Goal: Task Accomplishment & Management: Complete application form

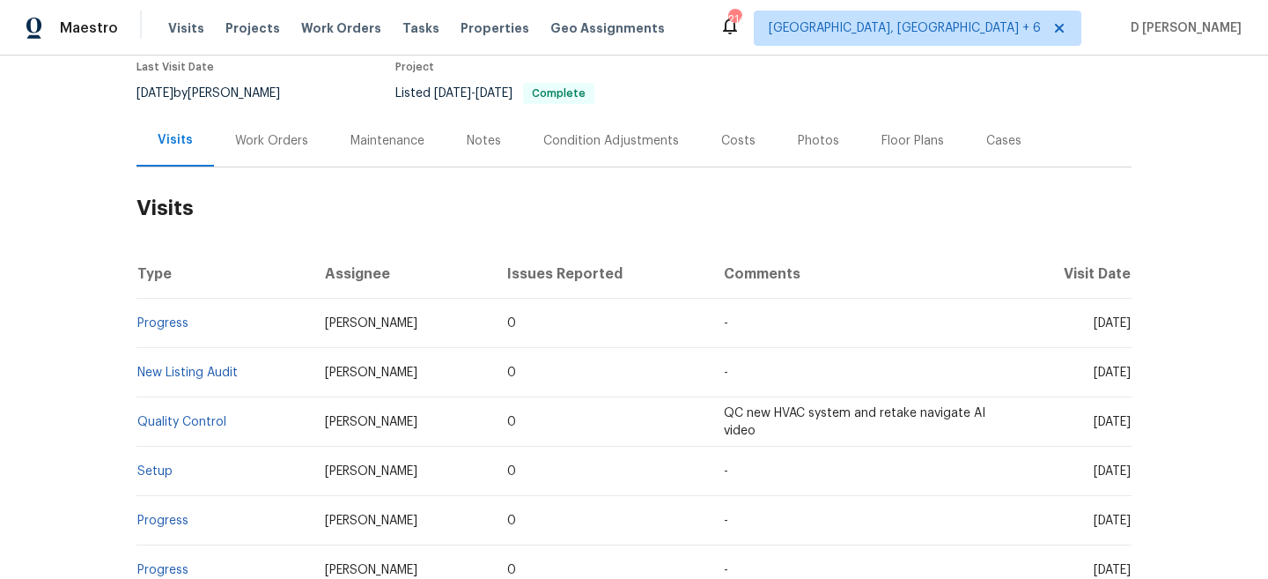
scroll to position [151, 0]
click at [272, 154] on div "Work Orders" at bounding box center [271, 141] width 115 height 52
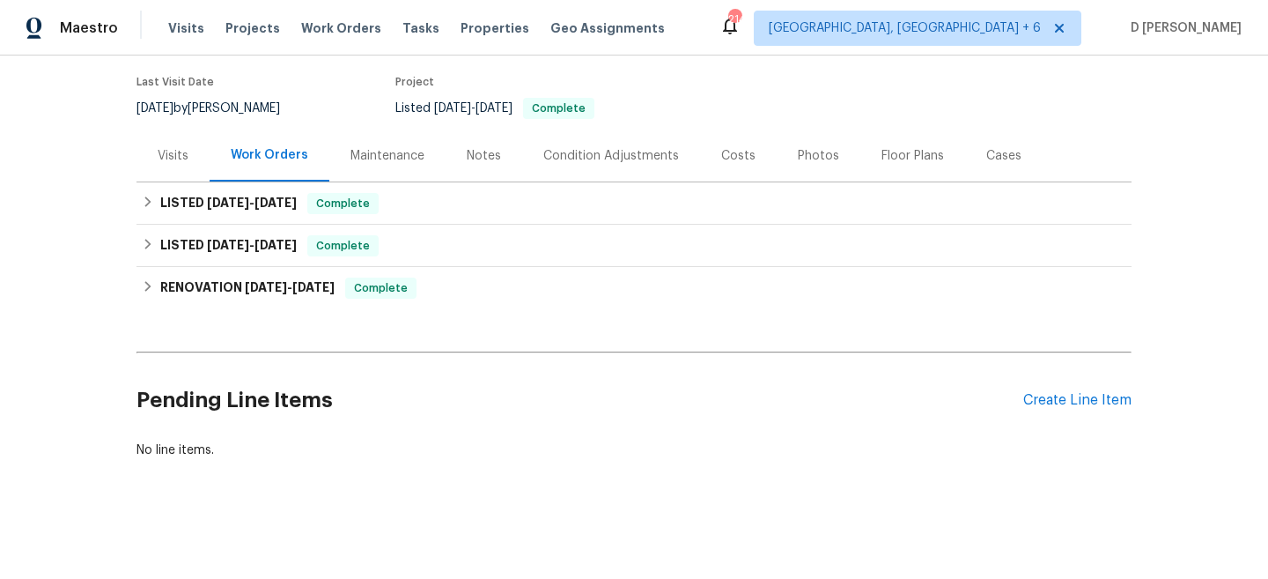
click at [178, 163] on div "Visits" at bounding box center [173, 156] width 31 height 18
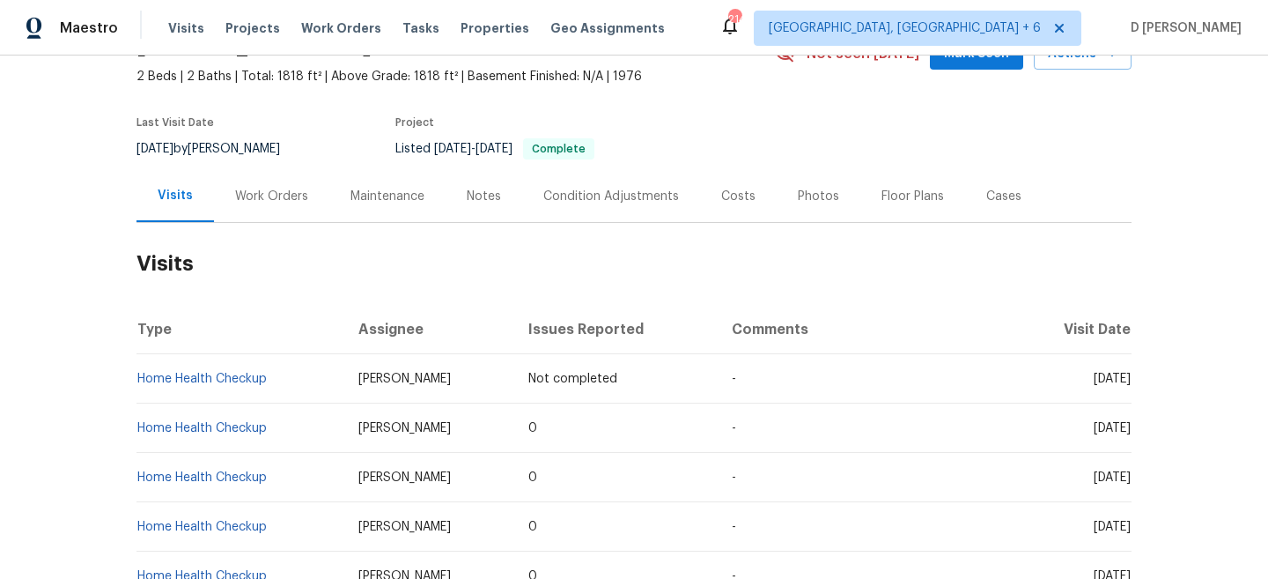
scroll to position [100, 0]
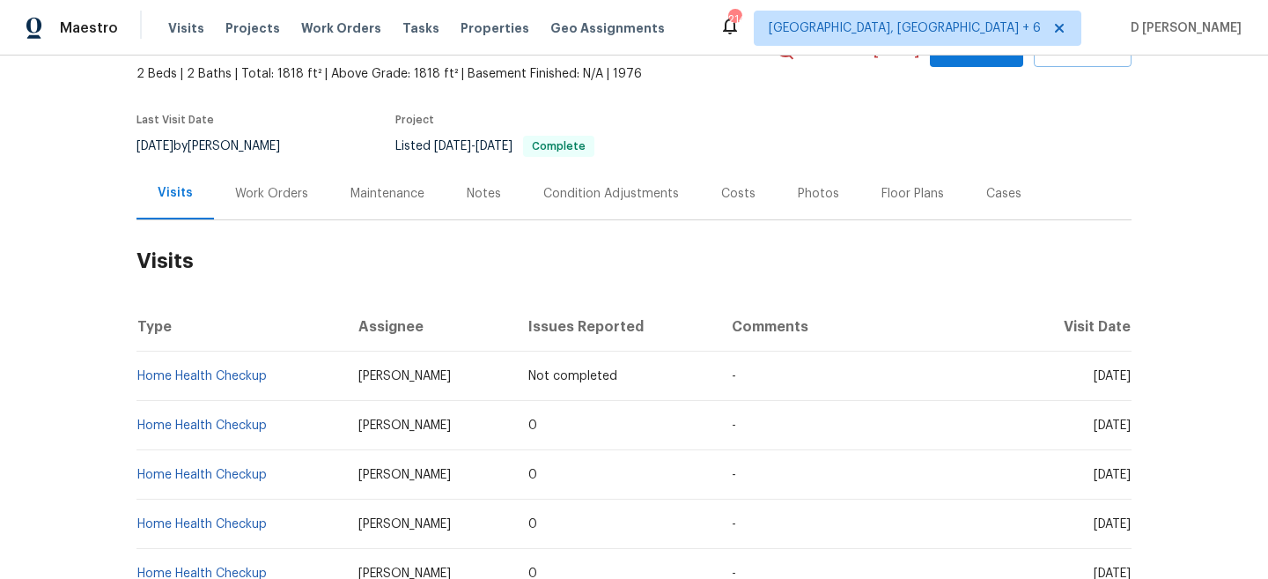
click at [277, 198] on div "Work Orders" at bounding box center [271, 194] width 73 height 18
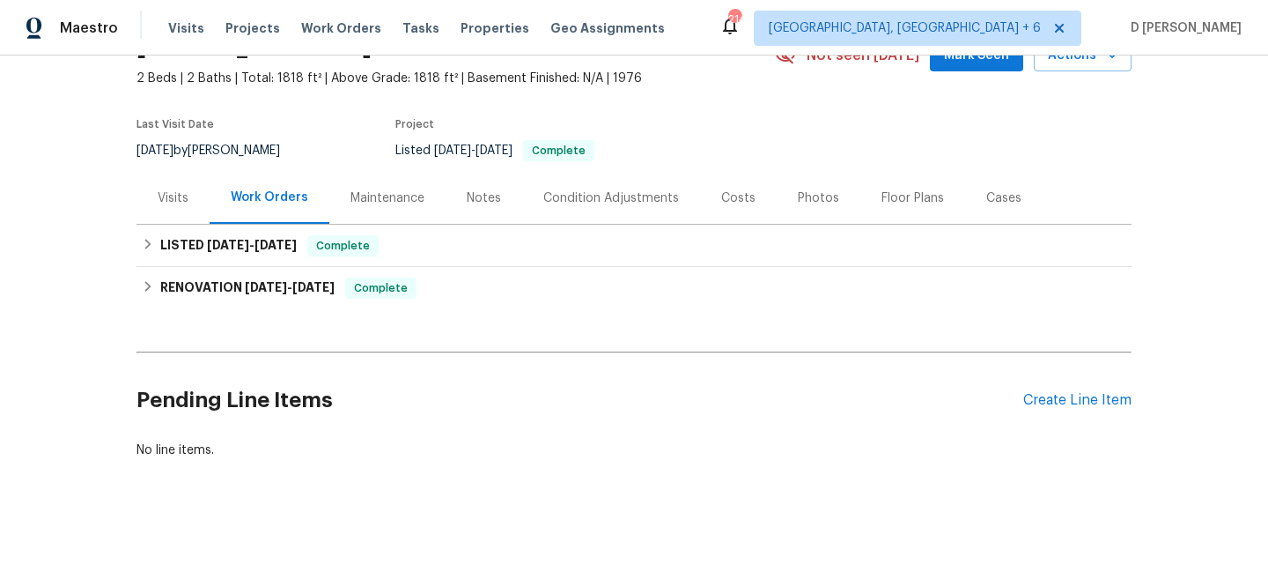
click at [187, 189] on div "Visits" at bounding box center [173, 198] width 31 height 18
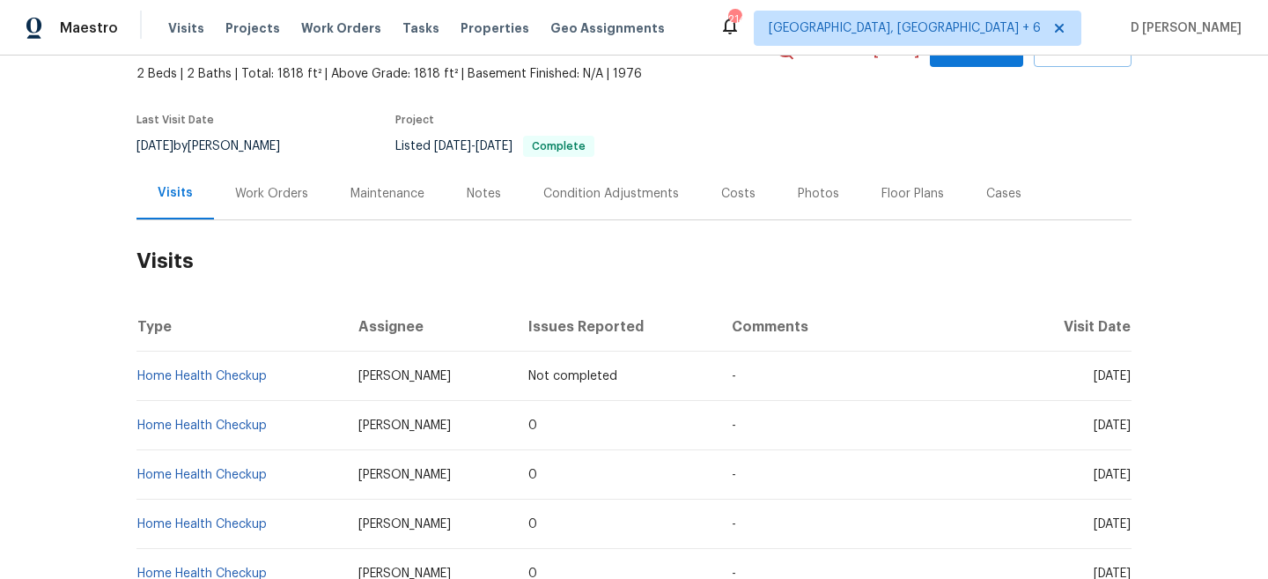
drag, startPoint x: 1062, startPoint y: 428, endPoint x: 1101, endPoint y: 428, distance: 38.8
click at [1101, 428] on span "Mon, Aug 11 2025" at bounding box center [1112, 425] width 37 height 12
copy span "Aug 11"
click at [266, 180] on div "Work Orders" at bounding box center [271, 193] width 115 height 52
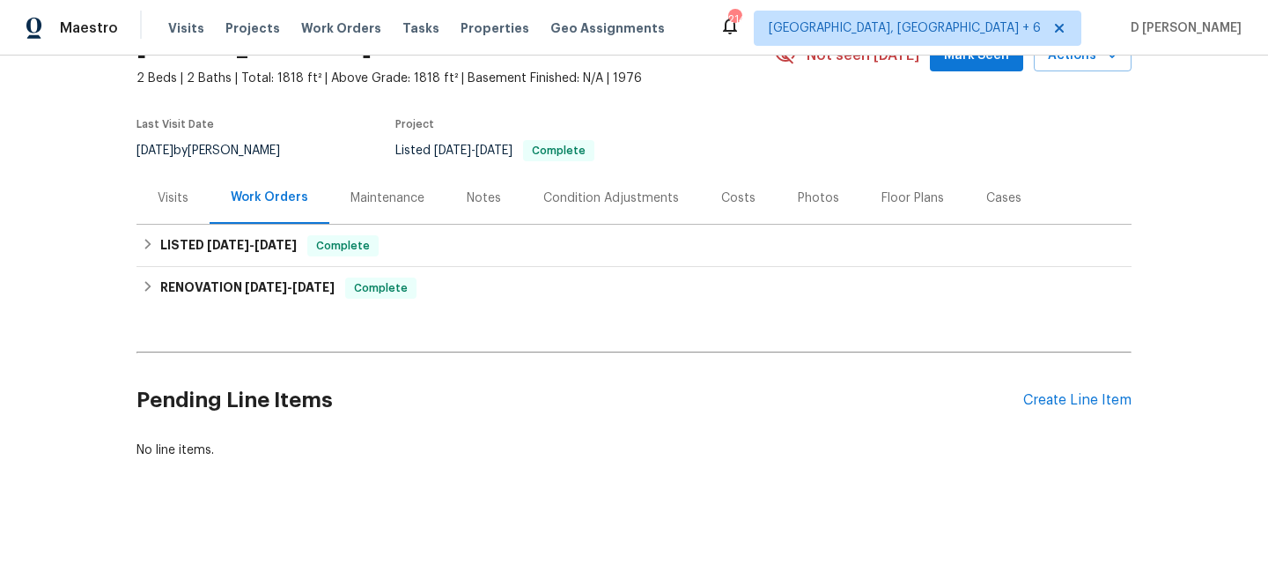
scroll to position [95, 0]
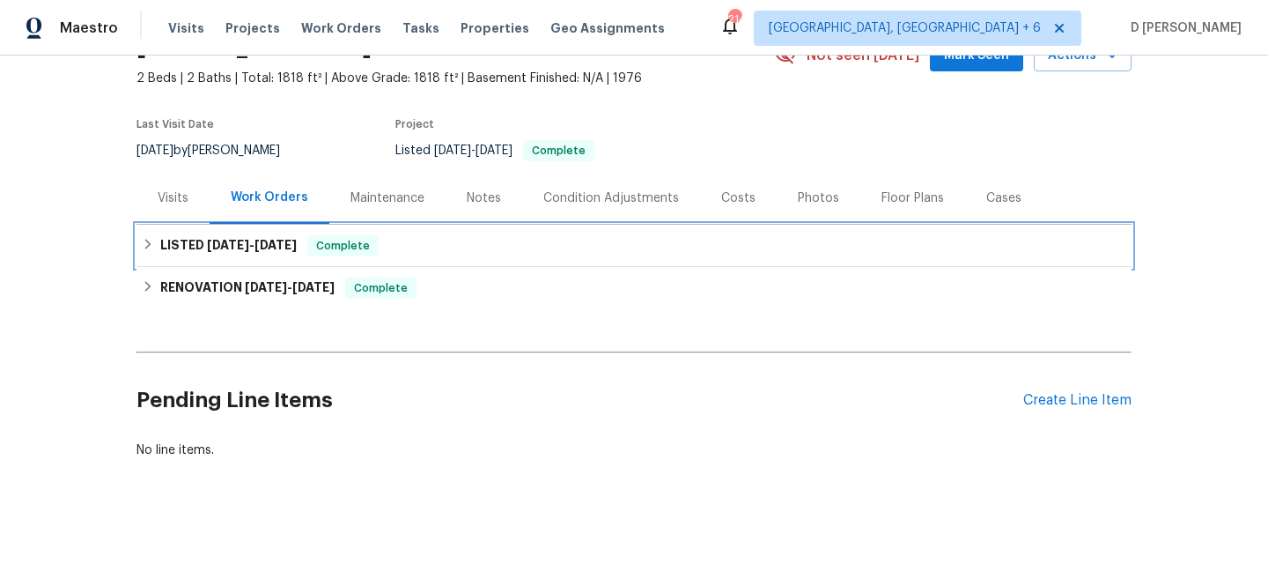
click at [144, 243] on icon at bounding box center [148, 244] width 12 height 12
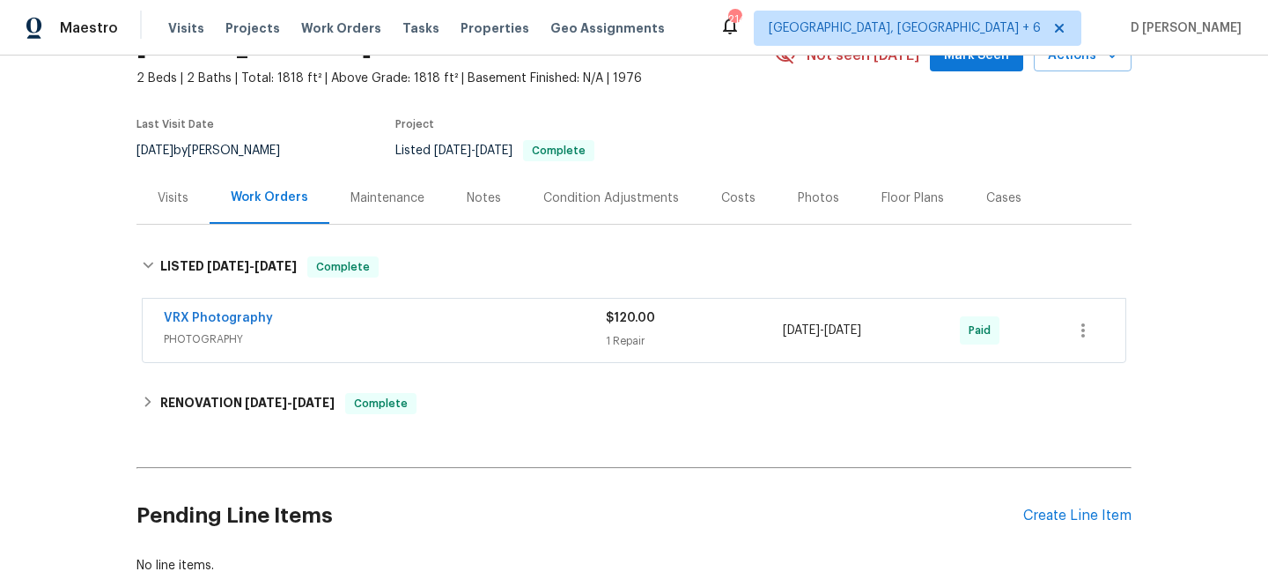
click at [144, 428] on div "Back to all projects 442 Grande Ave, Davis, CA 95616 2 Beds | 2 Baths | Total: …" at bounding box center [634, 285] width 995 height 607
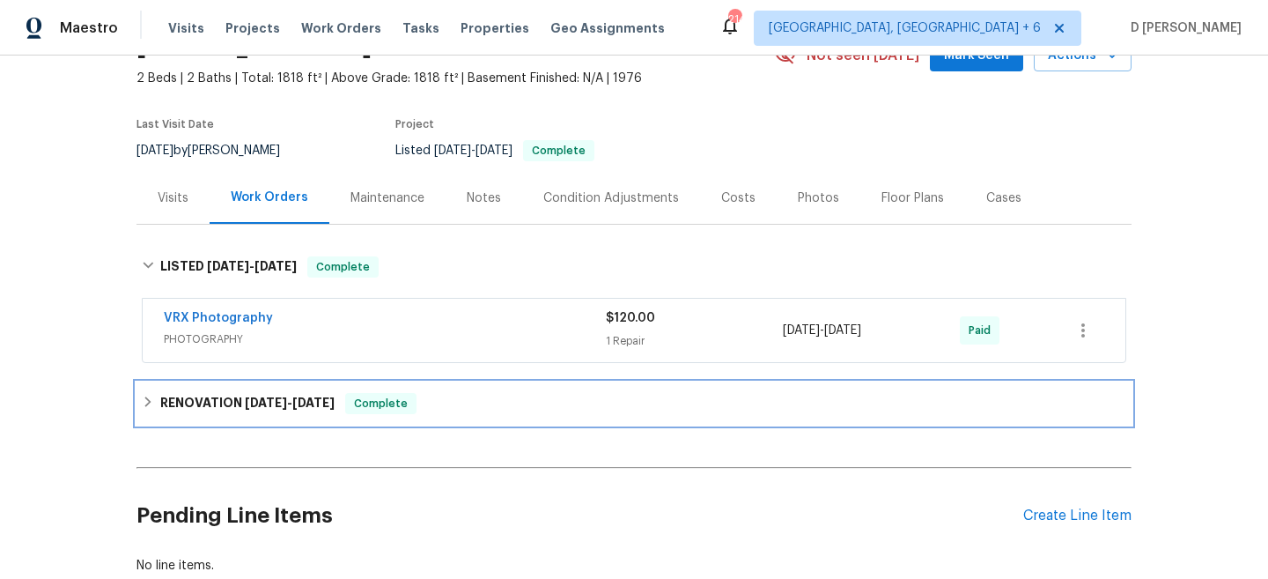
click at [147, 413] on div "RENOVATION 5/13/25 - 5/26/25 Complete" at bounding box center [634, 403] width 985 height 21
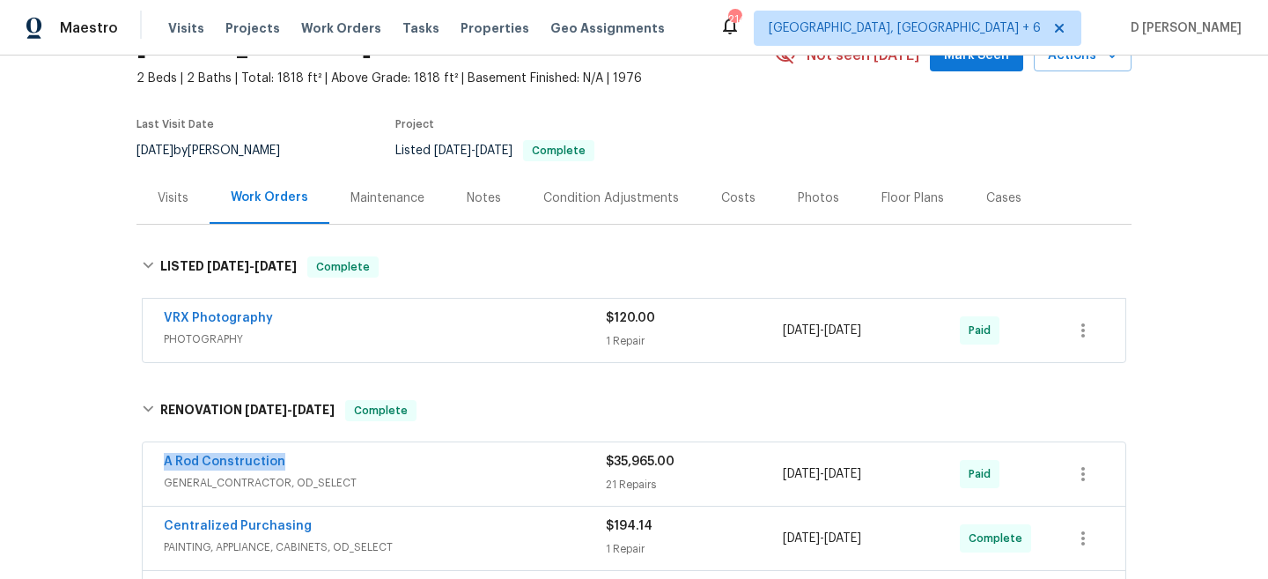
drag, startPoint x: 147, startPoint y: 461, endPoint x: 403, endPoint y: 461, distance: 256.3
click at [403, 461] on div "A Rod Construction GENERAL_CONTRACTOR, OD_SELECT $35,965.00 21 Repairs 5/14/202…" at bounding box center [634, 473] width 983 height 63
copy link "A Rod Construction"
click at [180, 191] on div "Visits" at bounding box center [173, 198] width 31 height 18
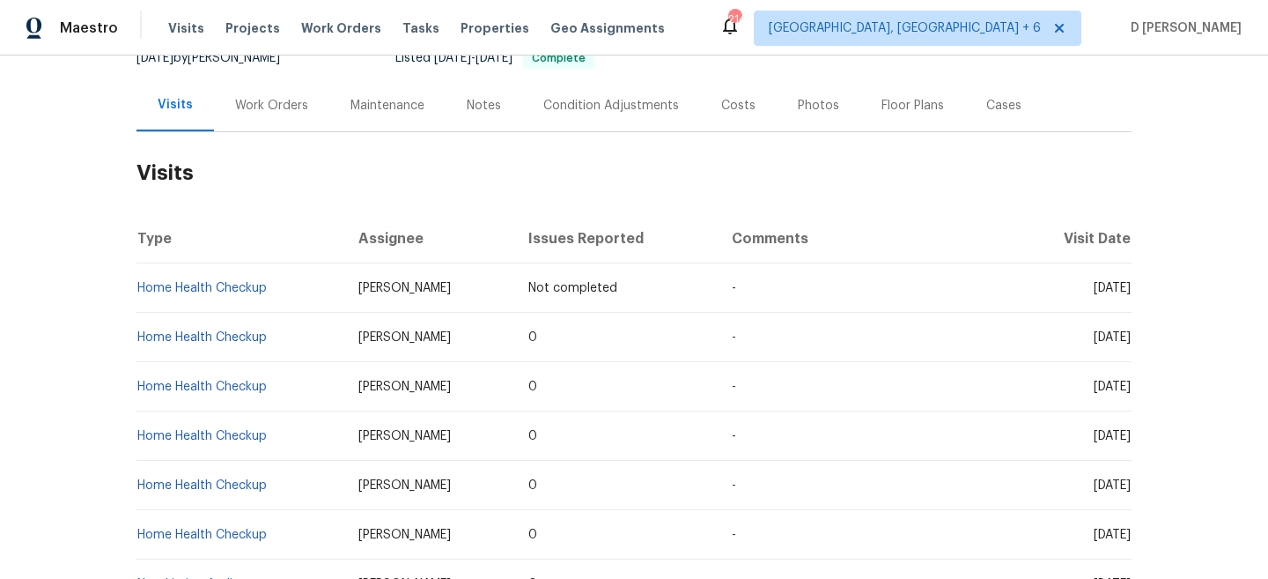
scroll to position [190, 0]
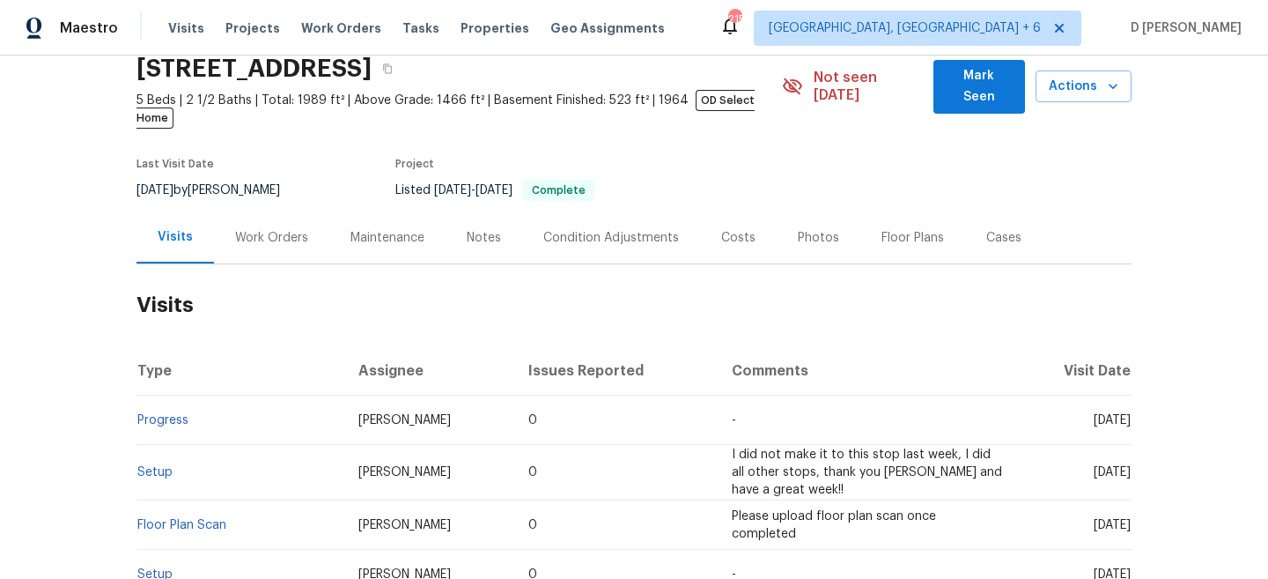
scroll to position [121, 0]
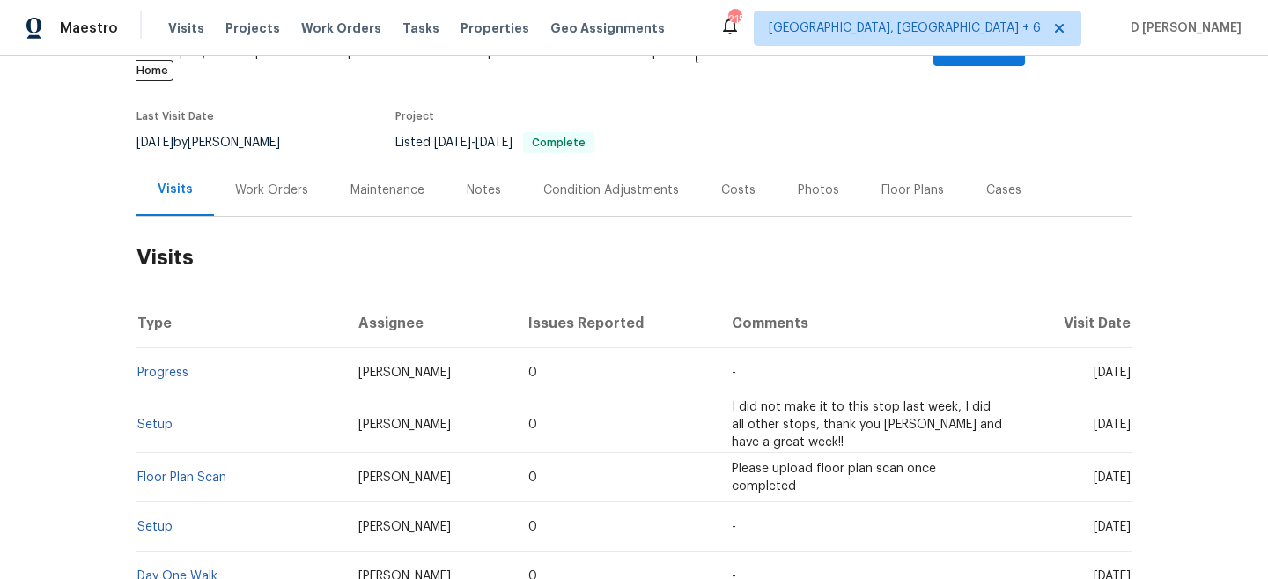
click at [999, 181] on div "Cases" at bounding box center [1003, 190] width 35 height 18
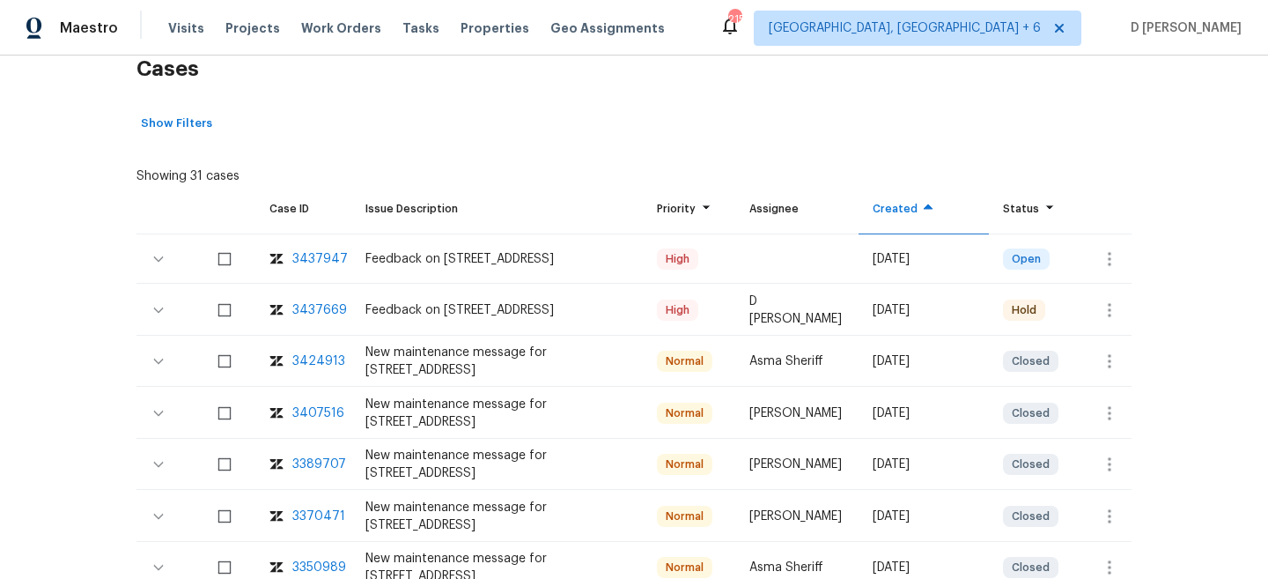
scroll to position [326, 0]
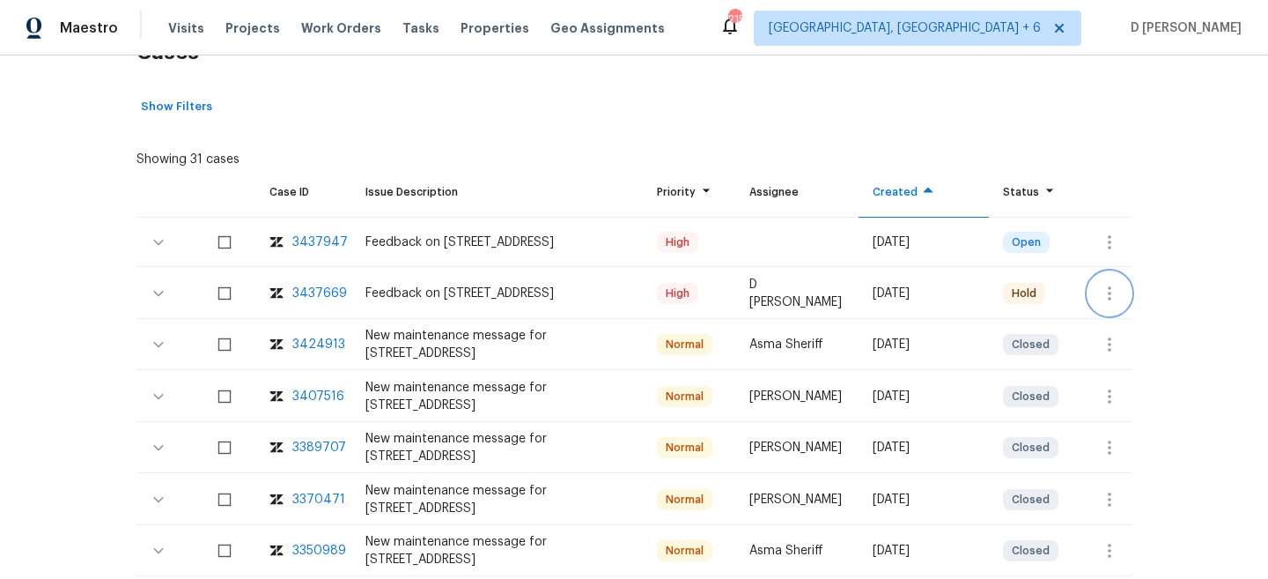
click at [1104, 283] on icon "button" at bounding box center [1109, 293] width 21 height 21
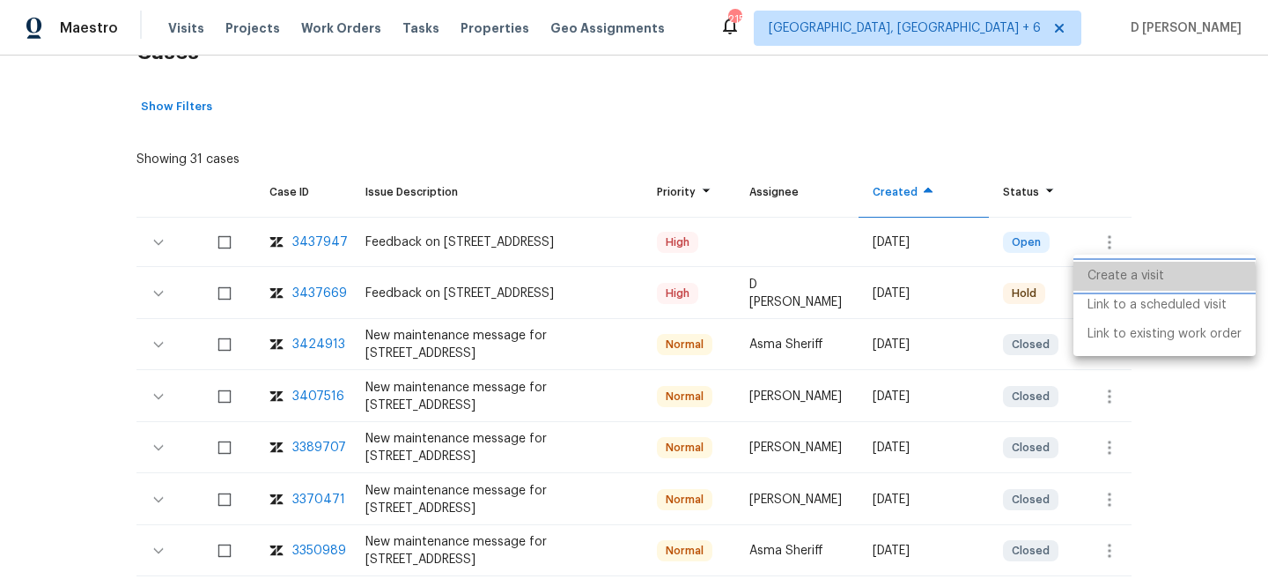
click at [1136, 280] on li "Create a visit" at bounding box center [1165, 276] width 182 height 29
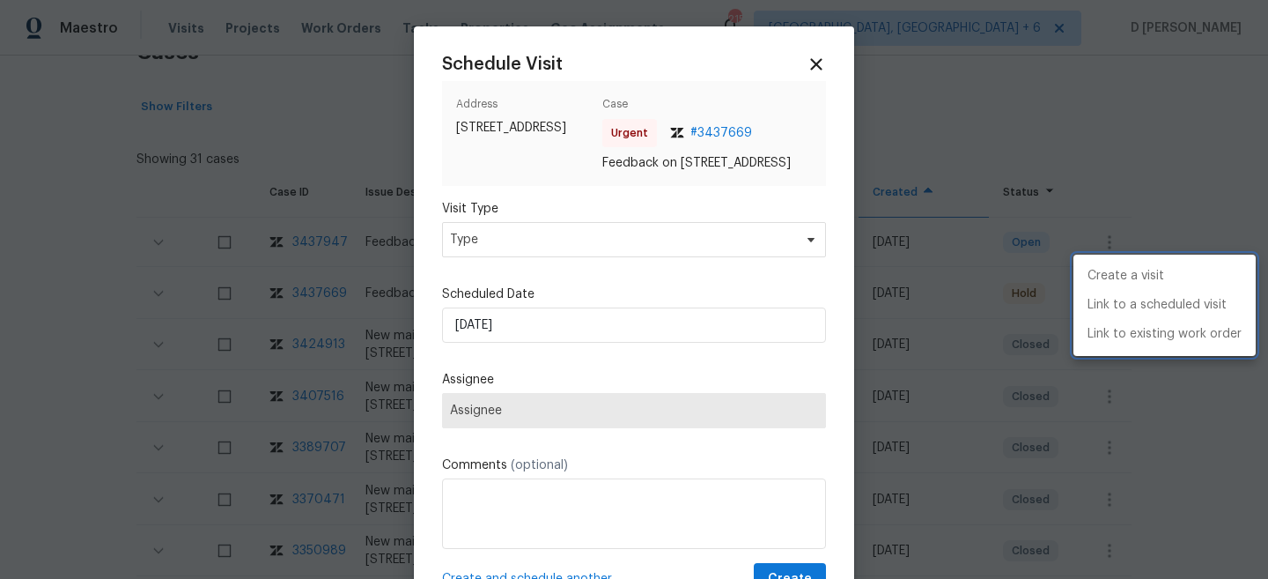
click at [615, 260] on div at bounding box center [634, 289] width 1268 height 579
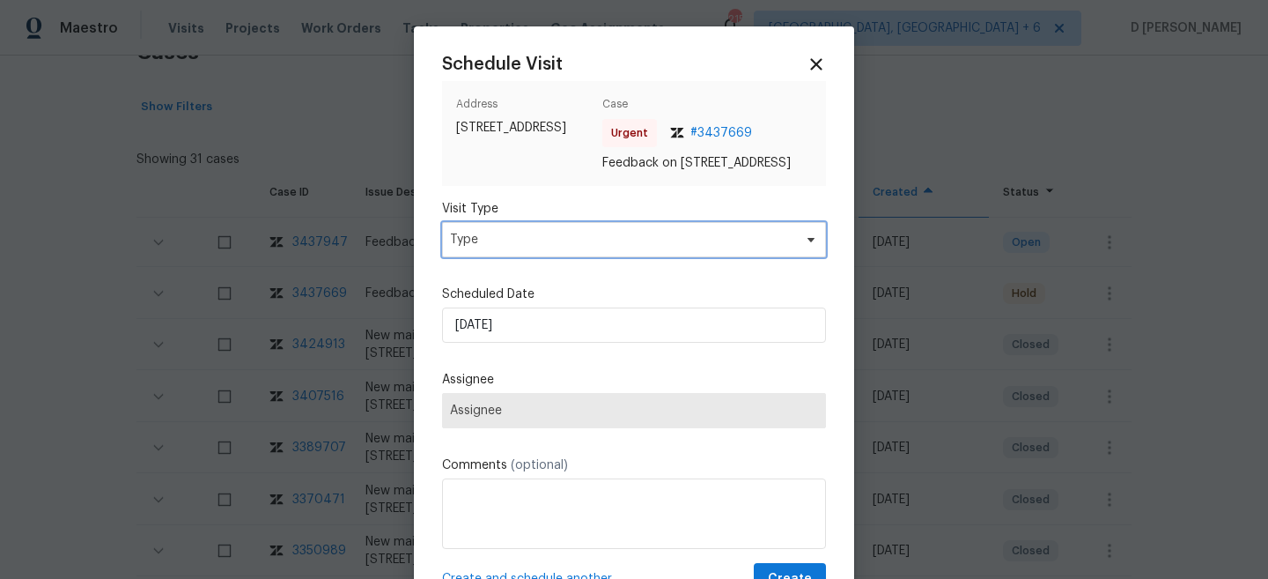
click at [579, 248] on span "Type" at bounding box center [621, 240] width 343 height 18
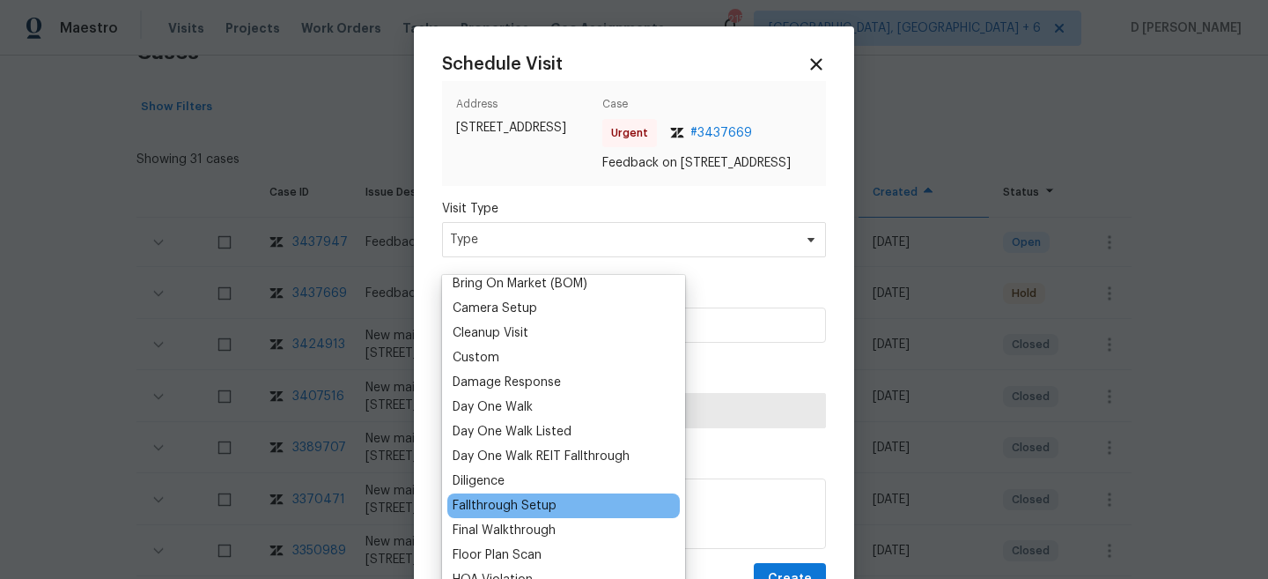
scroll to position [328, 0]
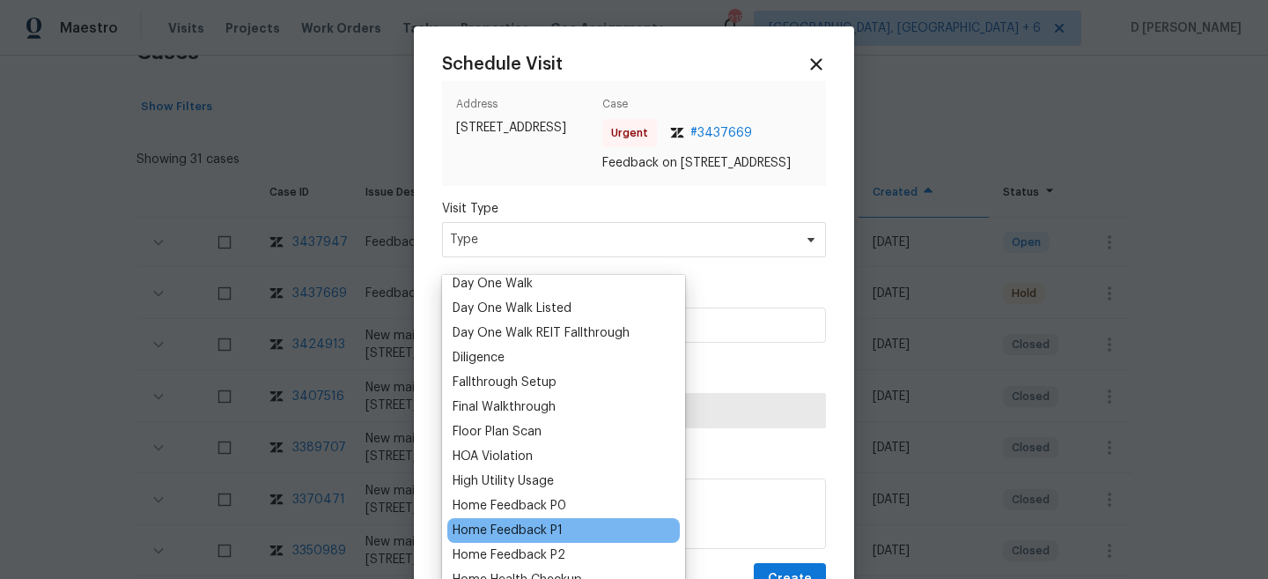
click at [551, 526] on div "Home Feedback P1" at bounding box center [508, 530] width 110 height 18
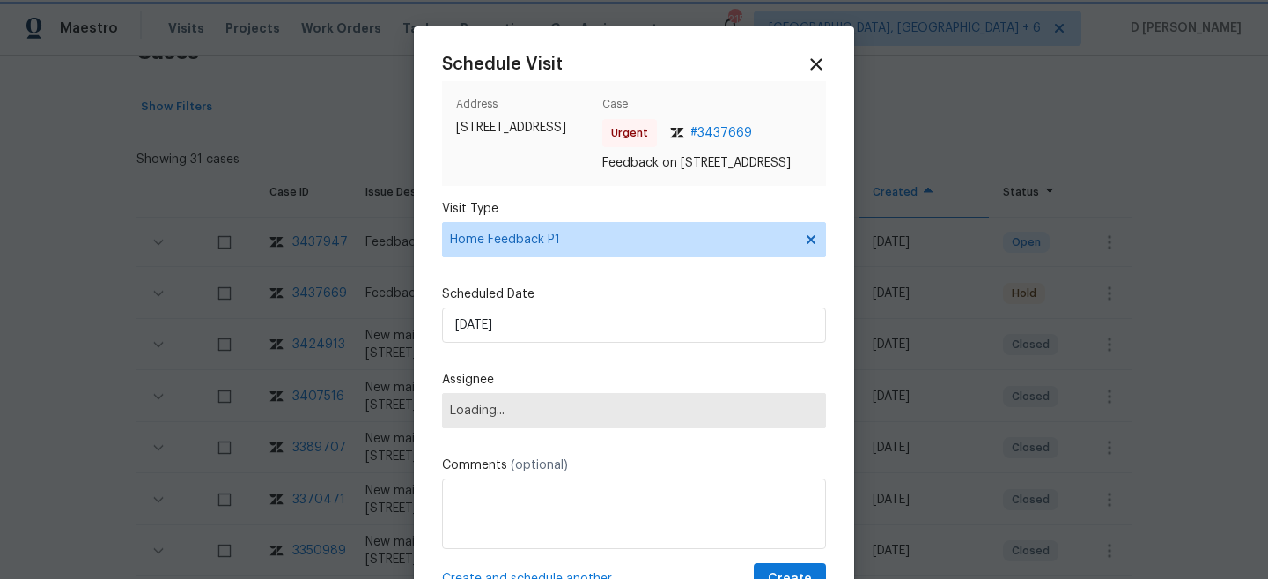
scroll to position [88, 0]
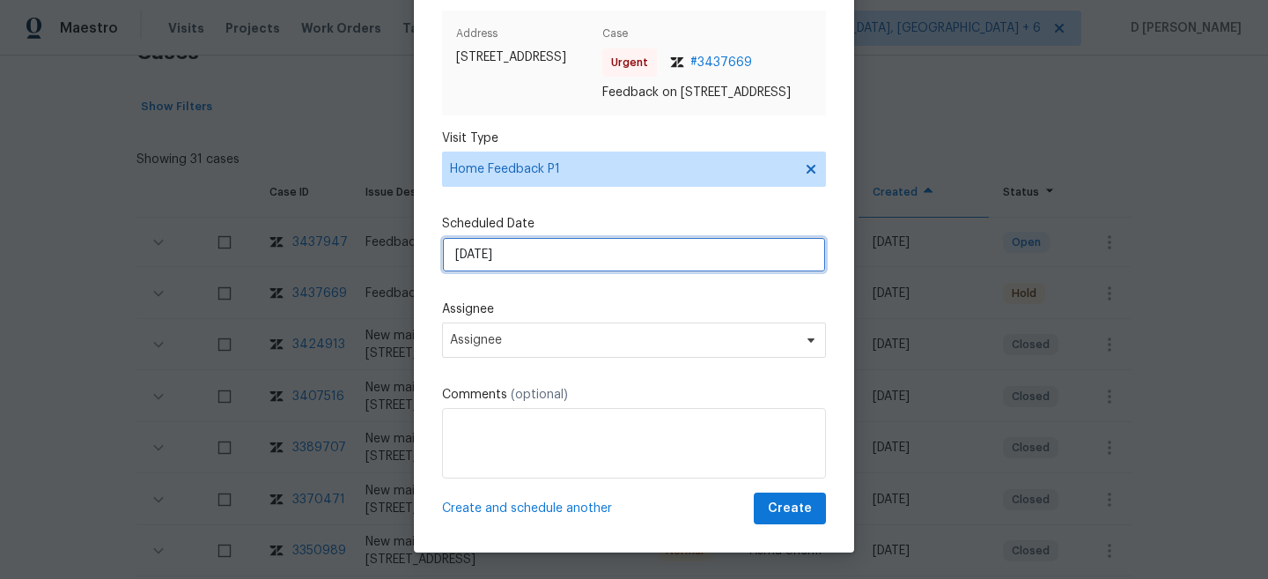
click at [581, 262] on input "23/08/2025" at bounding box center [634, 254] width 384 height 35
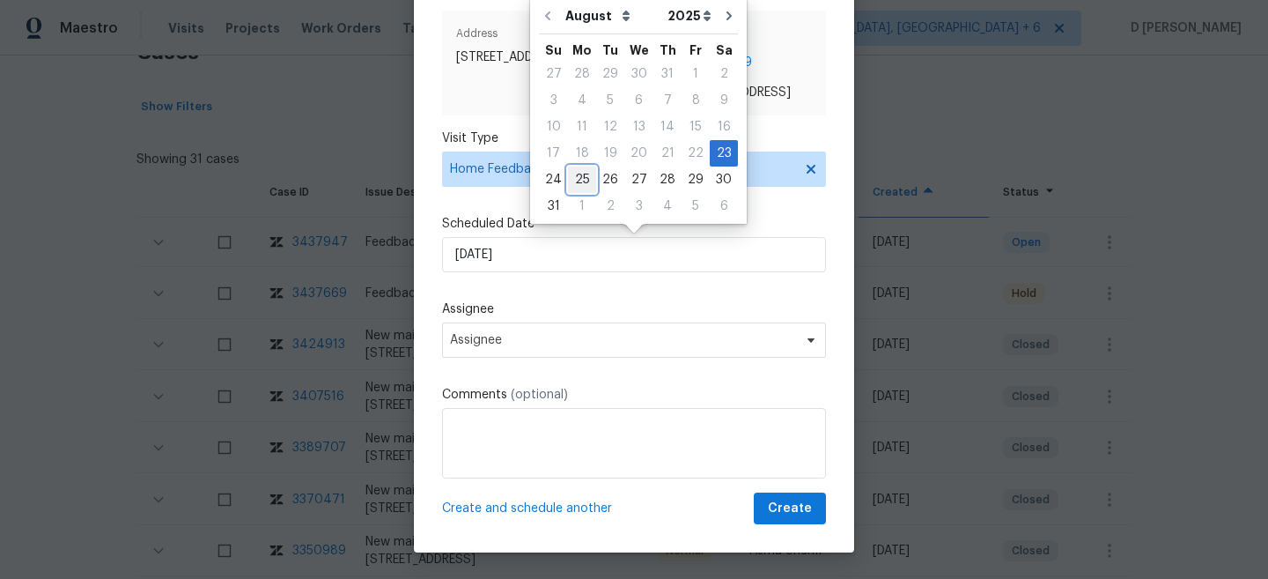
click at [579, 178] on div "25" at bounding box center [582, 179] width 28 height 25
type input "25/08/2025"
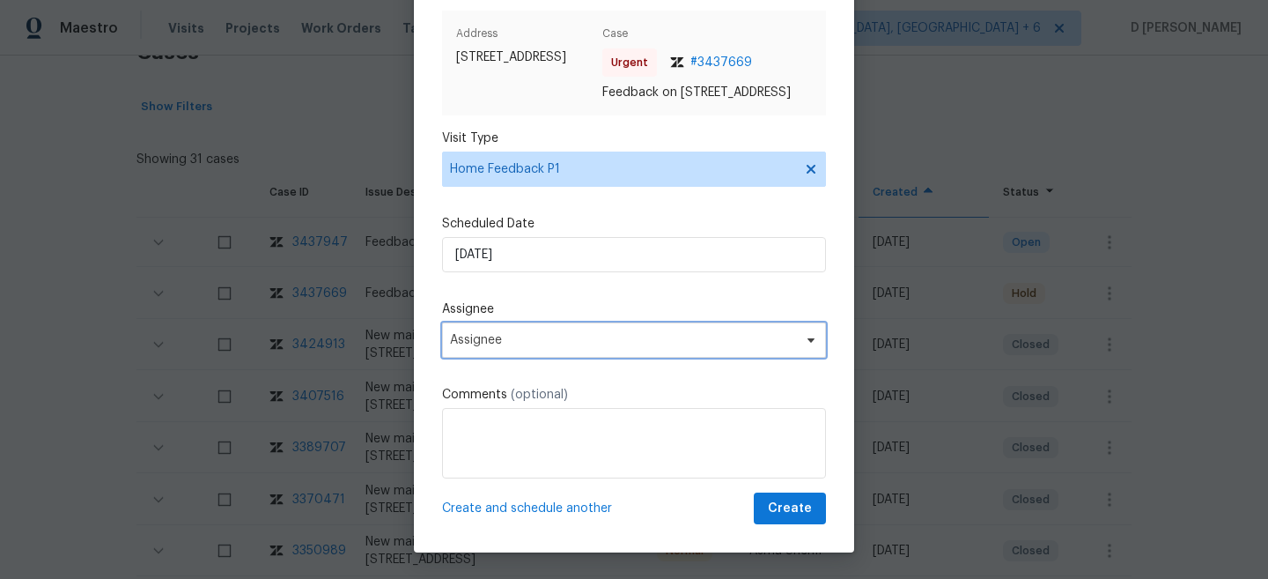
click at [558, 354] on span "Assignee" at bounding box center [634, 339] width 384 height 35
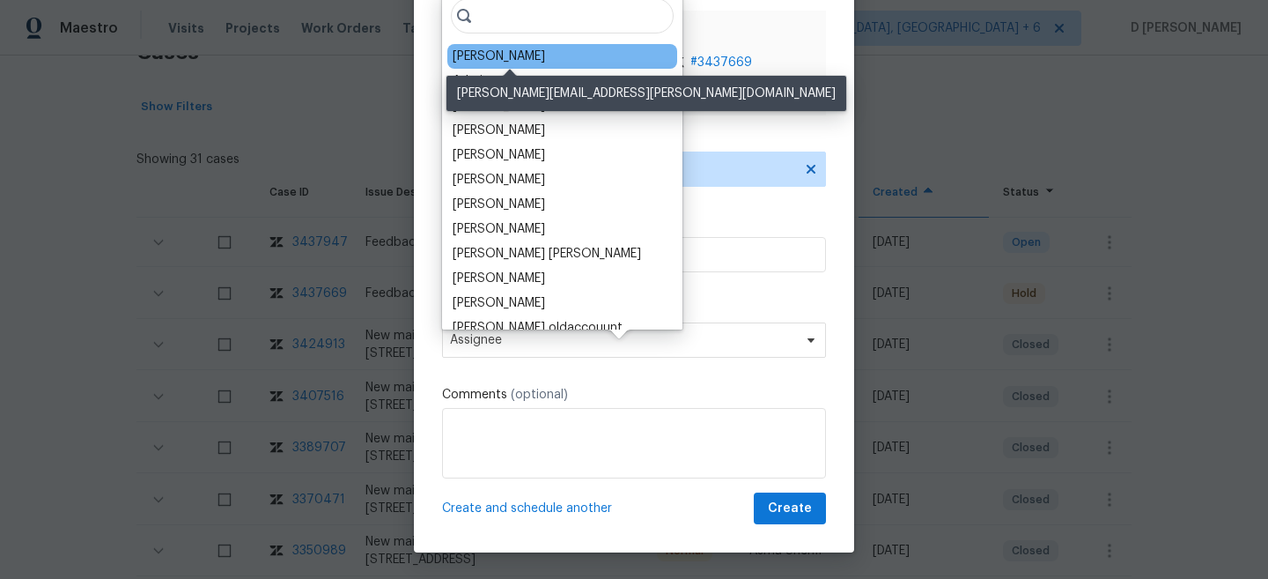
click at [536, 51] on div "Nicolas Campuzano" at bounding box center [499, 57] width 92 height 18
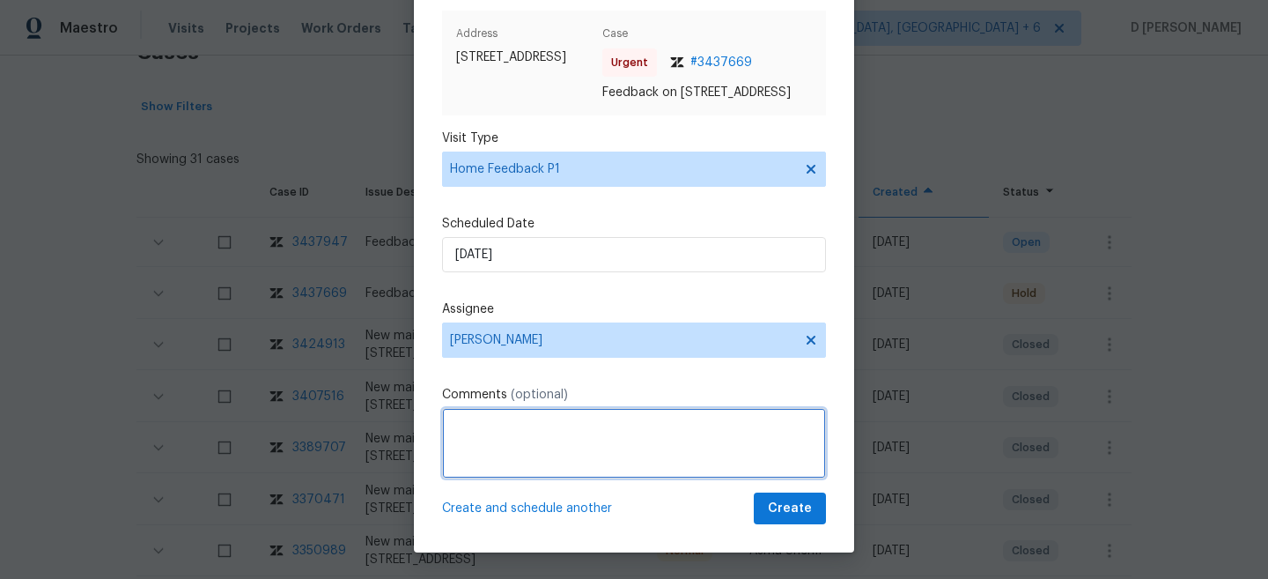
click at [507, 467] on textarea at bounding box center [634, 443] width 384 height 70
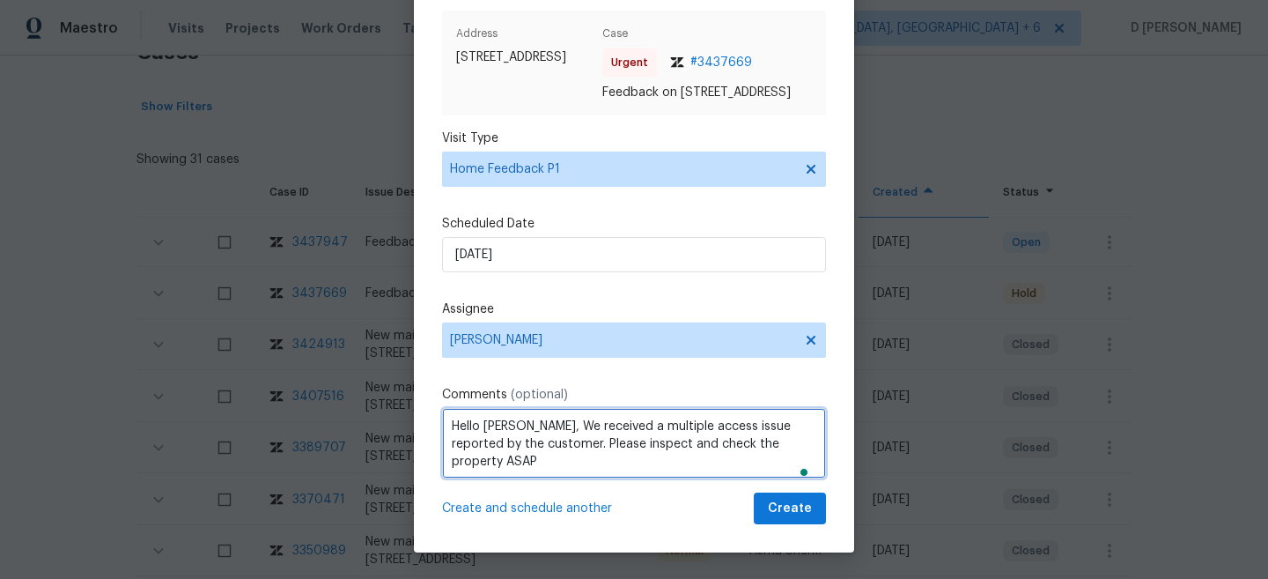
click at [548, 464] on textarea "Hello Campuzano, We received a multiple access issue reported by the customer. …" at bounding box center [634, 443] width 384 height 70
type textarea "Hello Campuzano, We received a multiple access issue reported by the customer. …"
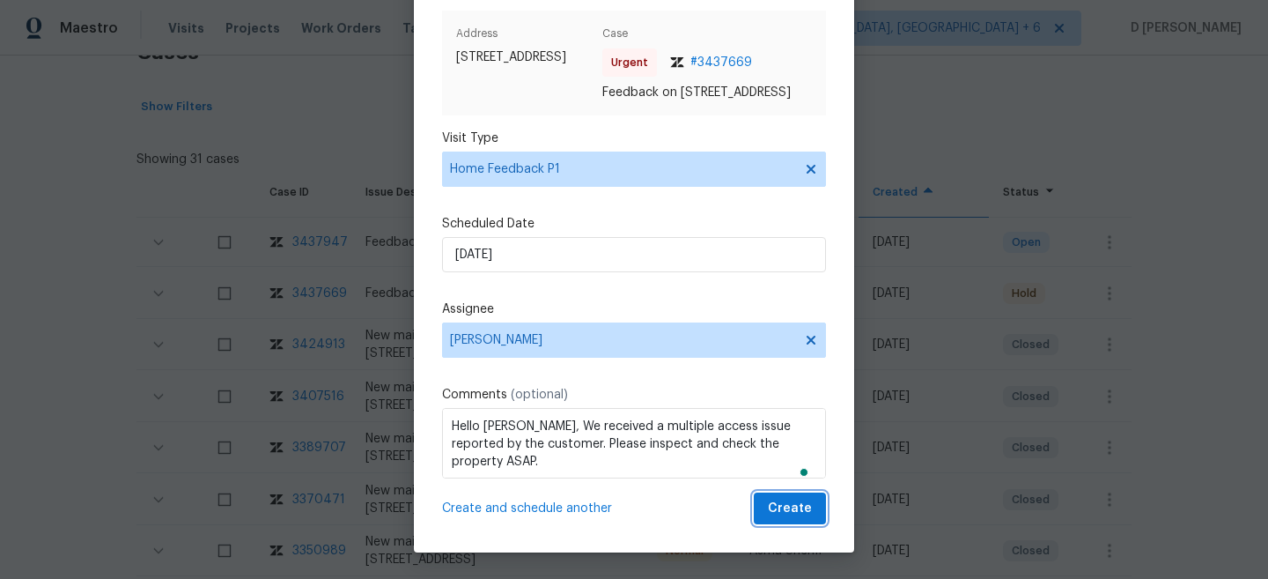
click at [794, 509] on span "Create" at bounding box center [790, 509] width 44 height 22
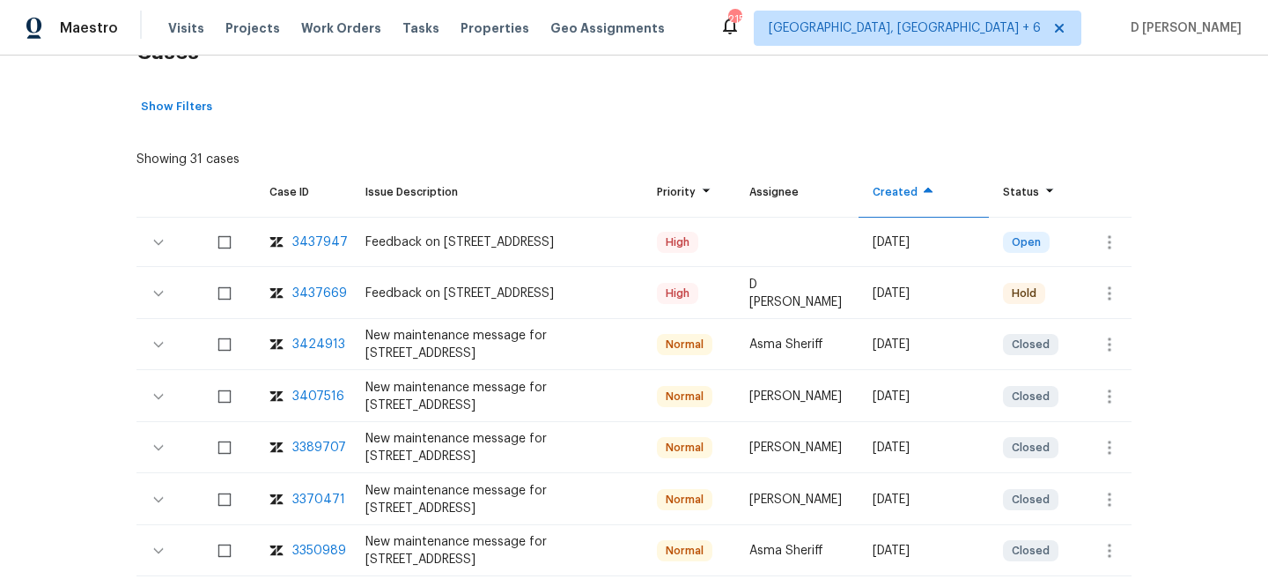
scroll to position [210, 0]
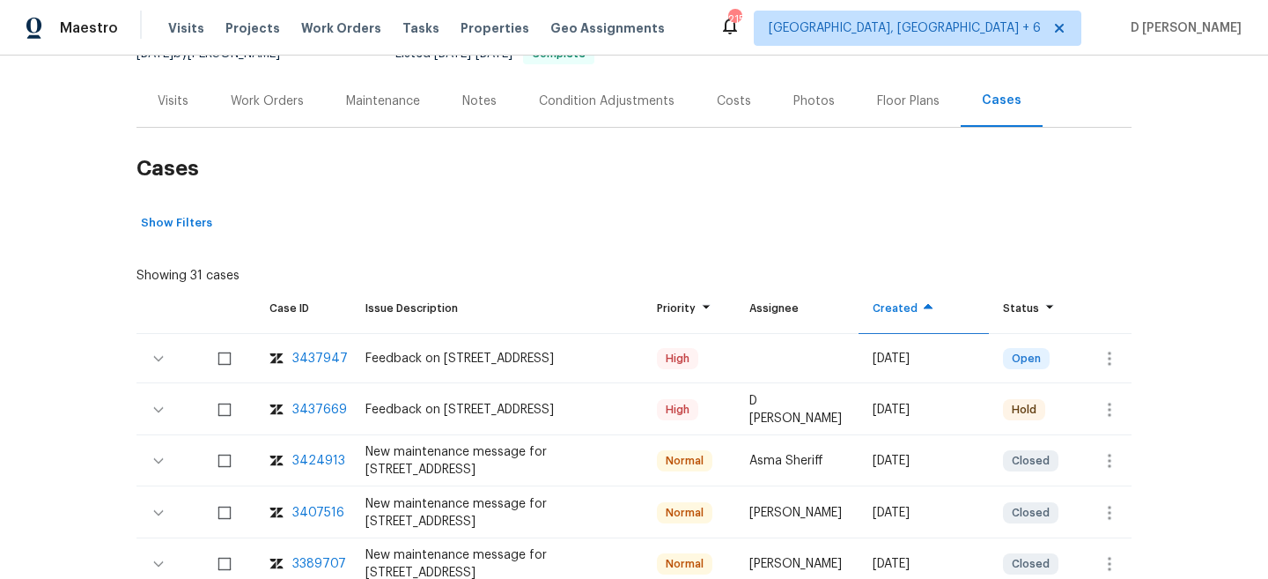
click at [178, 92] on div "Visits" at bounding box center [173, 101] width 31 height 18
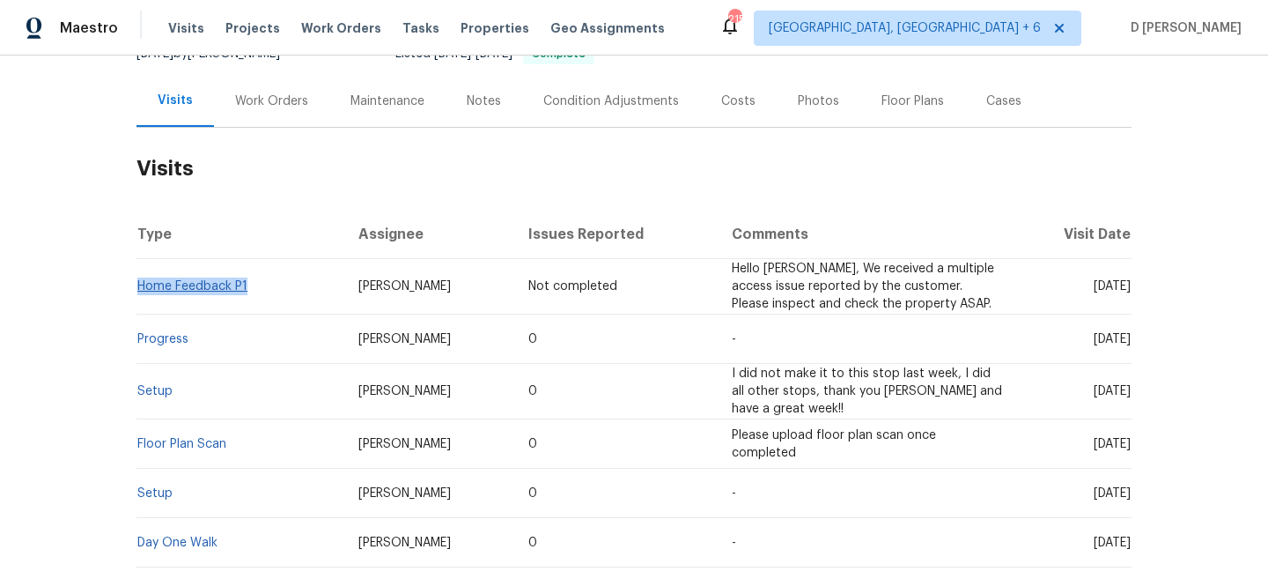
drag, startPoint x: 253, startPoint y: 272, endPoint x: 140, endPoint y: 264, distance: 113.0
click at [140, 264] on td "Home Feedback P1" at bounding box center [241, 286] width 208 height 55
copy link "Home Feedback P1"
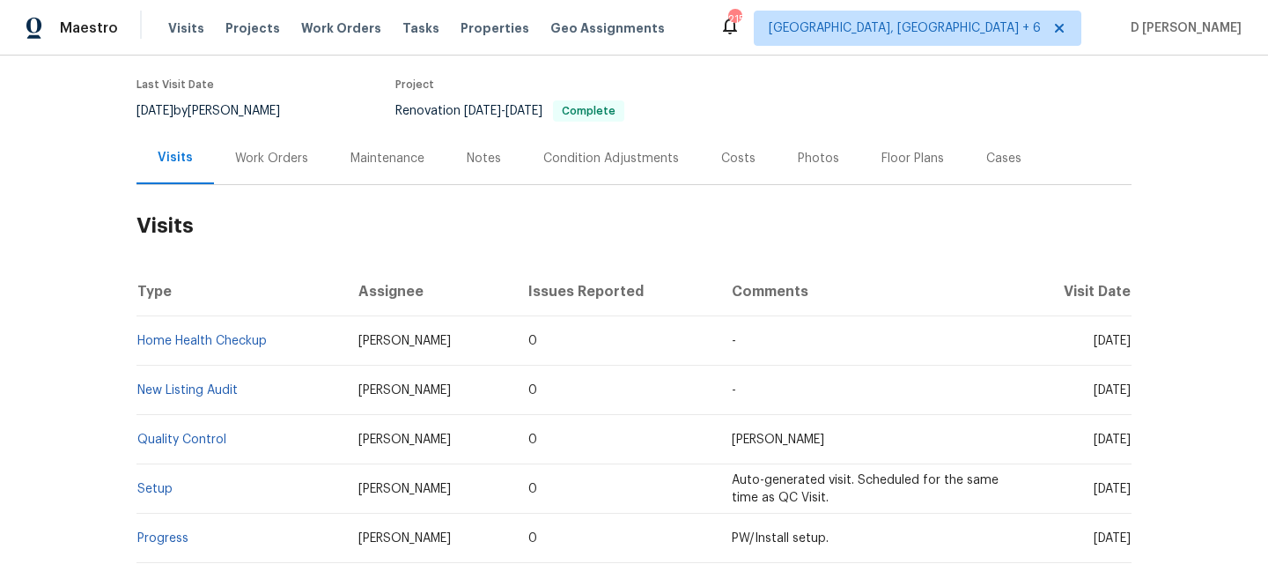
click at [283, 163] on div "Work Orders" at bounding box center [271, 159] width 73 height 18
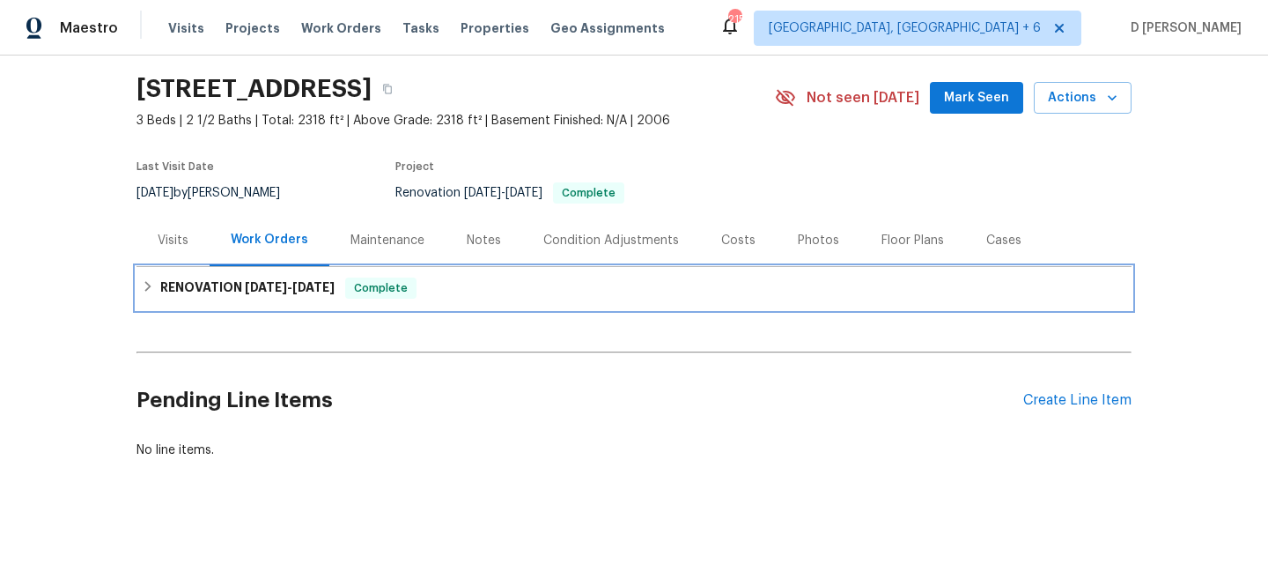
click at [157, 290] on div "RENOVATION [DATE] - [DATE] Complete" at bounding box center [634, 287] width 985 height 21
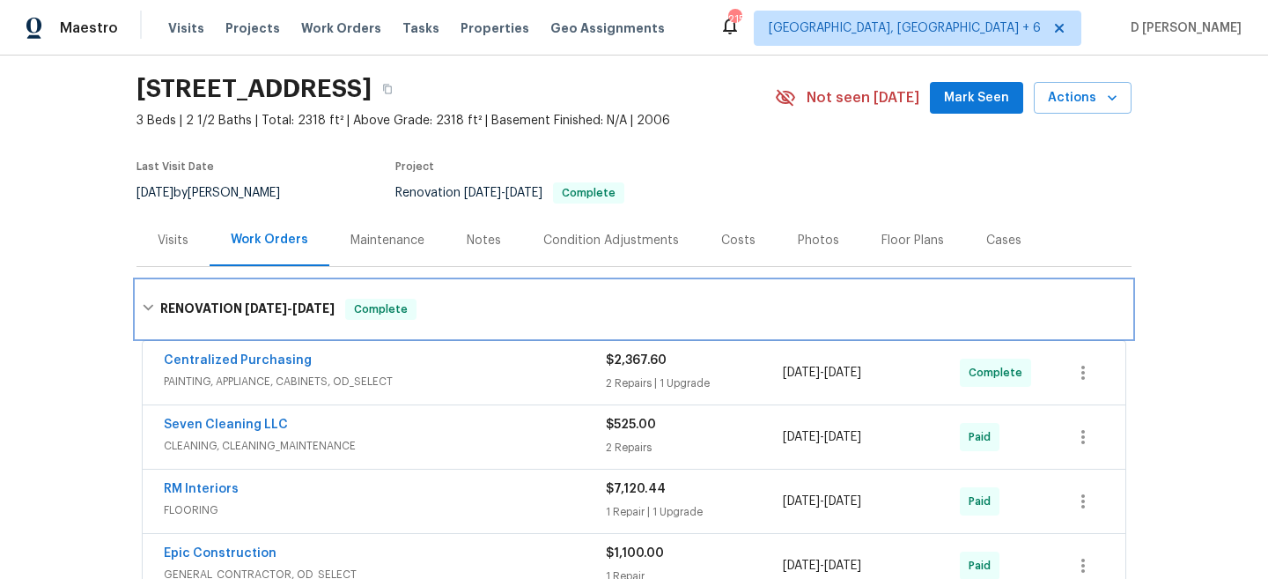
click at [157, 290] on div "RENOVATION [DATE] - [DATE] Complete" at bounding box center [634, 309] width 995 height 56
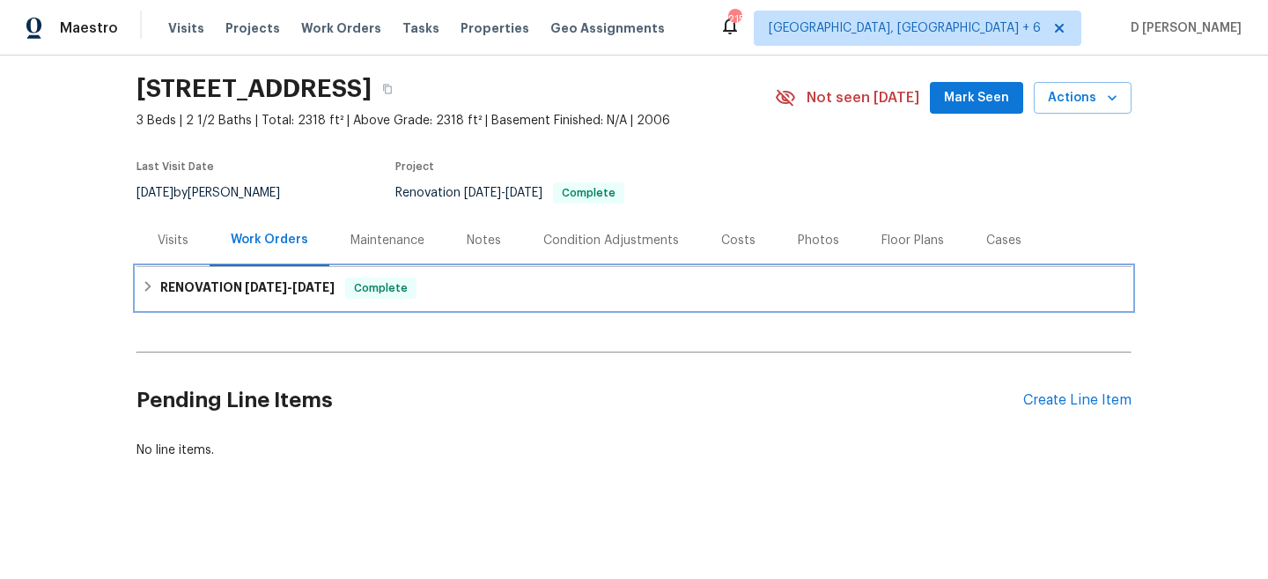
click at [146, 284] on icon at bounding box center [148, 286] width 12 height 12
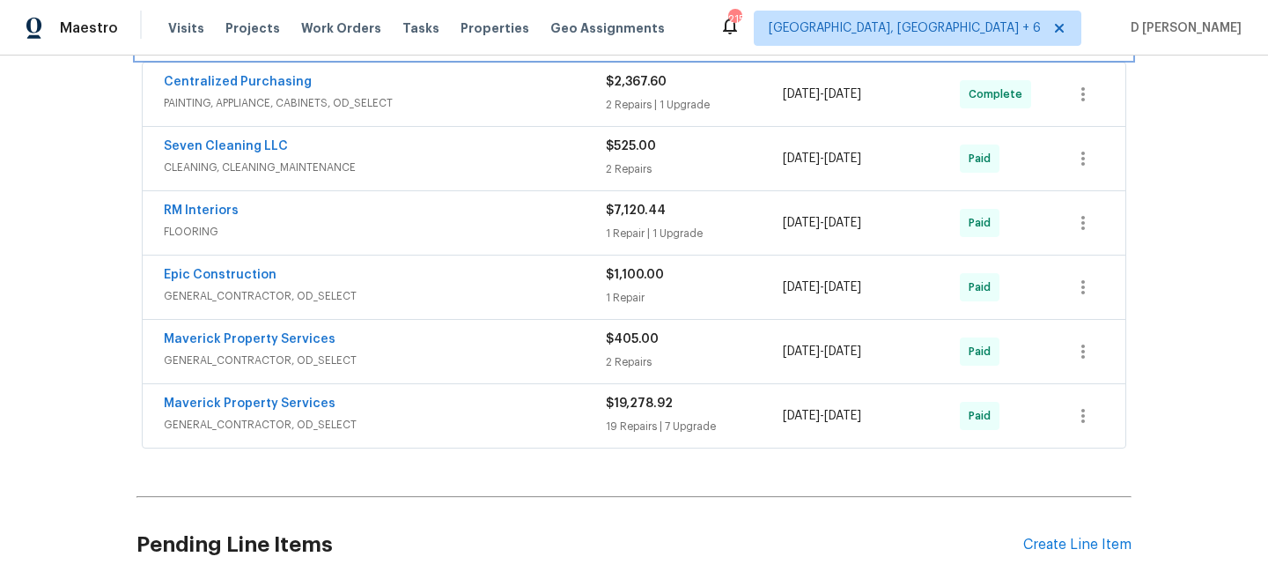
scroll to position [334, 0]
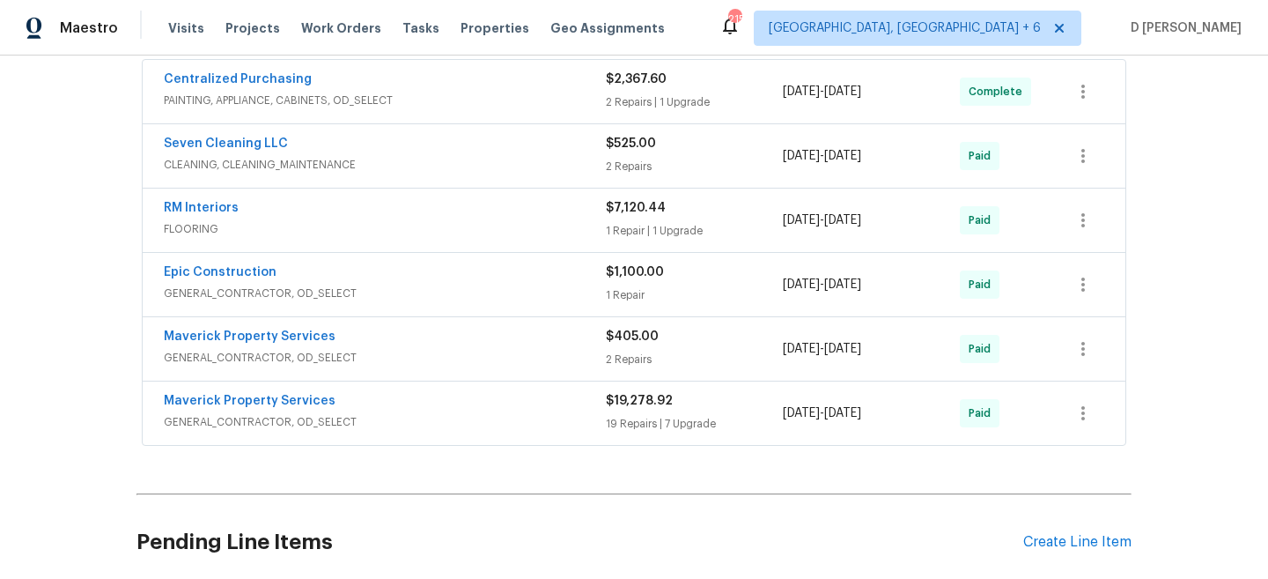
click at [470, 421] on span "GENERAL_CONTRACTOR, OD_SELECT" at bounding box center [385, 422] width 442 height 18
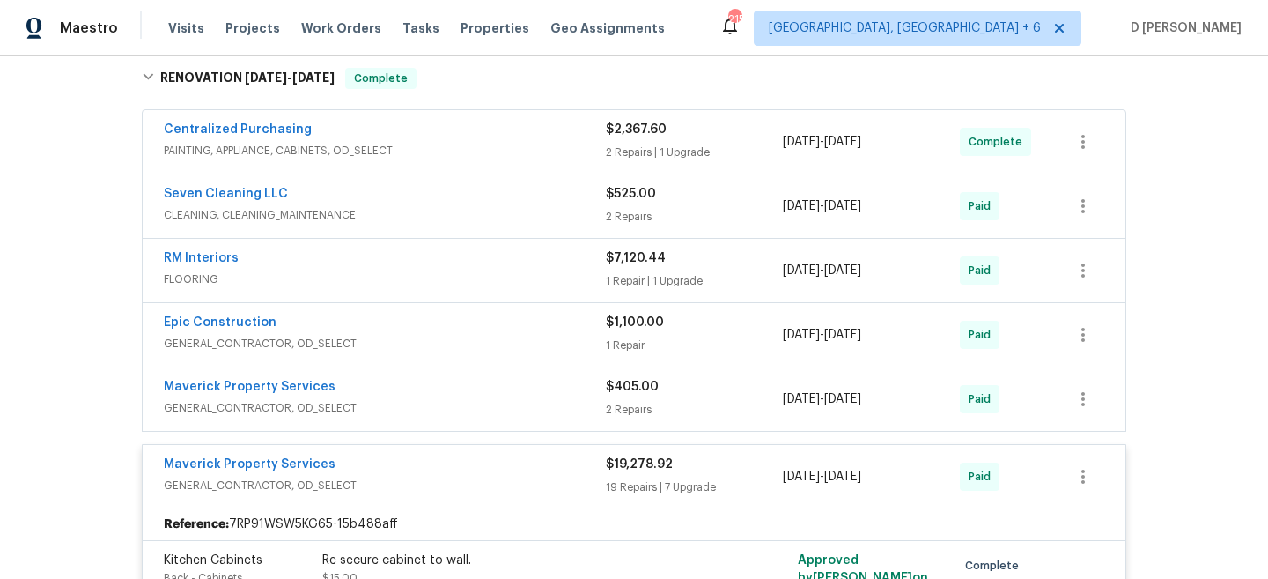
scroll to position [0, 0]
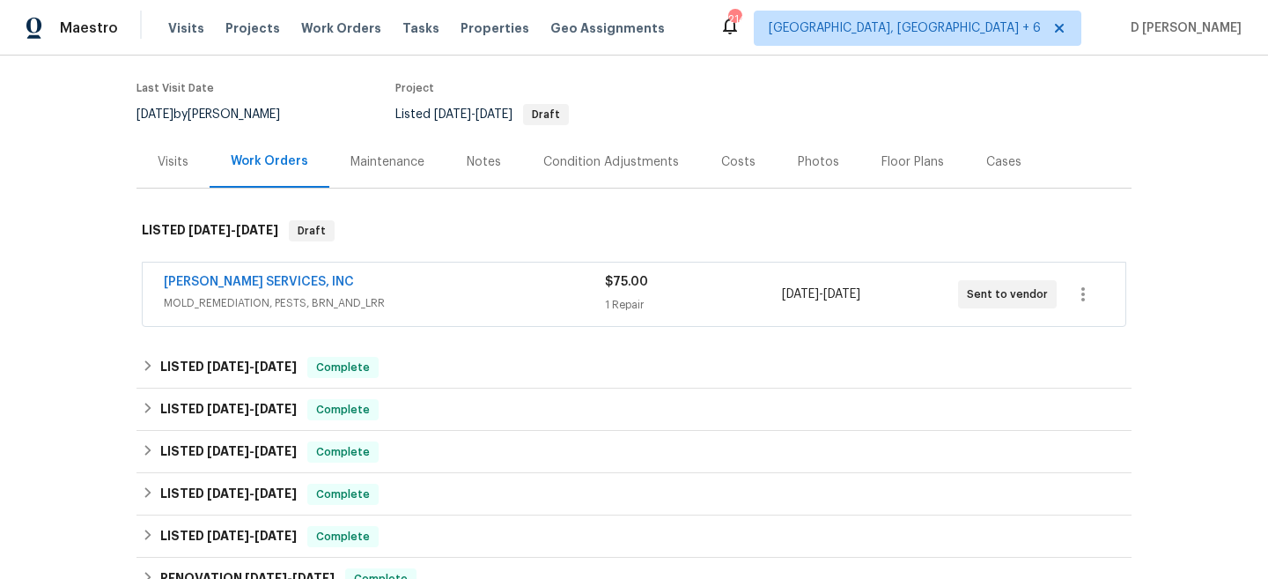
scroll to position [141, 0]
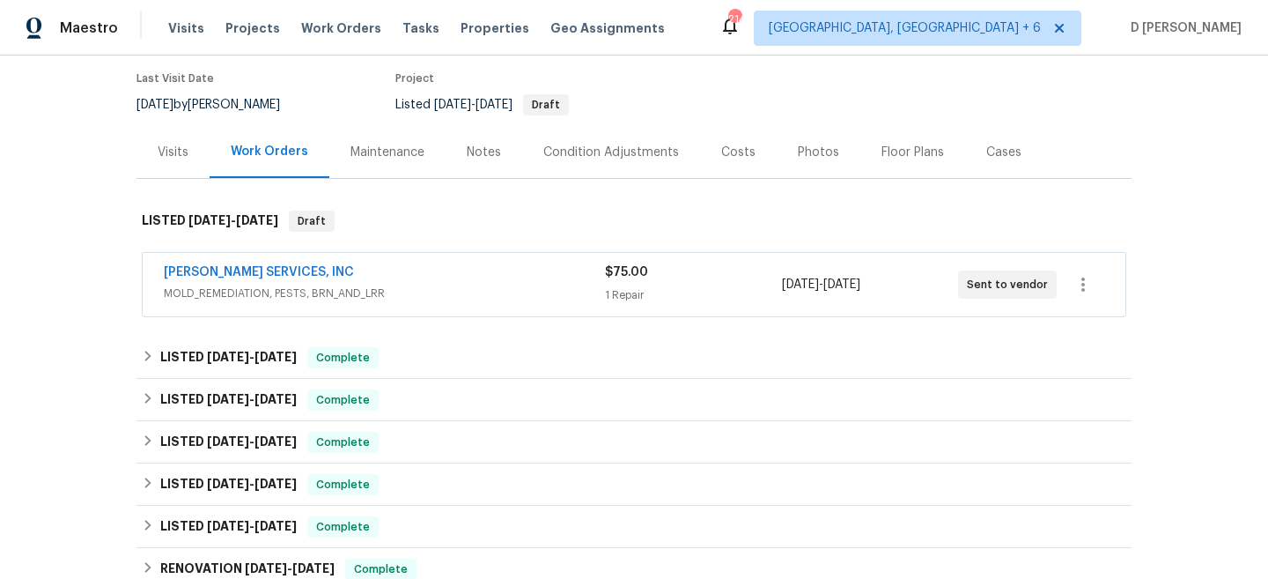
click at [407, 305] on div "[PERSON_NAME] SERVICES, INC MOLD_REMEDIATION, PESTS, BRN_AND_LRR" at bounding box center [384, 284] width 441 height 42
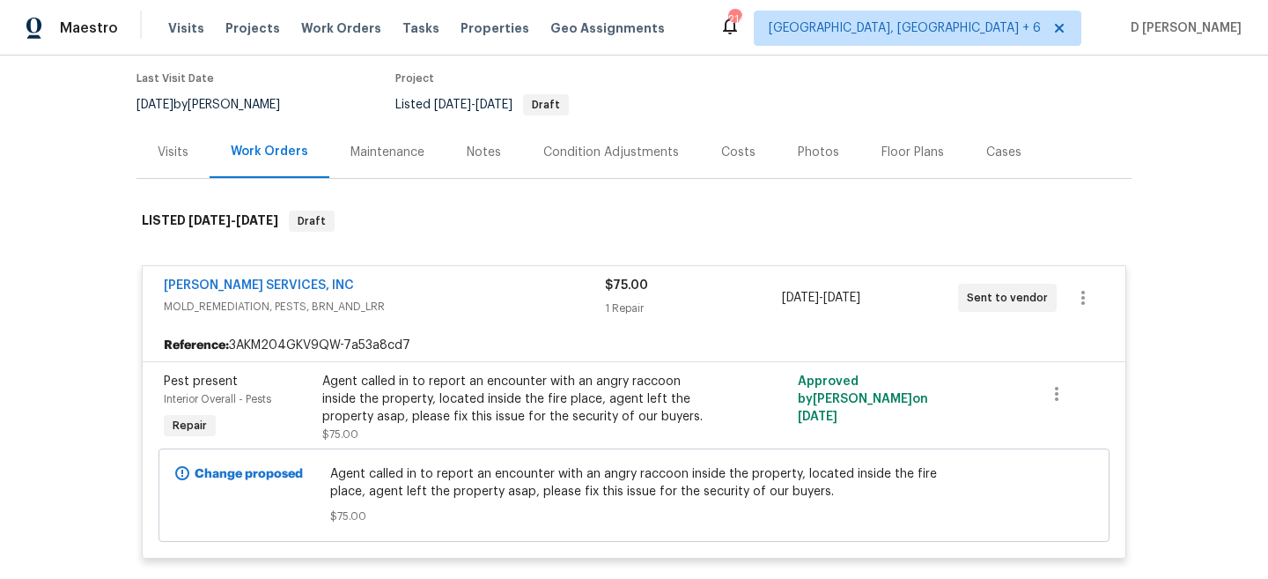
click at [376, 313] on span "MOLD_REMEDIATION, PESTS, BRN_AND_LRR" at bounding box center [384, 307] width 441 height 18
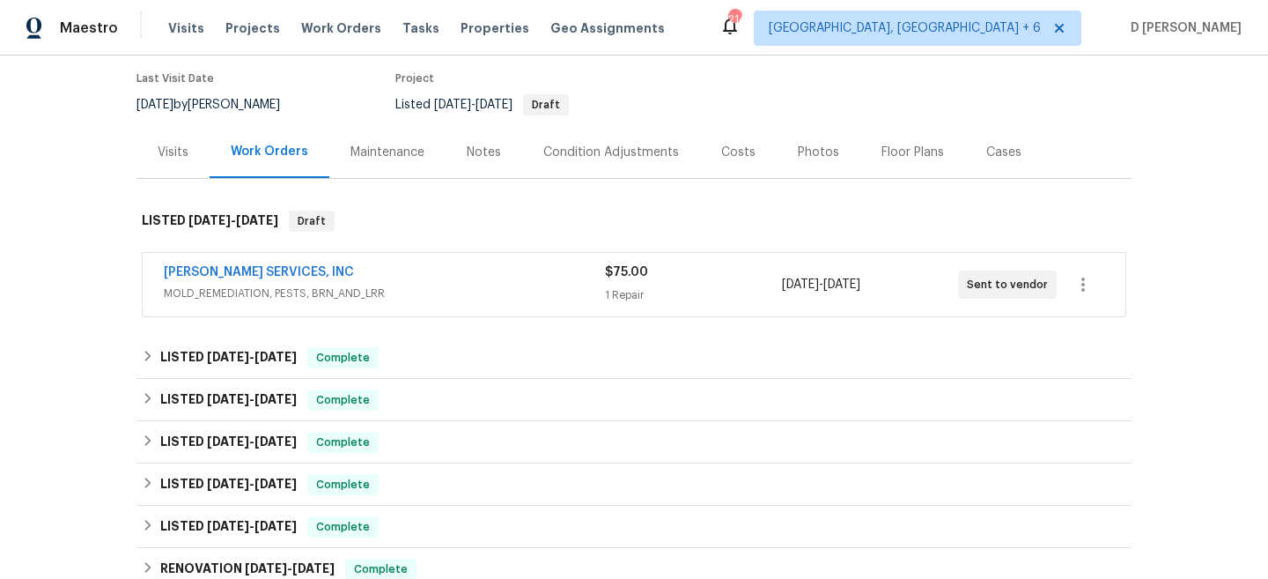
click at [366, 294] on span "MOLD_REMEDIATION, PESTS, BRN_AND_LRR" at bounding box center [384, 293] width 441 height 18
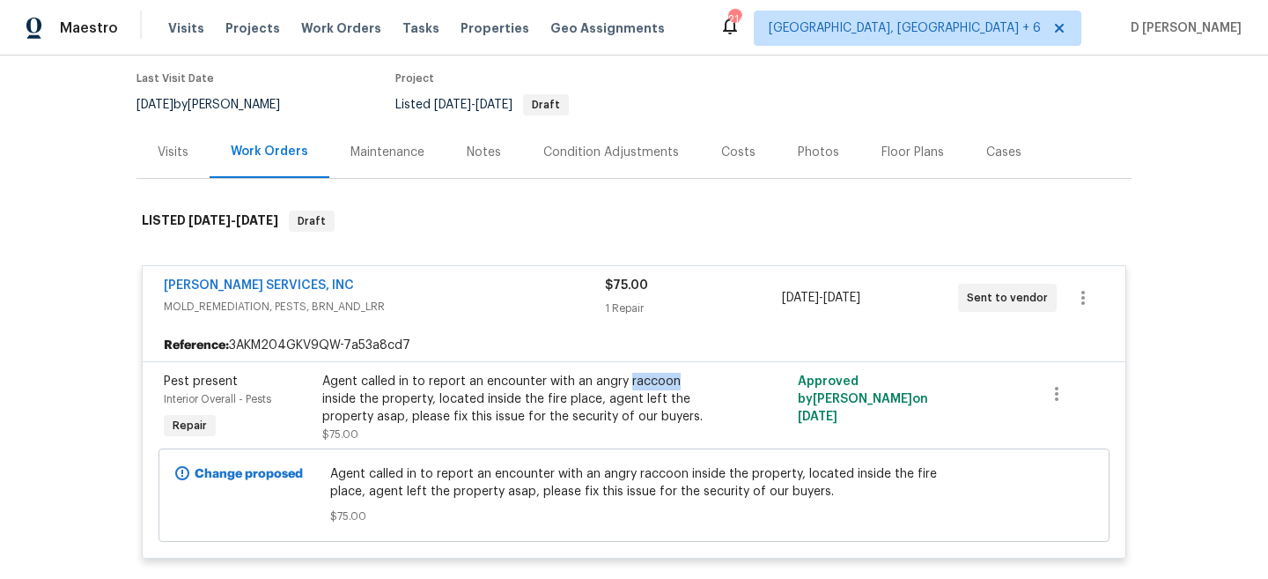
drag, startPoint x: 628, startPoint y: 385, endPoint x: 675, endPoint y: 385, distance: 46.7
click at [675, 385] on div "Agent called in to report an encounter with an angry raccoon inside the propert…" at bounding box center [515, 399] width 386 height 53
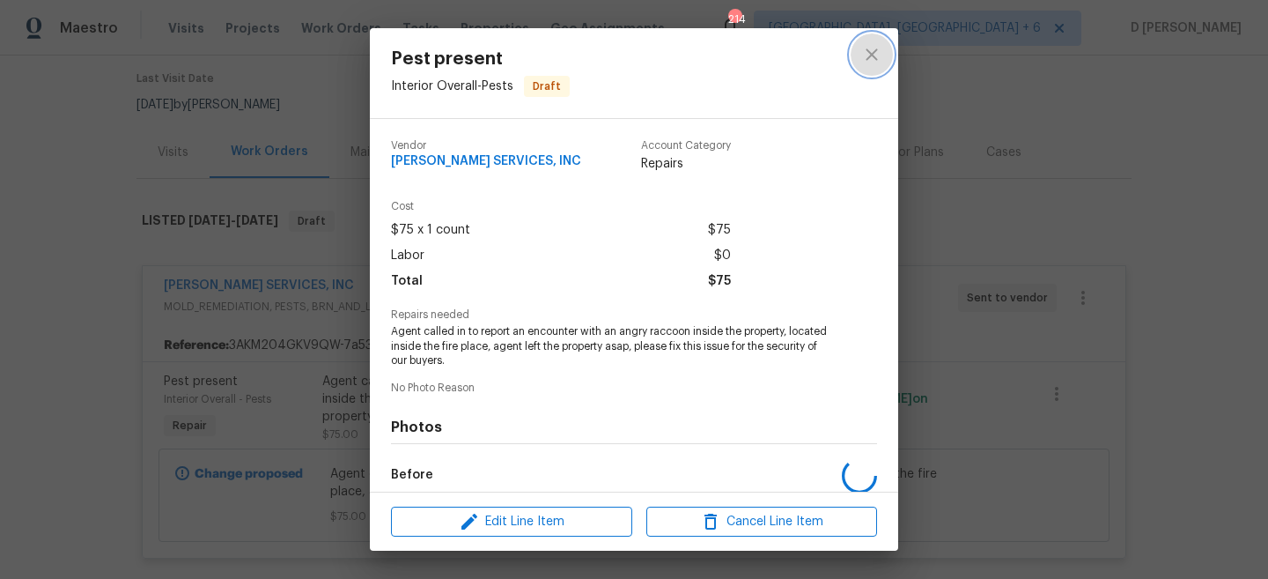
click at [866, 45] on icon "close" at bounding box center [871, 54] width 21 height 21
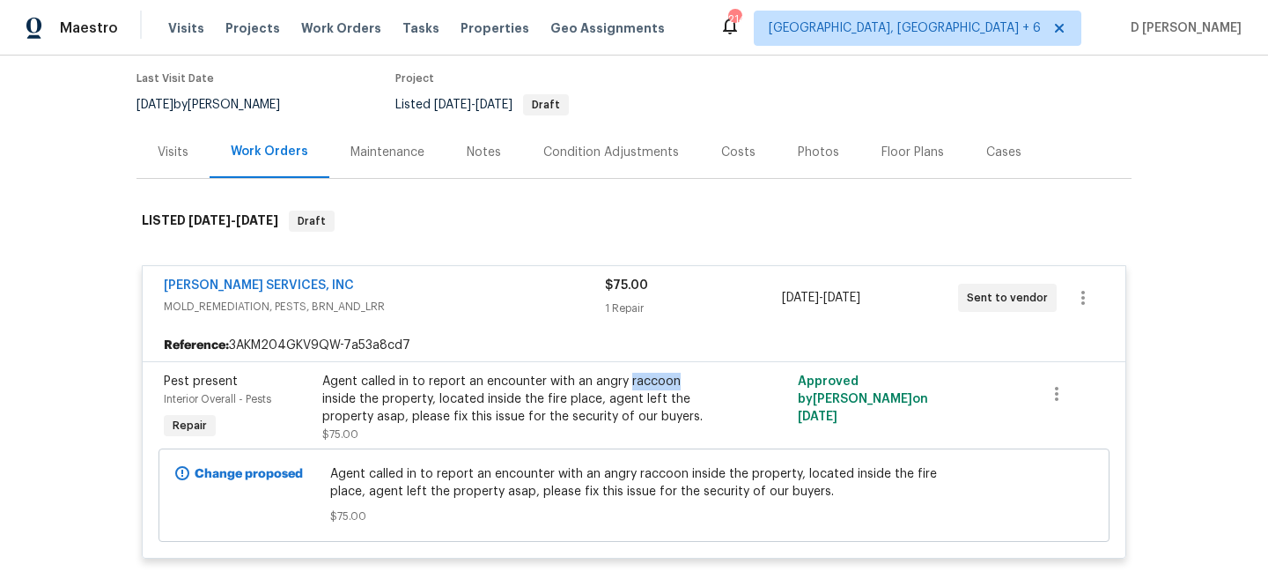
copy div "raccoon"
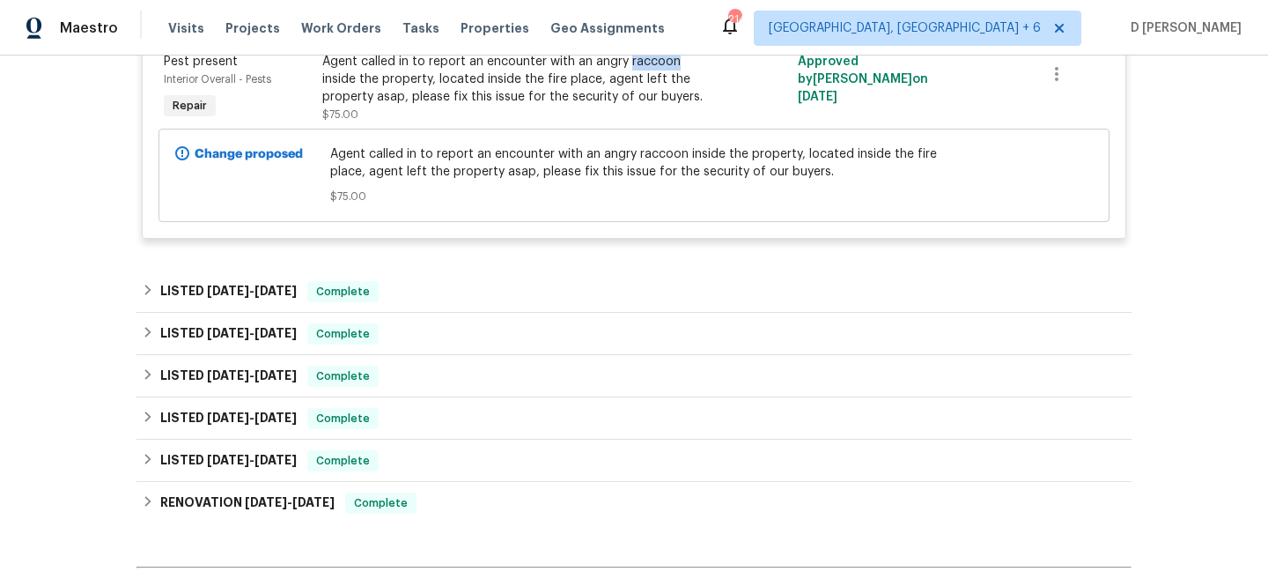
scroll to position [479, 0]
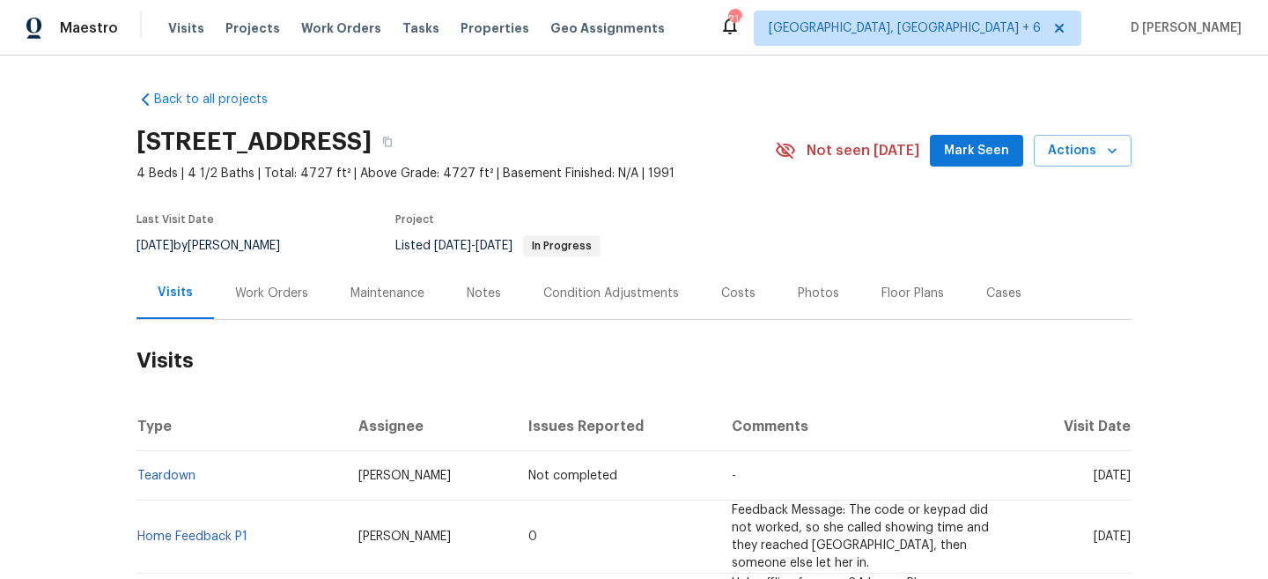
scroll to position [125, 0]
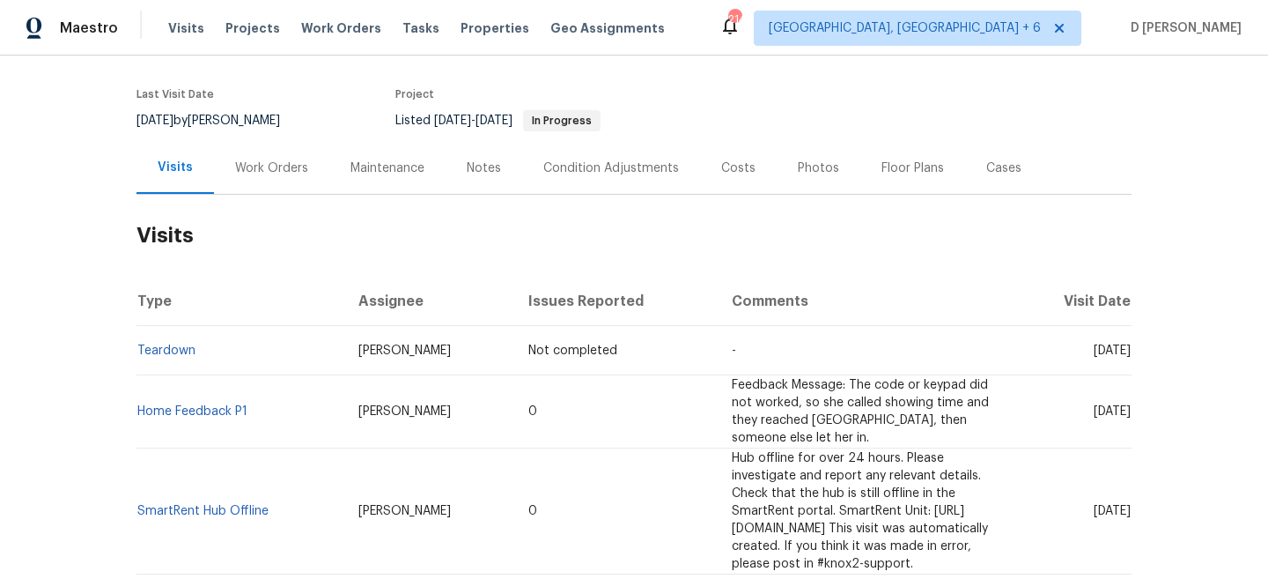
click at [299, 172] on div "Work Orders" at bounding box center [271, 168] width 73 height 18
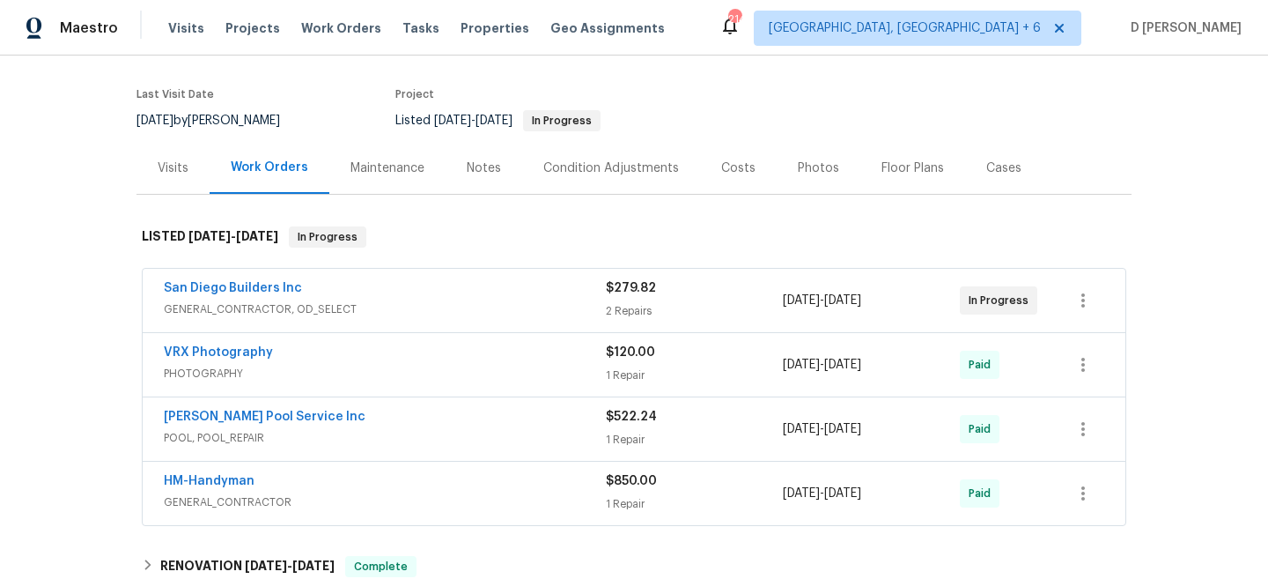
click at [367, 317] on span "GENERAL_CONTRACTOR, OD_SELECT" at bounding box center [385, 309] width 442 height 18
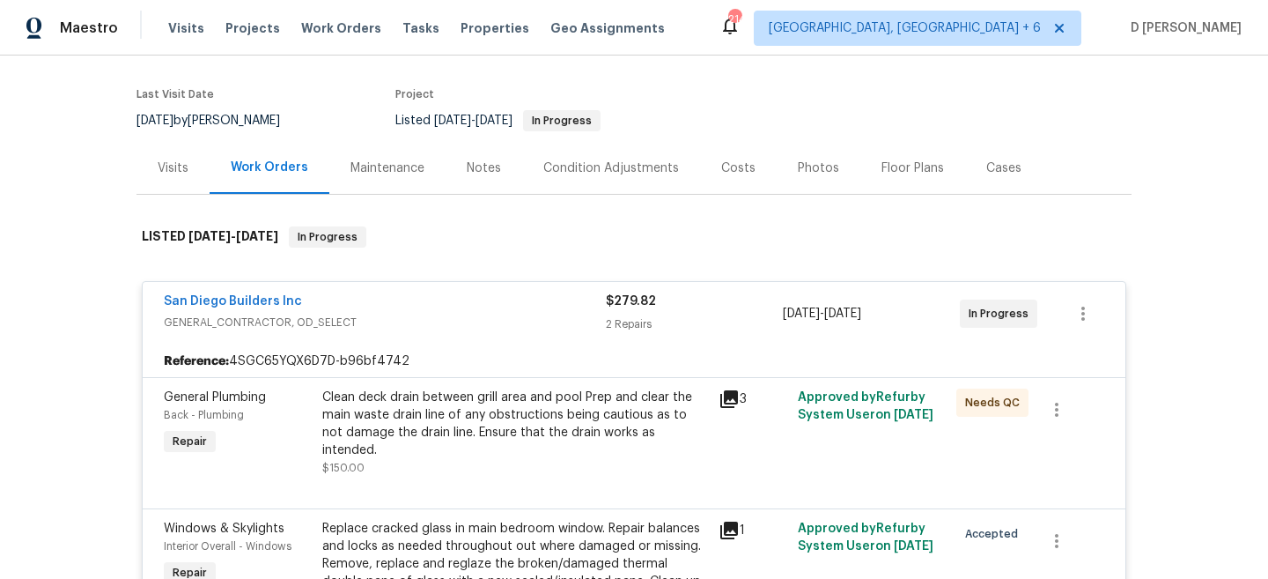
click at [171, 172] on div "Visits" at bounding box center [173, 168] width 31 height 18
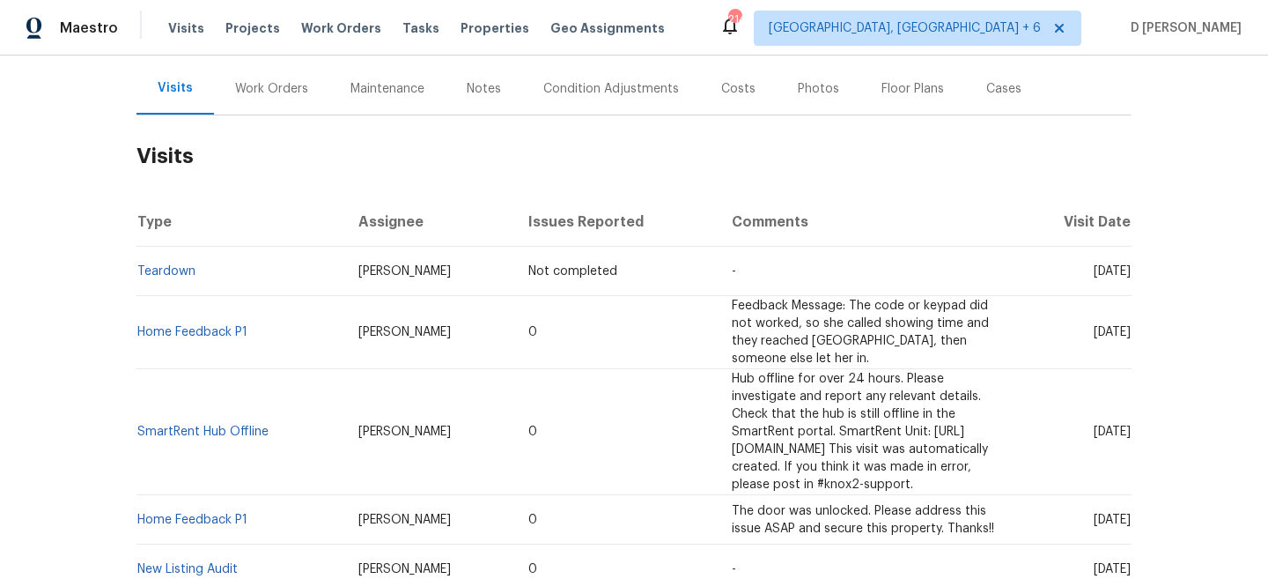
scroll to position [209, 0]
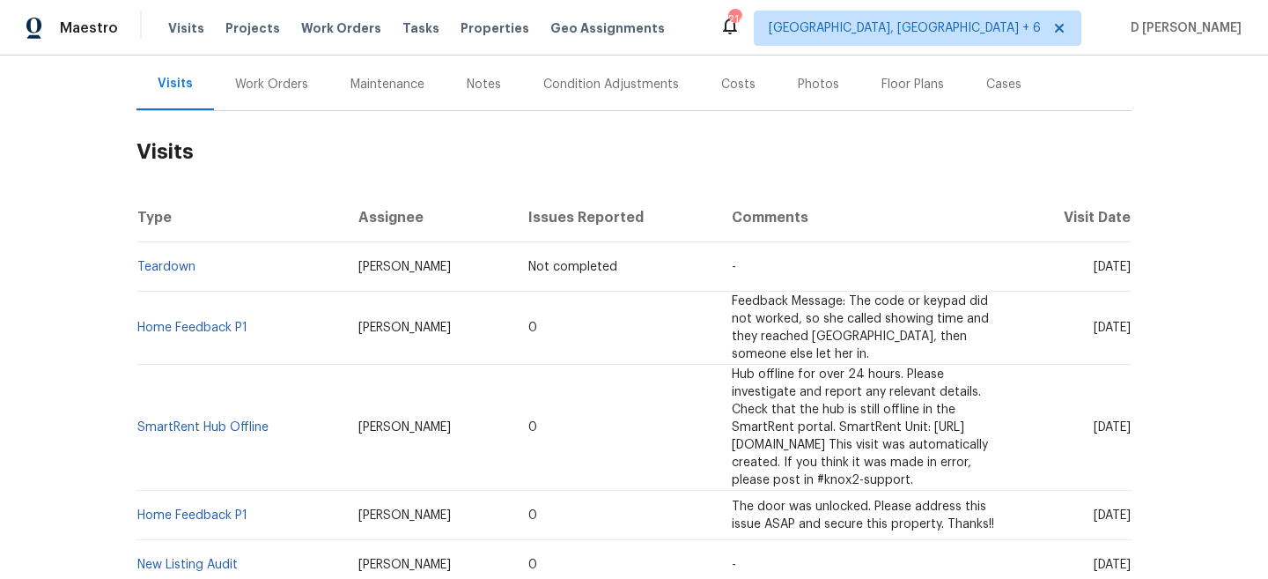
click at [308, 75] on div "Work Orders" at bounding box center [271, 84] width 115 height 52
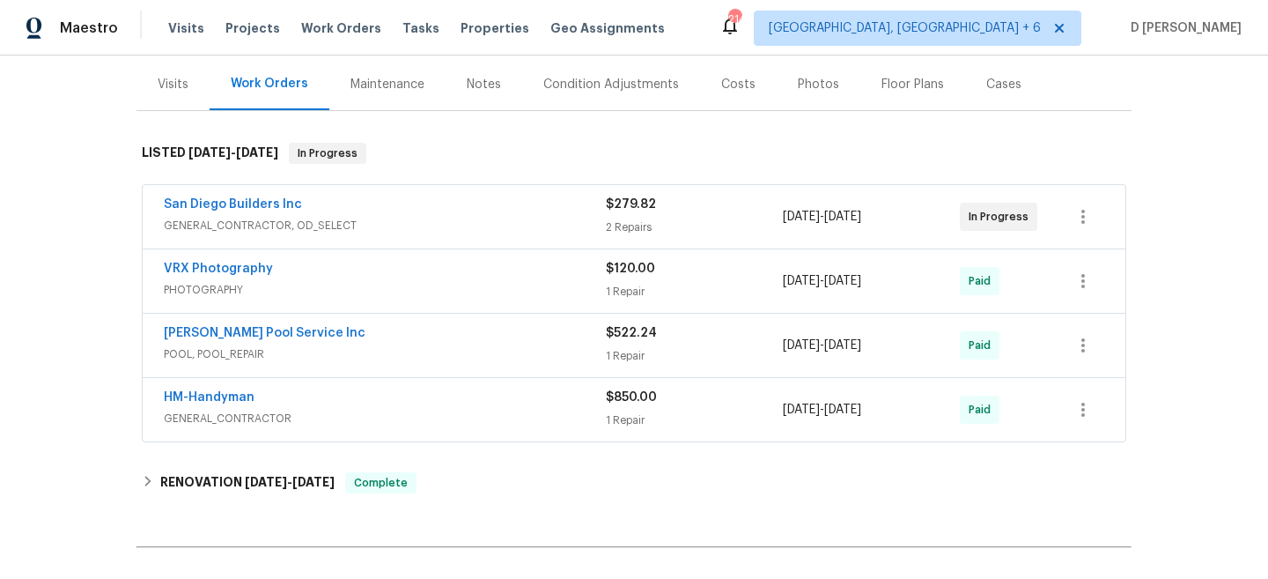
click at [314, 229] on span "GENERAL_CONTRACTOR, OD_SELECT" at bounding box center [385, 226] width 442 height 18
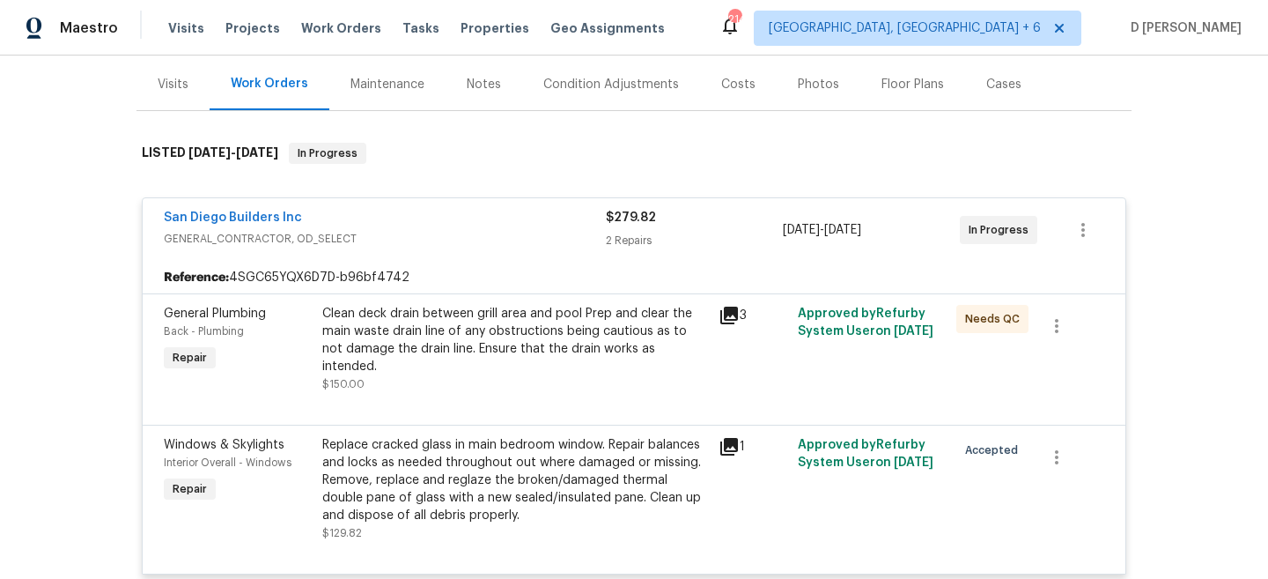
click at [314, 230] on span "GENERAL_CONTRACTOR, OD_SELECT" at bounding box center [385, 239] width 442 height 18
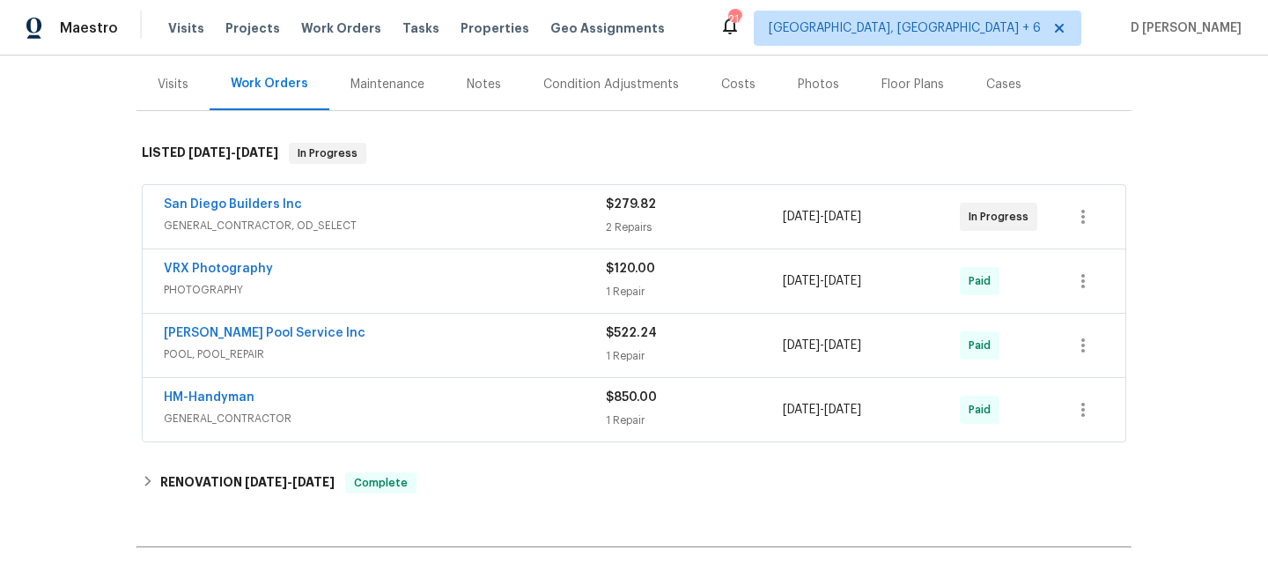
click at [319, 222] on span "GENERAL_CONTRACTOR, OD_SELECT" at bounding box center [385, 226] width 442 height 18
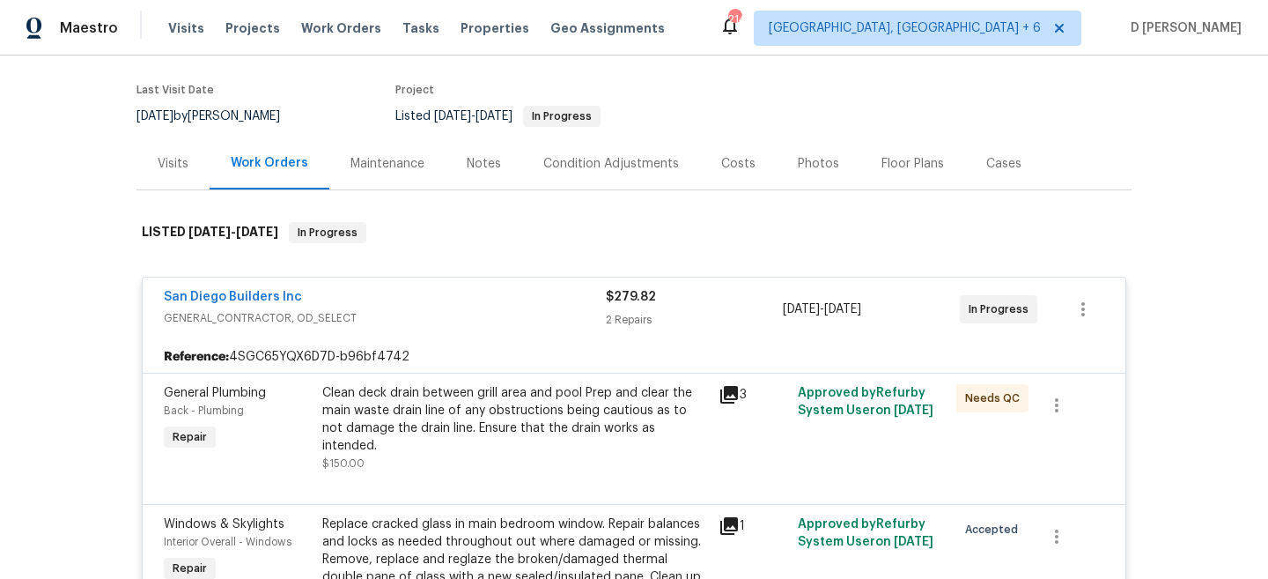
scroll to position [132, 0]
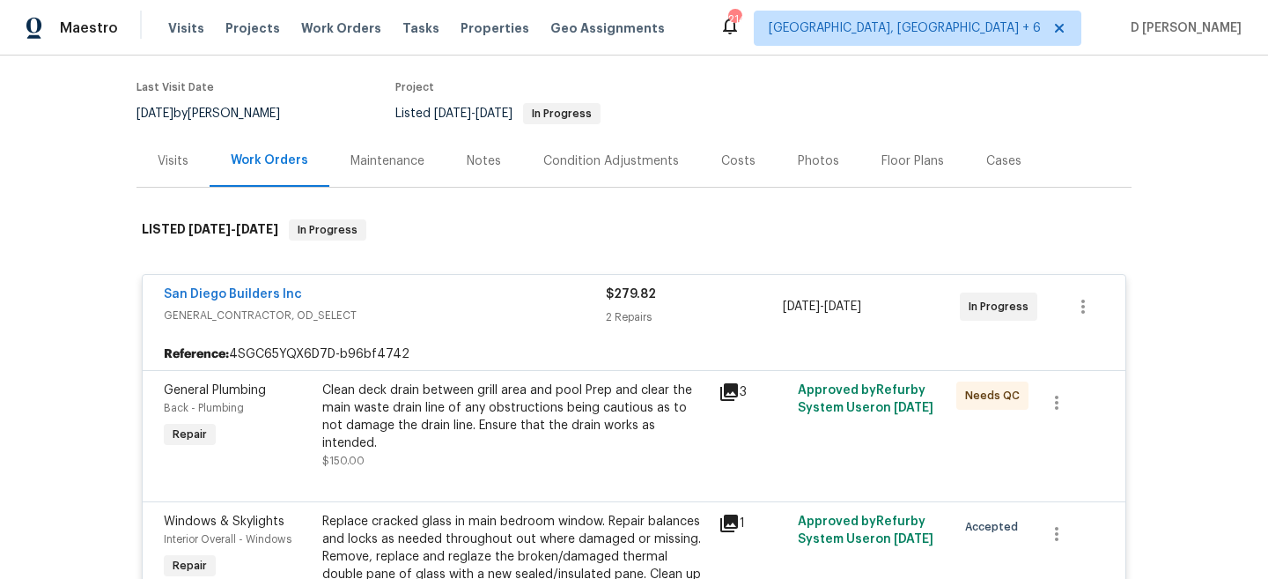
click at [178, 163] on div "Visits" at bounding box center [173, 161] width 31 height 18
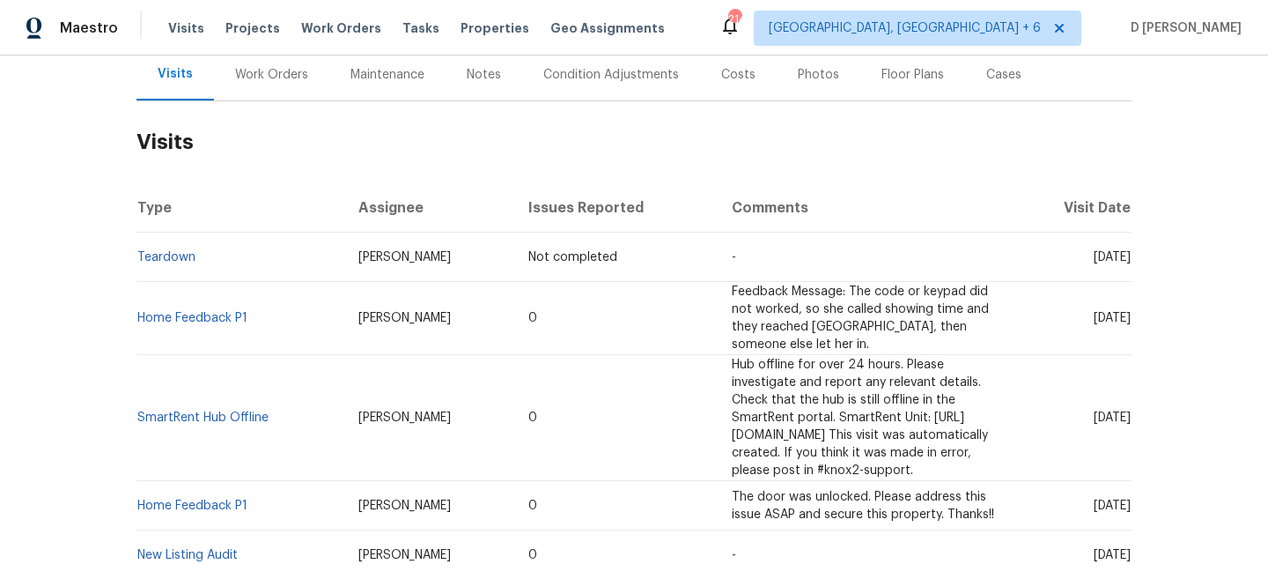
scroll to position [223, 0]
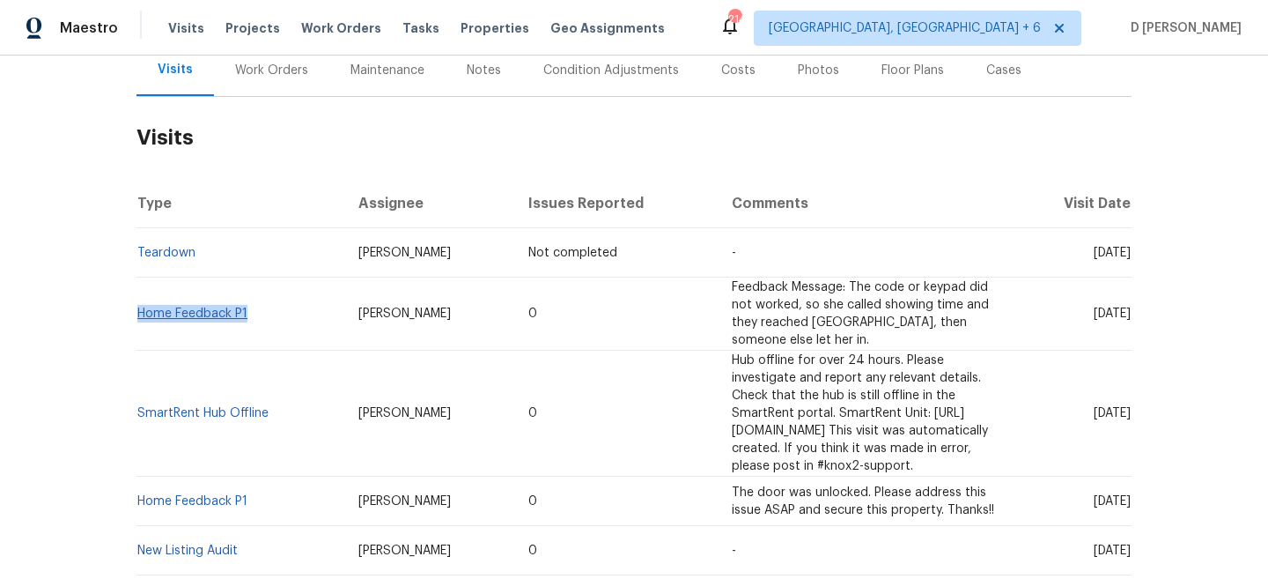
drag, startPoint x: 259, startPoint y: 307, endPoint x: 141, endPoint y: 306, distance: 118.0
click at [141, 306] on td "Home Feedback P1" at bounding box center [241, 313] width 208 height 73
drag, startPoint x: 1058, startPoint y: 302, endPoint x: 1099, endPoint y: 302, distance: 41.4
click at [1099, 307] on span "Thu, Aug 07 2025" at bounding box center [1112, 313] width 37 height 12
copy span "Aug 07"
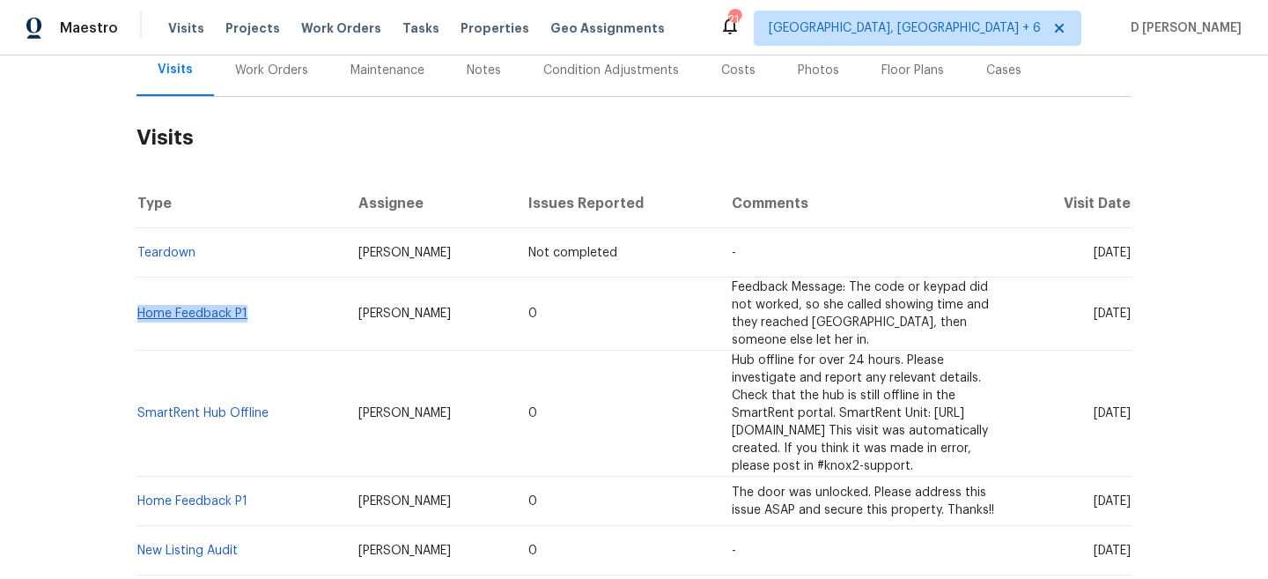
drag, startPoint x: 256, startPoint y: 308, endPoint x: 139, endPoint y: 302, distance: 117.3
click at [139, 302] on td "Home Feedback P1" at bounding box center [241, 313] width 208 height 73
copy link "Home Feedback P1"
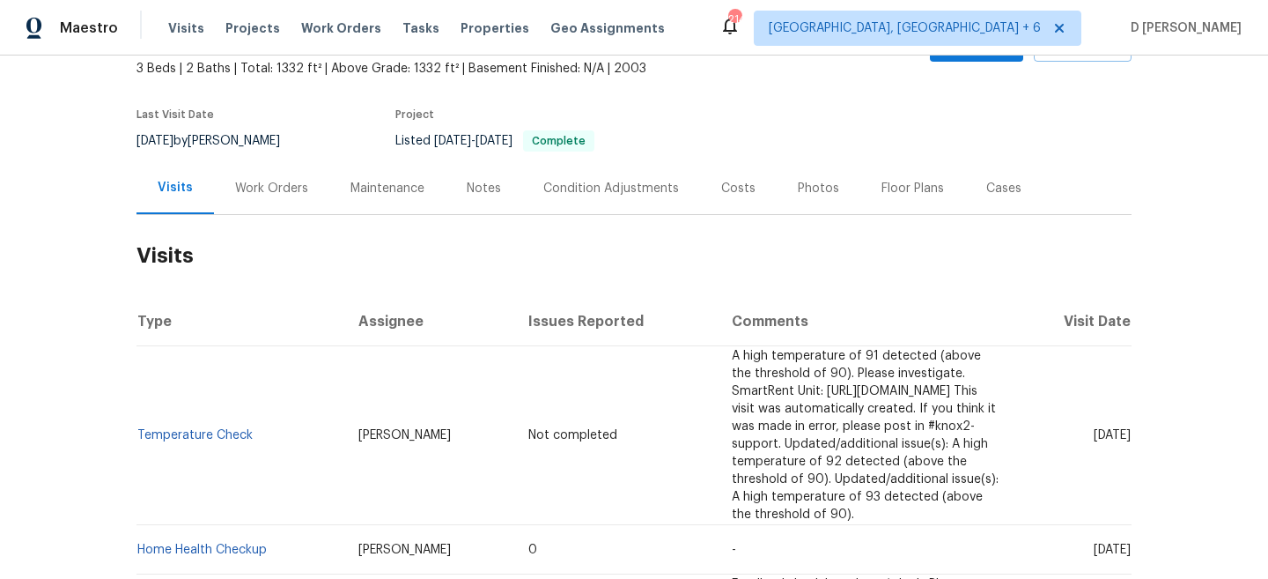
scroll to position [233, 0]
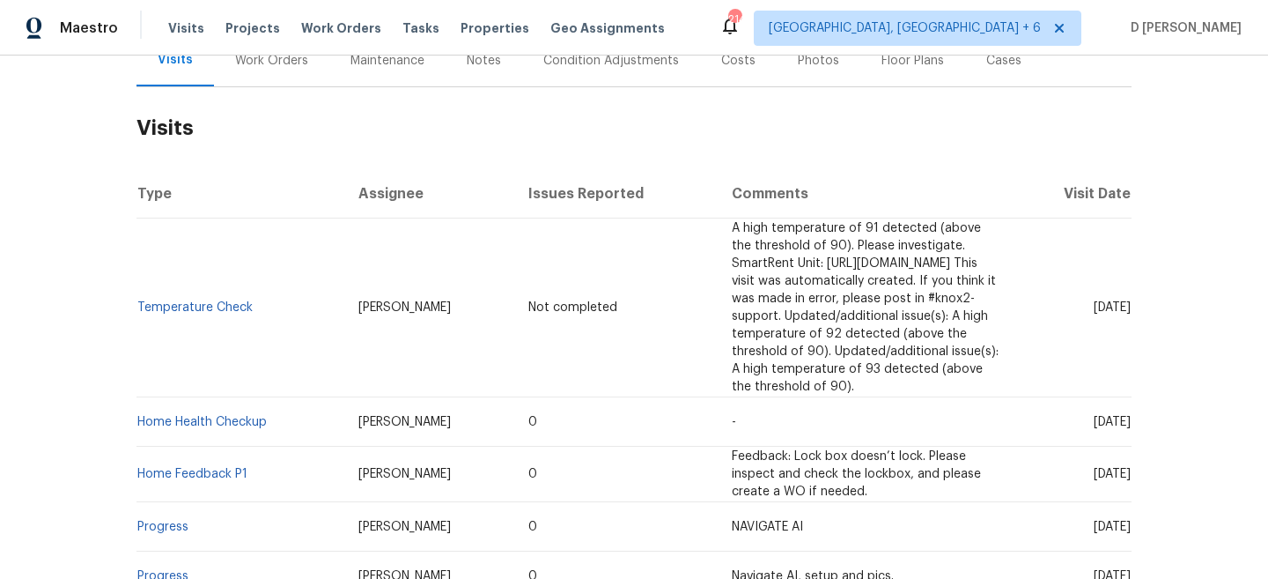
click at [276, 69] on div "Work Orders" at bounding box center [271, 60] width 115 height 52
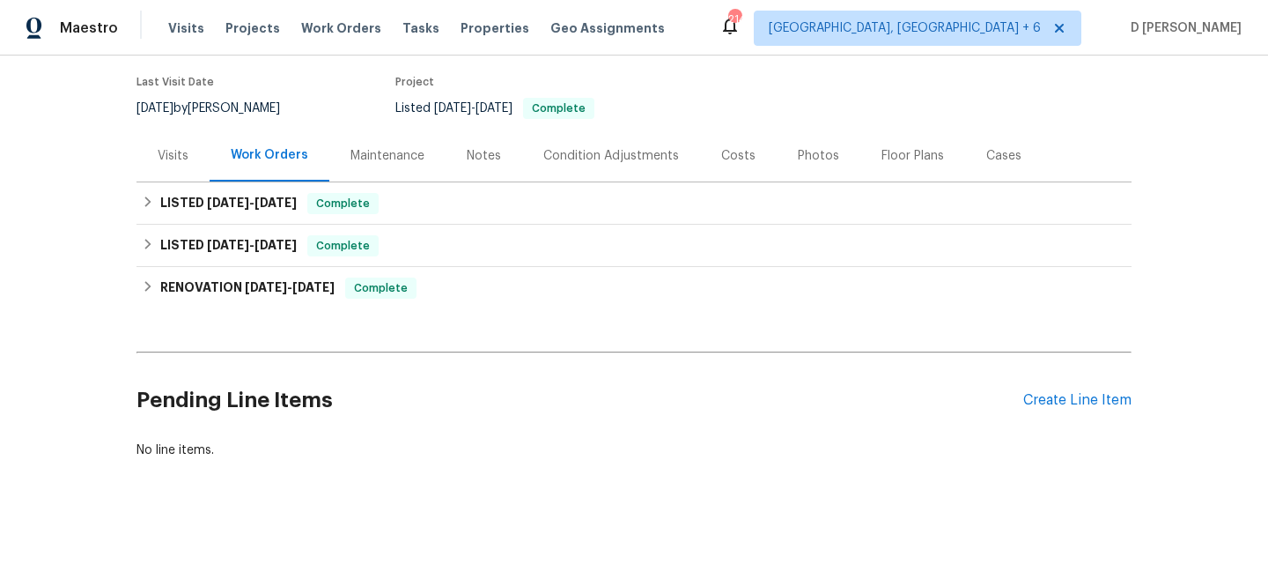
scroll to position [137, 0]
click at [173, 152] on div "Visits" at bounding box center [173, 156] width 31 height 18
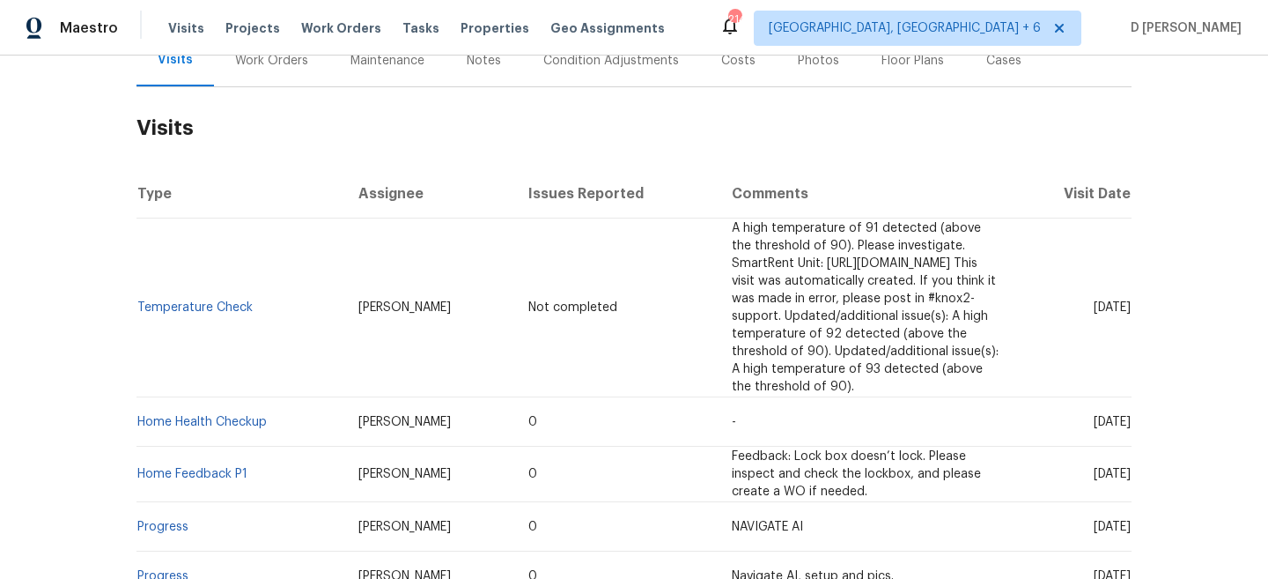
click at [995, 70] on div "Cases" at bounding box center [1004, 60] width 78 height 52
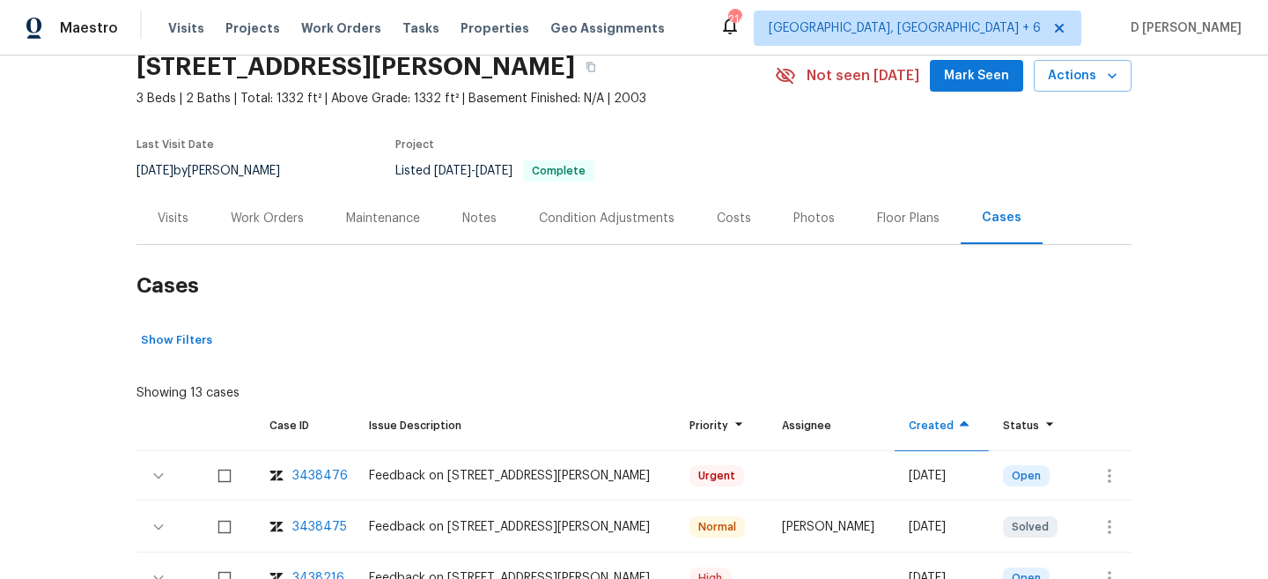
scroll to position [233, 0]
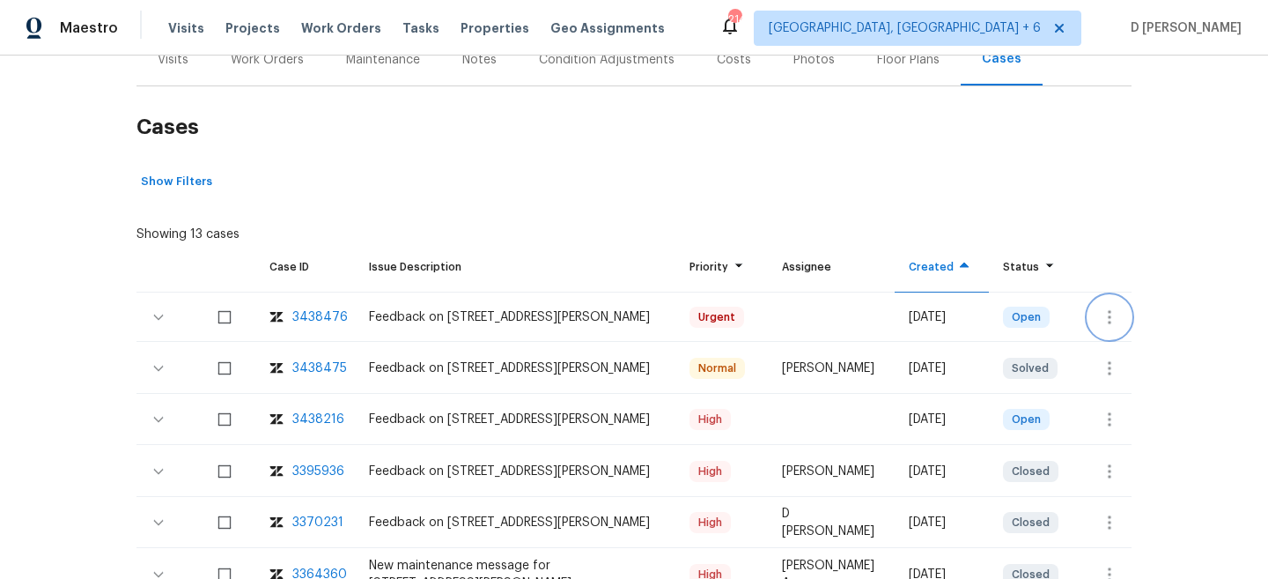
click at [1103, 312] on icon "button" at bounding box center [1109, 317] width 21 height 21
click at [1137, 309] on li "Create a visit" at bounding box center [1165, 316] width 182 height 29
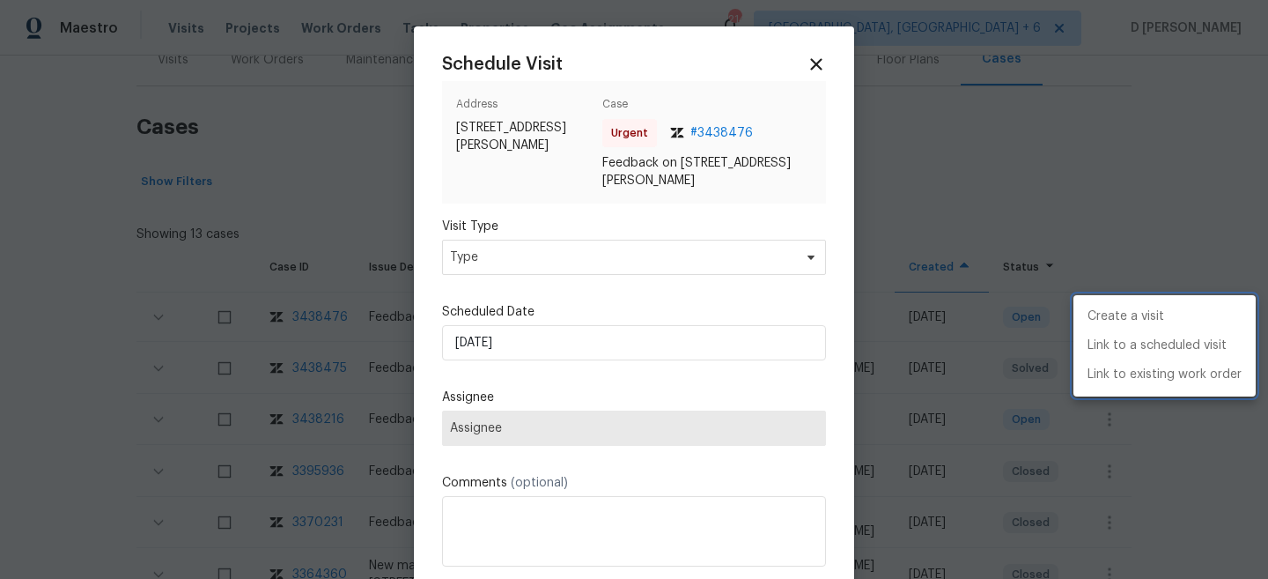
click at [636, 263] on div at bounding box center [634, 289] width 1268 height 579
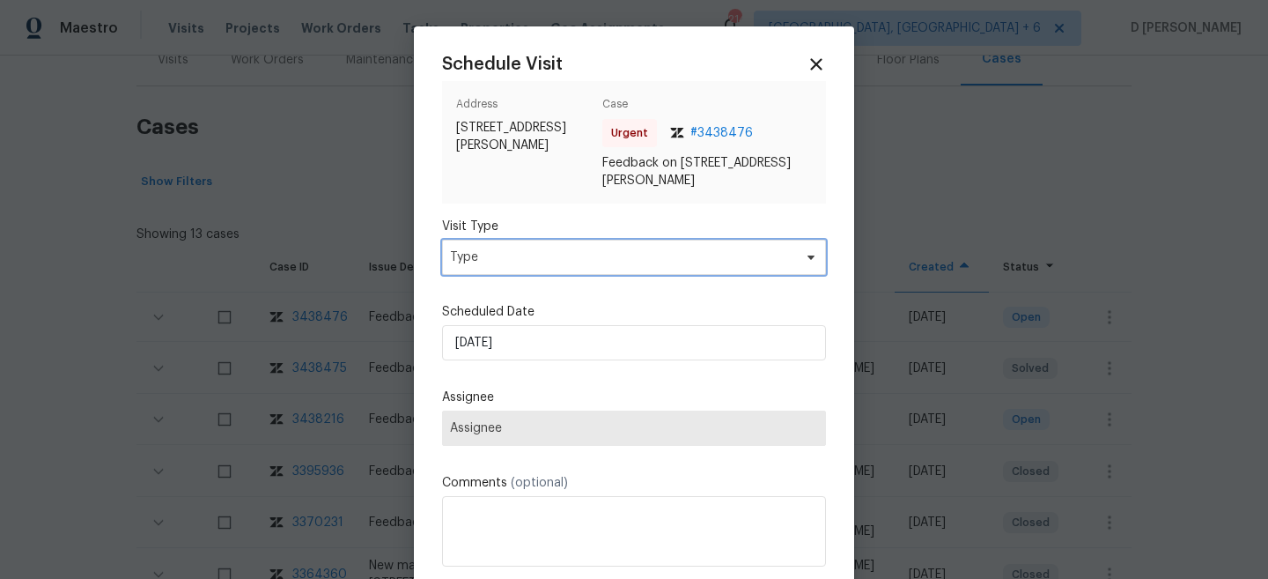
click at [602, 258] on span "Type" at bounding box center [621, 257] width 343 height 18
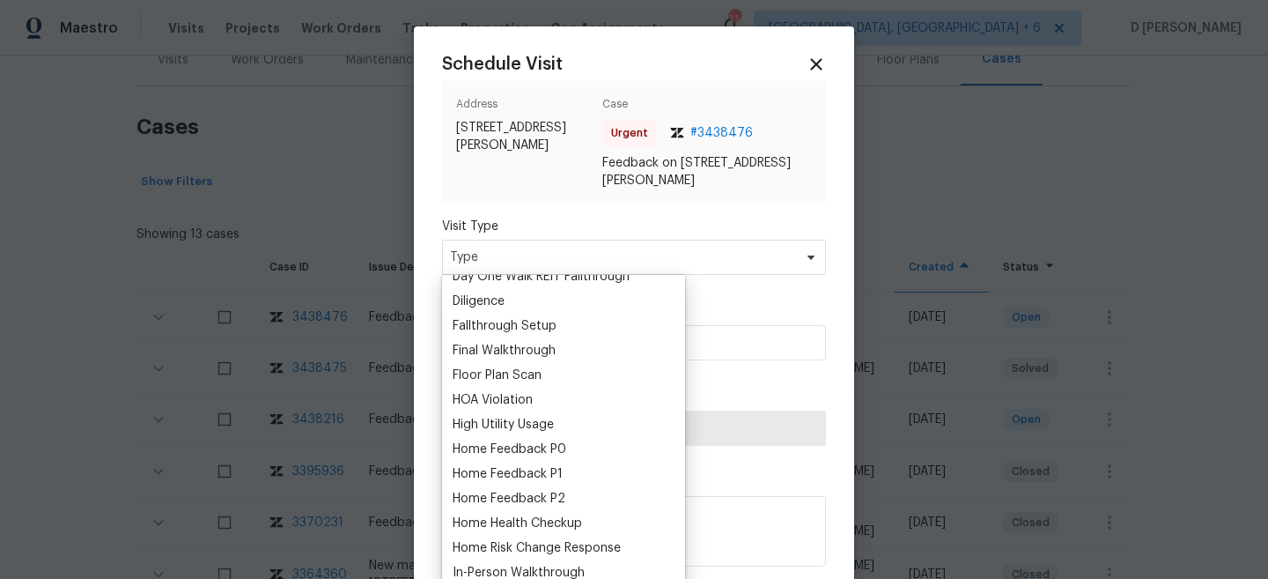
scroll to position [385, 0]
click at [563, 444] on div "Home Feedback P0" at bounding box center [510, 449] width 114 height 18
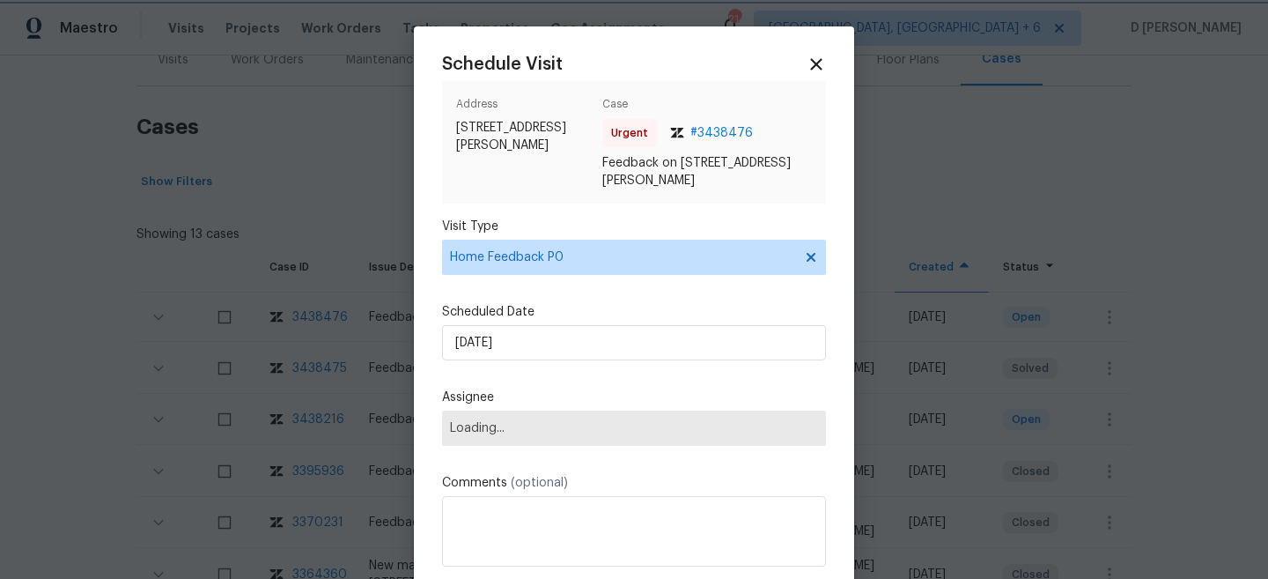
scroll to position [88, 0]
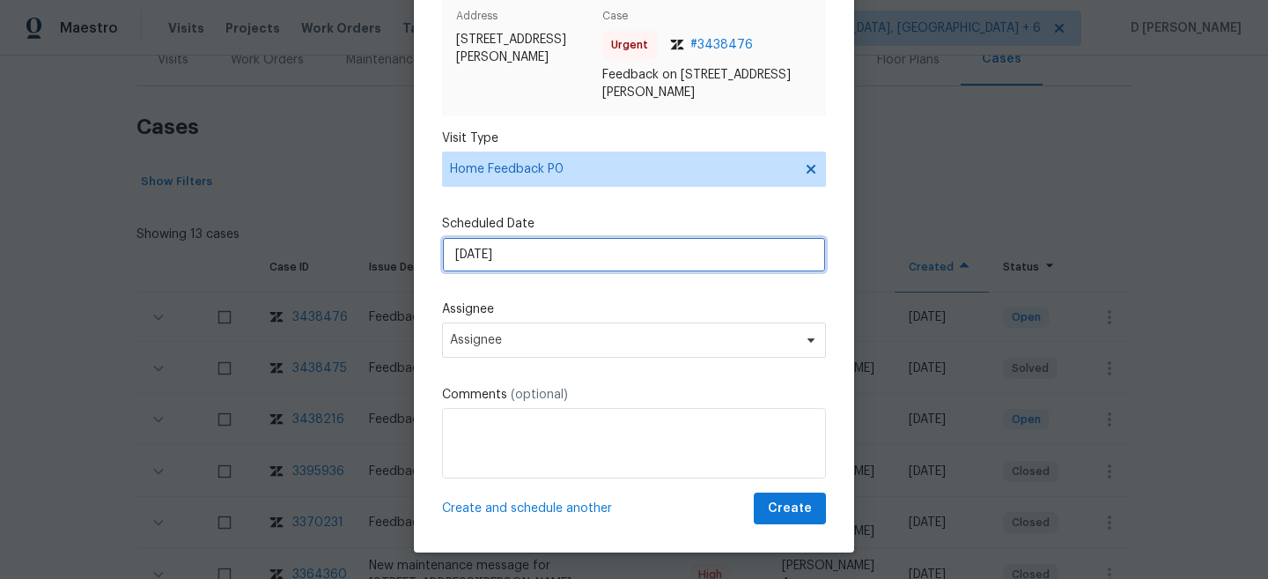
click at [587, 260] on input "23/08/2025" at bounding box center [634, 254] width 384 height 35
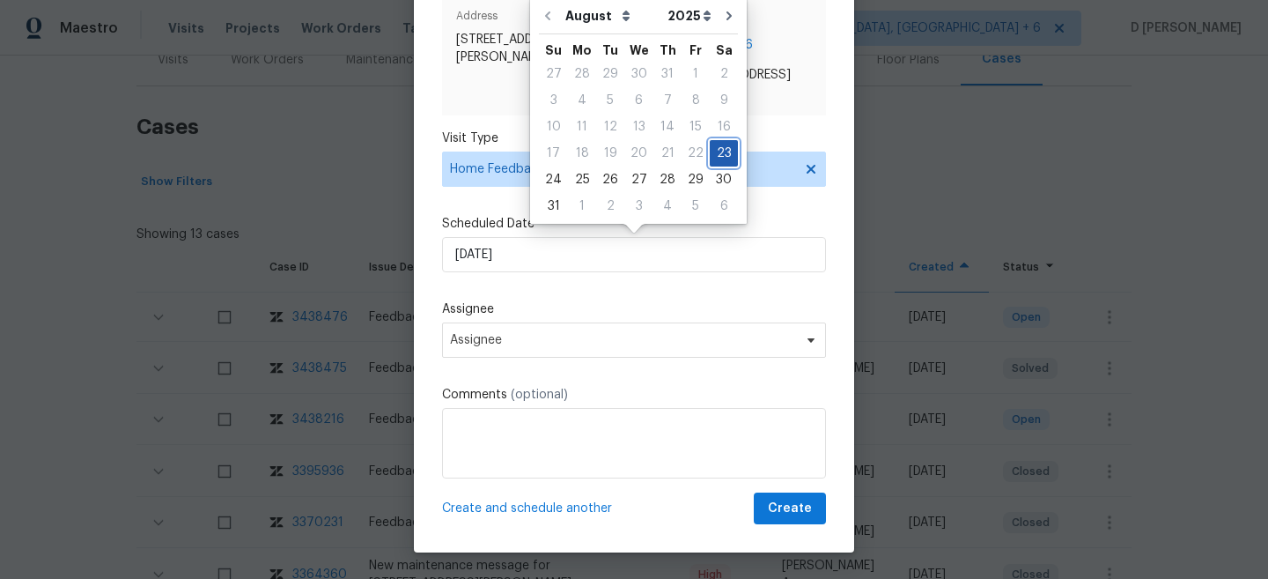
click at [718, 152] on div "23" at bounding box center [724, 153] width 28 height 25
click at [665, 314] on label "Assignee" at bounding box center [634, 309] width 384 height 18
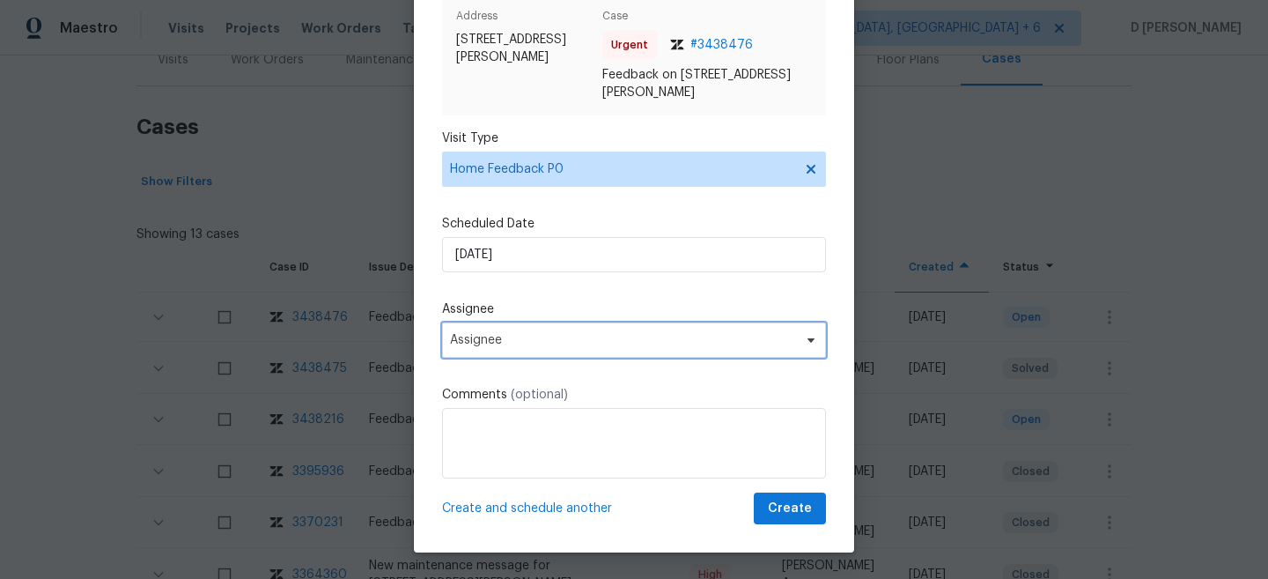
click at [520, 347] on span "Assignee" at bounding box center [634, 339] width 384 height 35
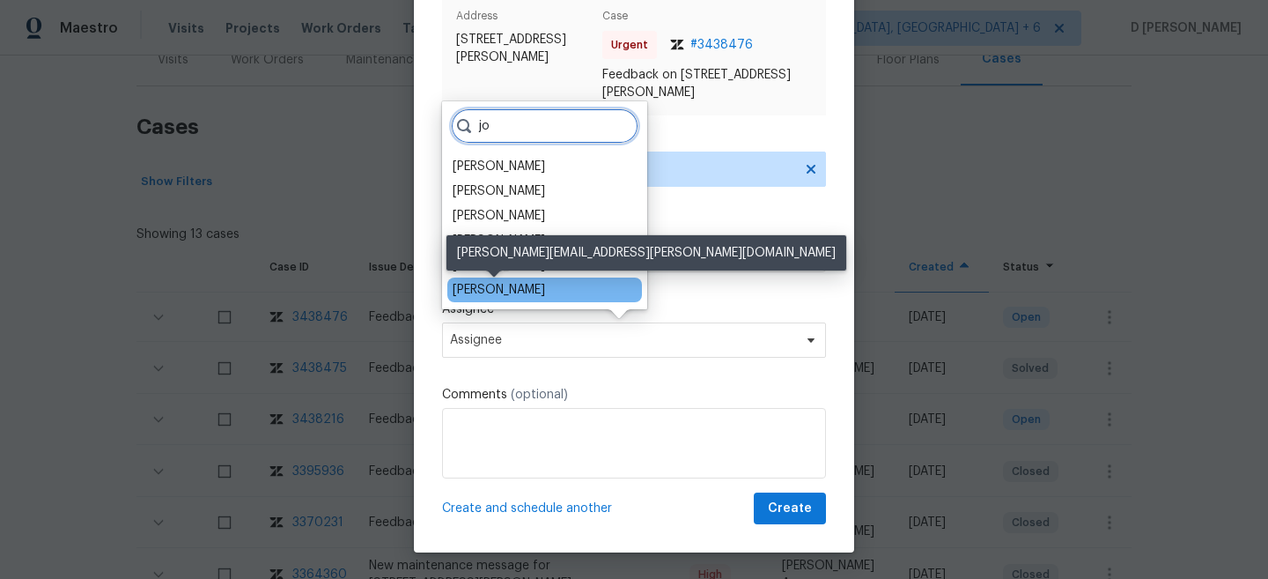
type input "jo"
click at [525, 292] on div "Josh Devinney" at bounding box center [499, 290] width 92 height 18
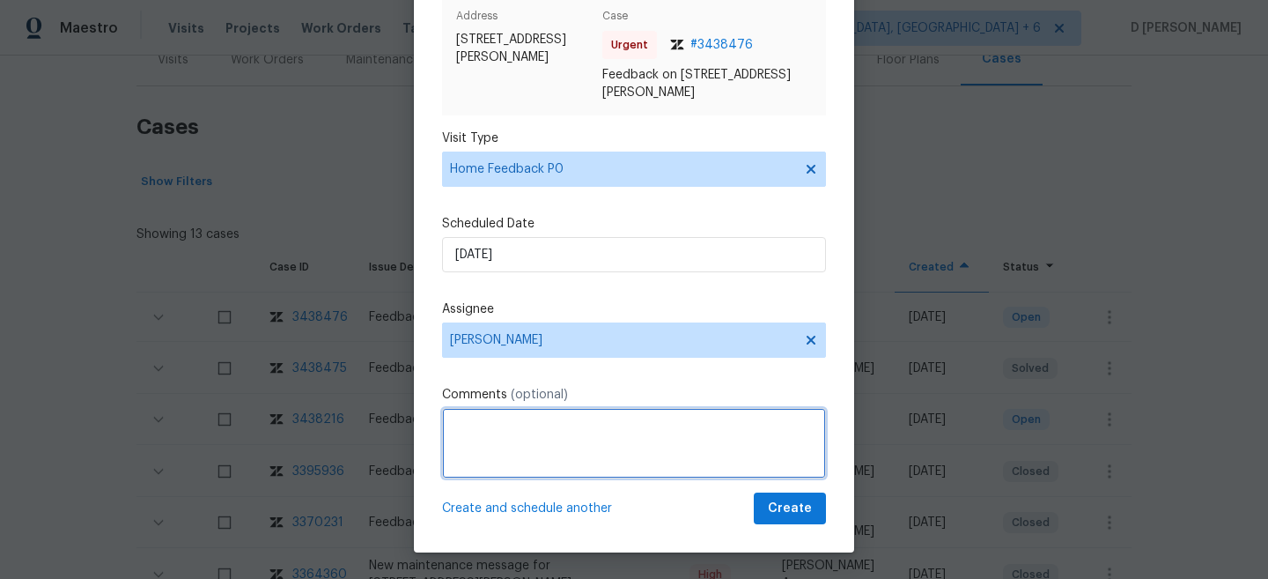
click at [502, 428] on textarea at bounding box center [634, 443] width 384 height 70
paste textarea "The front door doesnt close firmly. It has to be held in place for the lock to …"
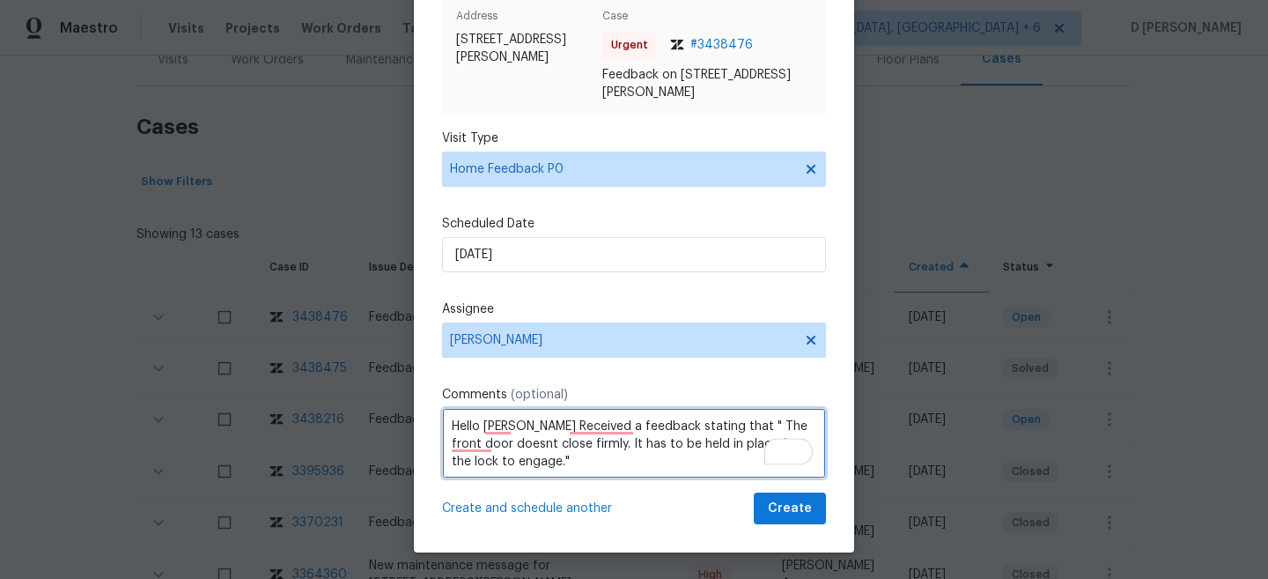
click at [520, 466] on textarea "Hello Josh Received a feedback stating that " The front door doesnt close firml…" at bounding box center [634, 443] width 384 height 70
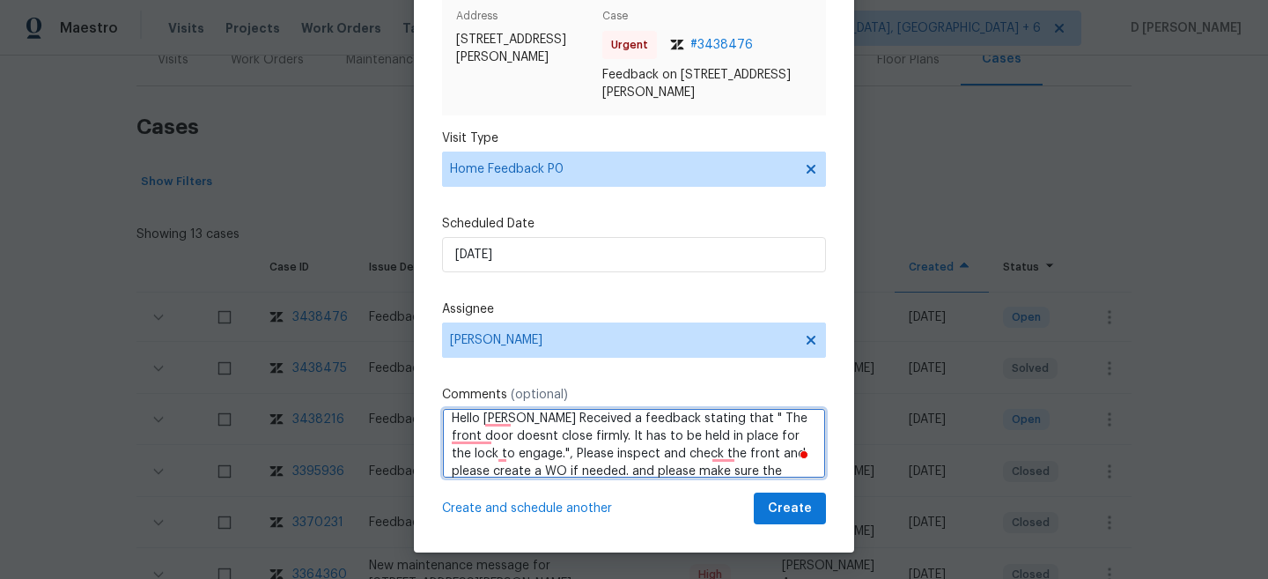
type textarea "Hello Josh Received a feedback stating that " The front door doesnt close firml…"
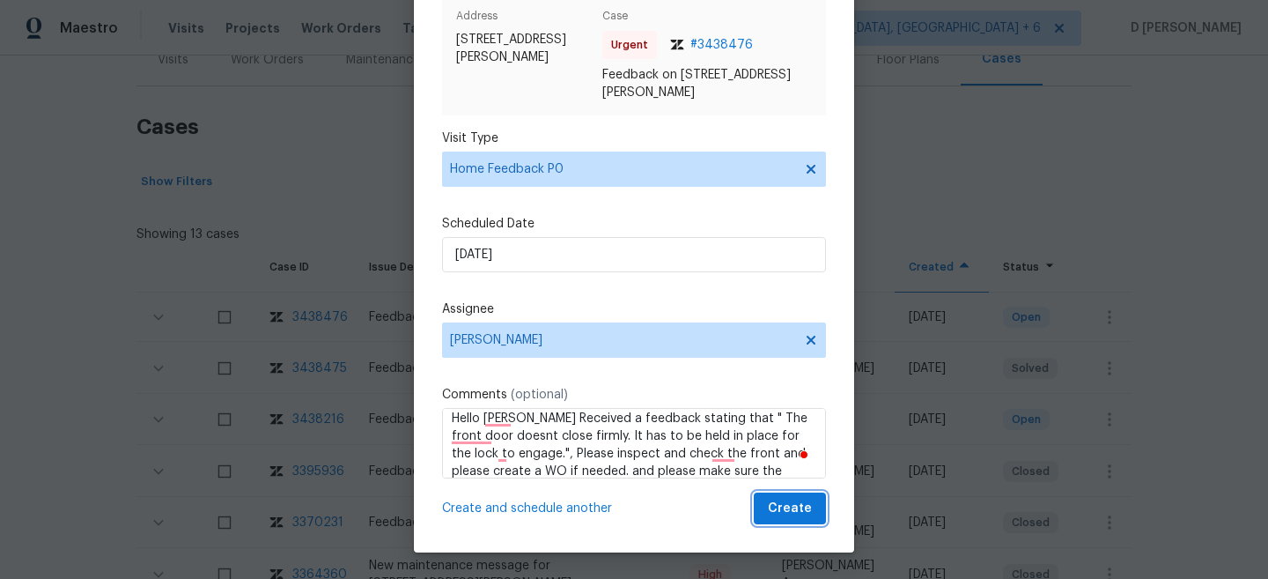
click at [785, 504] on span "Create" at bounding box center [790, 509] width 44 height 22
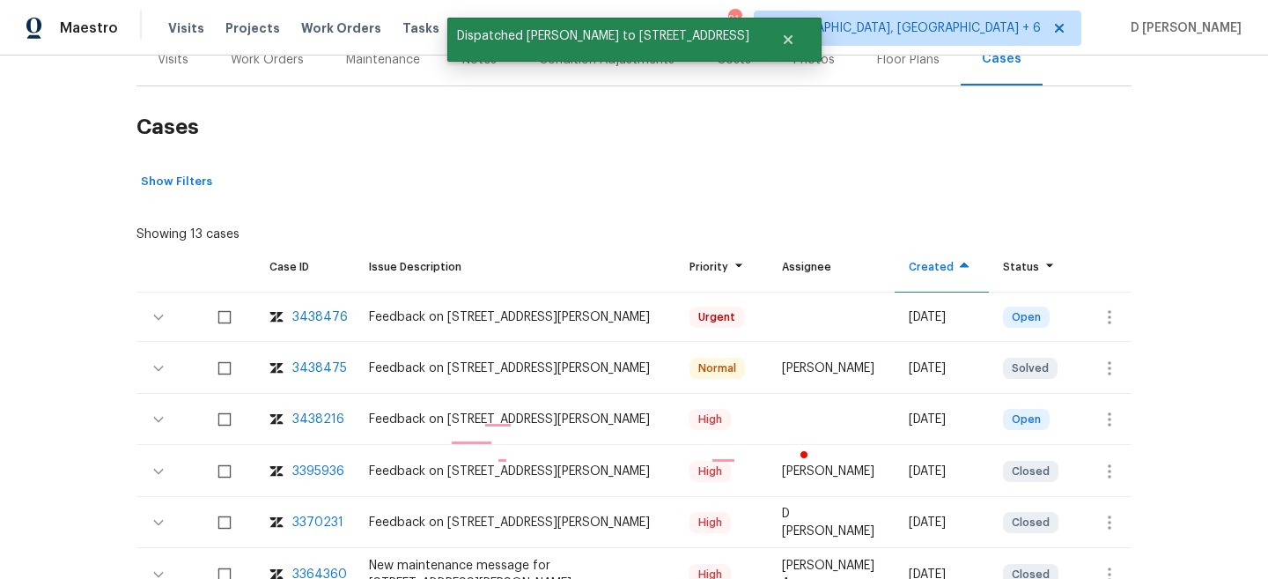
scroll to position [0, 0]
click at [306, 230] on div "Showing 13 cases" at bounding box center [634, 230] width 995 height 25
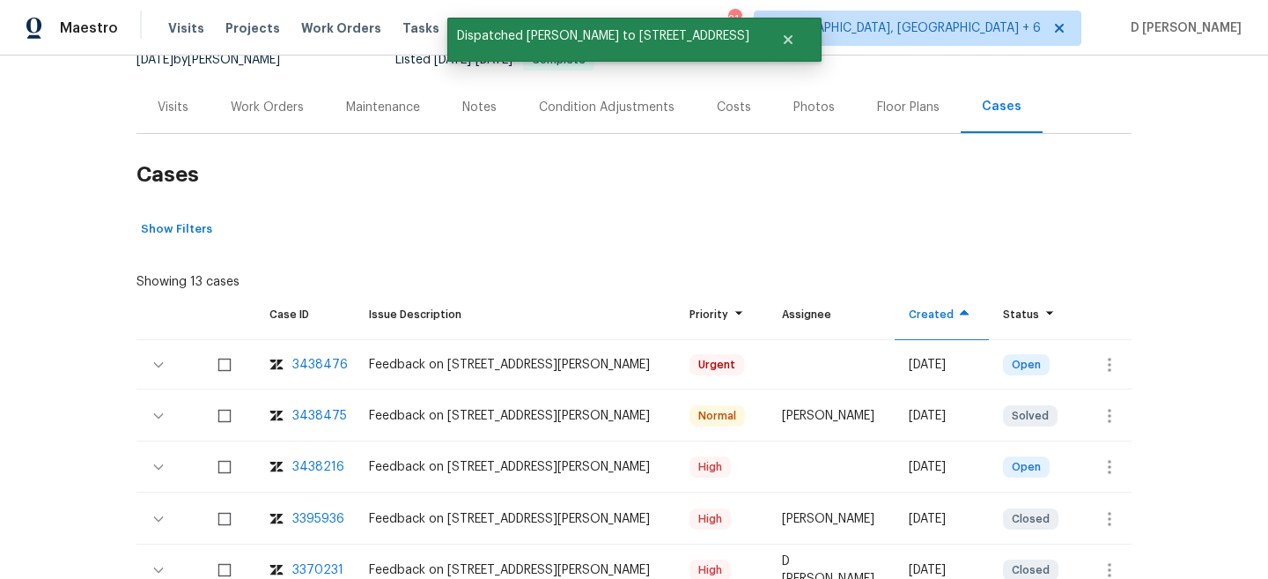
click at [158, 102] on div "Visits" at bounding box center [173, 108] width 31 height 18
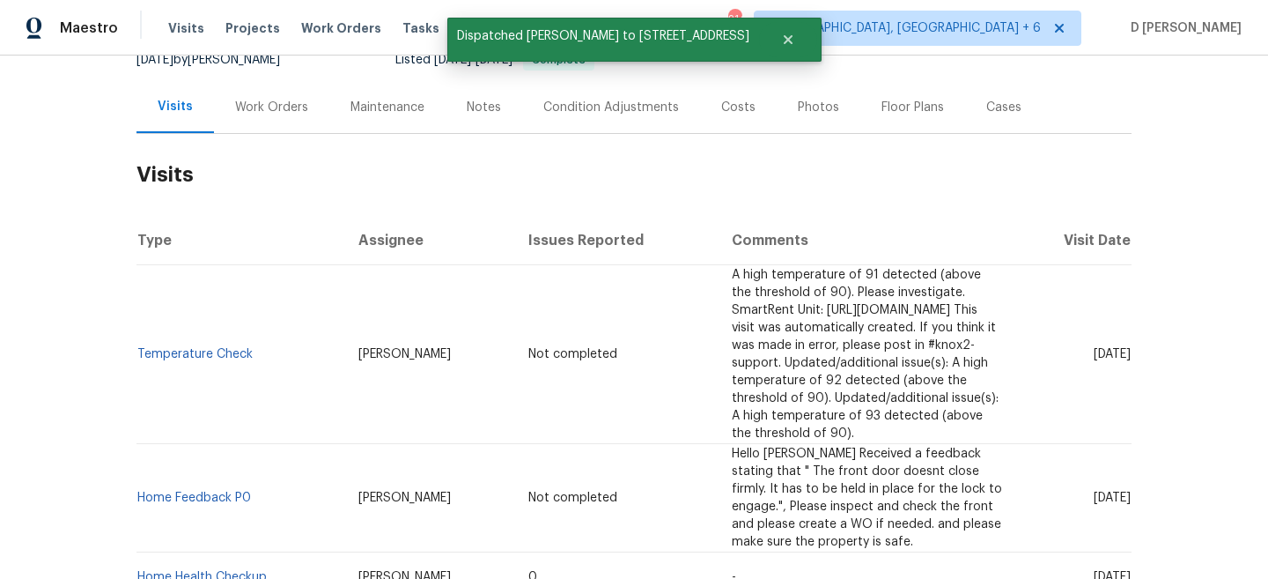
scroll to position [266, 0]
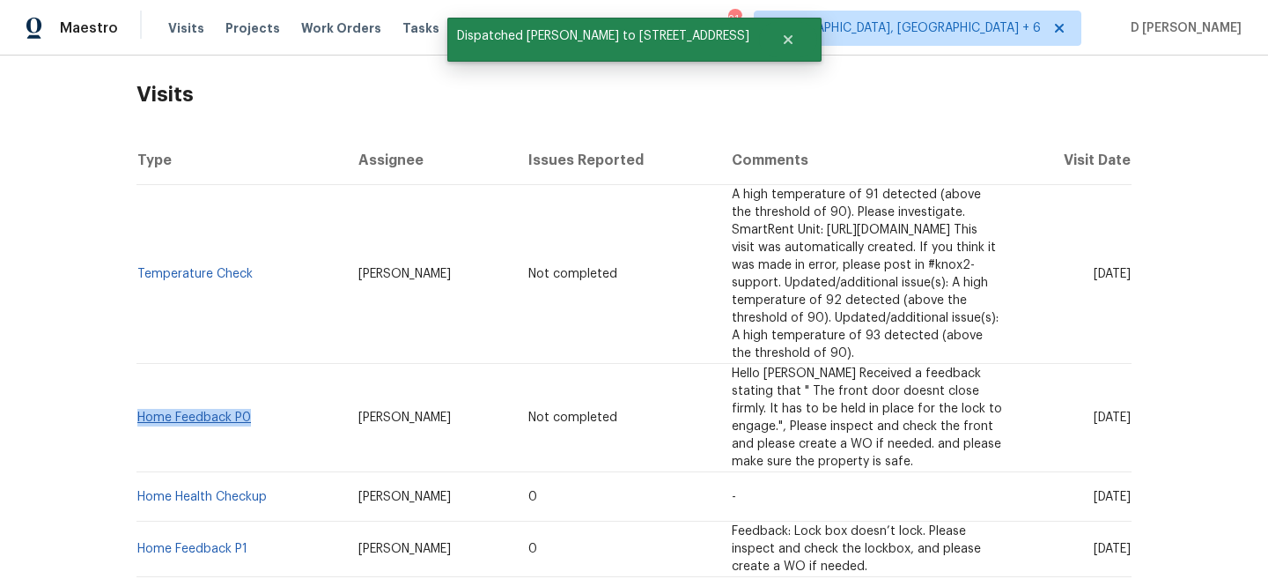
drag, startPoint x: 258, startPoint y: 363, endPoint x: 138, endPoint y: 365, distance: 119.8
click at [138, 365] on td "Home Feedback P0" at bounding box center [241, 418] width 208 height 108
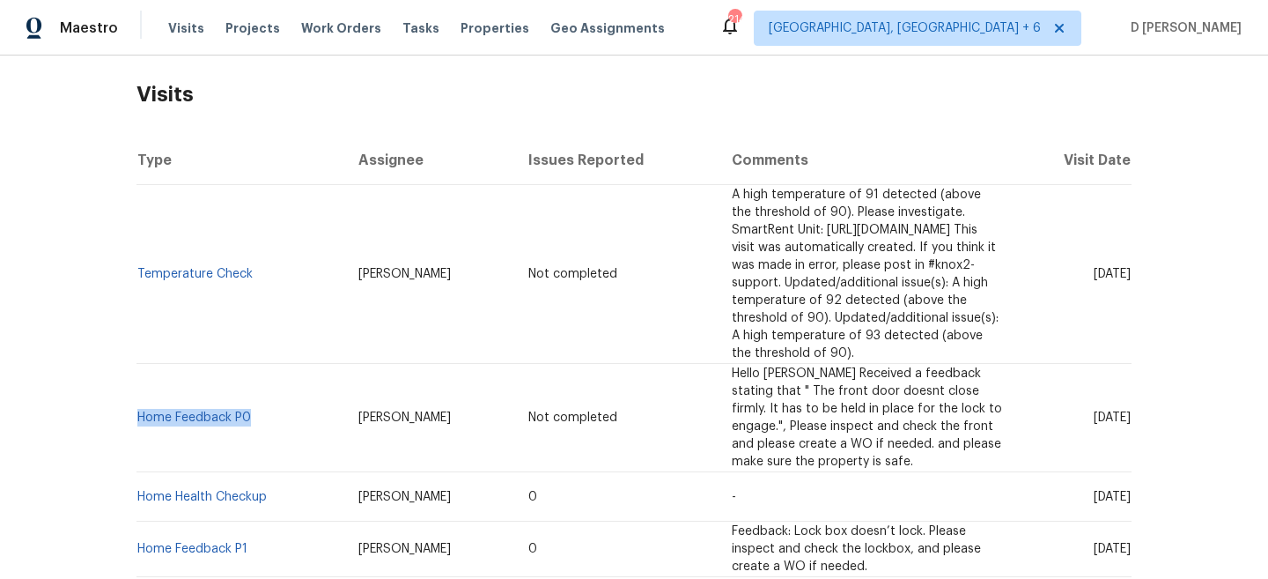
copy link "Home Feedback P0"
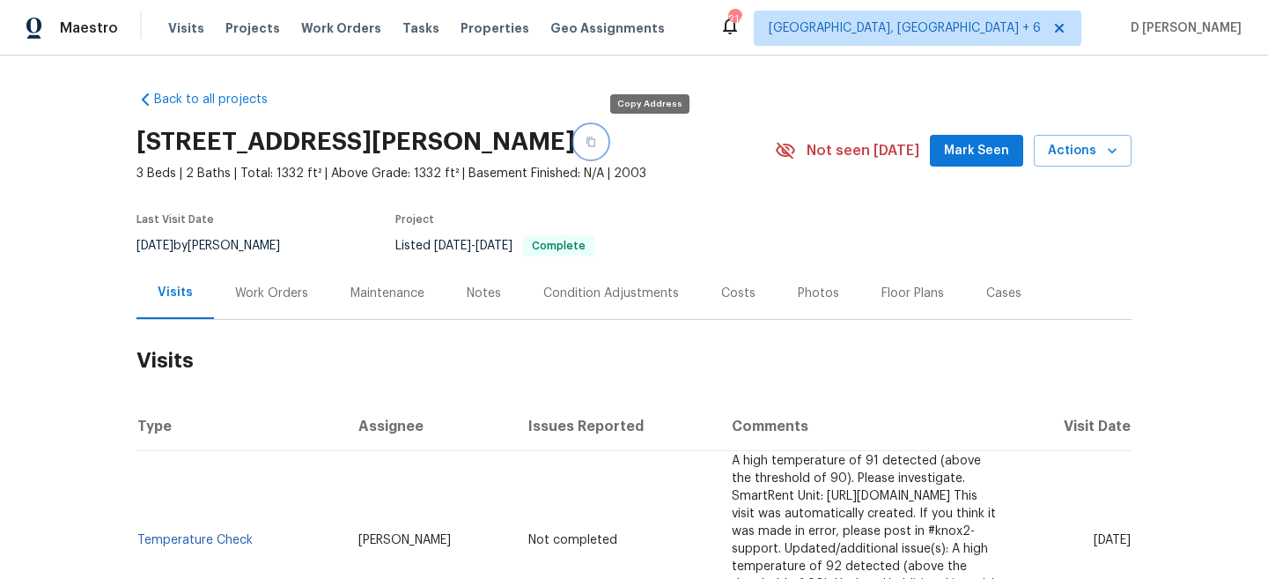
click at [595, 144] on icon "button" at bounding box center [591, 142] width 9 height 10
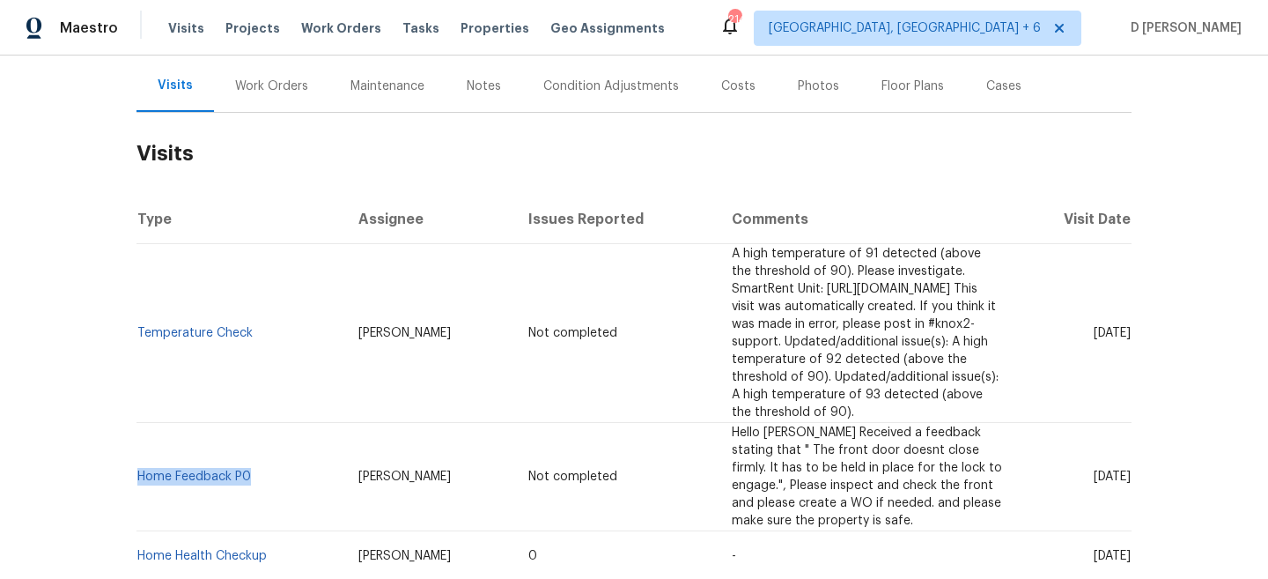
scroll to position [234, 0]
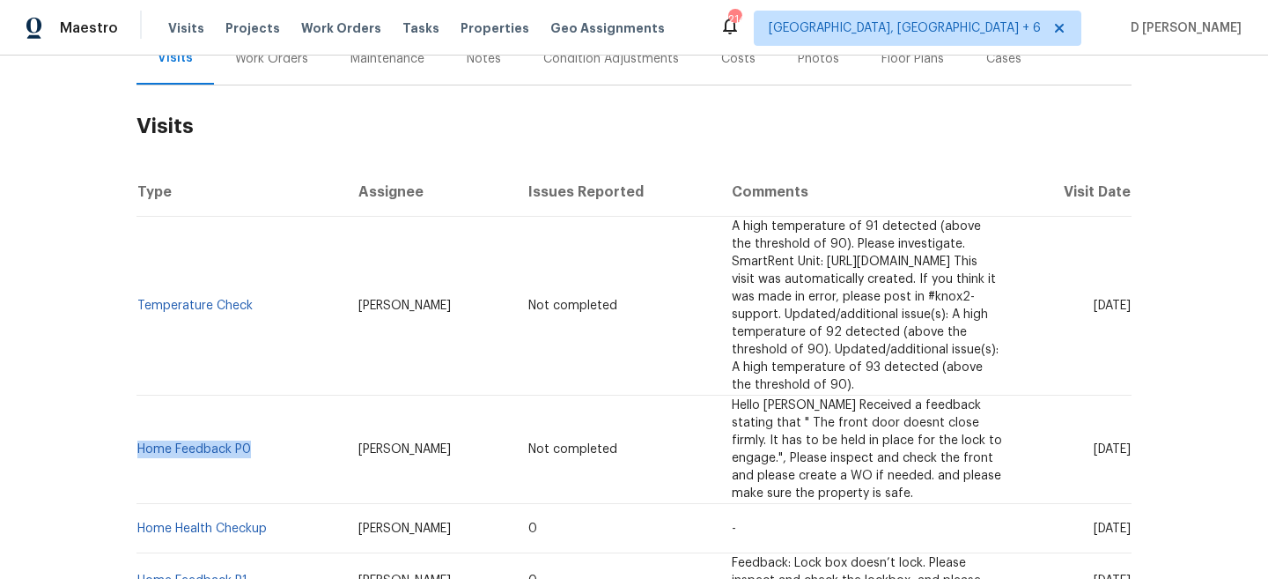
drag, startPoint x: 1057, startPoint y: 458, endPoint x: 1101, endPoint y: 458, distance: 44.0
click at [1101, 522] on span "Tue, Aug 05 2025" at bounding box center [1112, 528] width 37 height 12
copy span "Aug 05"
click at [289, 63] on div "Work Orders" at bounding box center [271, 59] width 73 height 18
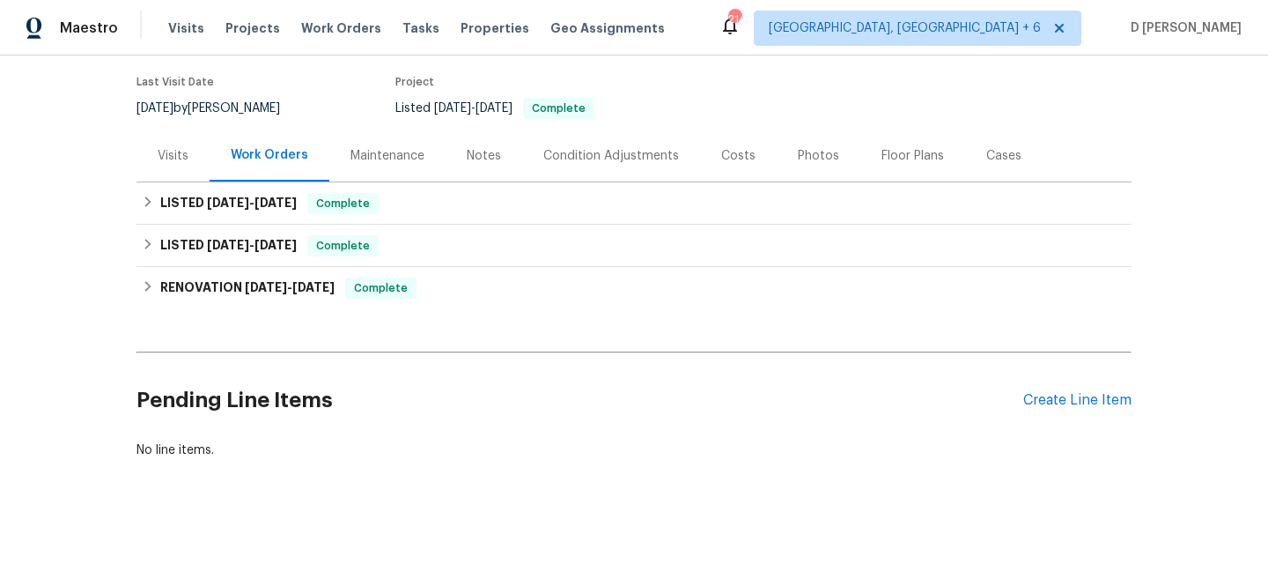
scroll to position [137, 0]
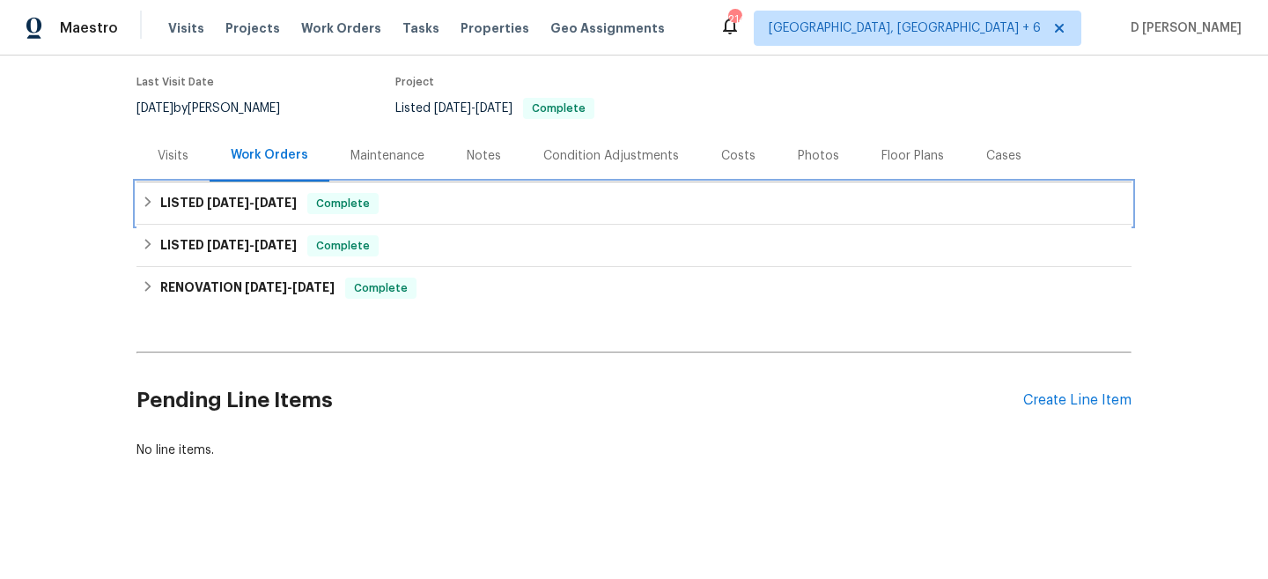
click at [152, 204] on icon at bounding box center [148, 202] width 12 height 12
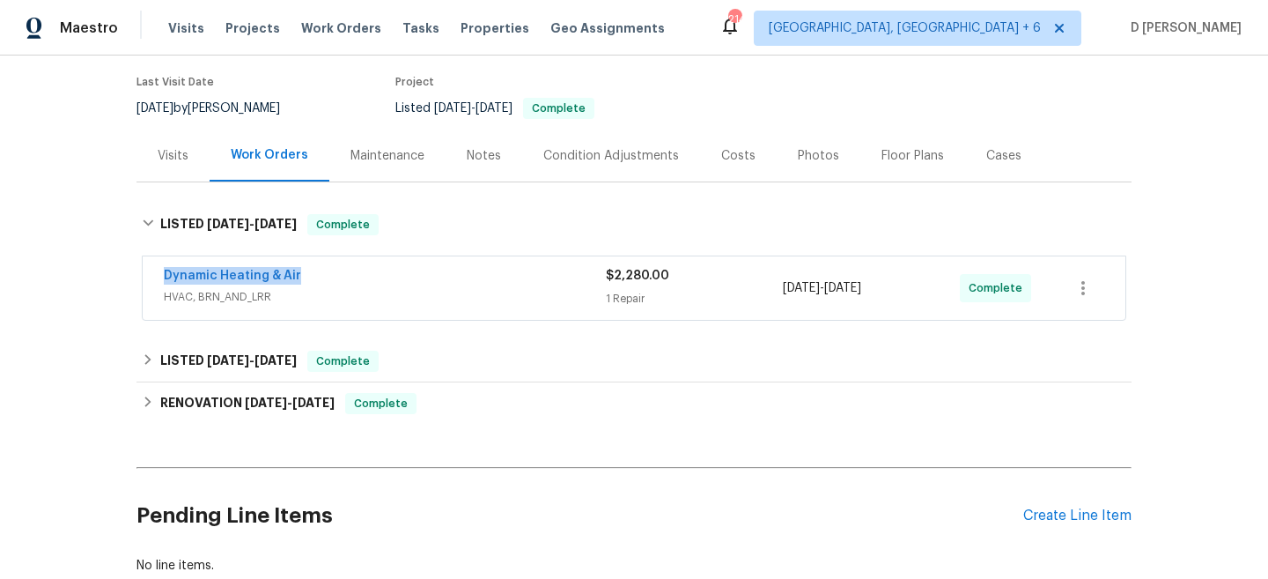
drag, startPoint x: 151, startPoint y: 270, endPoint x: 395, endPoint y: 270, distance: 243.1
click at [395, 270] on div "Dynamic Heating & Air HVAC, BRN_AND_LRR $2,280.00 1 Repair 7/25/2025 - 7/30/202…" at bounding box center [634, 287] width 983 height 63
copy link "Dynamic Heating & Air"
click at [152, 175] on div "Visits" at bounding box center [173, 155] width 73 height 52
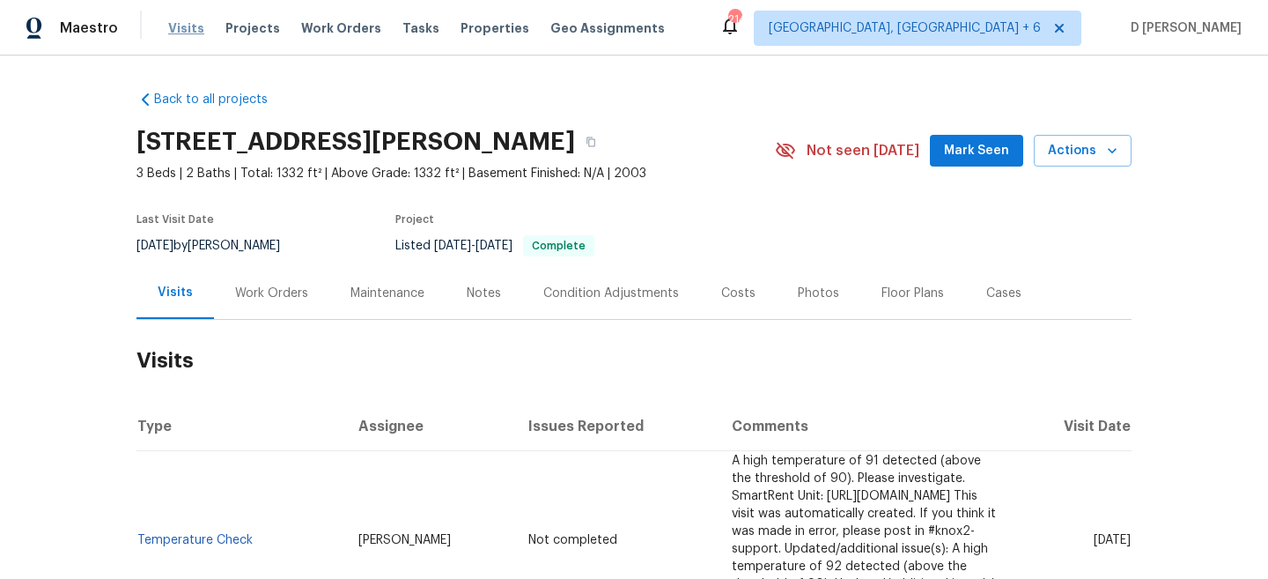
click at [184, 28] on span "Visits" at bounding box center [186, 28] width 36 height 18
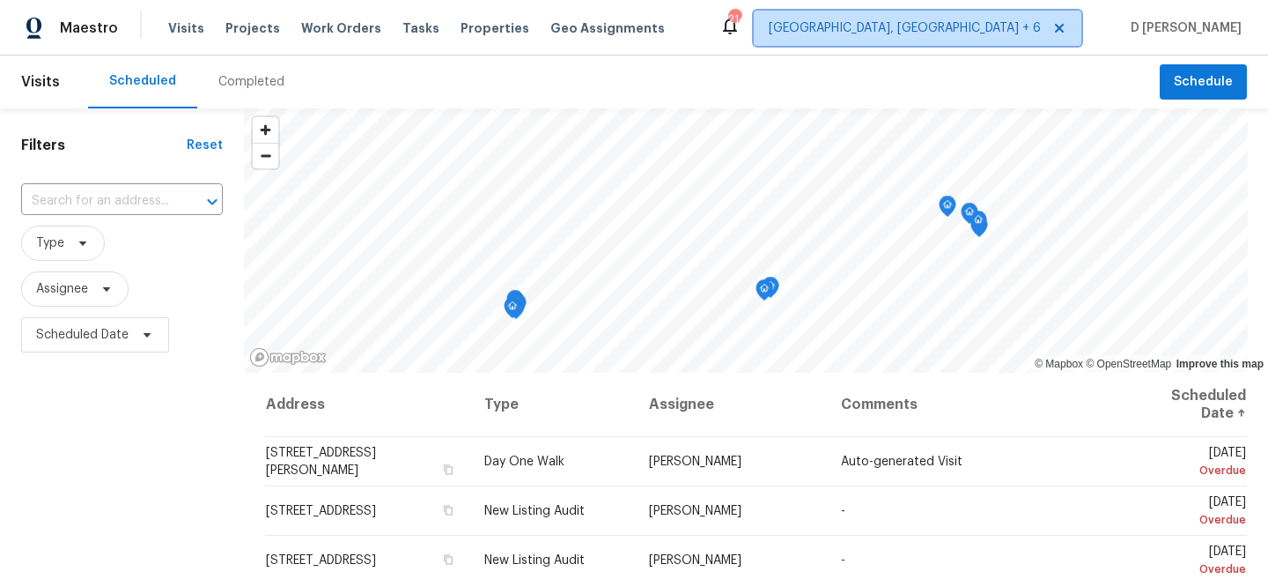
click at [1067, 31] on icon at bounding box center [1060, 28] width 14 height 14
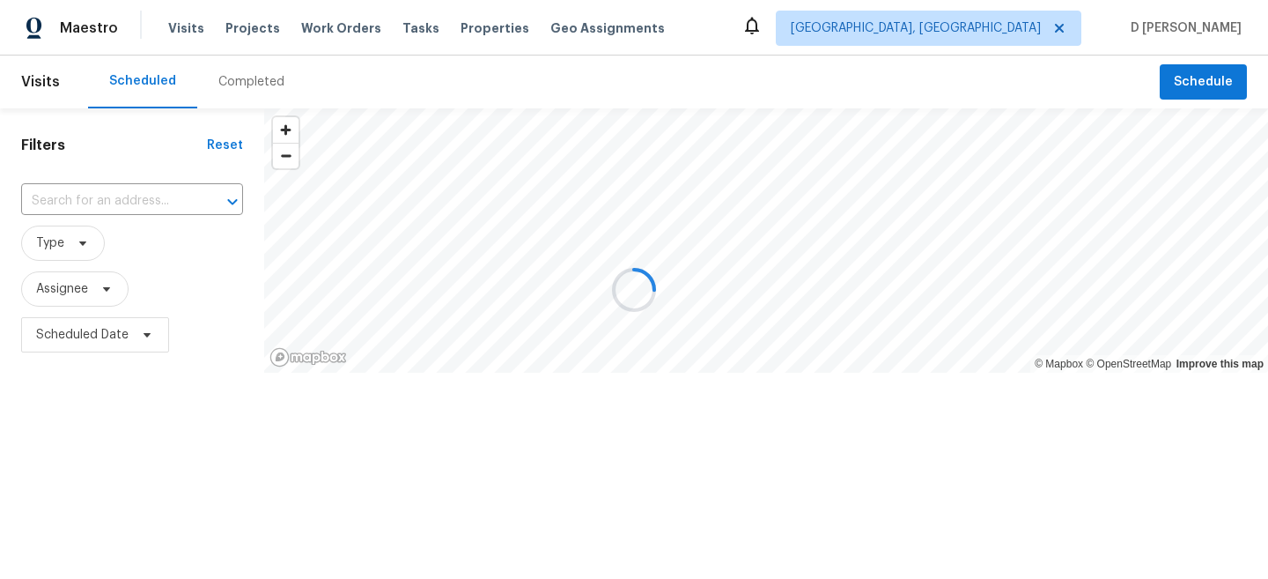
click at [1085, 37] on div at bounding box center [634, 289] width 1268 height 579
click at [1048, 37] on div at bounding box center [634, 289] width 1268 height 579
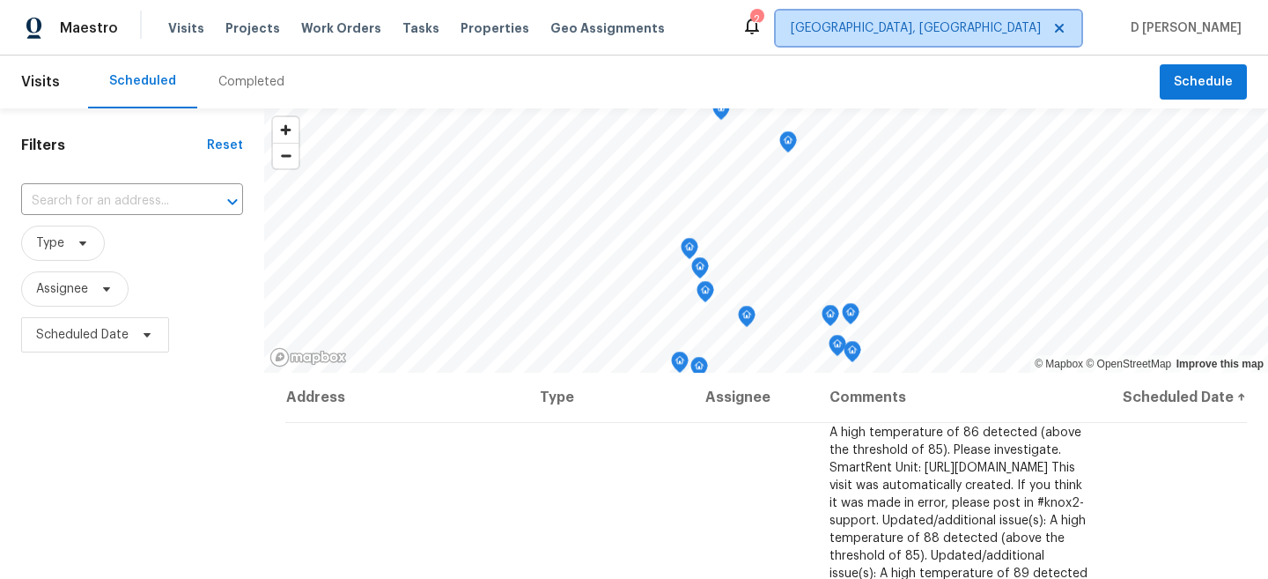
click at [1019, 40] on span "Albuquerque, NM" at bounding box center [929, 28] width 306 height 35
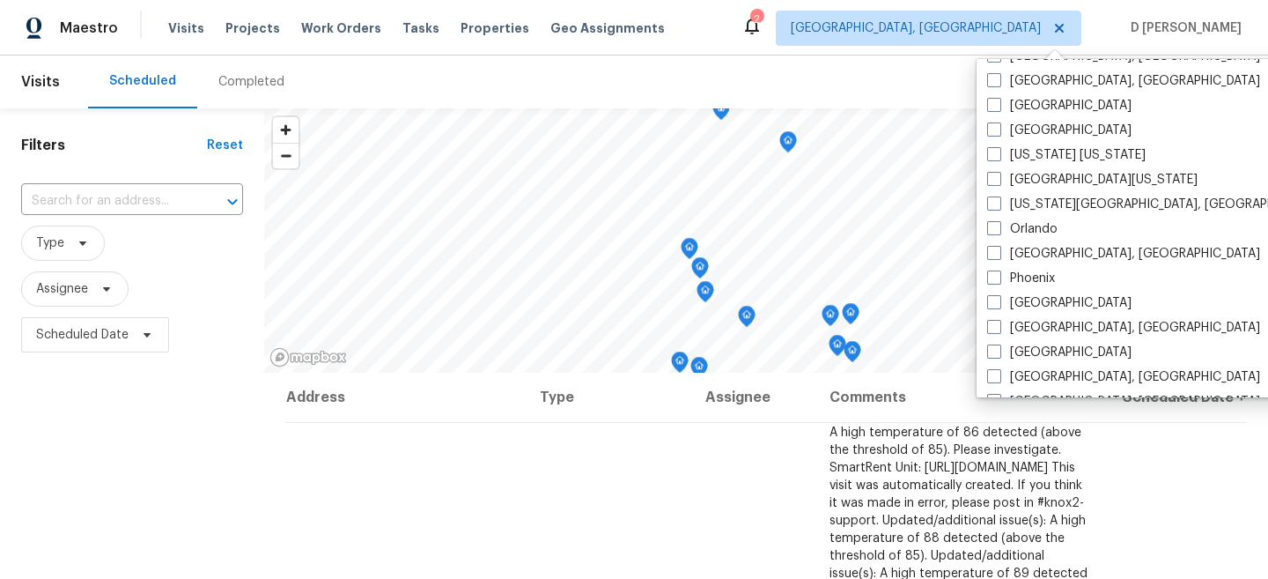
scroll to position [841, 0]
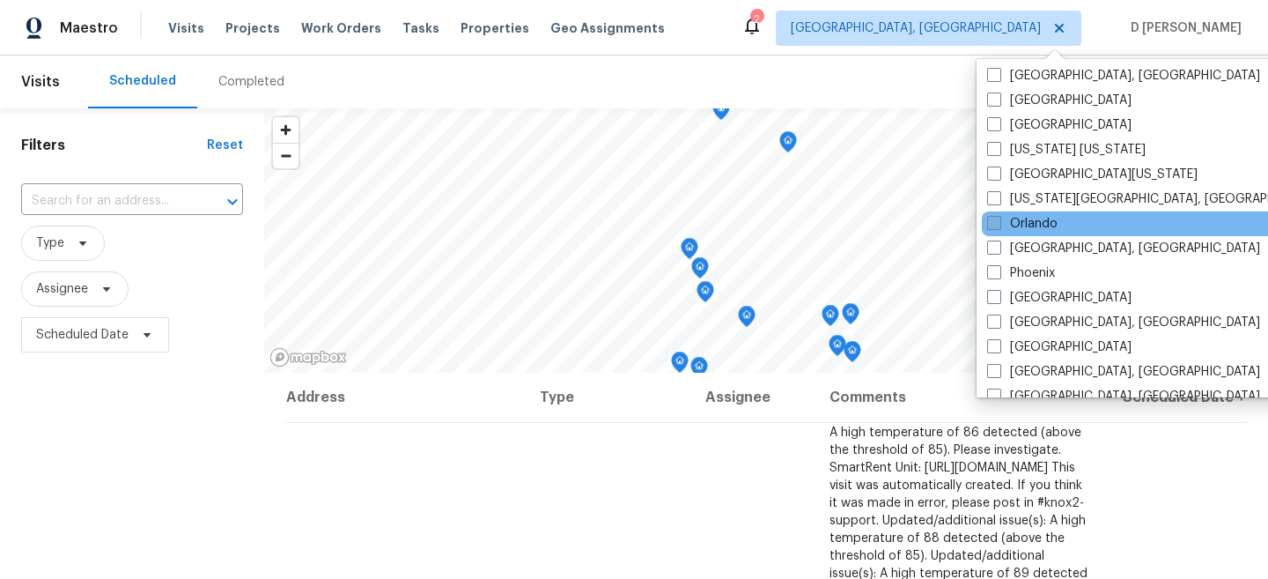
click at [997, 221] on span at bounding box center [994, 223] width 14 height 14
click at [997, 221] on input "Orlando" at bounding box center [992, 220] width 11 height 11
checkbox input "true"
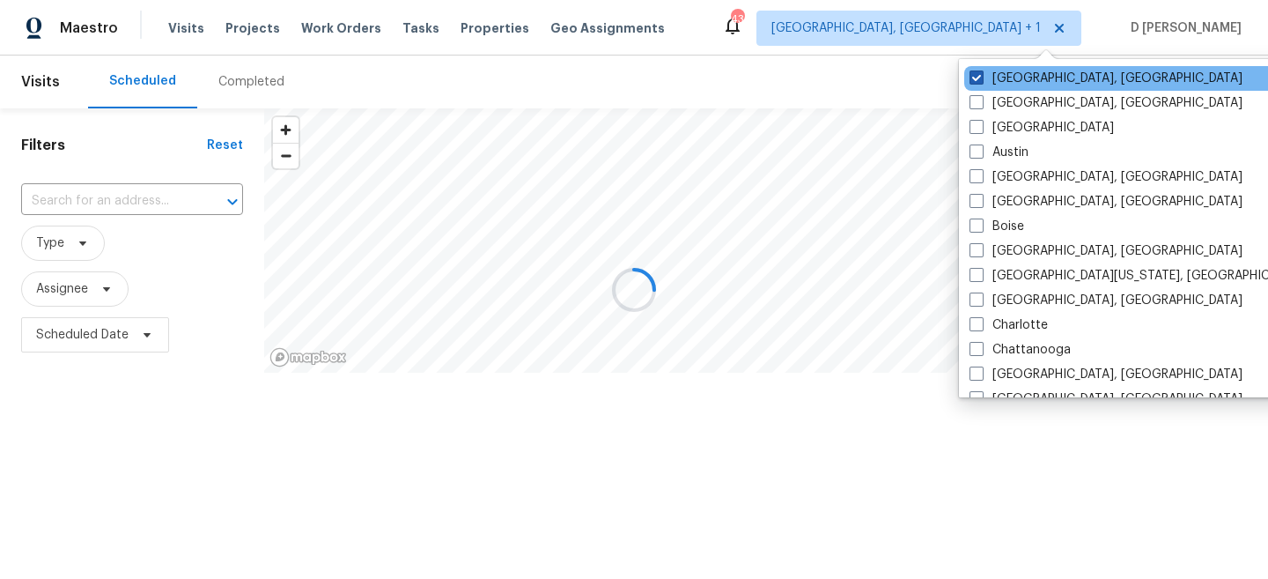
click at [980, 79] on span at bounding box center [977, 77] width 14 height 14
click at [980, 79] on input "Albuquerque, NM" at bounding box center [975, 75] width 11 height 11
checkbox input "false"
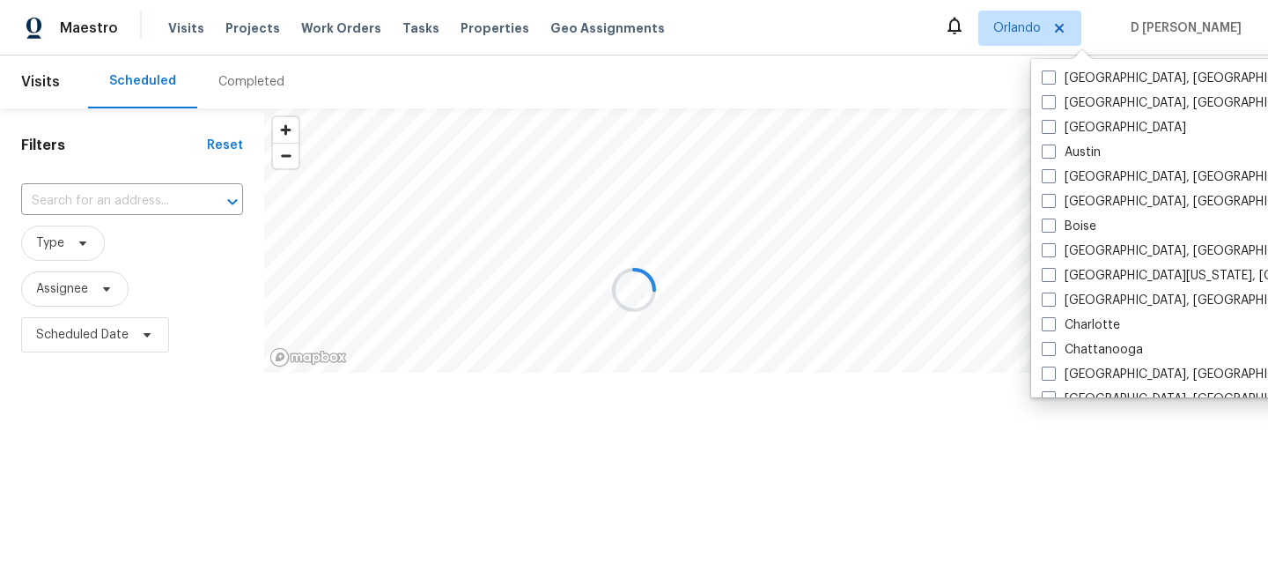
click at [114, 202] on div at bounding box center [634, 289] width 1268 height 579
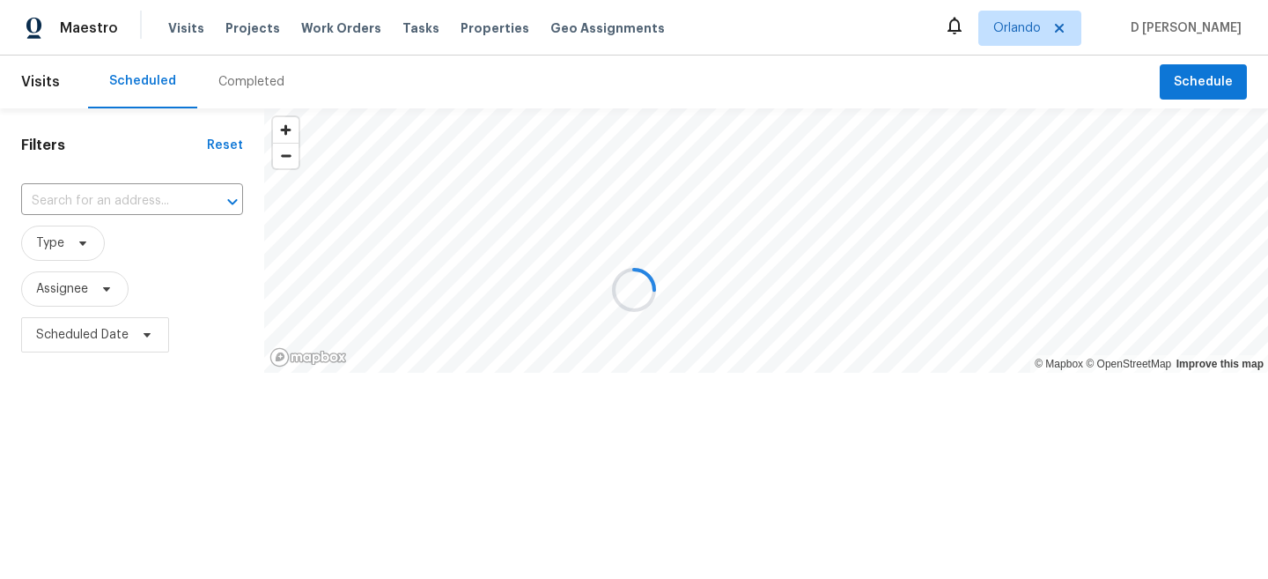
click at [104, 196] on div at bounding box center [634, 289] width 1268 height 579
click at [120, 201] on div at bounding box center [634, 289] width 1268 height 579
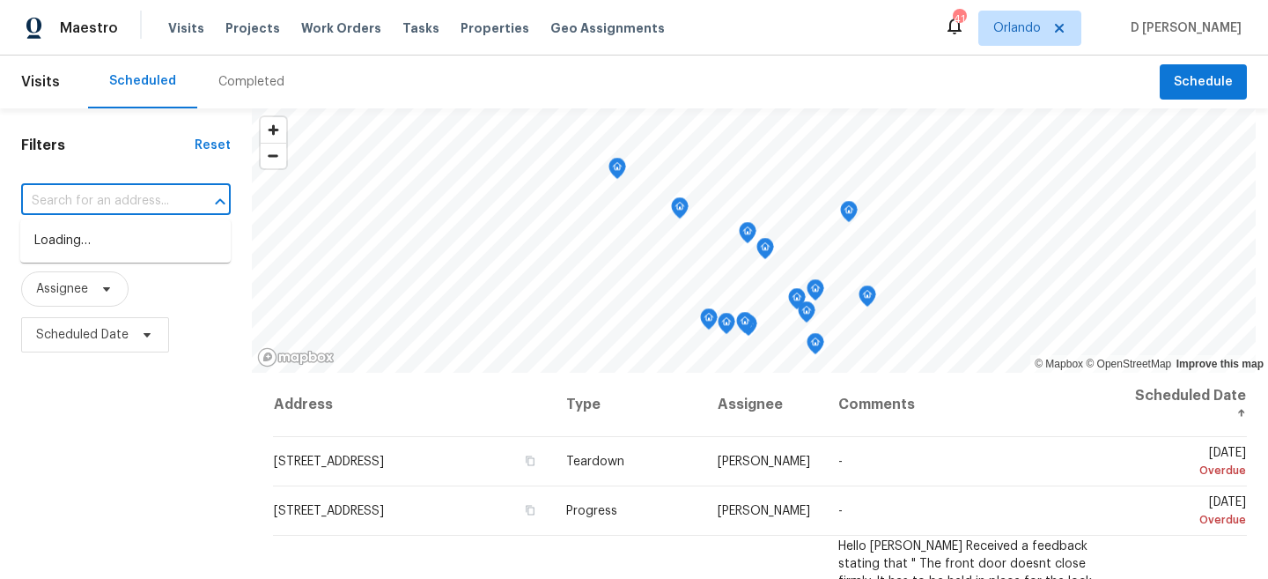
click at [153, 194] on input "text" at bounding box center [101, 201] width 160 height 27
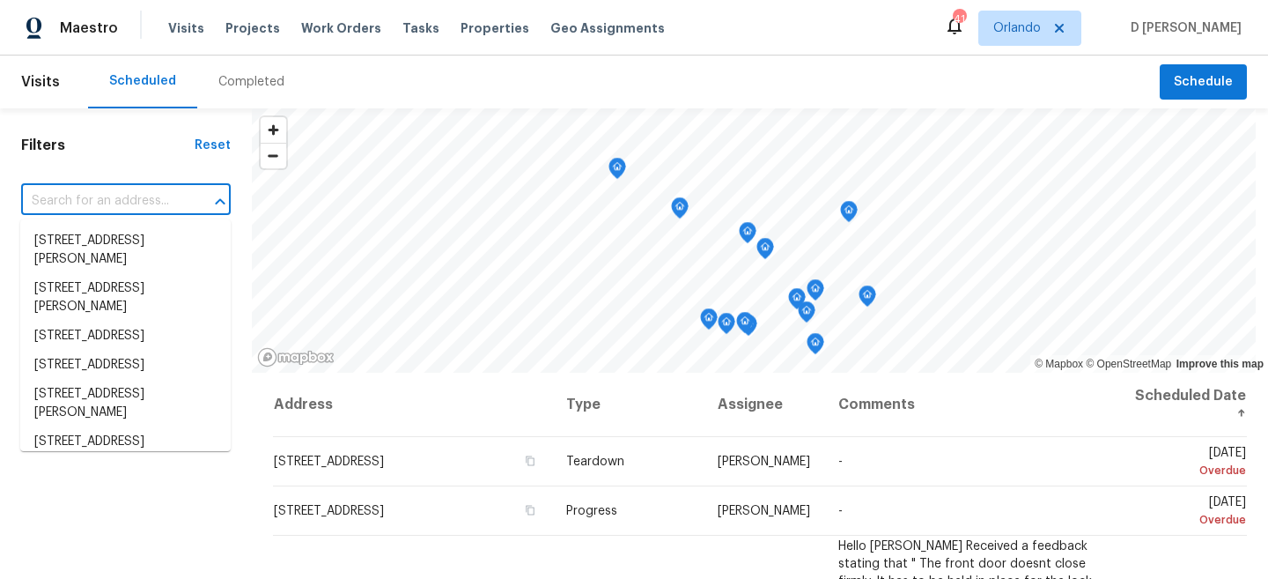
paste input "1726 Sunset Ridge Dr, Mascotte, FL 34753"
type input "1726 Sunset Ridge Dr, Mascotte, FL 34753"
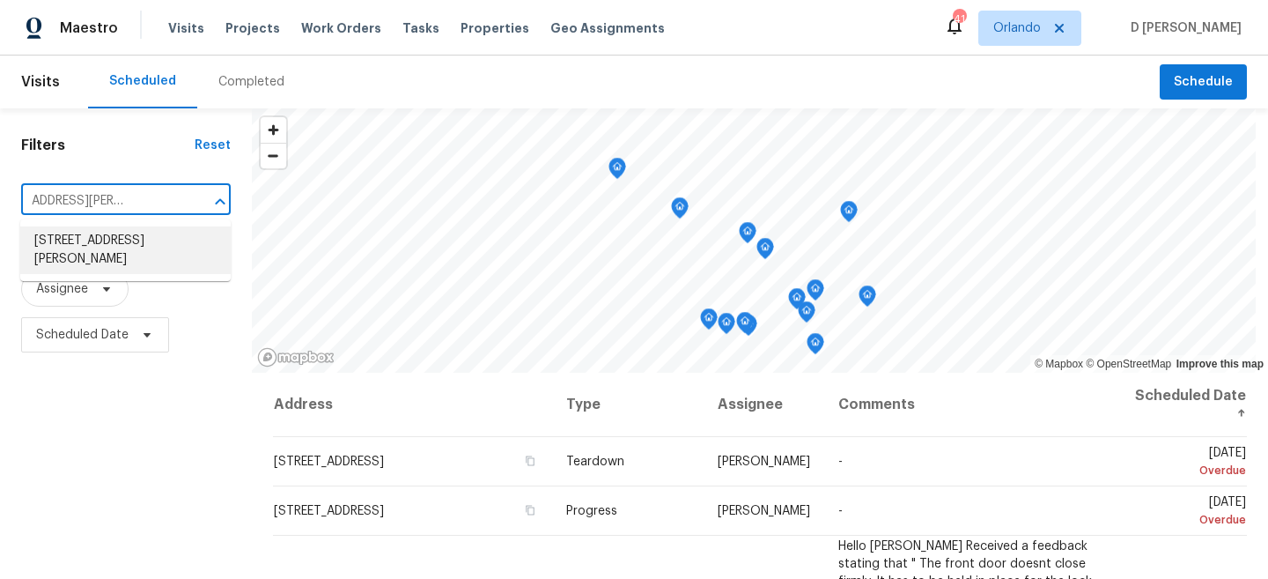
click at [144, 242] on li "1726 Sunset Ridge Dr, Mascotte, FL 34753" at bounding box center [125, 250] width 211 height 48
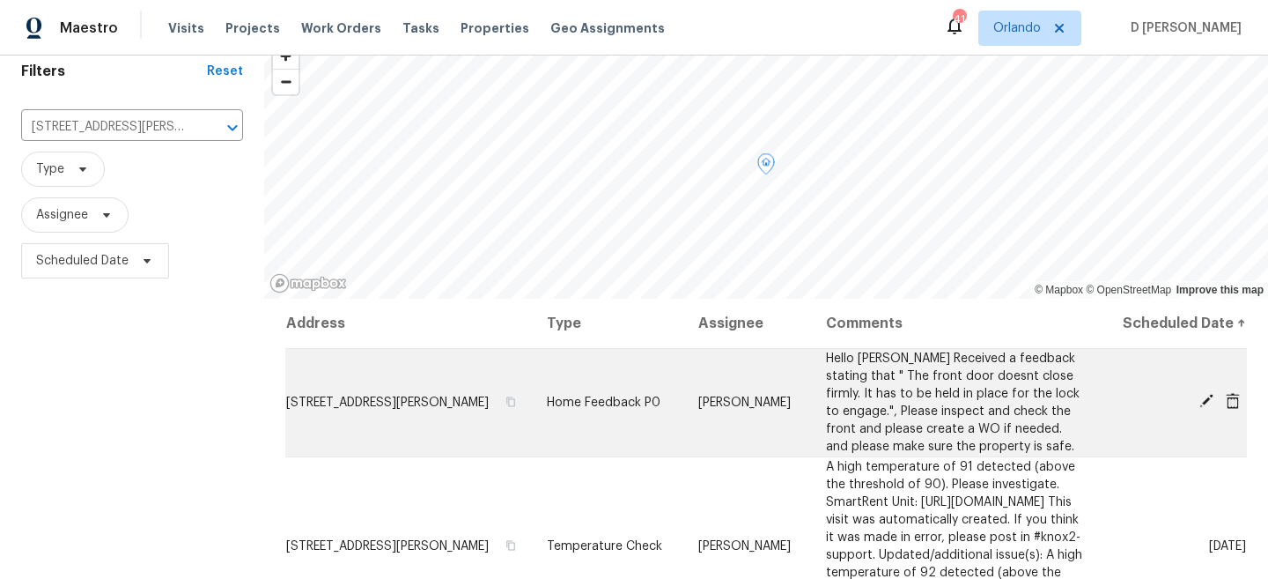
scroll to position [139, 0]
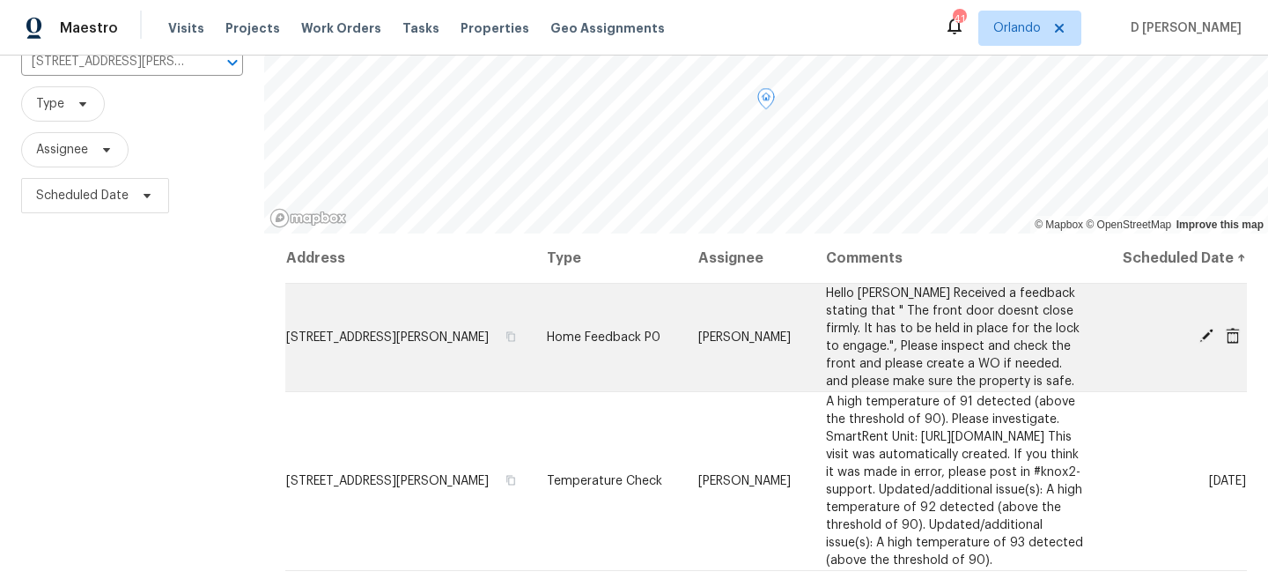
click at [1234, 344] on icon at bounding box center [1233, 336] width 14 height 16
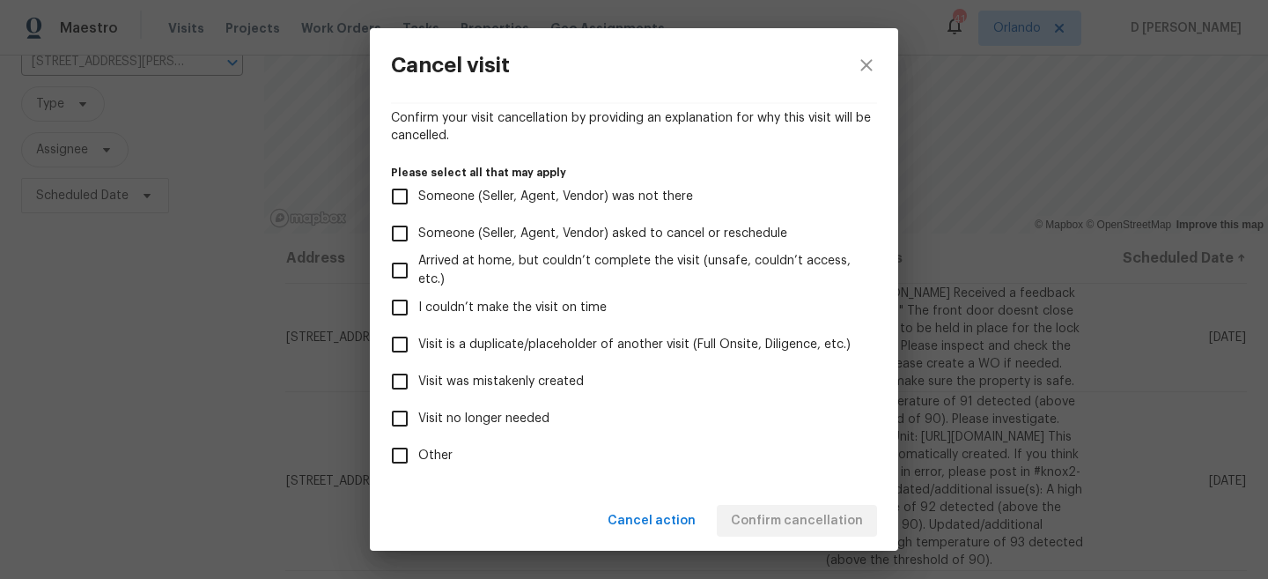
scroll to position [214, 0]
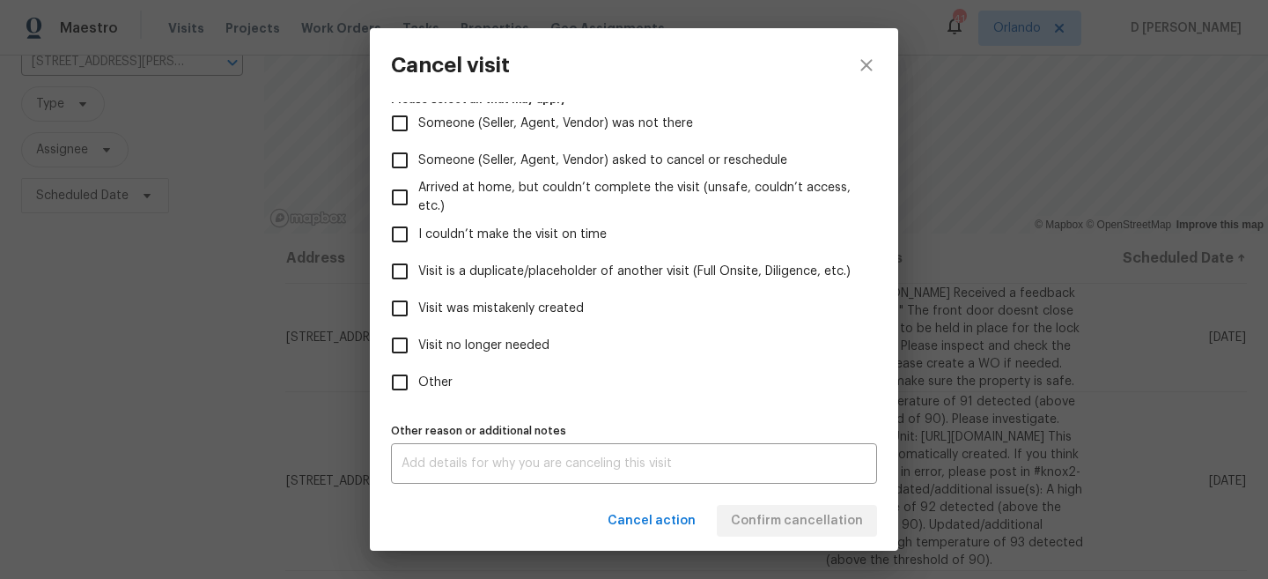
click at [392, 311] on input "Visit was mistakenly created" at bounding box center [399, 308] width 37 height 37
checkbox input "true"
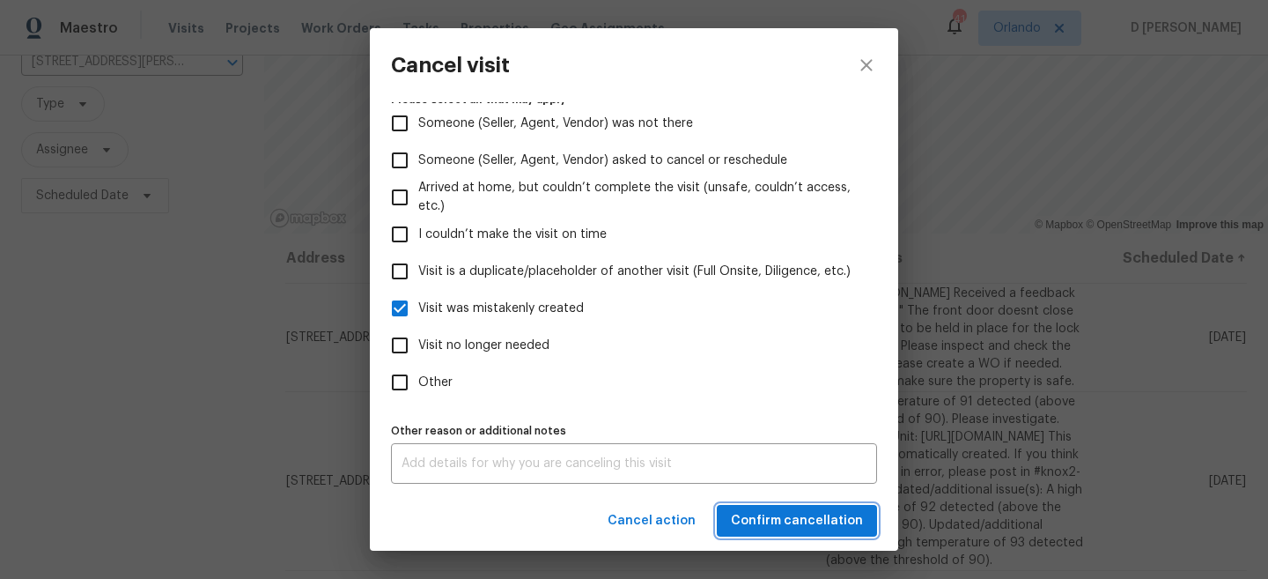
click at [802, 516] on span "Confirm cancellation" at bounding box center [797, 521] width 132 height 22
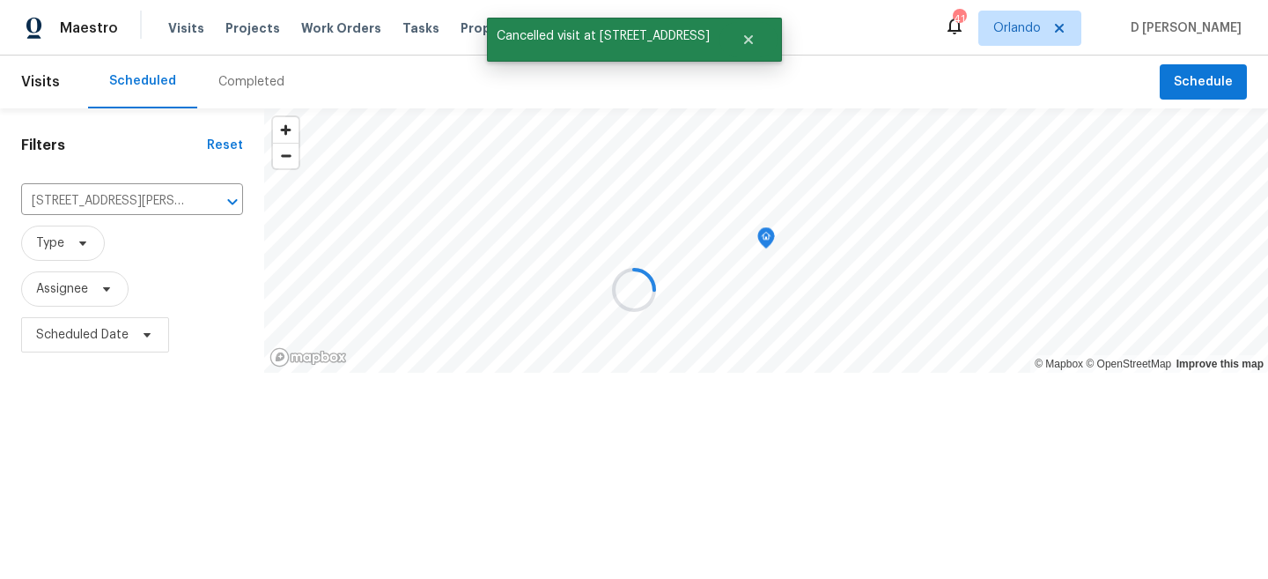
scroll to position [0, 0]
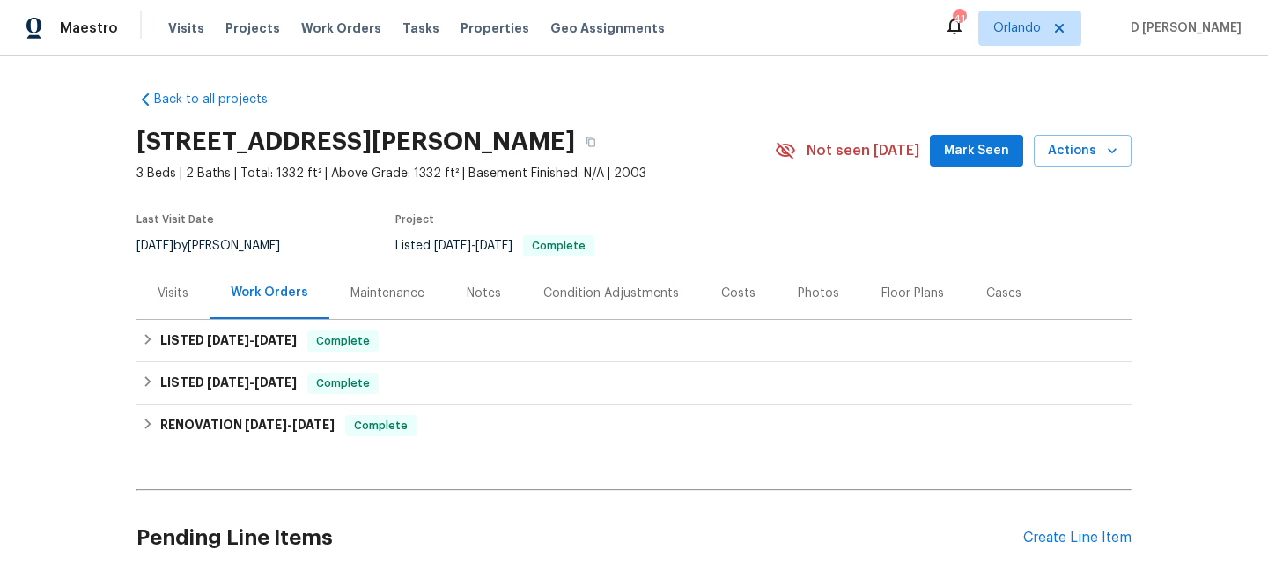
click at [165, 281] on div "Visits" at bounding box center [173, 293] width 73 height 52
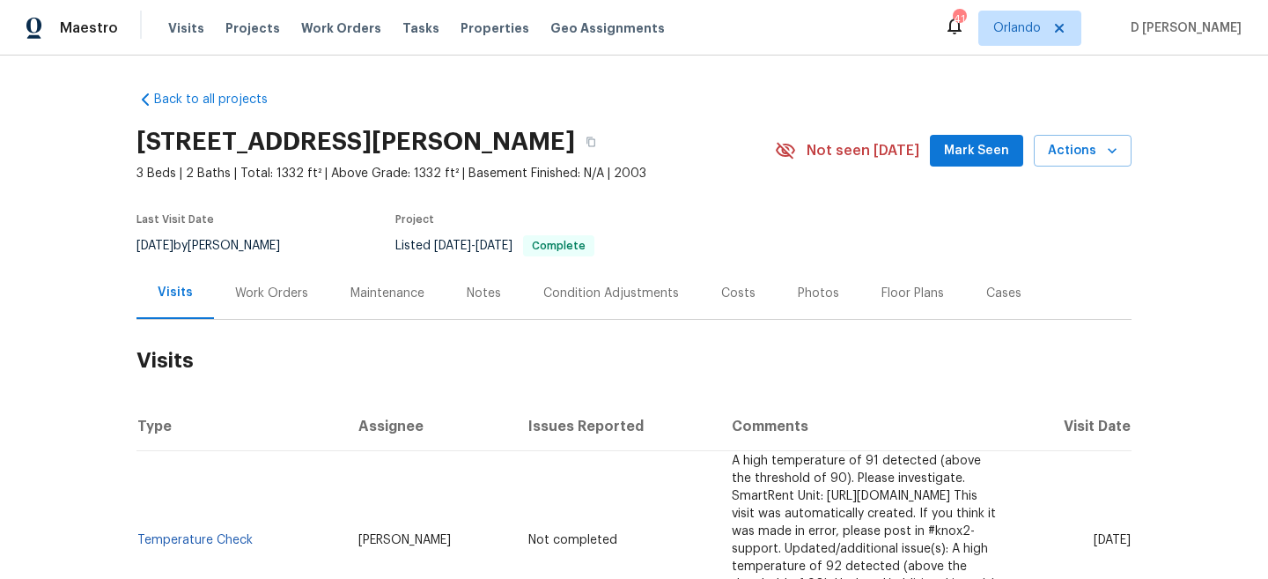
scroll to position [203, 0]
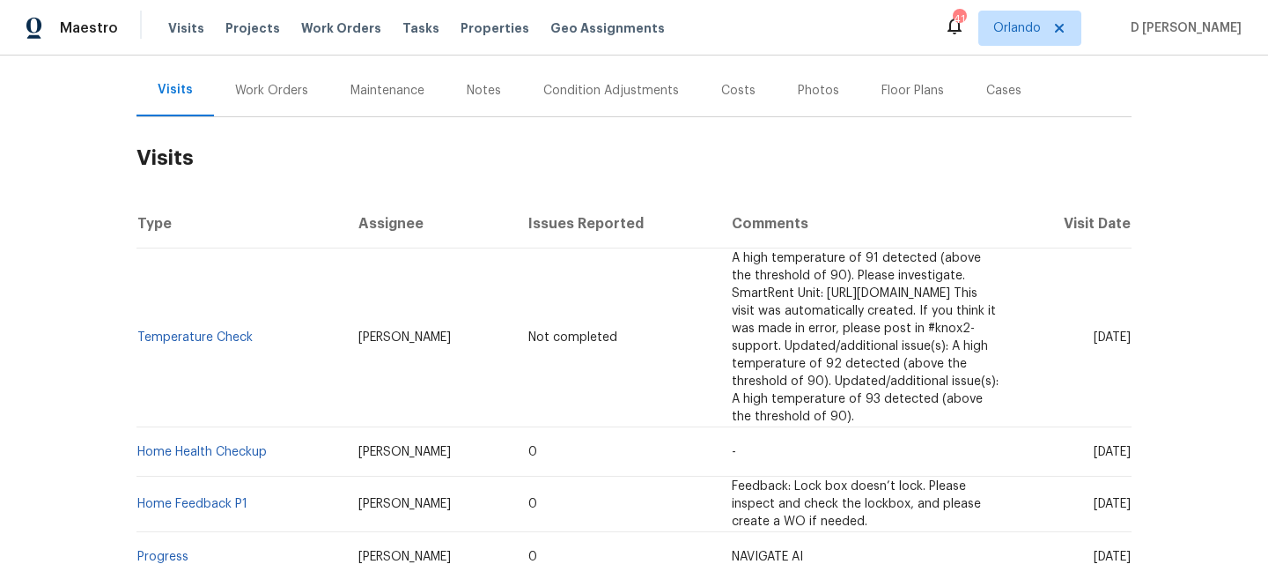
click at [994, 83] on div "Cases" at bounding box center [1003, 91] width 35 height 18
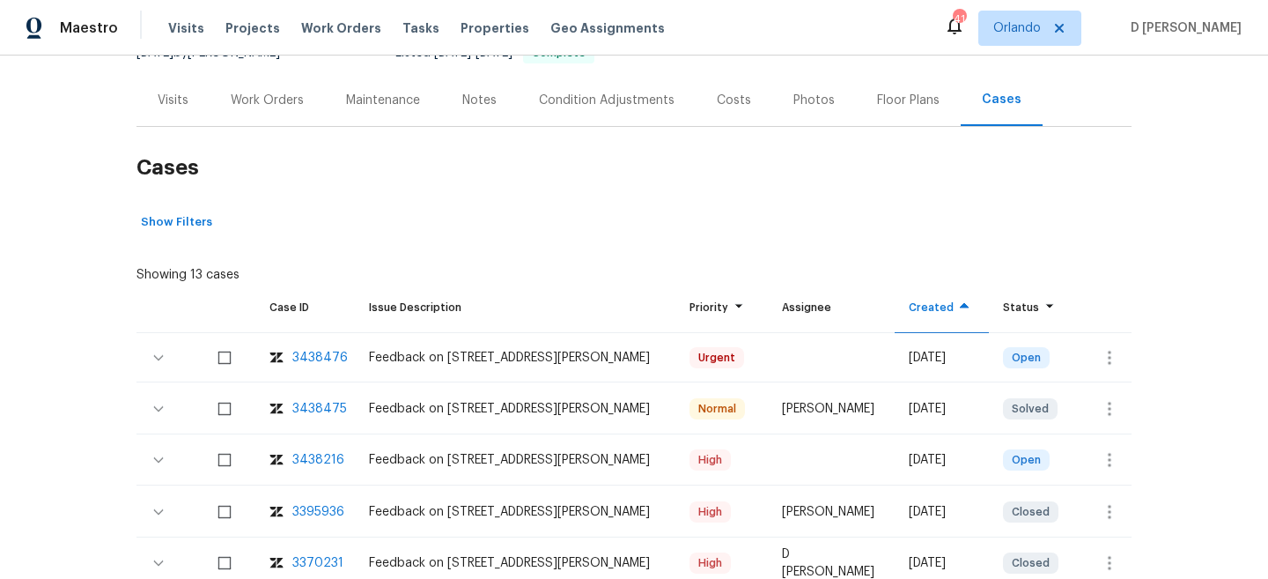
scroll to position [196, 0]
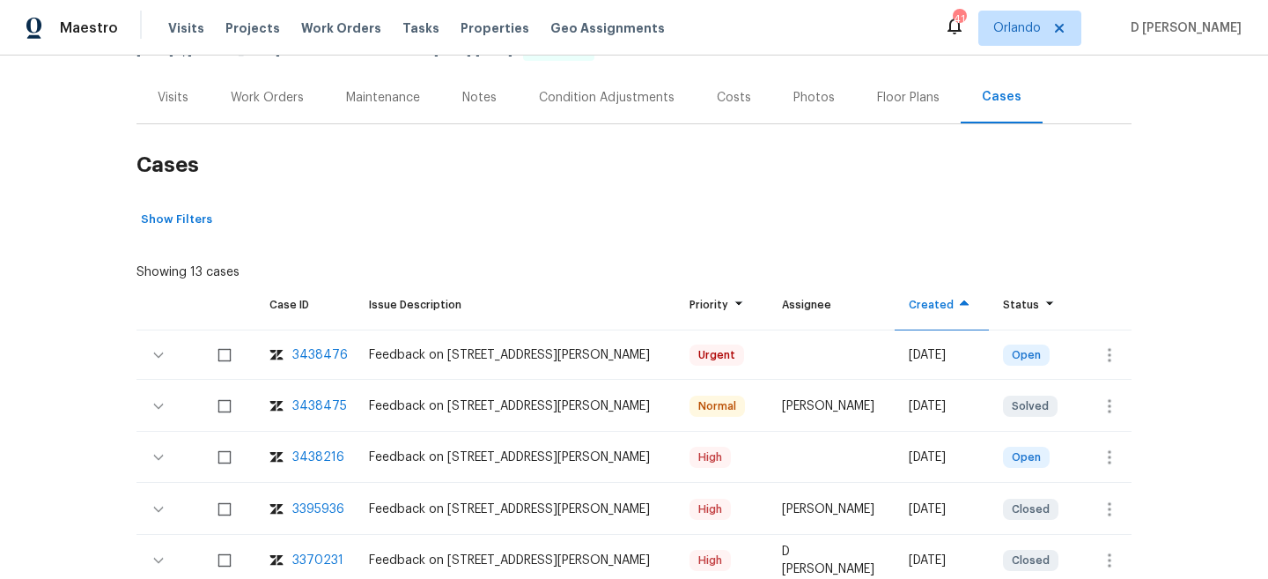
click at [193, 101] on div "Visits" at bounding box center [173, 97] width 73 height 52
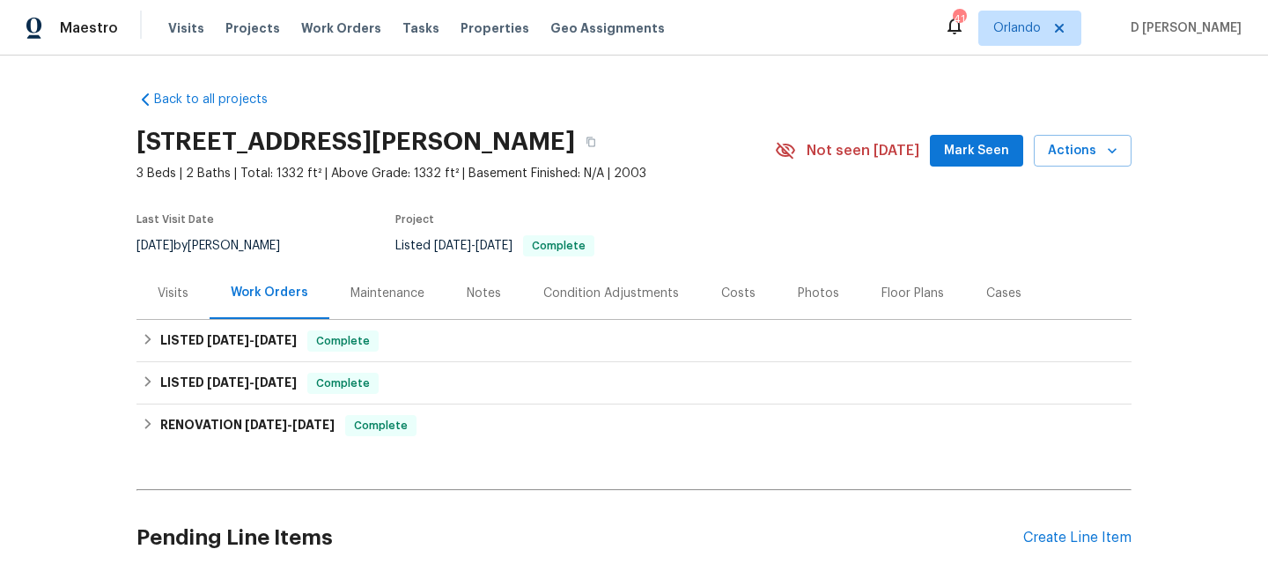
click at [171, 287] on div "Visits" at bounding box center [173, 293] width 31 height 18
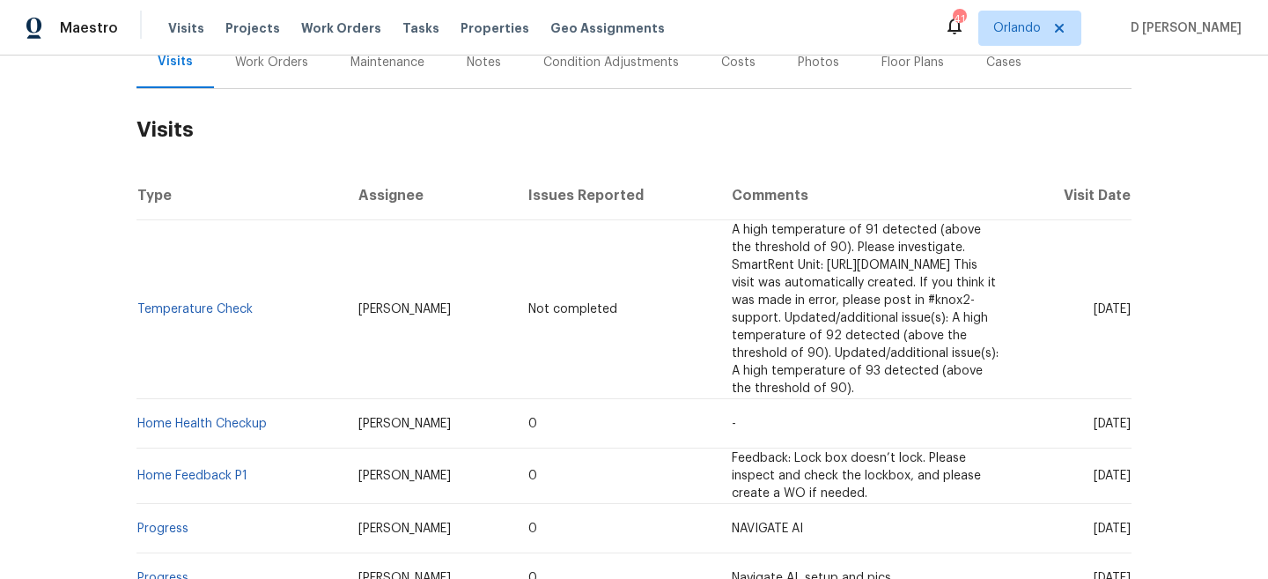
scroll to position [224, 0]
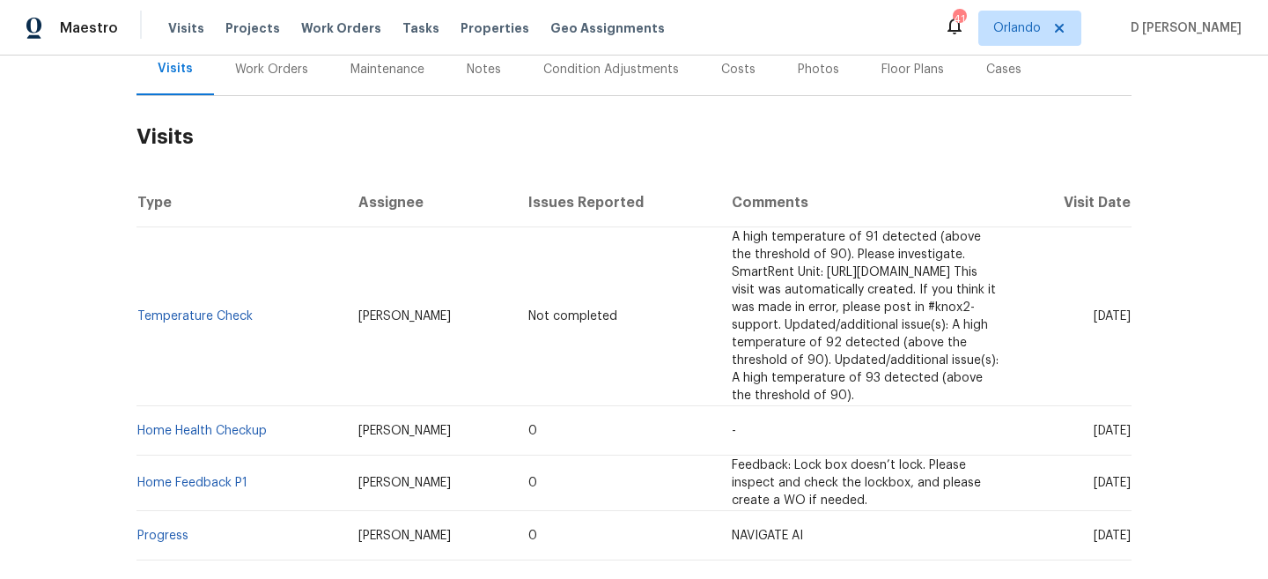
click at [996, 71] on div "Cases" at bounding box center [1003, 70] width 35 height 18
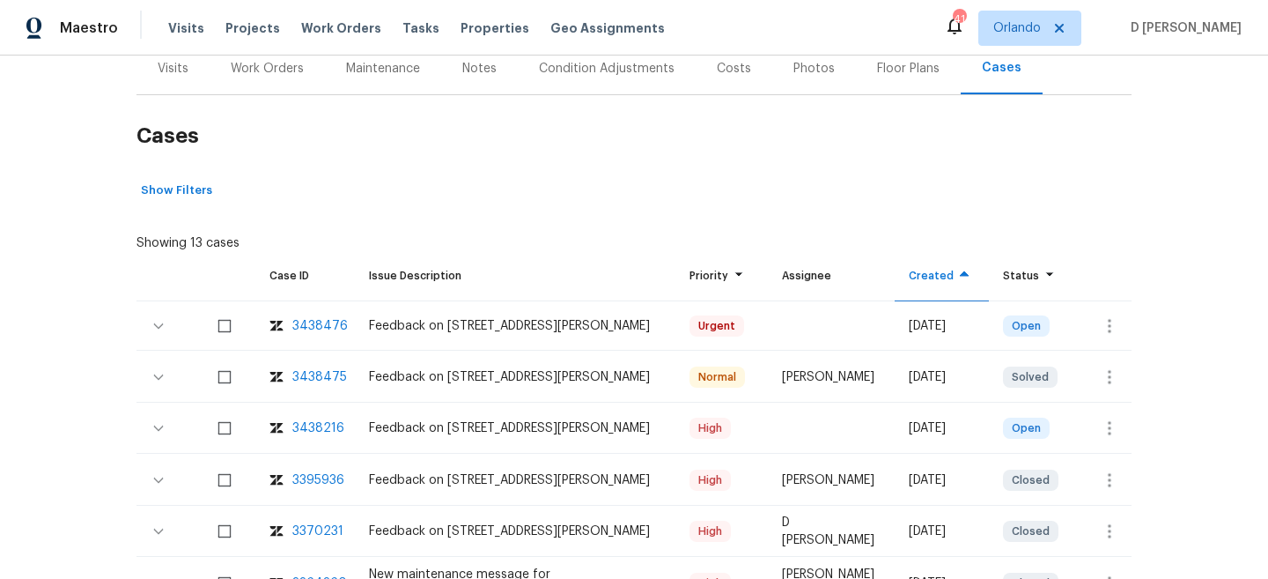
scroll to position [262, 0]
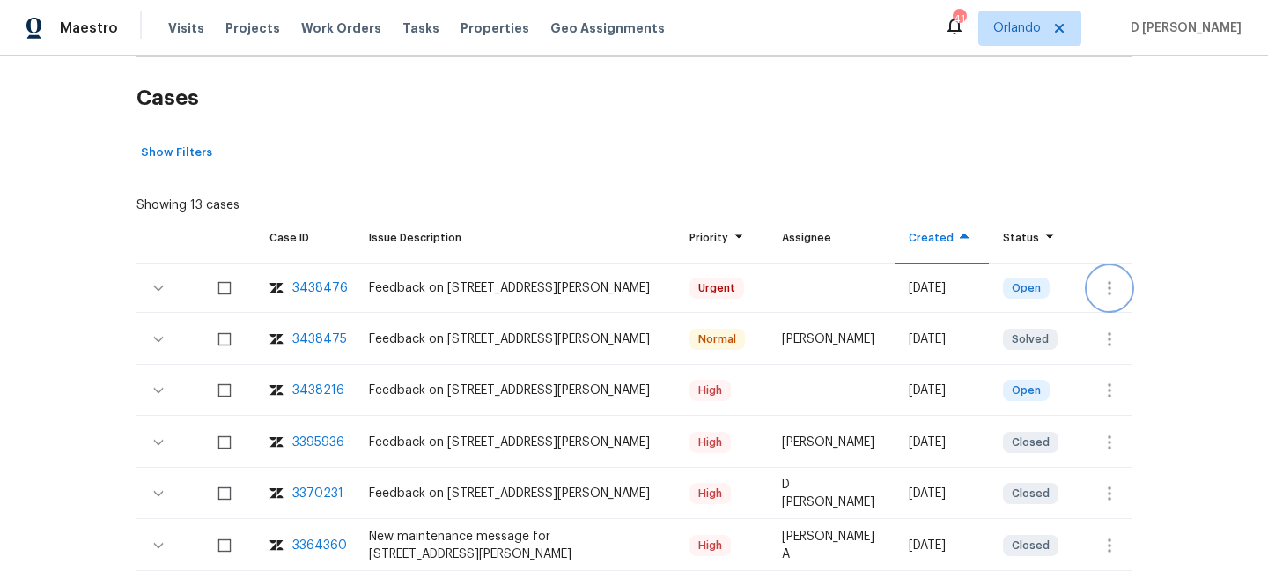
click at [1116, 280] on icon "button" at bounding box center [1109, 287] width 21 height 21
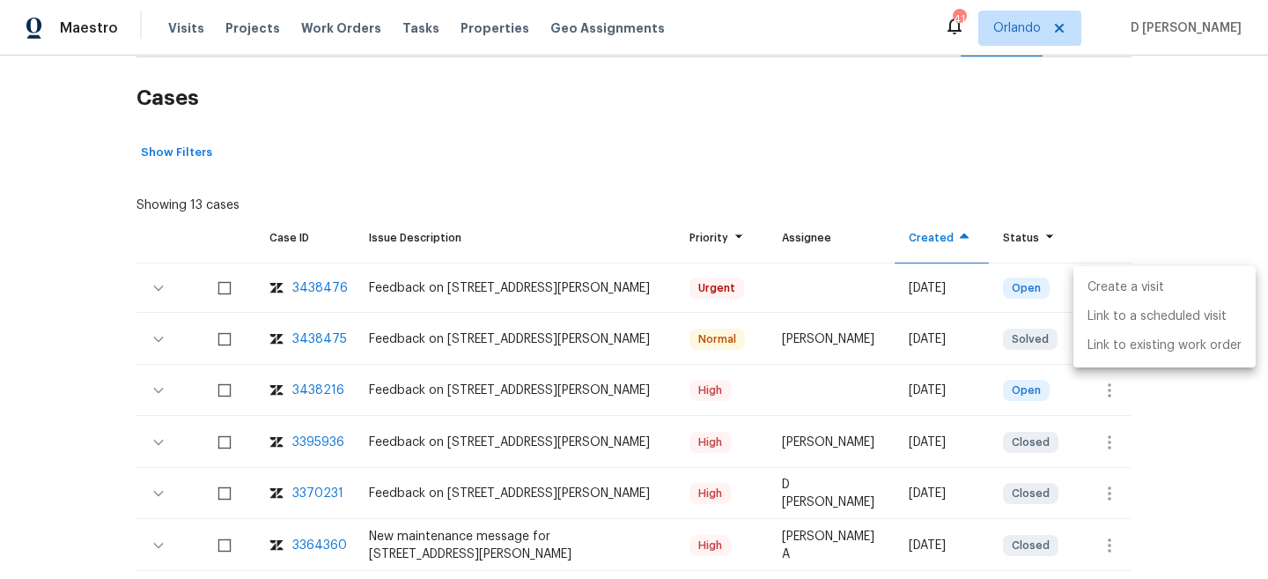
click at [1136, 284] on li "Create a visit" at bounding box center [1165, 287] width 182 height 29
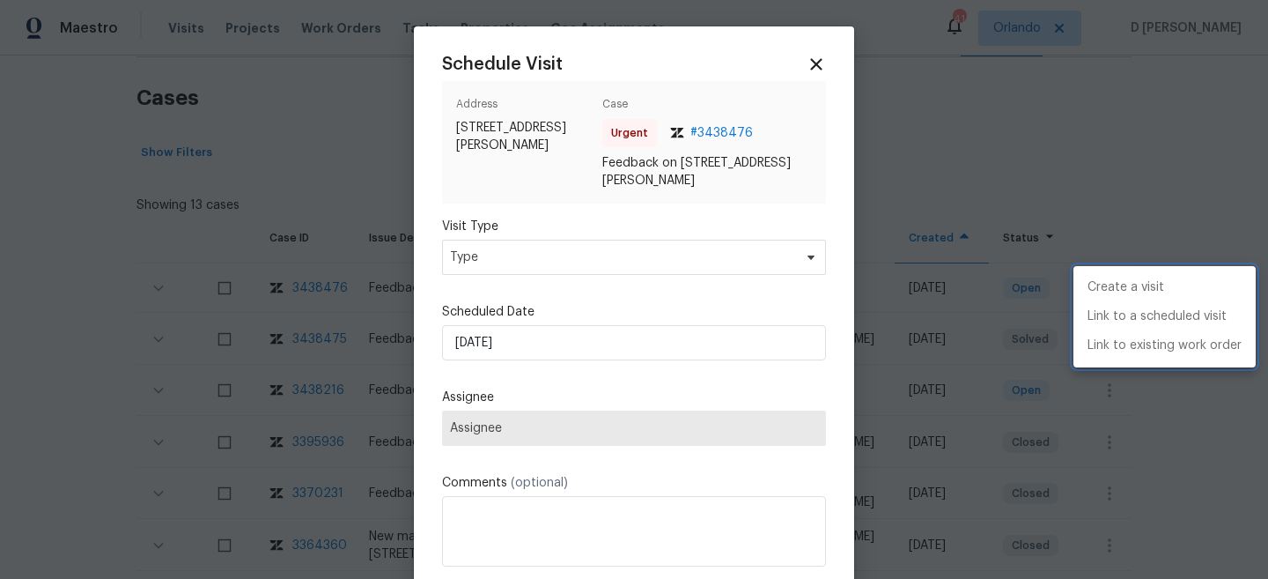
click at [563, 255] on div at bounding box center [634, 289] width 1268 height 579
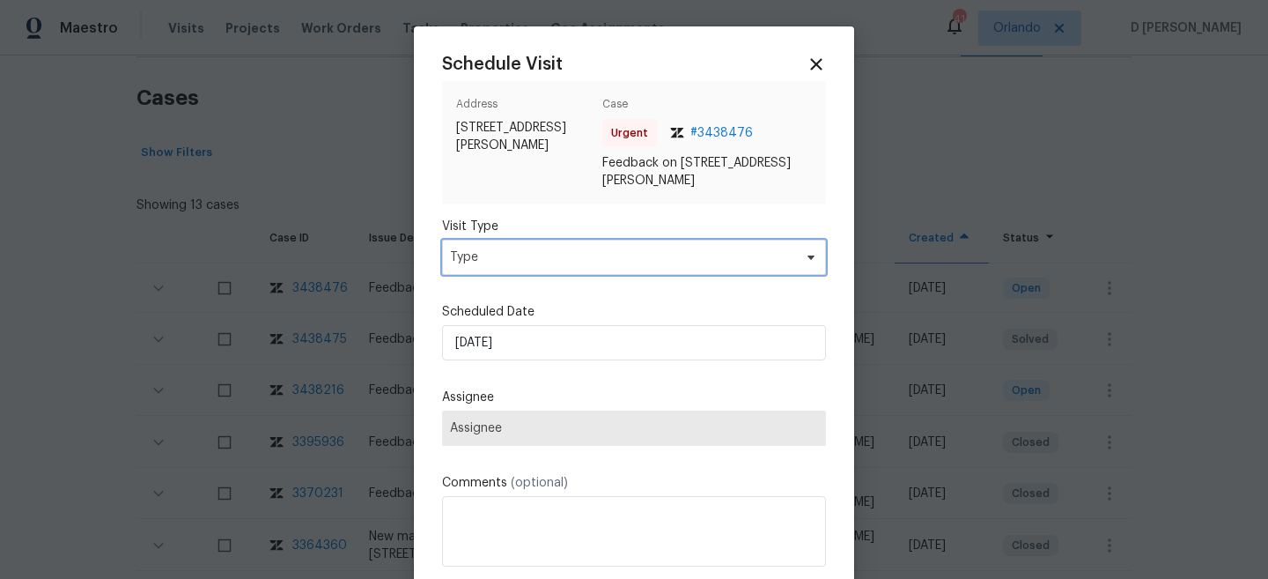
click at [536, 261] on span "Type" at bounding box center [621, 257] width 343 height 18
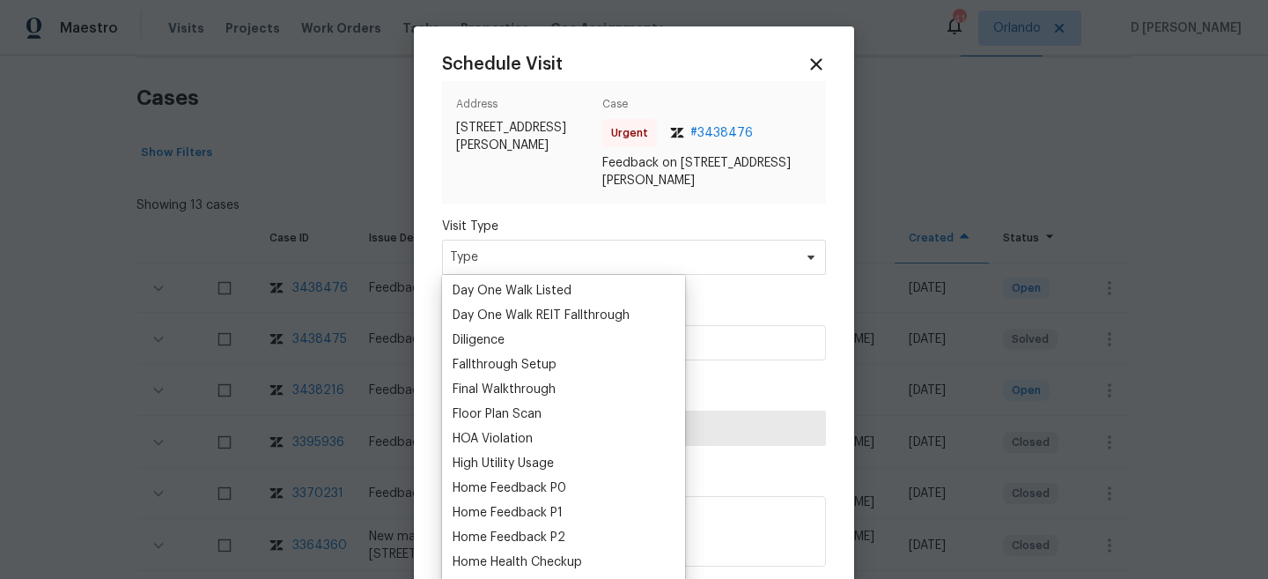
scroll to position [371, 0]
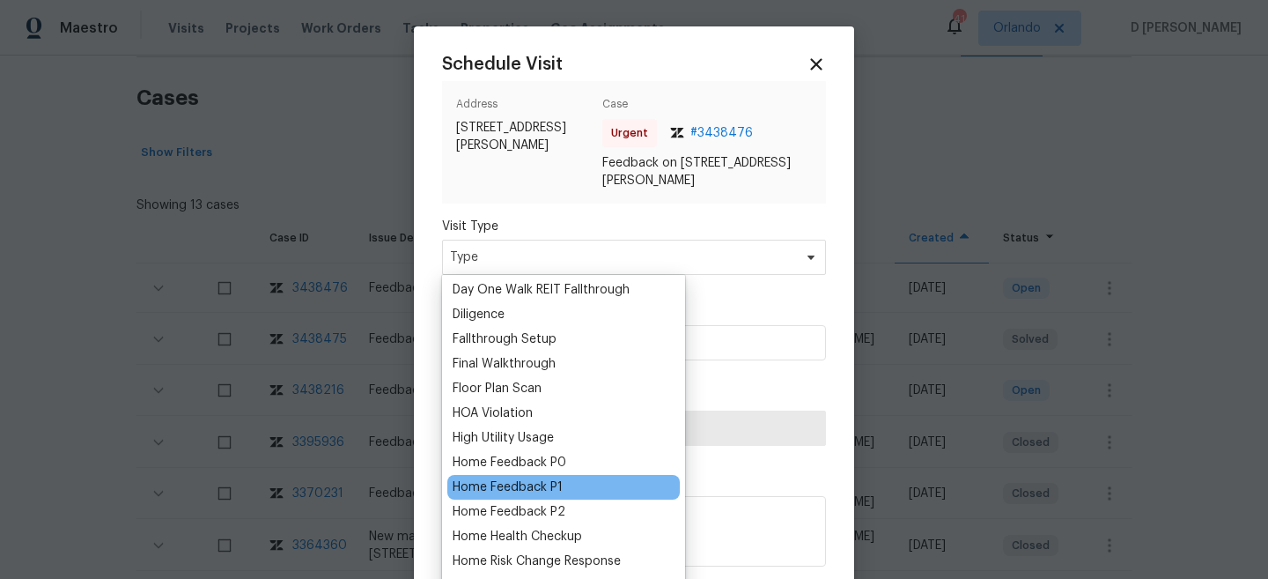
click at [548, 489] on div "Home Feedback P1" at bounding box center [508, 487] width 110 height 18
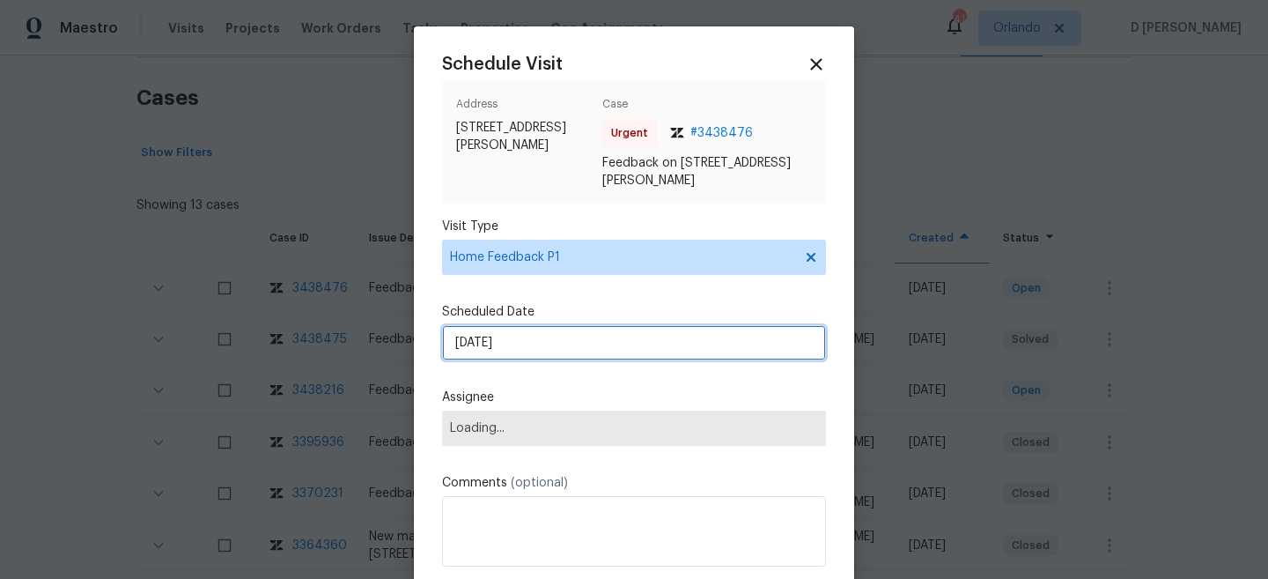
click at [551, 352] on input "[DATE]" at bounding box center [634, 342] width 384 height 35
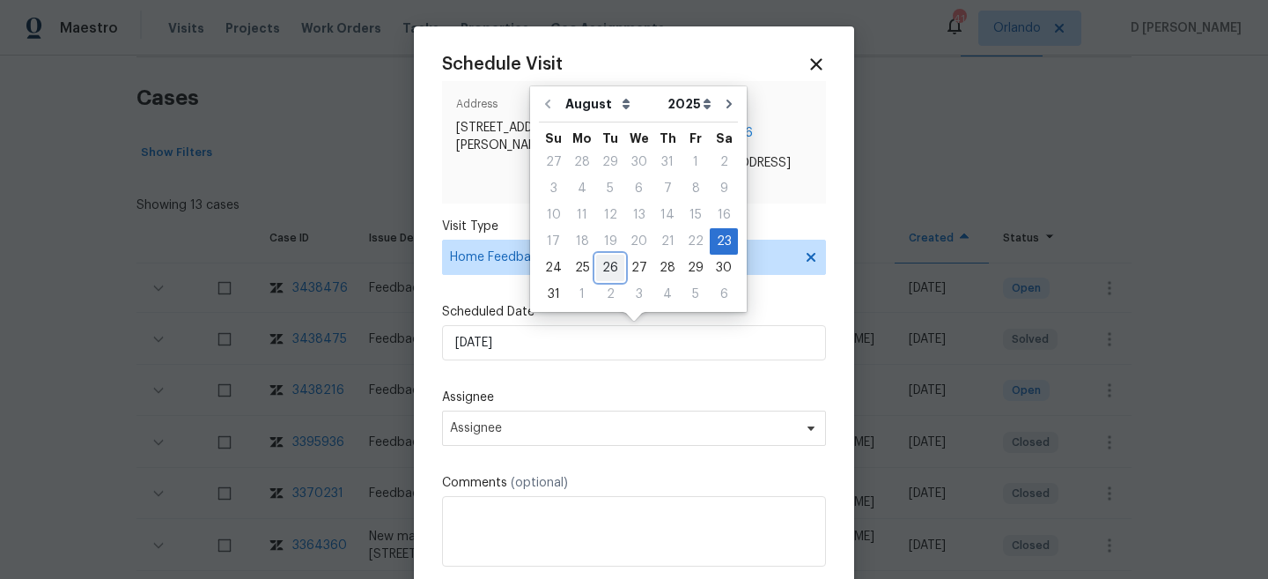
click at [610, 263] on div "26" at bounding box center [610, 267] width 28 height 25
type input "[DATE]"
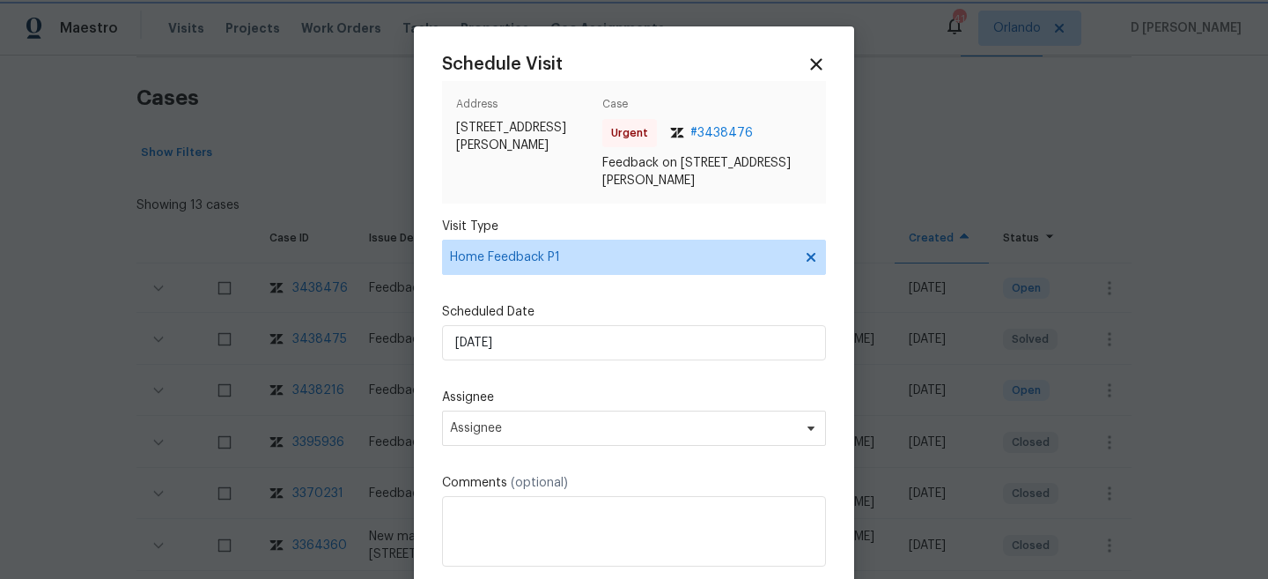
scroll to position [88, 0]
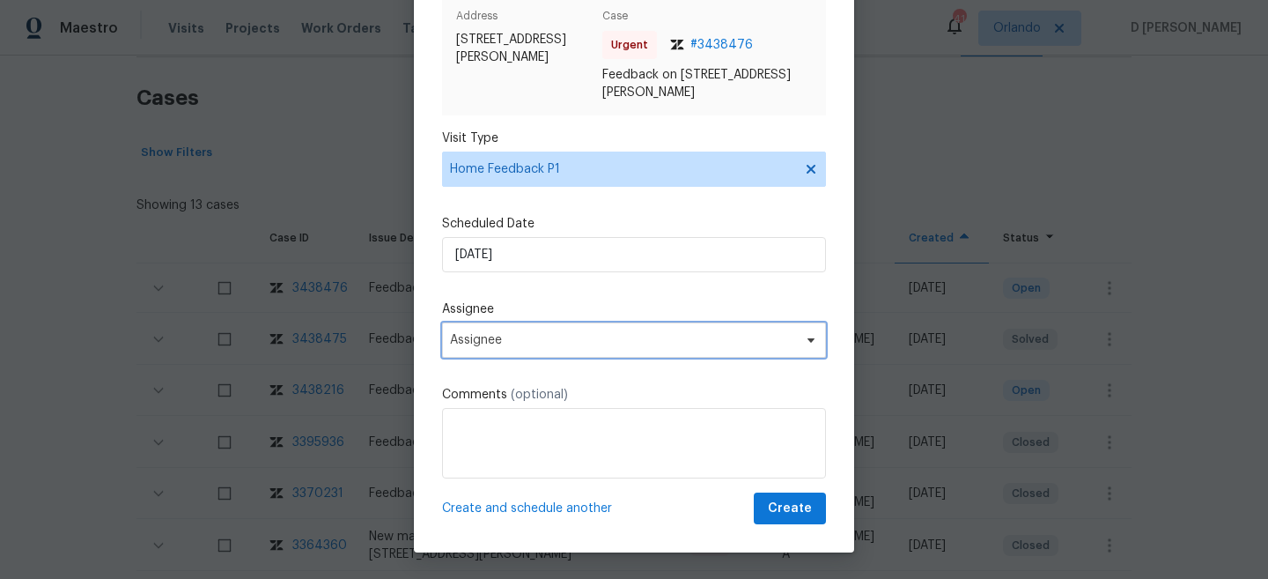
click at [575, 347] on span "Assignee" at bounding box center [634, 339] width 384 height 35
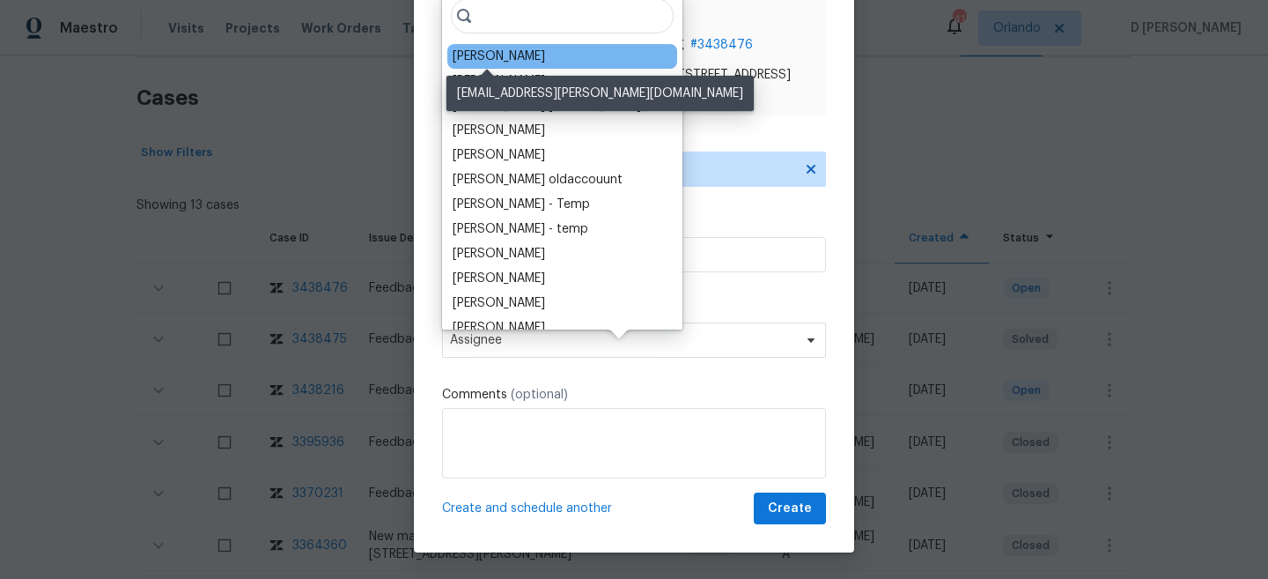
click at [480, 62] on div "Caleb Hurst" at bounding box center [499, 57] width 92 height 18
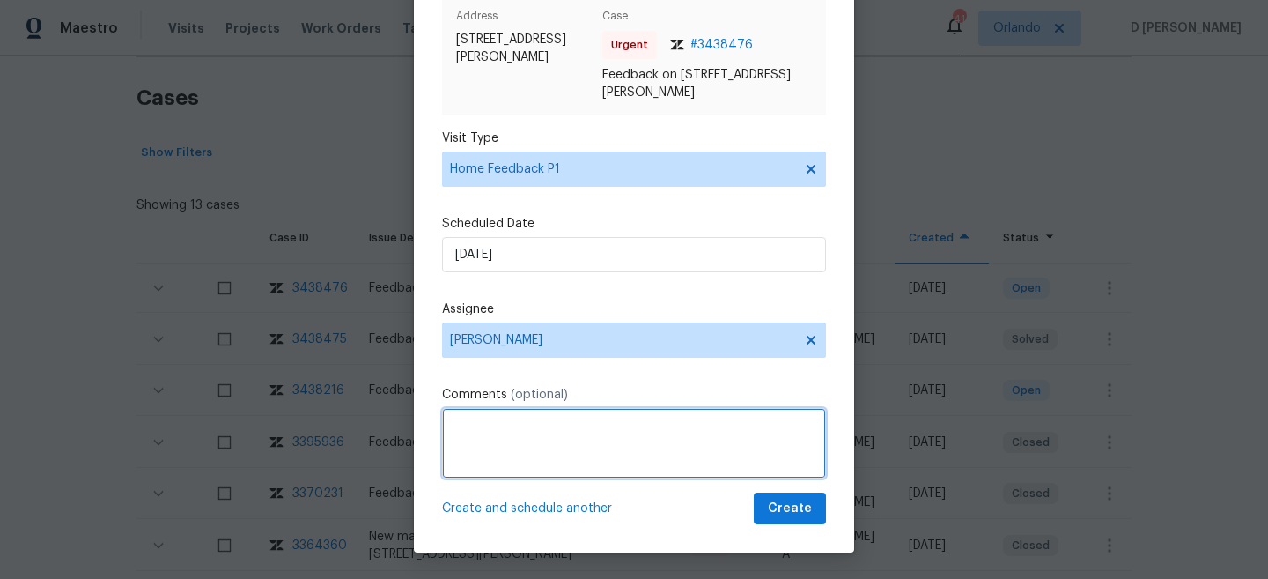
click at [507, 431] on textarea at bounding box center [634, 443] width 384 height 70
paste textarea "upon checking the smart-rent, There was a jamming issue, while locking the fron…"
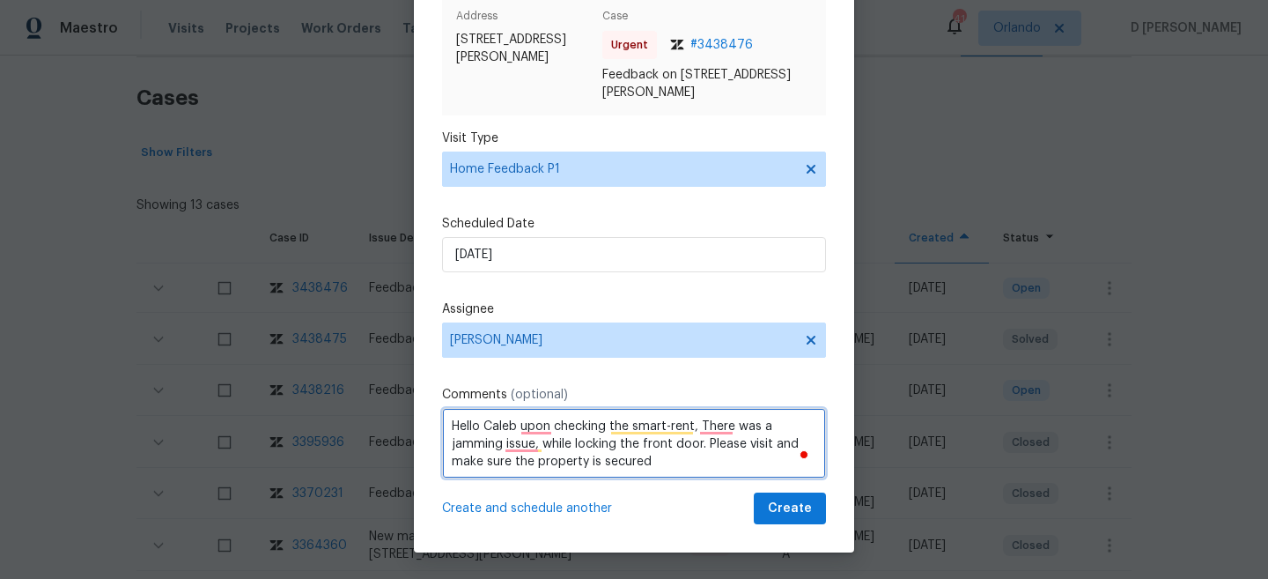
type textarea "Hello Caleb upon checking the smart-rent, There was a jamming issue, while lock…"
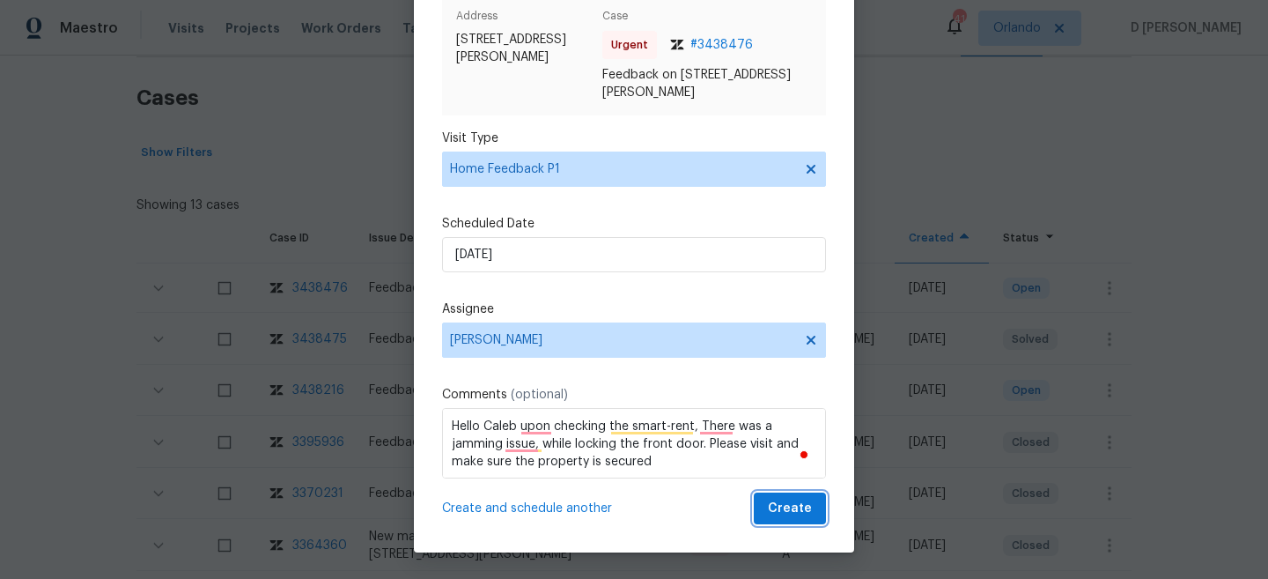
click at [773, 510] on span "Create" at bounding box center [790, 509] width 44 height 22
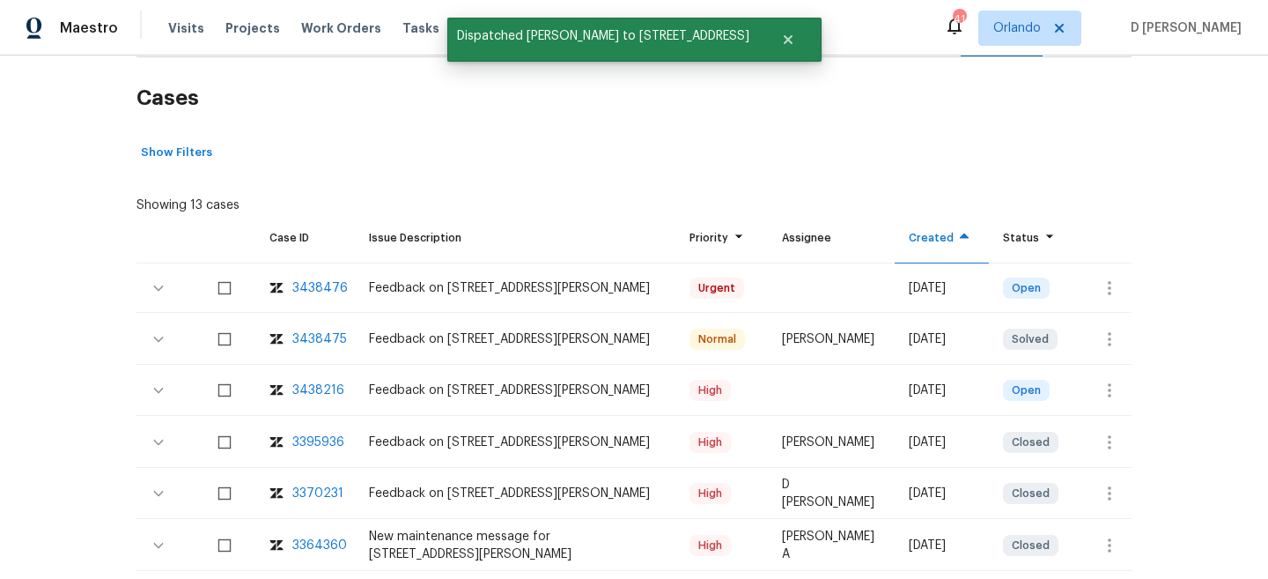
scroll to position [7, 0]
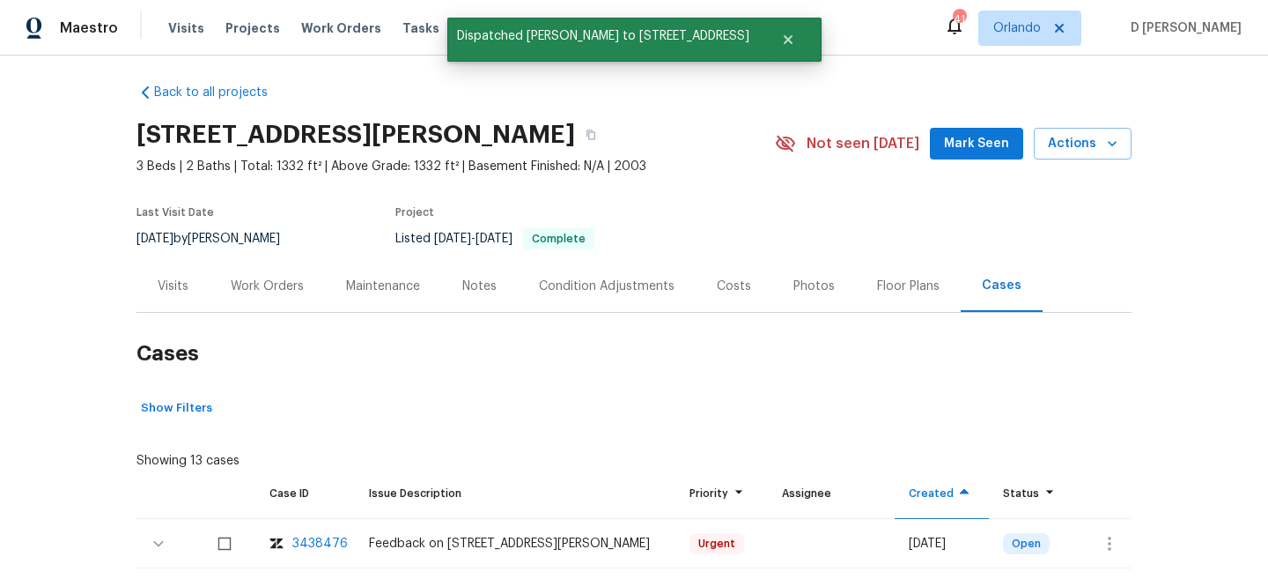
click at [172, 278] on div "Visits" at bounding box center [173, 286] width 31 height 18
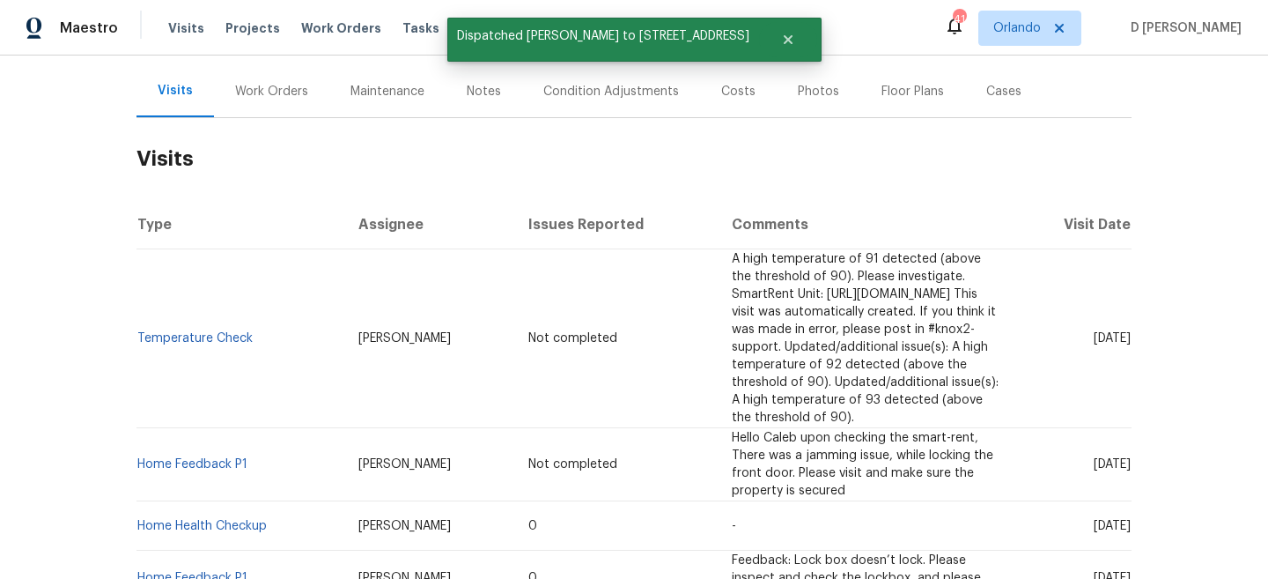
scroll to position [223, 0]
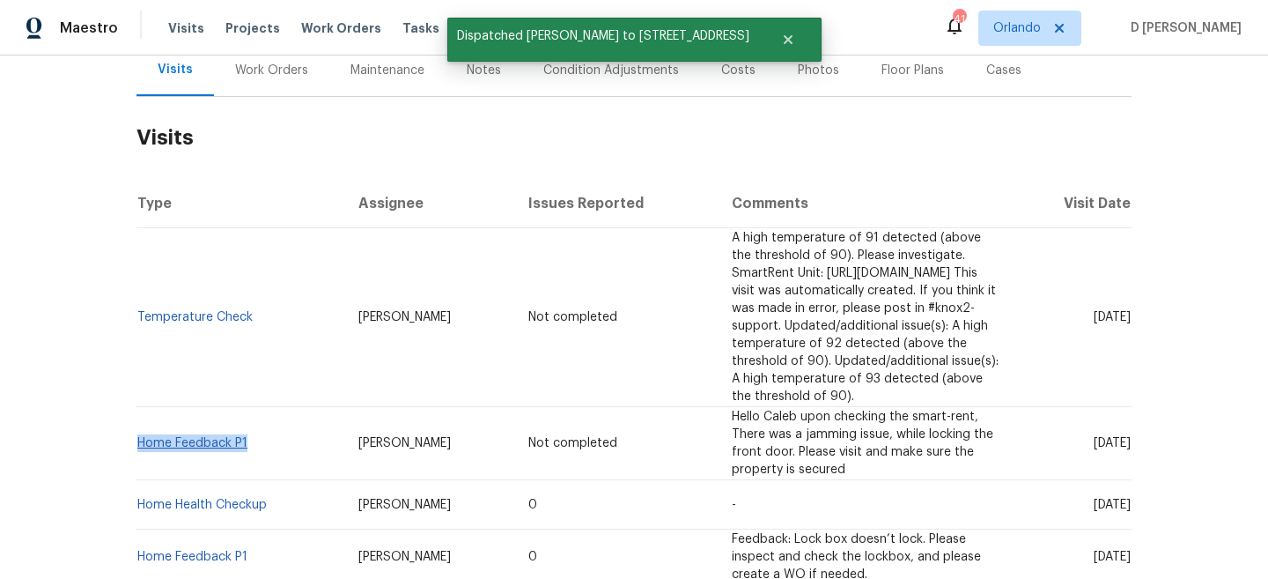
drag, startPoint x: 262, startPoint y: 399, endPoint x: 139, endPoint y: 395, distance: 122.5
click at [139, 407] on td "Home Feedback P1" at bounding box center [241, 443] width 208 height 73
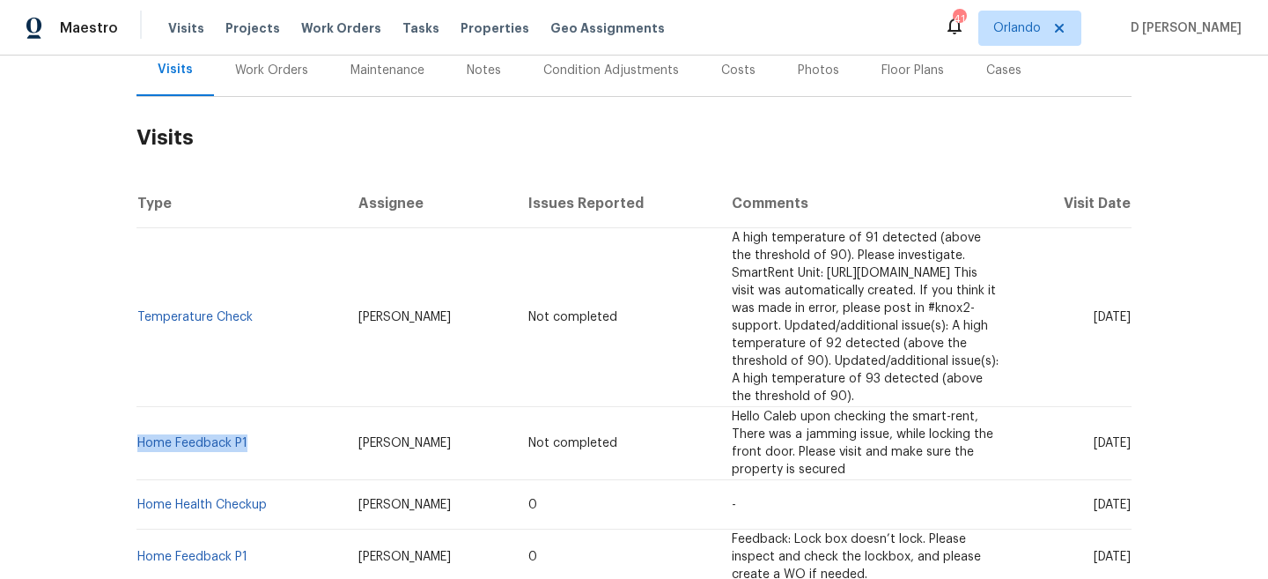
copy link "Home Feedback P1"
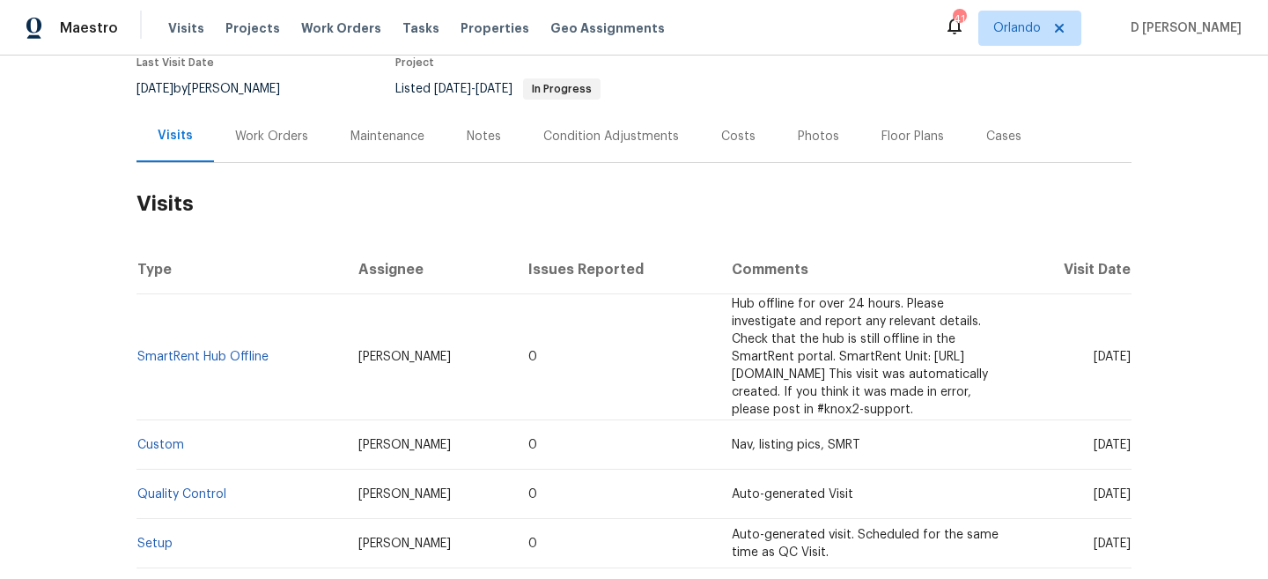
scroll to position [159, 0]
click at [266, 146] on div "Work Orders" at bounding box center [271, 134] width 115 height 52
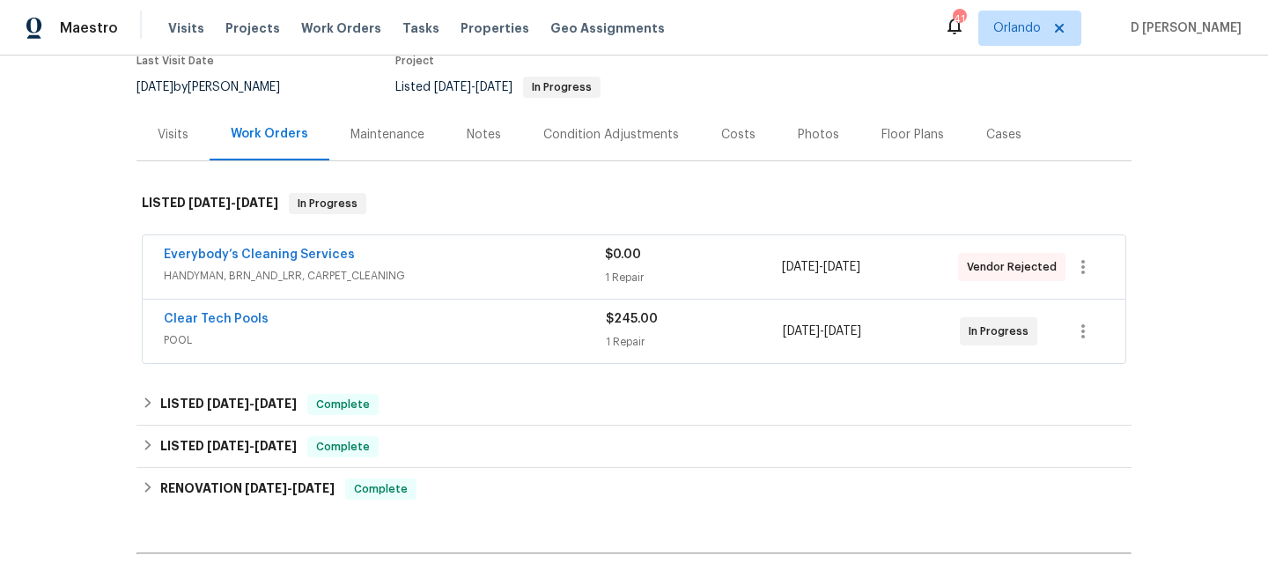
scroll to position [247, 0]
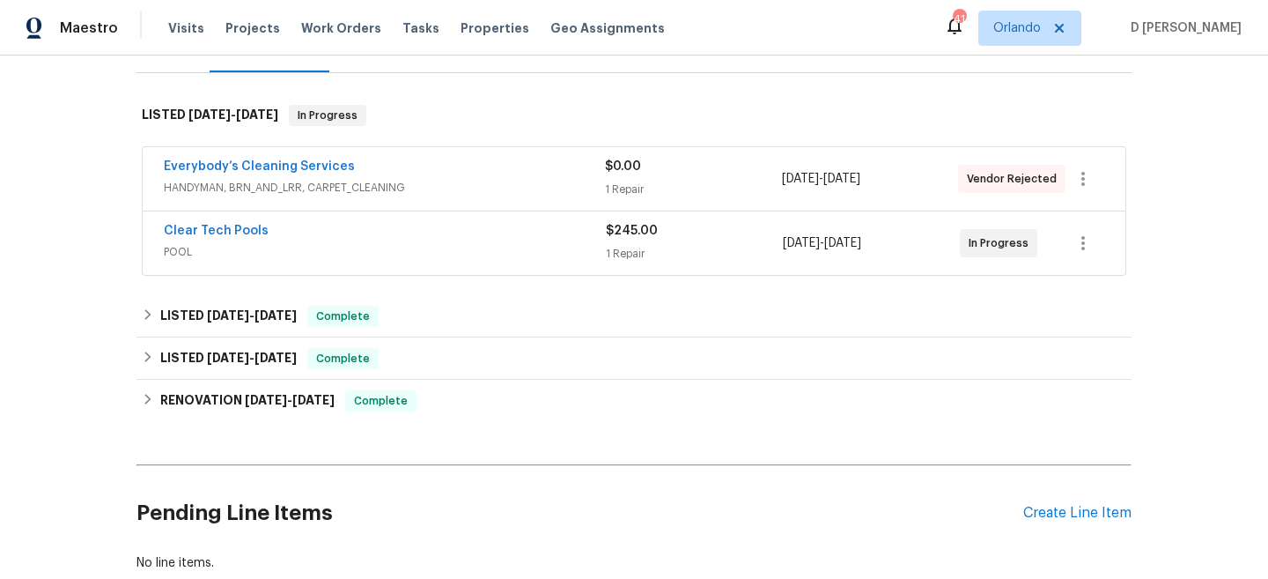
click at [385, 247] on span "POOL" at bounding box center [385, 252] width 442 height 18
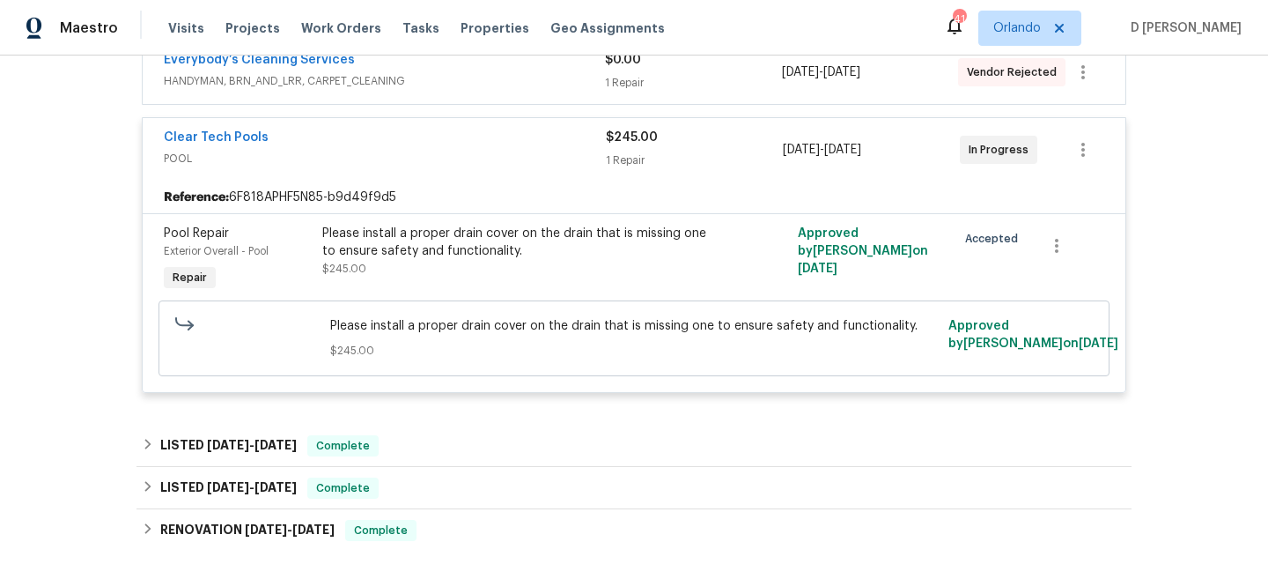
scroll to position [515, 0]
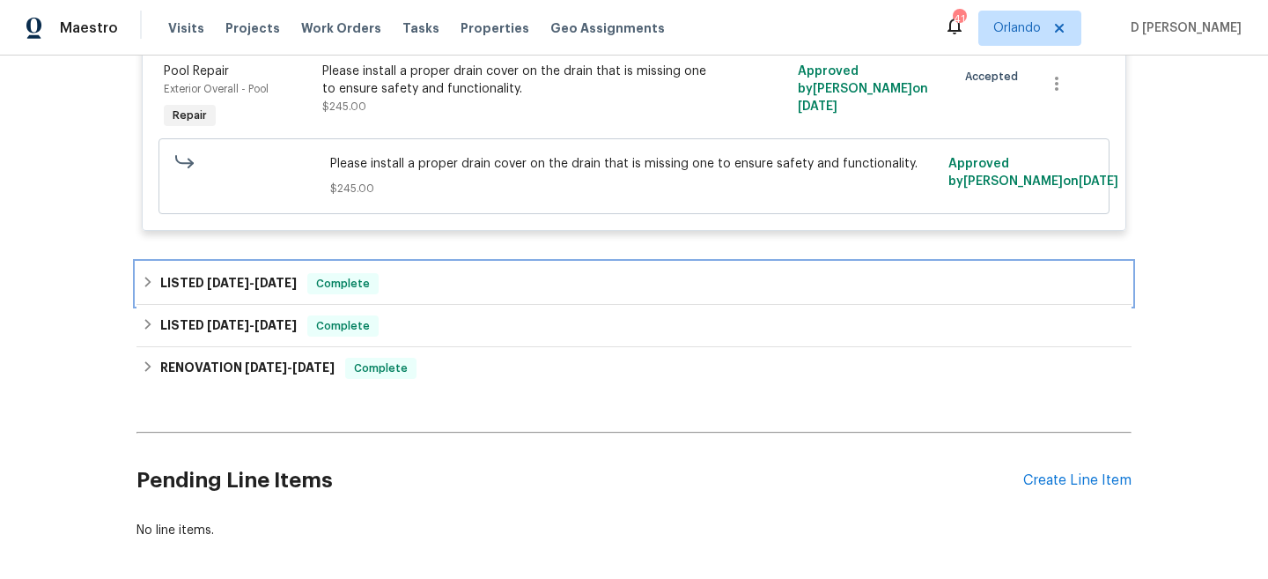
click at [155, 294] on div "LISTED [DATE] - [DATE] Complete" at bounding box center [634, 283] width 985 height 21
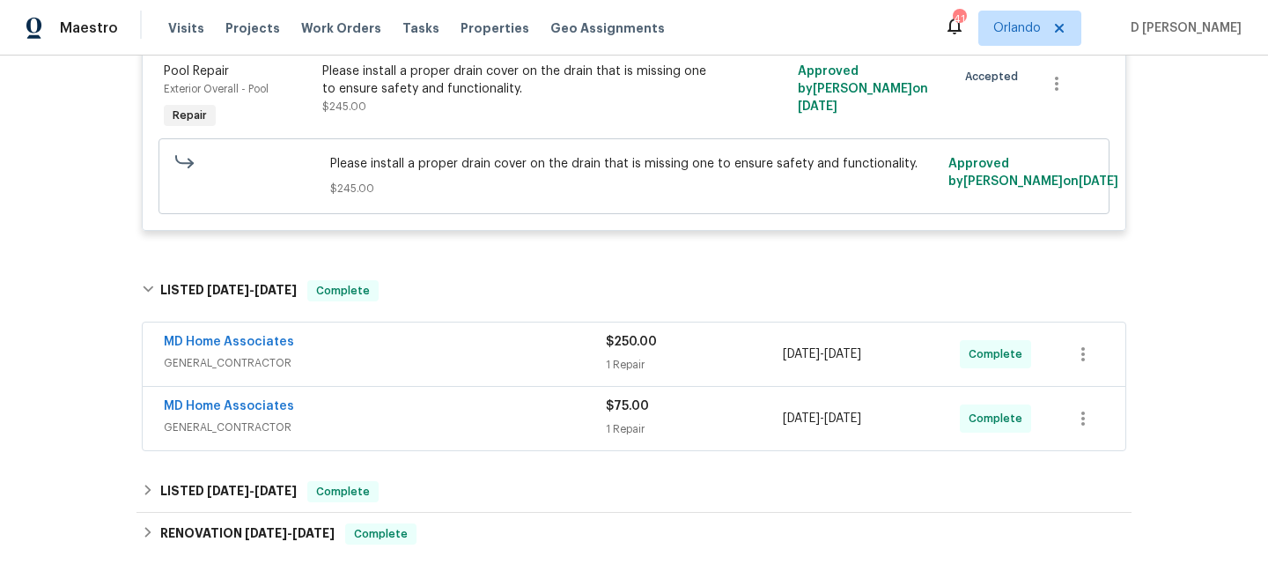
click at [362, 372] on span "GENERAL_CONTRACTOR" at bounding box center [385, 363] width 442 height 18
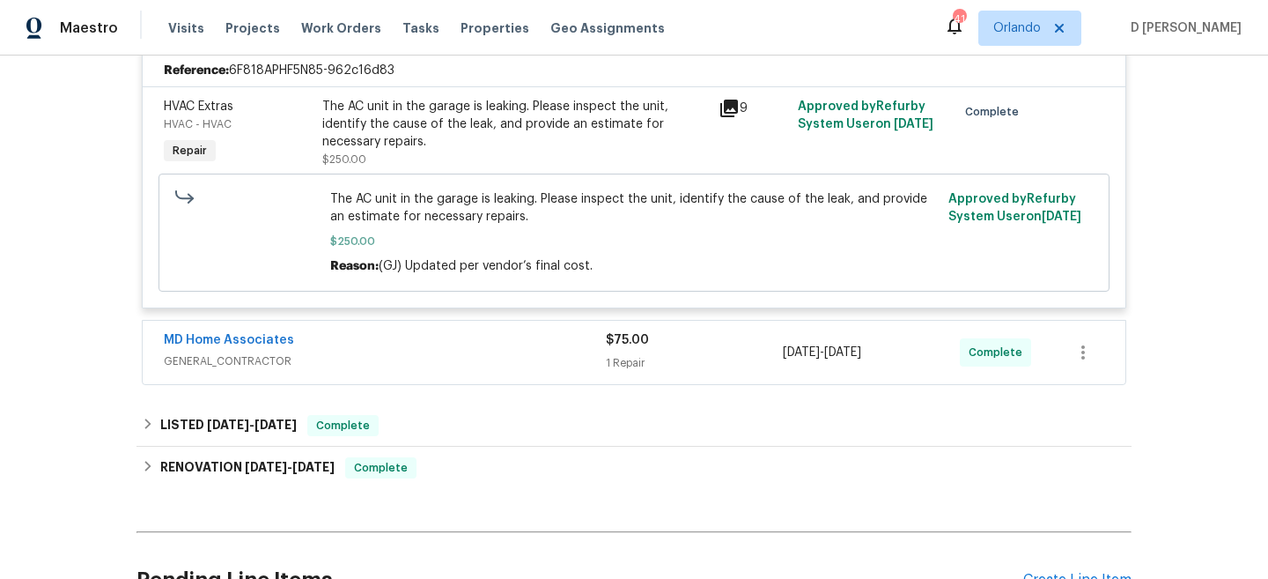
scroll to position [877, 0]
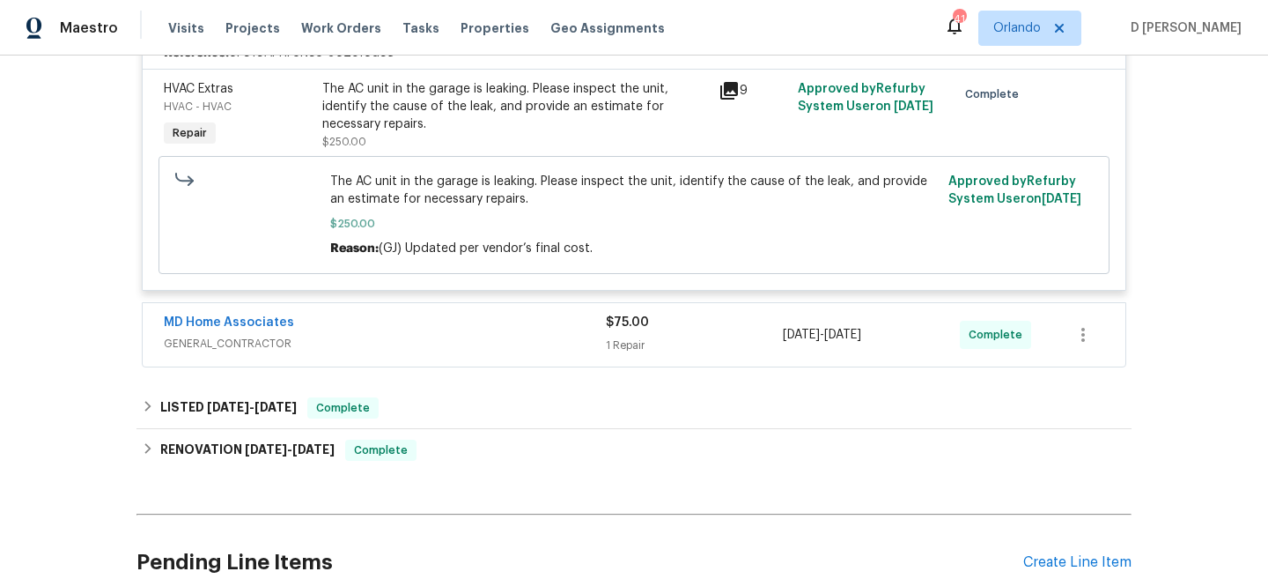
click at [343, 356] on div "MD Home Associates GENERAL_CONTRACTOR" at bounding box center [385, 335] width 442 height 42
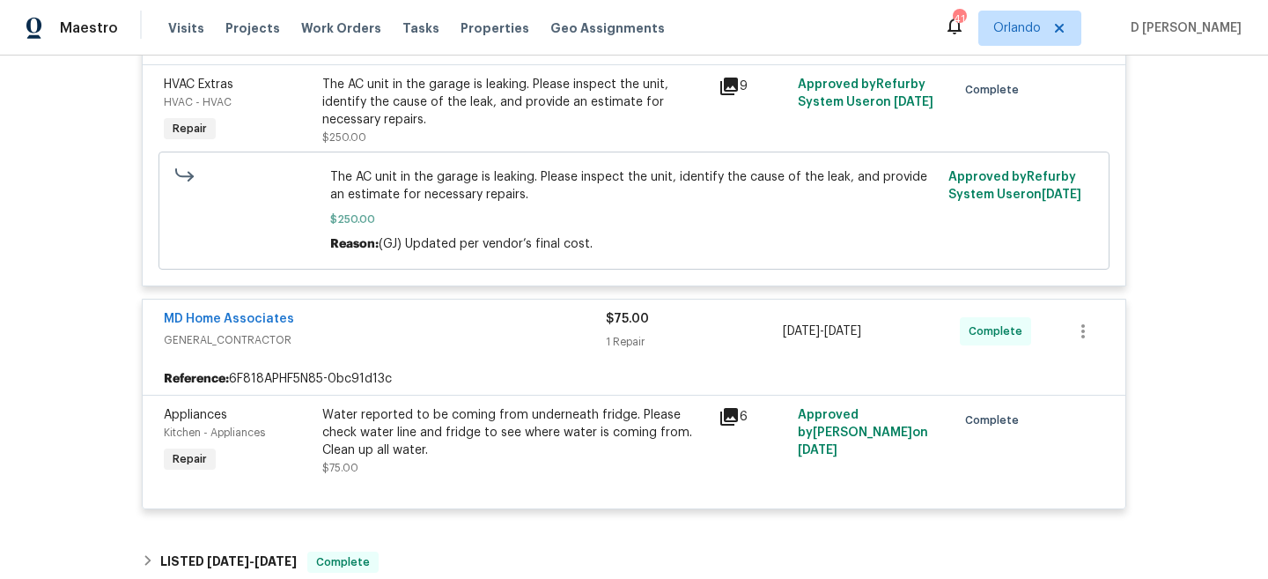
scroll to position [126, 0]
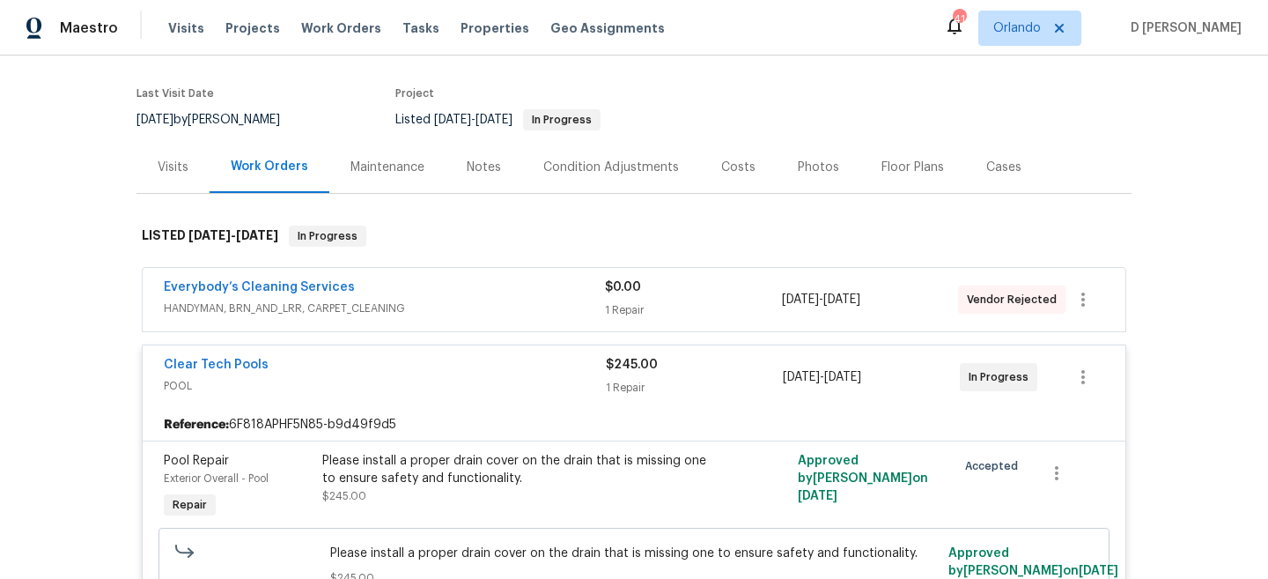
click at [218, 394] on span "POOL" at bounding box center [385, 386] width 442 height 18
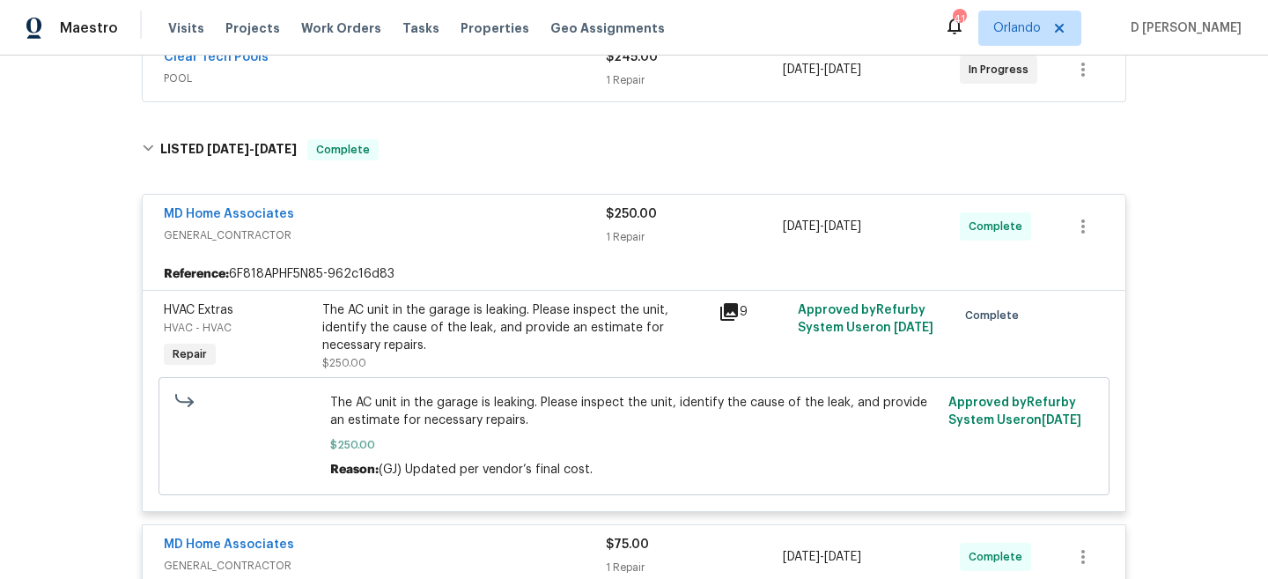
scroll to position [963, 0]
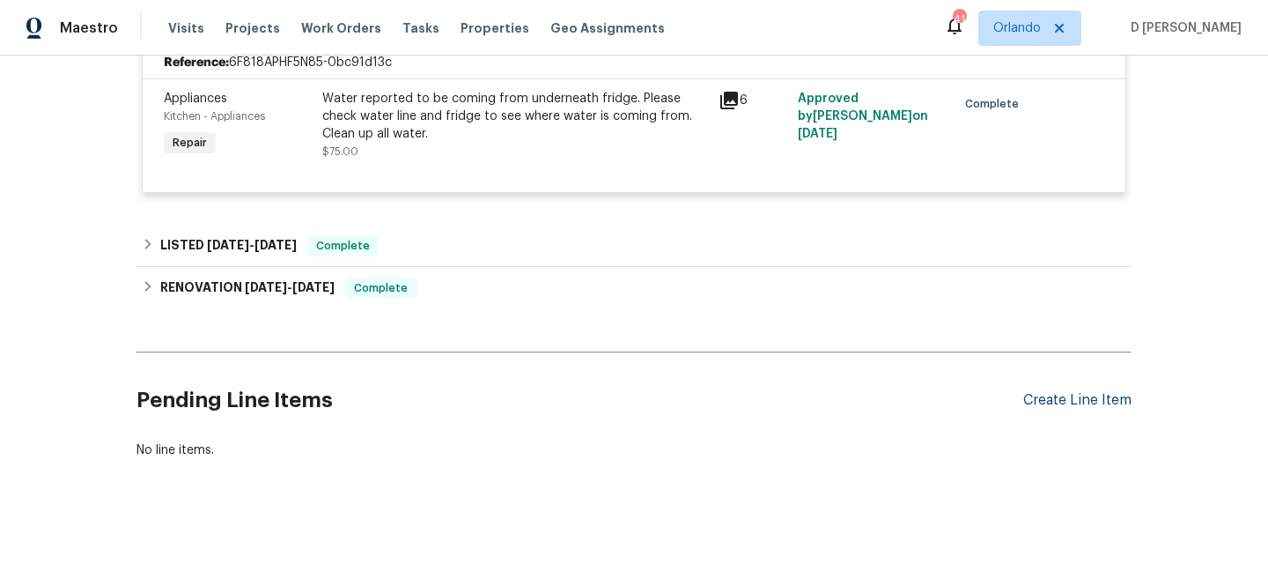
click at [1036, 398] on div "Create Line Item" at bounding box center [1077, 400] width 108 height 17
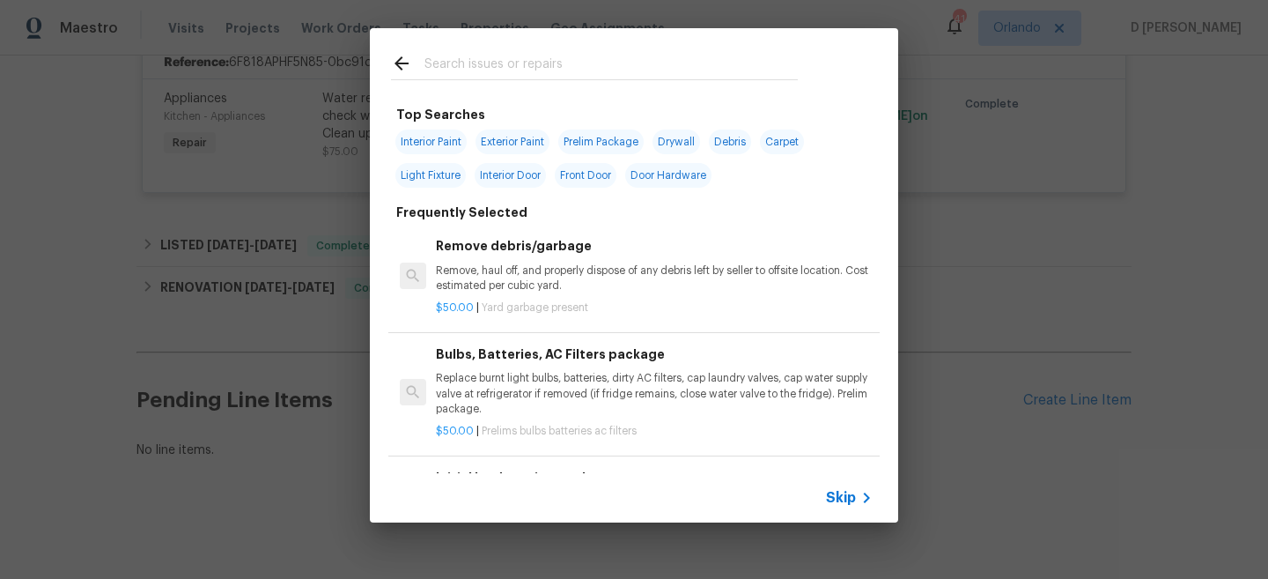
click at [856, 484] on div "Skip" at bounding box center [634, 497] width 528 height 49
click at [856, 504] on icon at bounding box center [866, 497] width 21 height 21
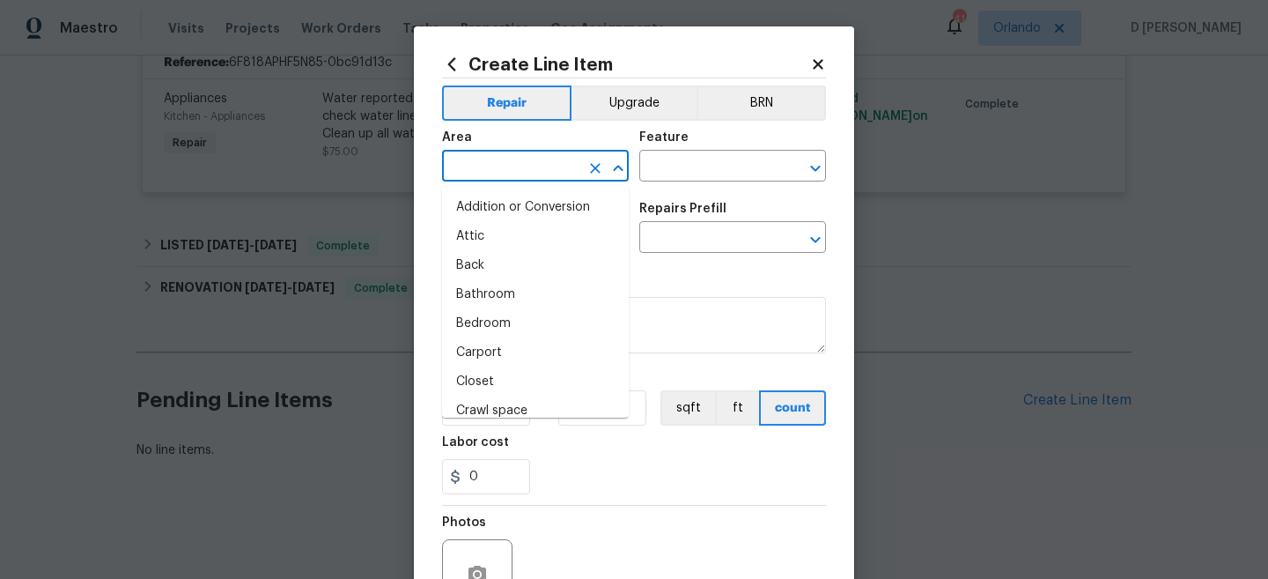
click at [539, 165] on input "text" at bounding box center [510, 167] width 137 height 27
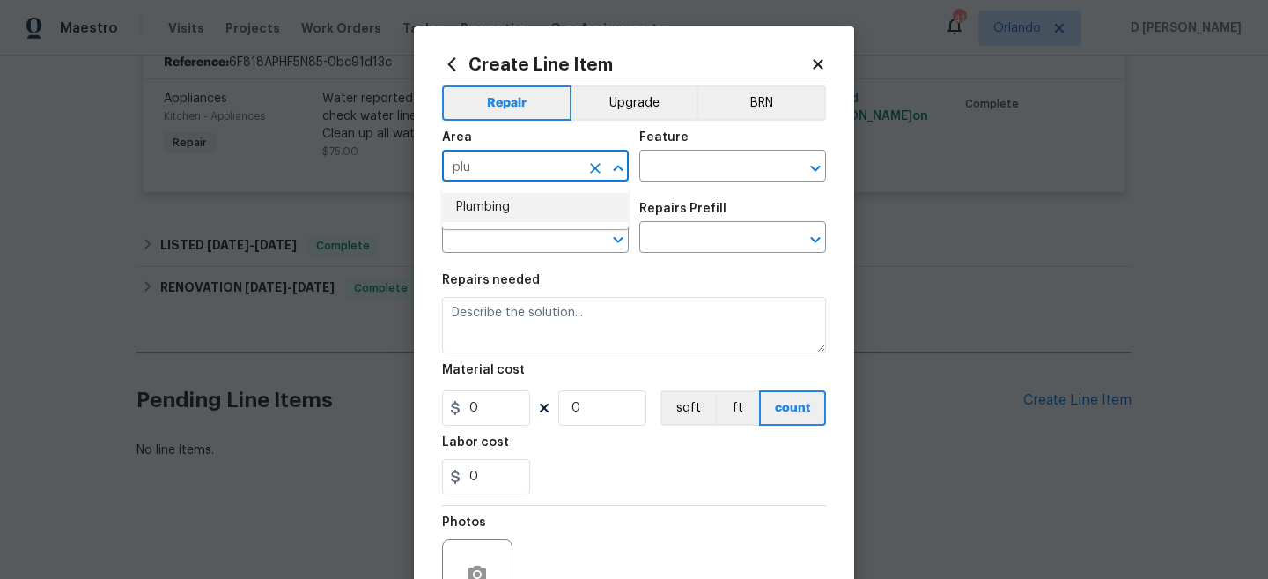
click at [523, 206] on li "Plumbing" at bounding box center [535, 207] width 187 height 29
type input "Plumbing"
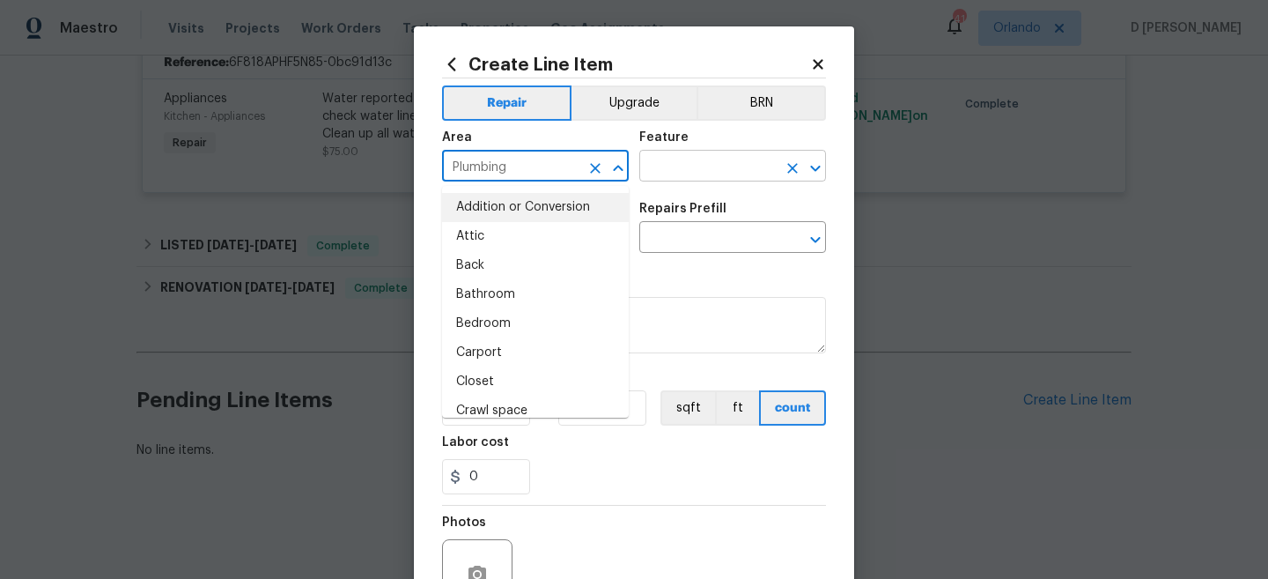
click at [711, 166] on input "text" at bounding box center [707, 167] width 137 height 27
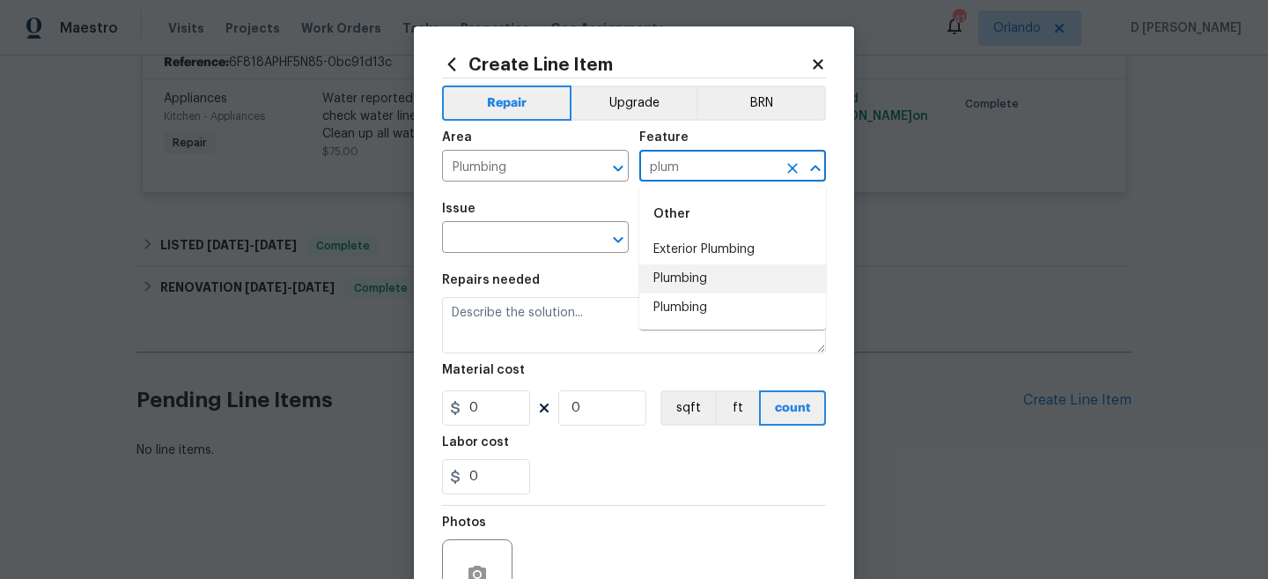
click at [685, 273] on li "Plumbing" at bounding box center [732, 278] width 187 height 29
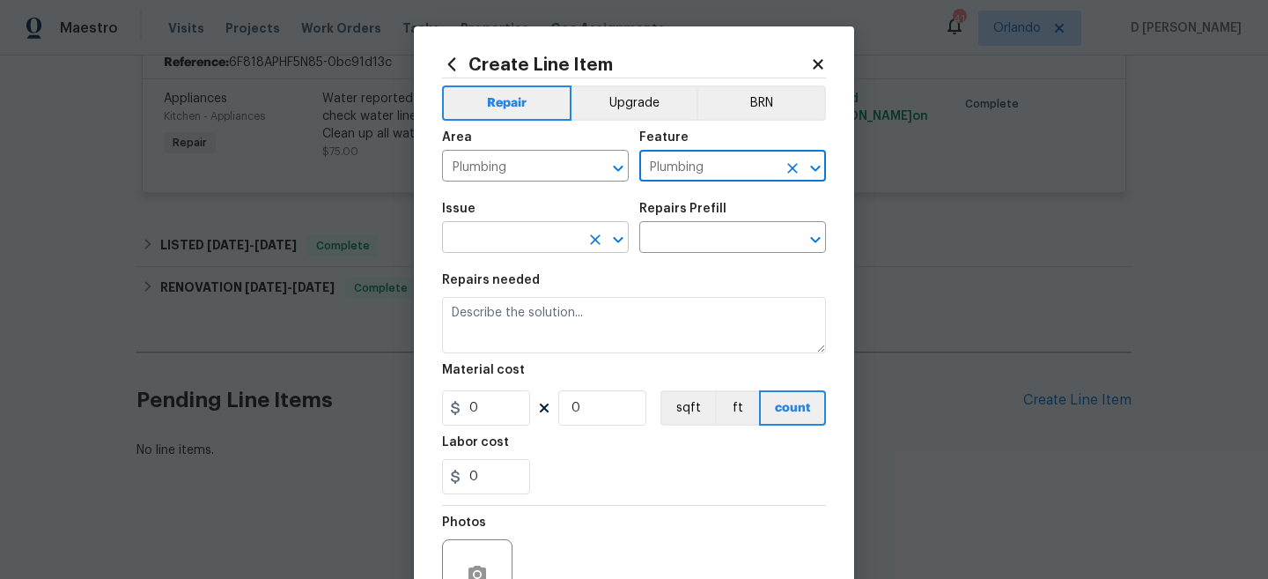
type input "Plumbing"
click at [536, 233] on input "text" at bounding box center [510, 238] width 137 height 27
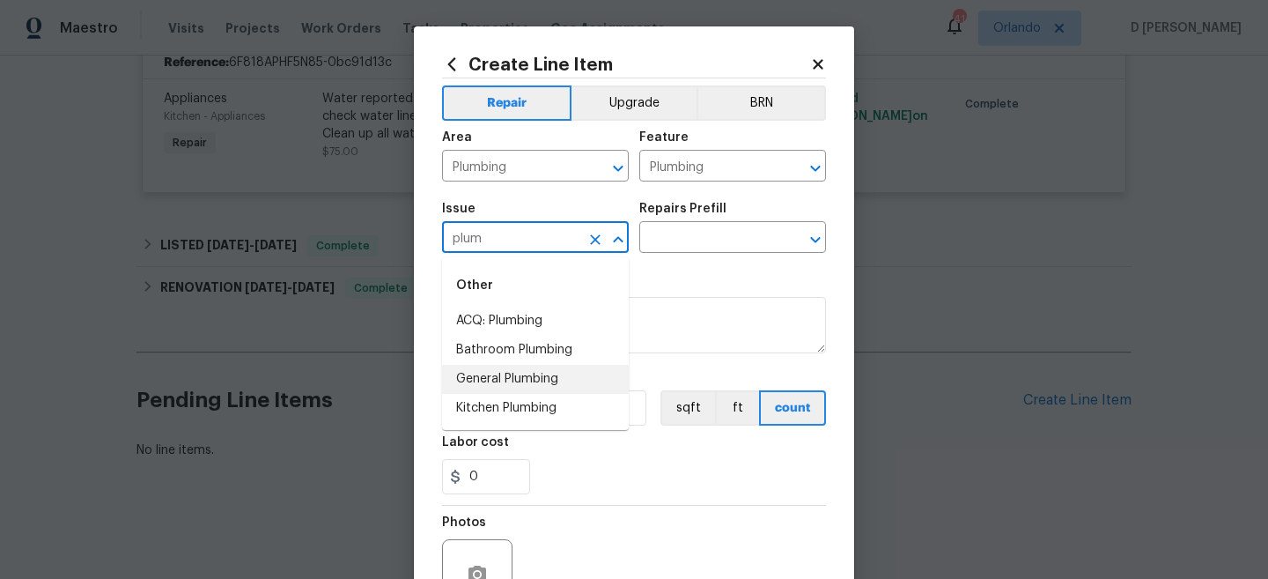
click at [495, 379] on li "General Plumbing" at bounding box center [535, 379] width 187 height 29
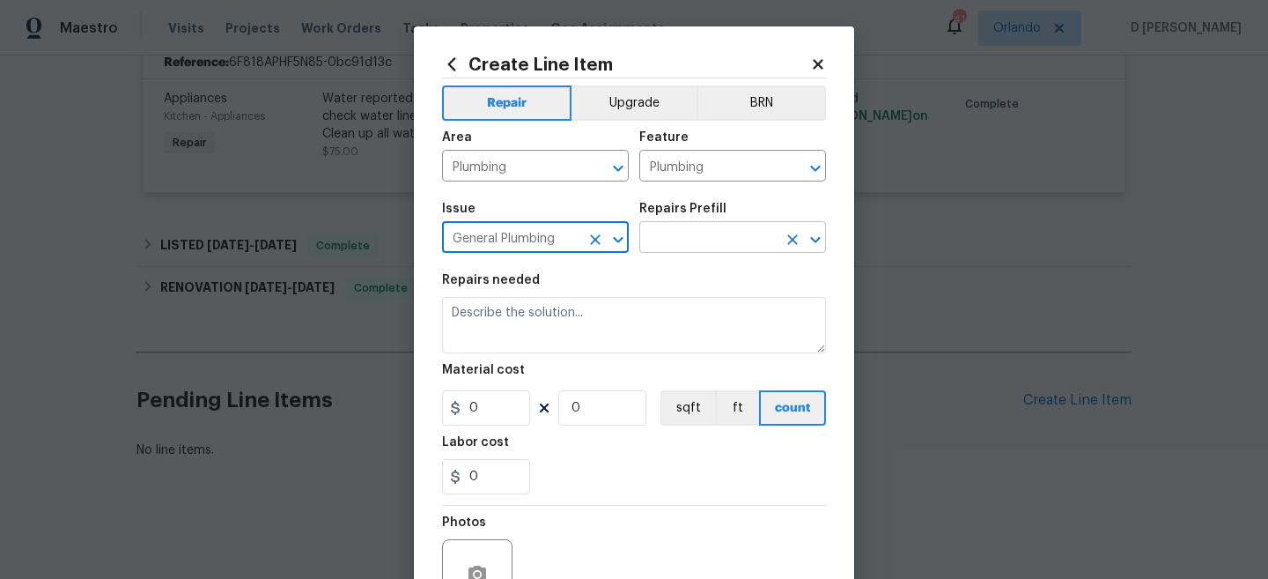
type input "General Plumbing"
click at [679, 242] on input "text" at bounding box center [707, 238] width 137 height 27
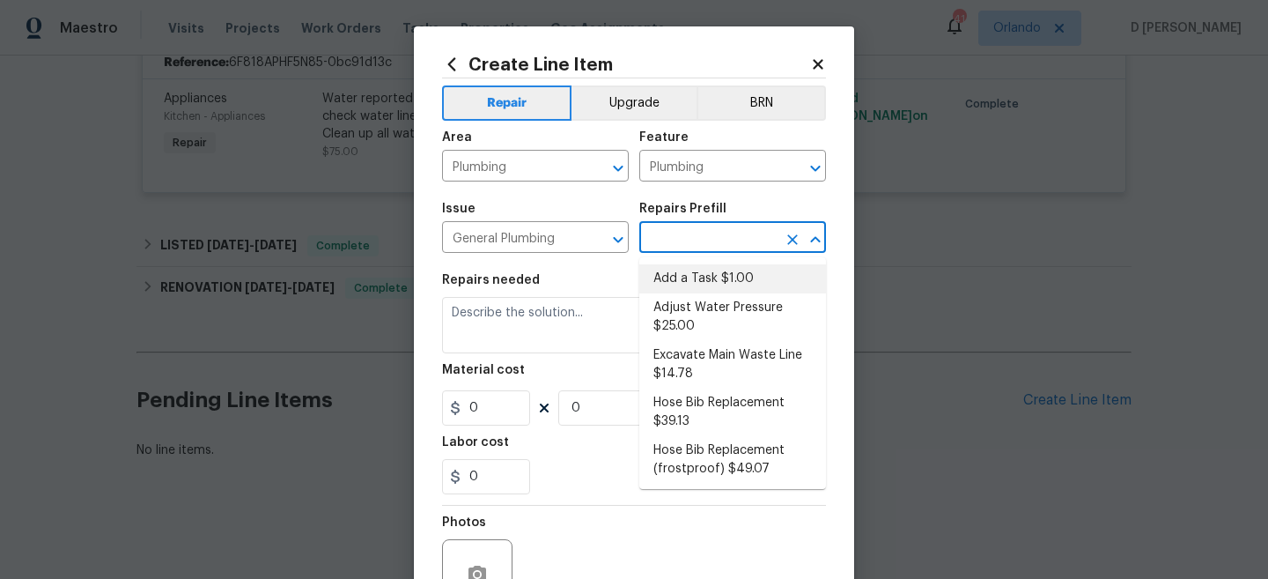
click at [682, 270] on li "Add a Task $1.00" at bounding box center [732, 278] width 187 height 29
type input "Add a Task $1.00"
type textarea "HPM to detail"
type input "1"
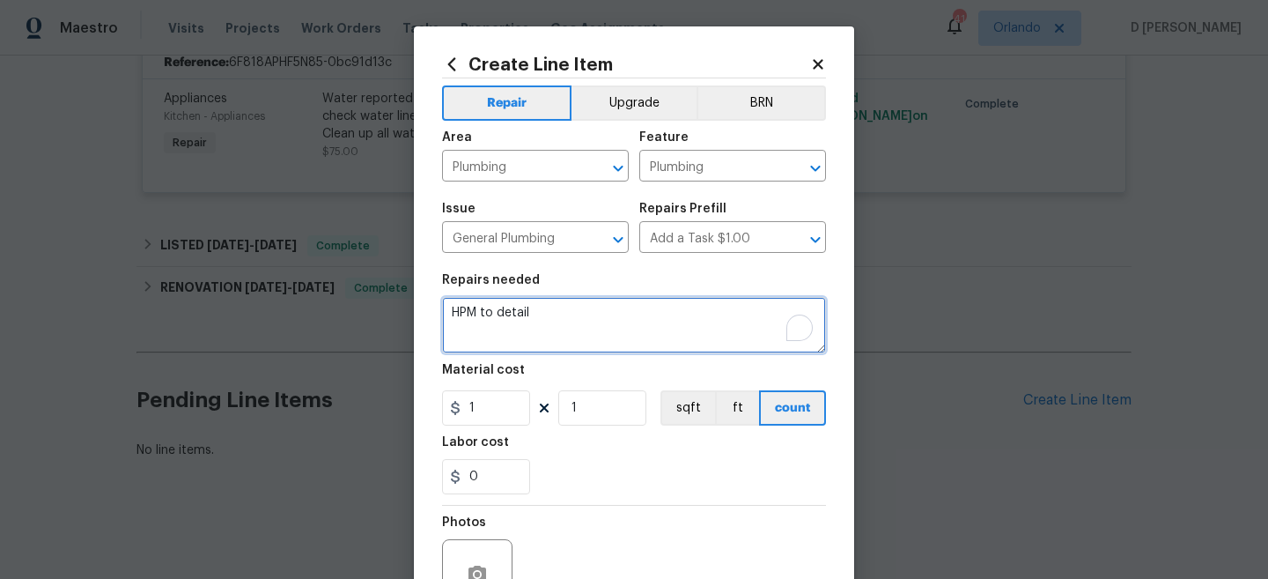
drag, startPoint x: 451, startPoint y: 313, endPoint x: 610, endPoint y: 313, distance: 158.5
click at [610, 313] on textarea "HPM to detail" at bounding box center [634, 325] width 384 height 56
click at [635, 325] on textarea "To enrich screen reader interactions, please activate Accessibility in Grammarl…" at bounding box center [634, 325] width 384 height 56
paste textarea "(Remove and paste feedback message here) Please prioritize this WO due to a wat…"
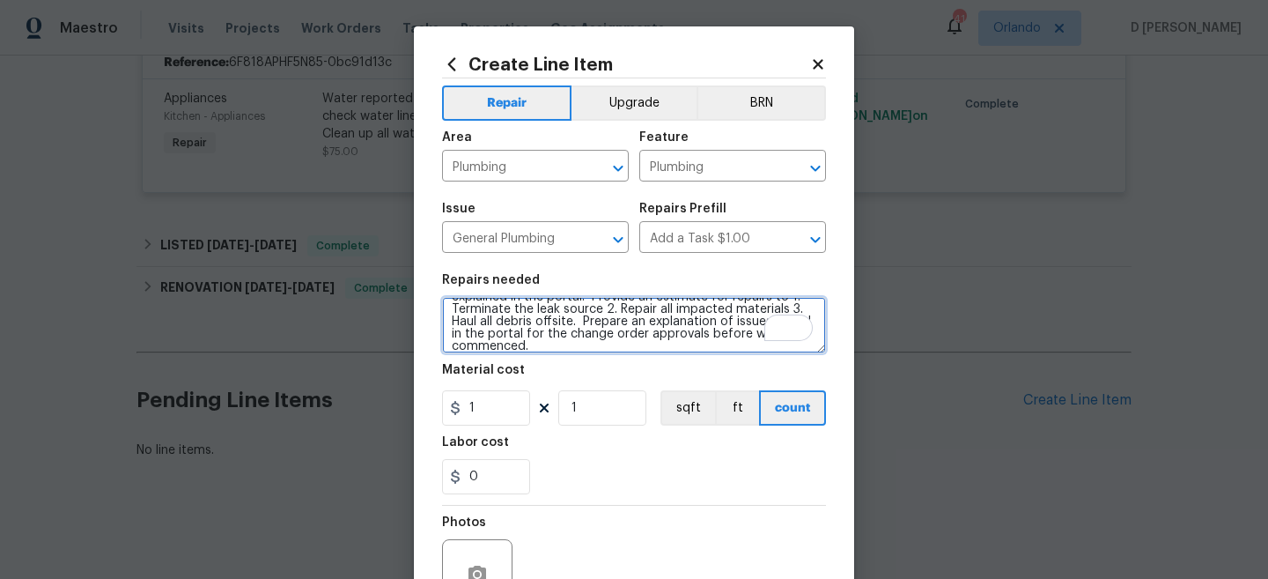
scroll to position [0, 0]
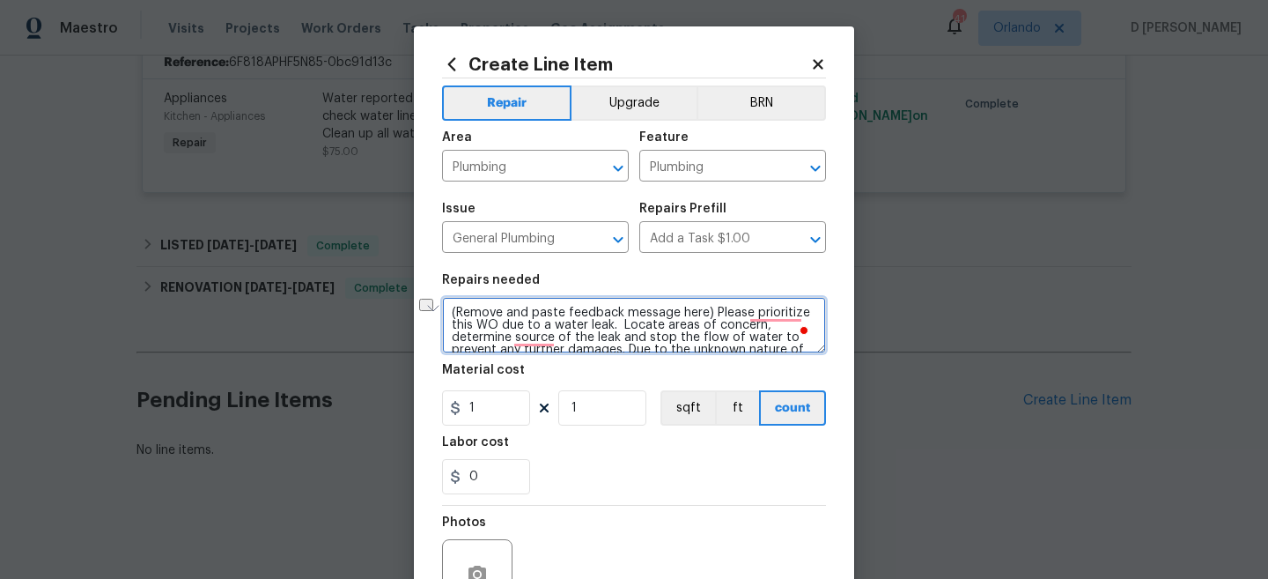
drag, startPoint x: 457, startPoint y: 313, endPoint x: 703, endPoint y: 311, distance: 245.7
click at [703, 311] on textarea "(Remove and paste feedback message here) Please prioritize this WO due to a wat…" at bounding box center [634, 325] width 384 height 56
paste textarea "Water leaking in the garage"
type textarea "(Water leaking in the garage) Please prioritize this WO due to a water leak. Lo…"
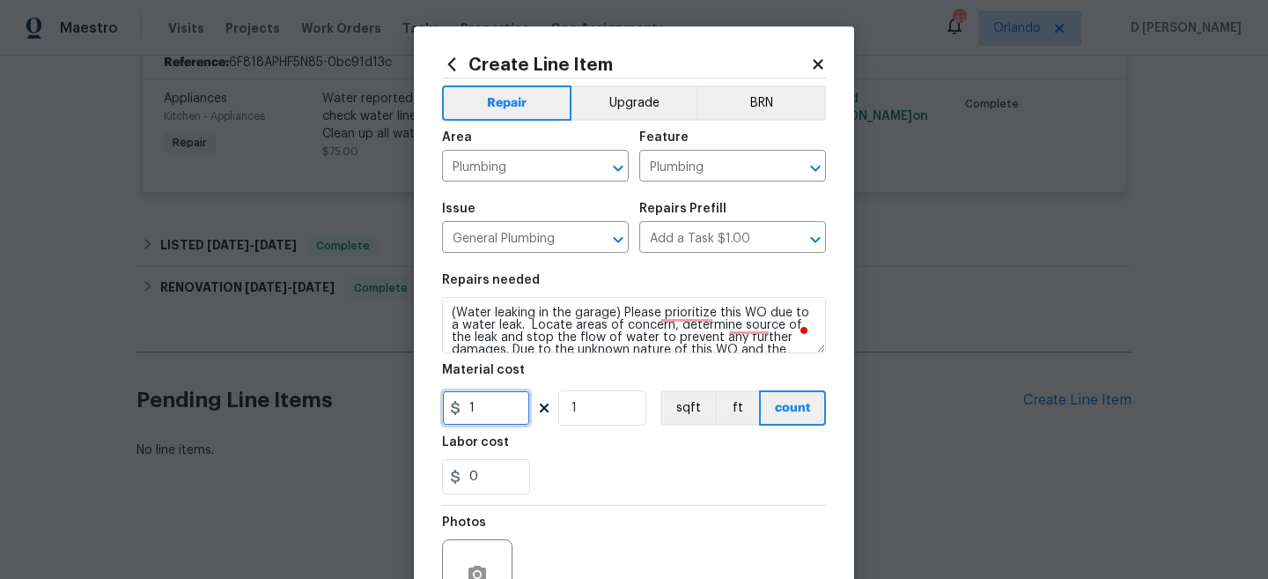
click at [488, 424] on input "1" at bounding box center [486, 407] width 88 height 35
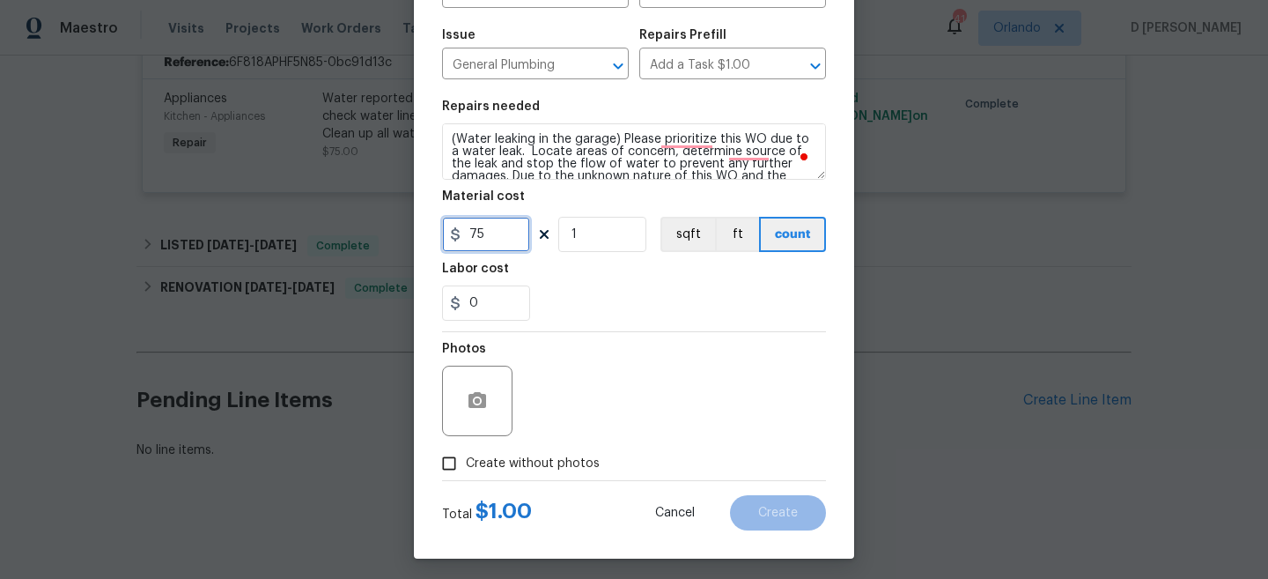
scroll to position [181, 0]
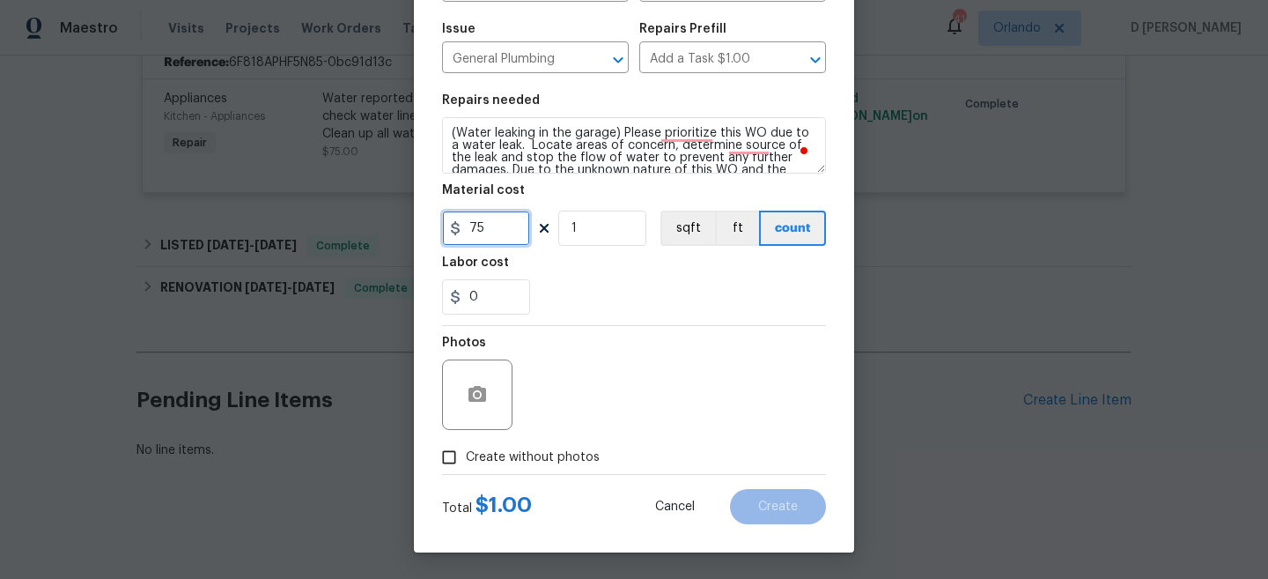
type input "75"
click at [453, 454] on input "Create without photos" at bounding box center [448, 456] width 33 height 33
checkbox input "true"
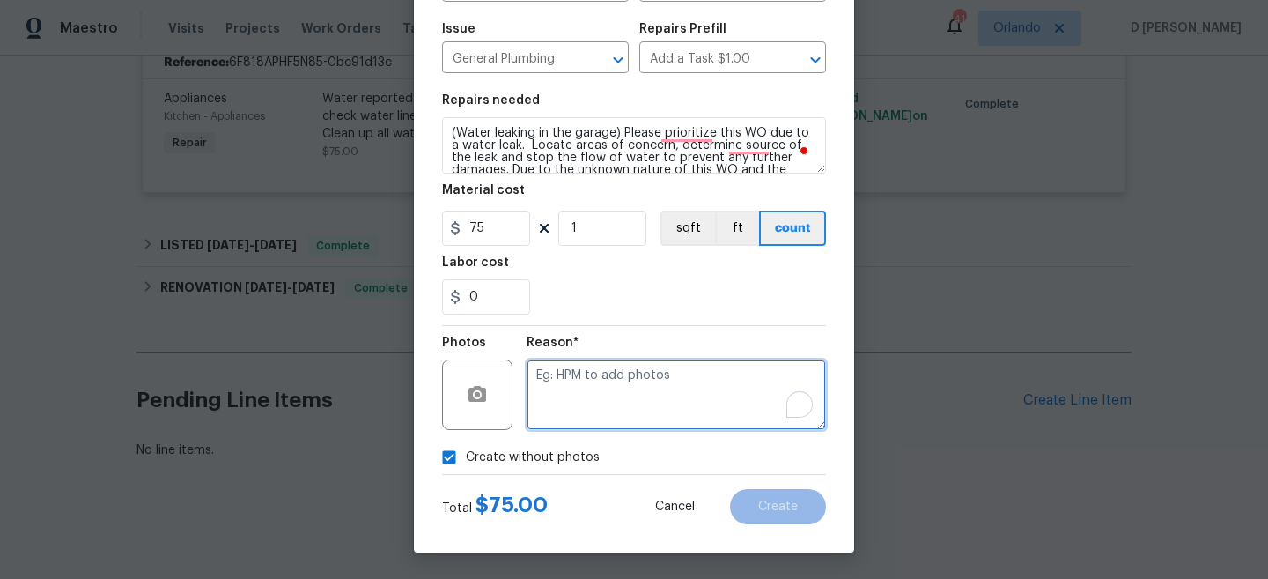
click at [590, 386] on textarea "To enrich screen reader interactions, please activate Accessibility in Grammarl…" at bounding box center [676, 394] width 299 height 70
type textarea "NA"
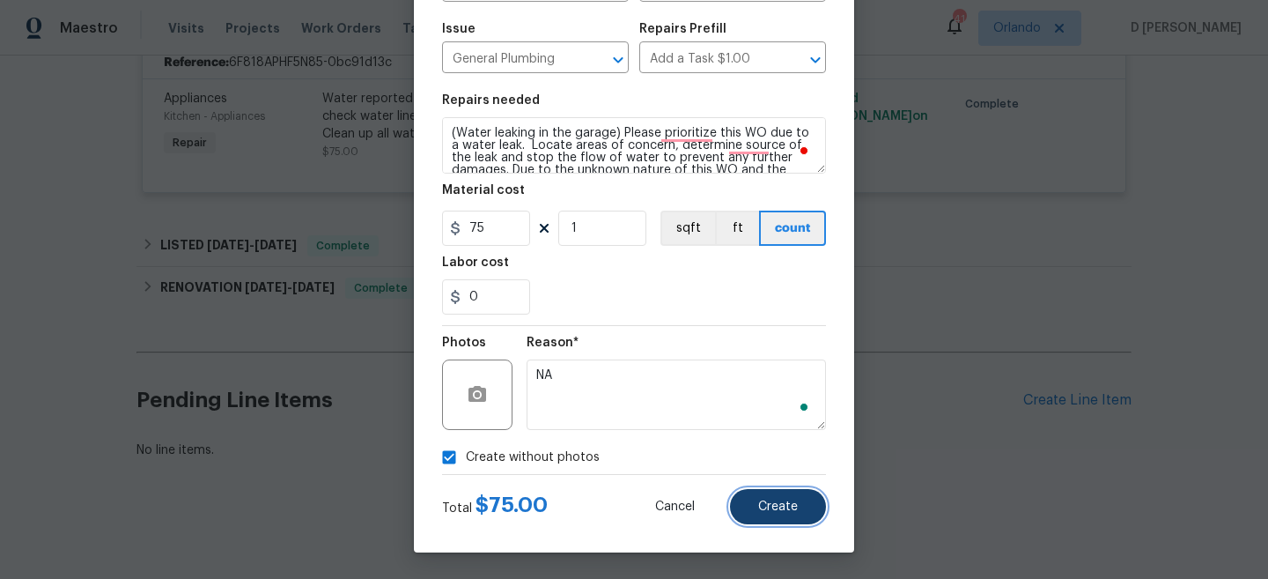
click at [758, 509] on span "Create" at bounding box center [778, 506] width 40 height 13
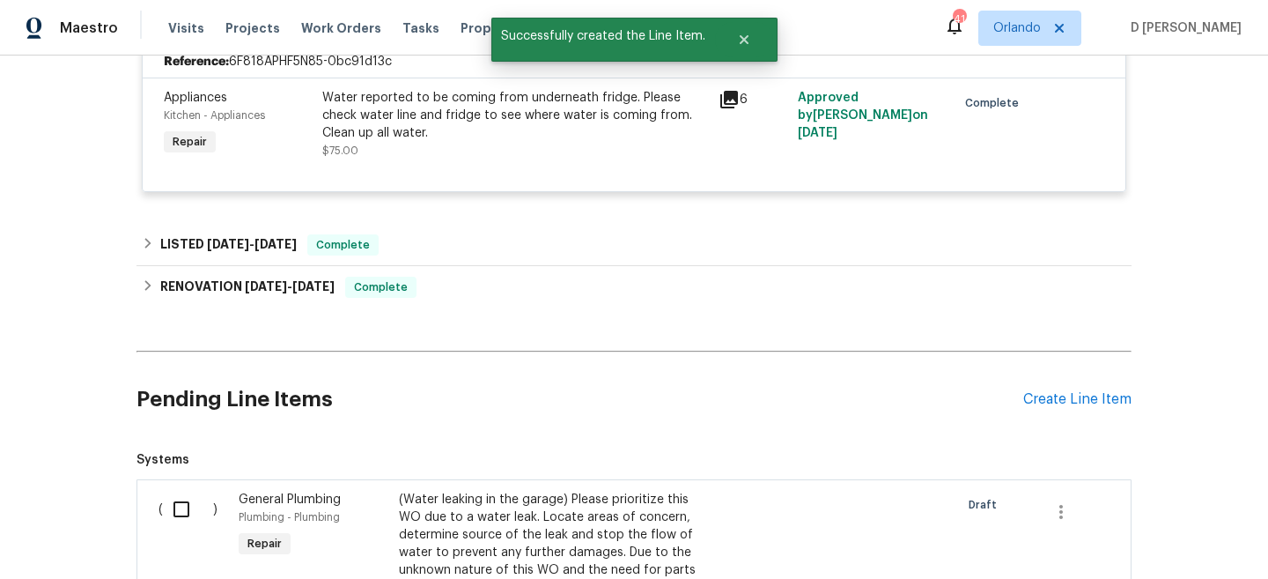
scroll to position [1378, 0]
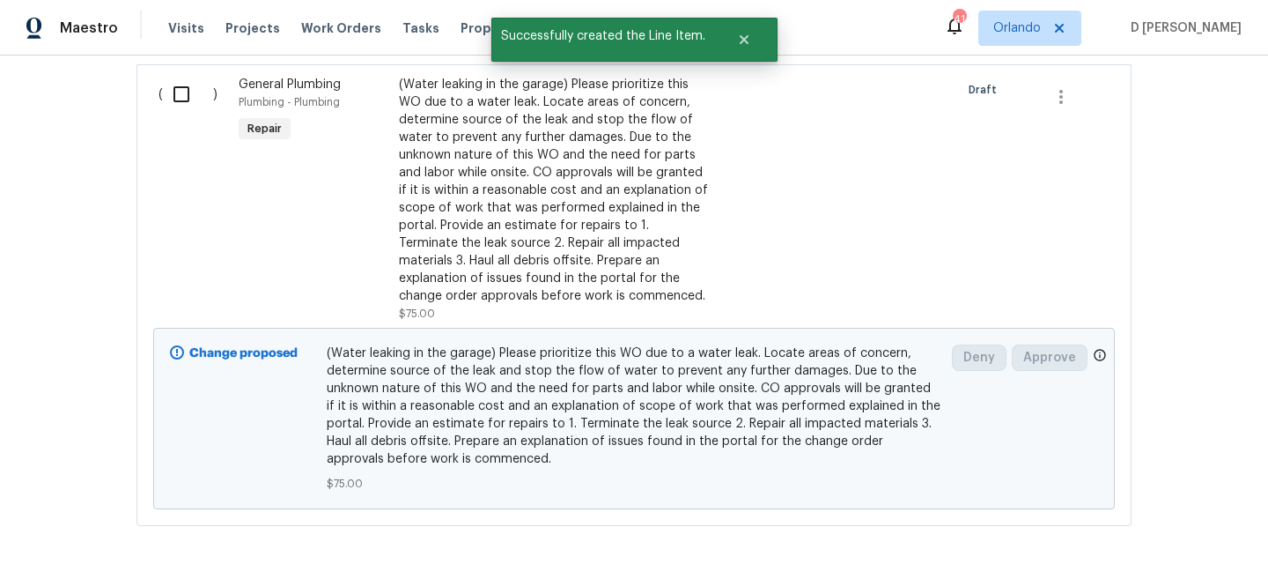
click at [182, 95] on input "checkbox" at bounding box center [188, 94] width 50 height 37
checkbox input "true"
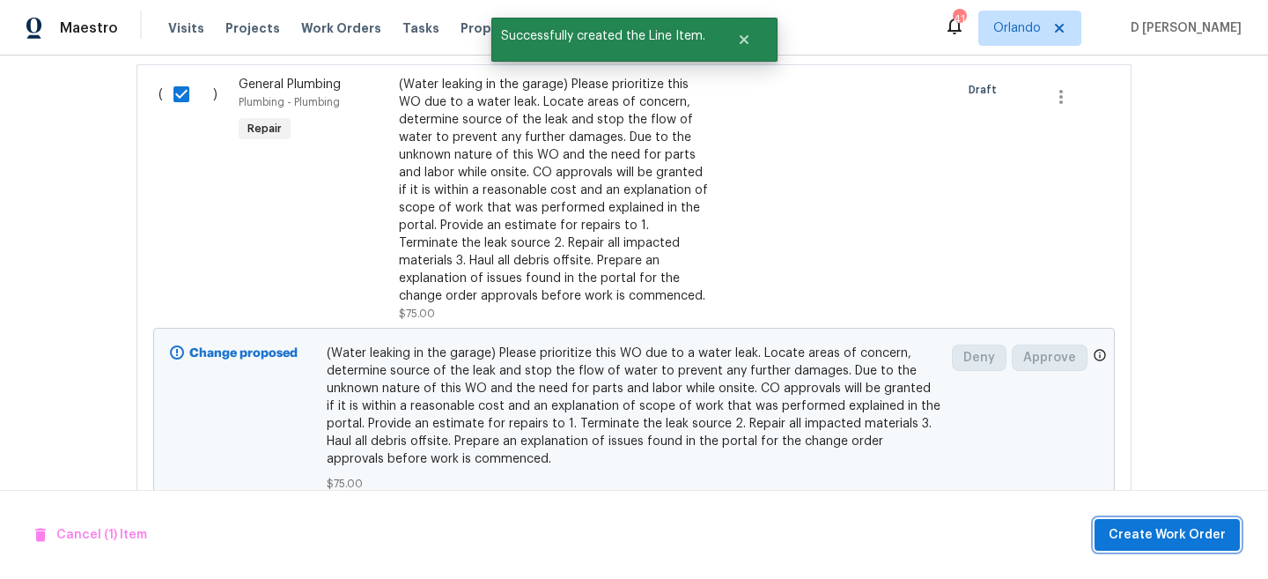
click at [1155, 526] on span "Create Work Order" at bounding box center [1167, 535] width 117 height 22
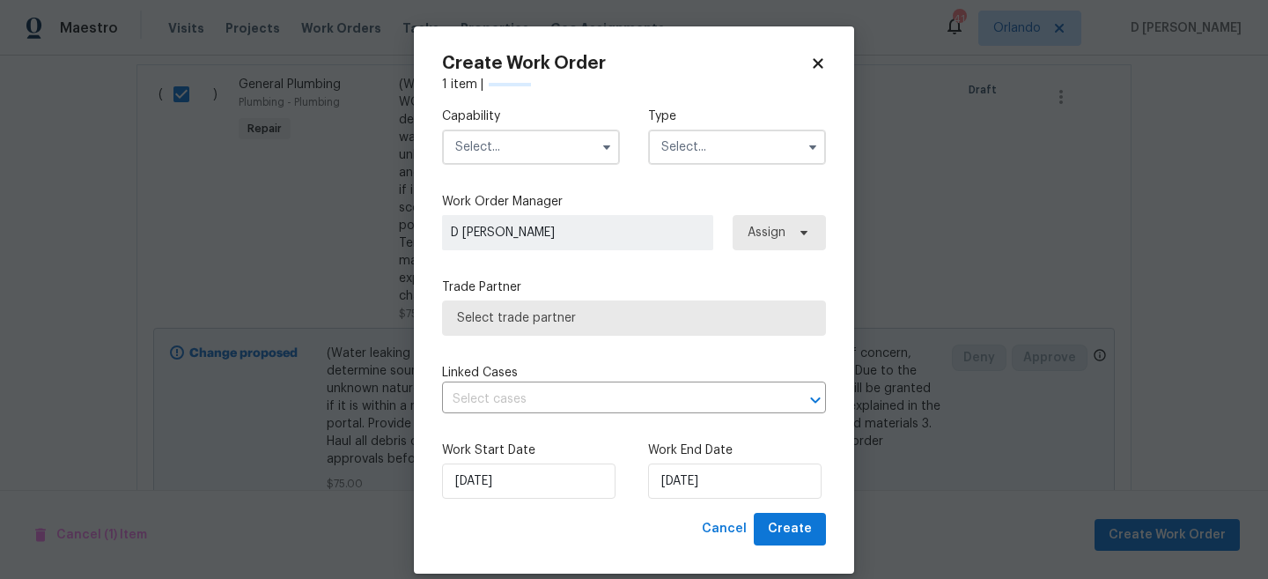
click at [548, 143] on input "text" at bounding box center [531, 146] width 178 height 35
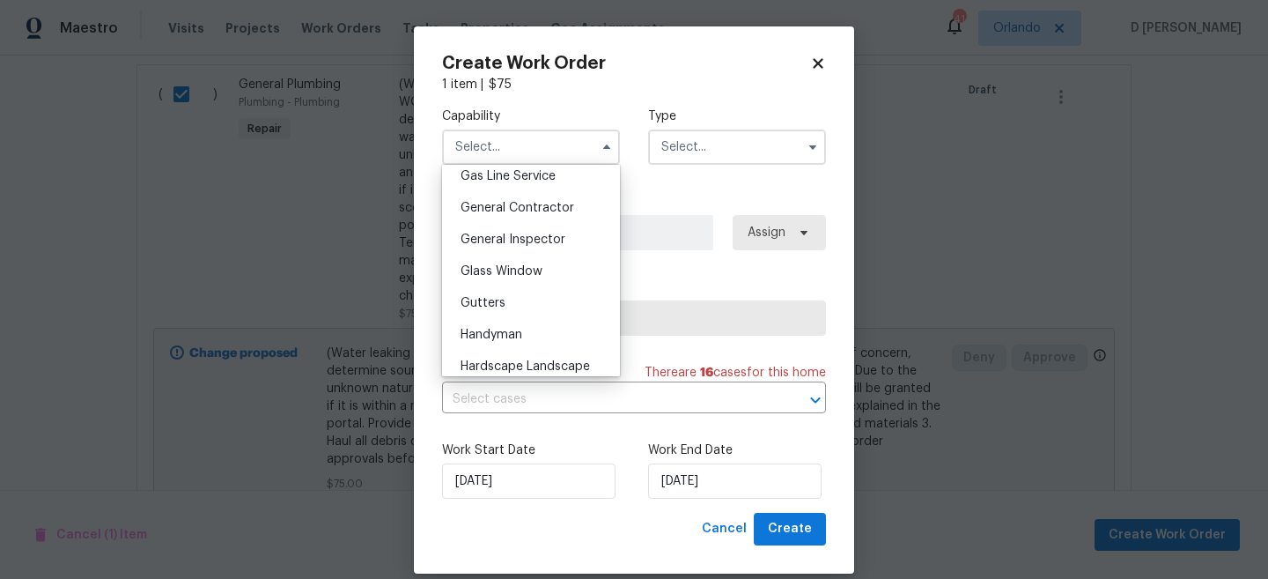
scroll to position [818, 0]
click at [529, 205] on span "General Contractor" at bounding box center [518, 209] width 114 height 12
type input "General Contractor"
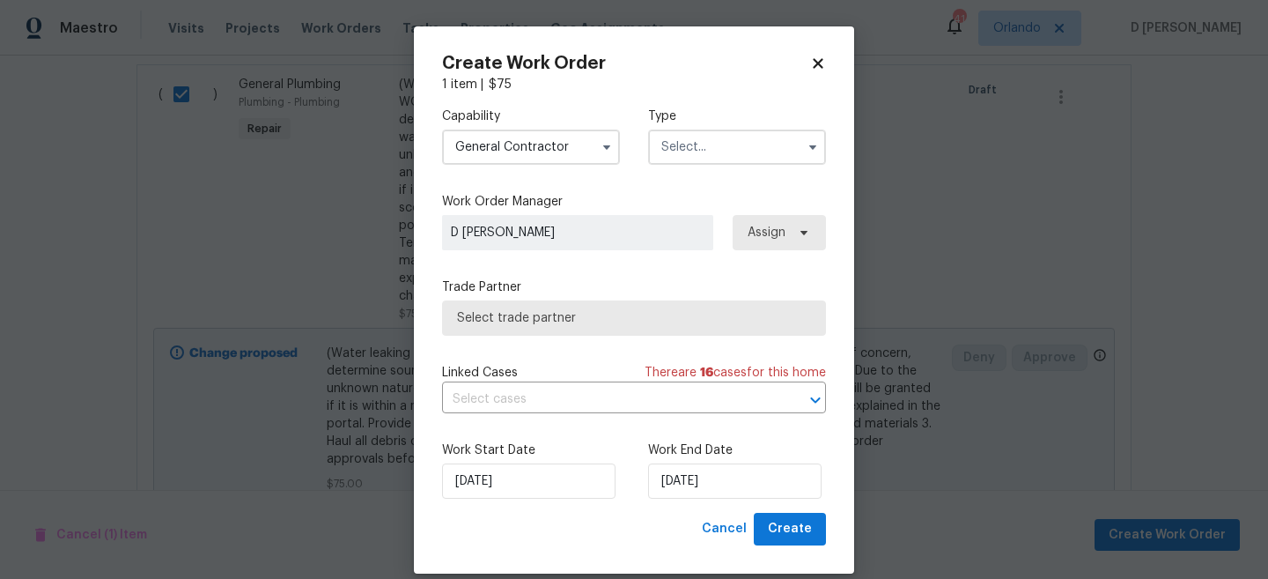
click at [681, 146] on input "text" at bounding box center [737, 146] width 178 height 35
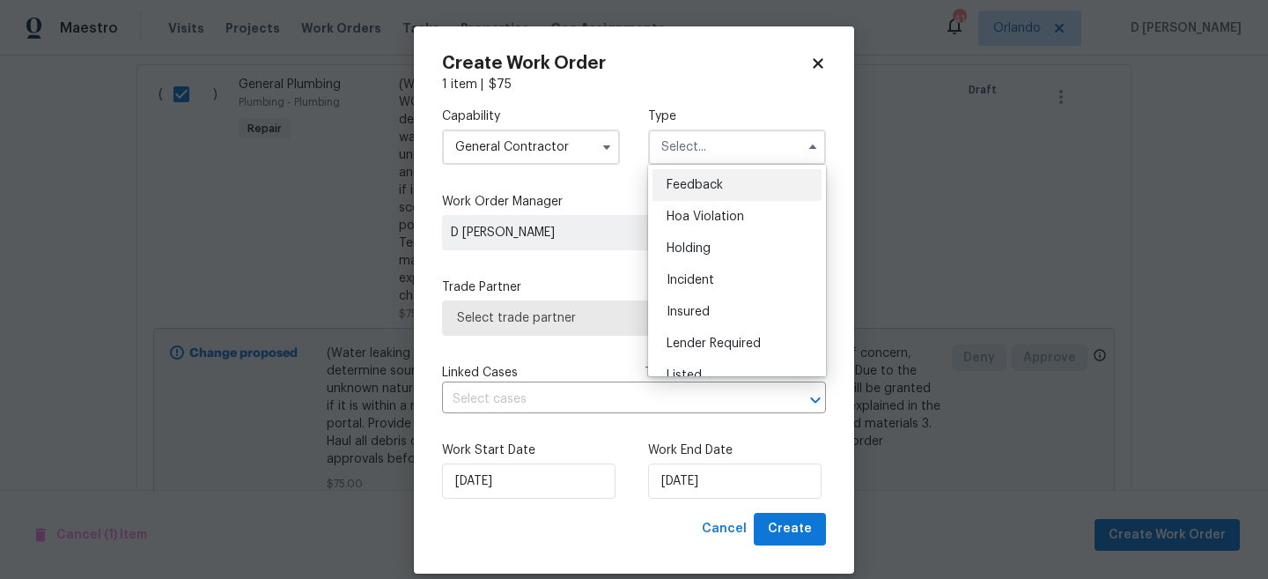
click at [690, 181] on span "Feedback" at bounding box center [695, 185] width 56 height 12
type input "Feedback"
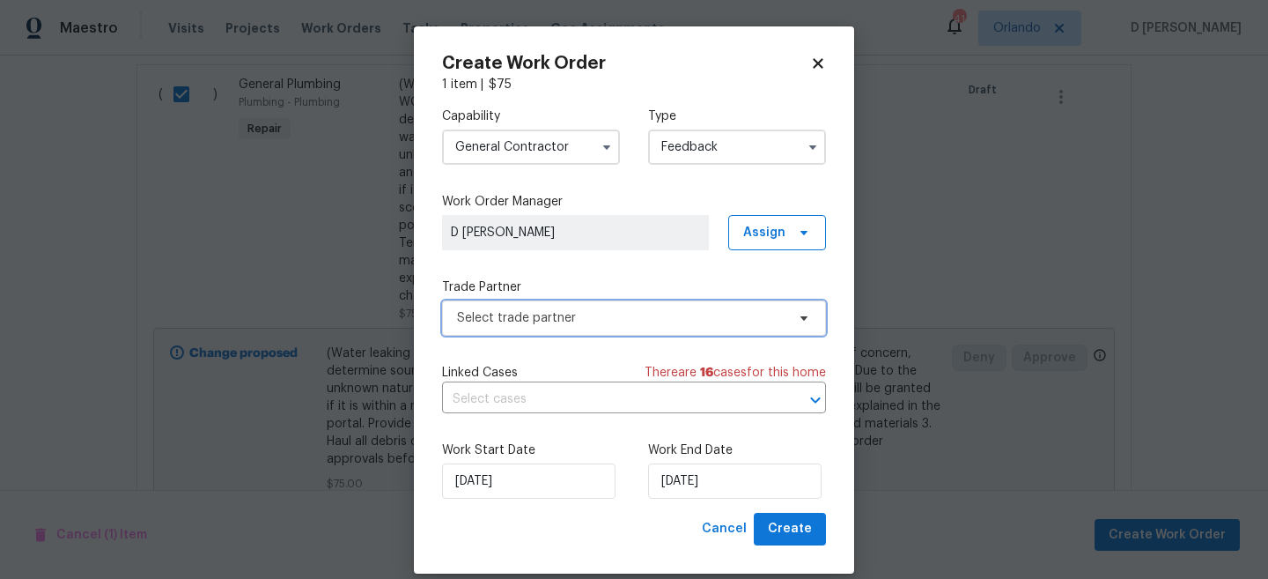
click at [551, 321] on span "Select trade partner" at bounding box center [621, 318] width 329 height 18
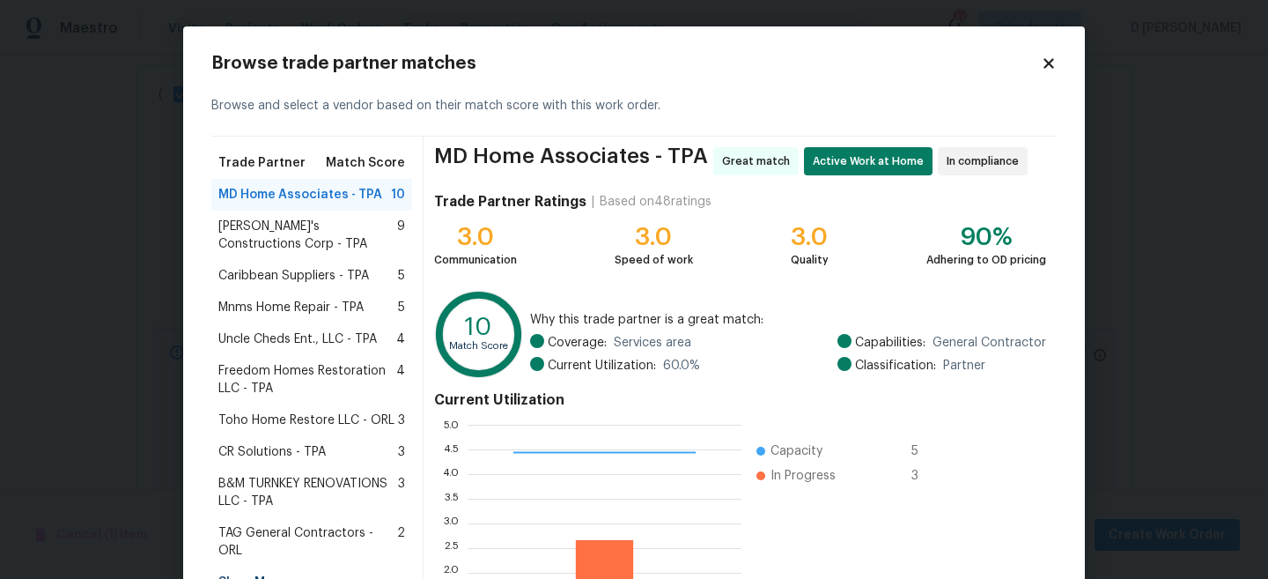
scroll to position [198, 0]
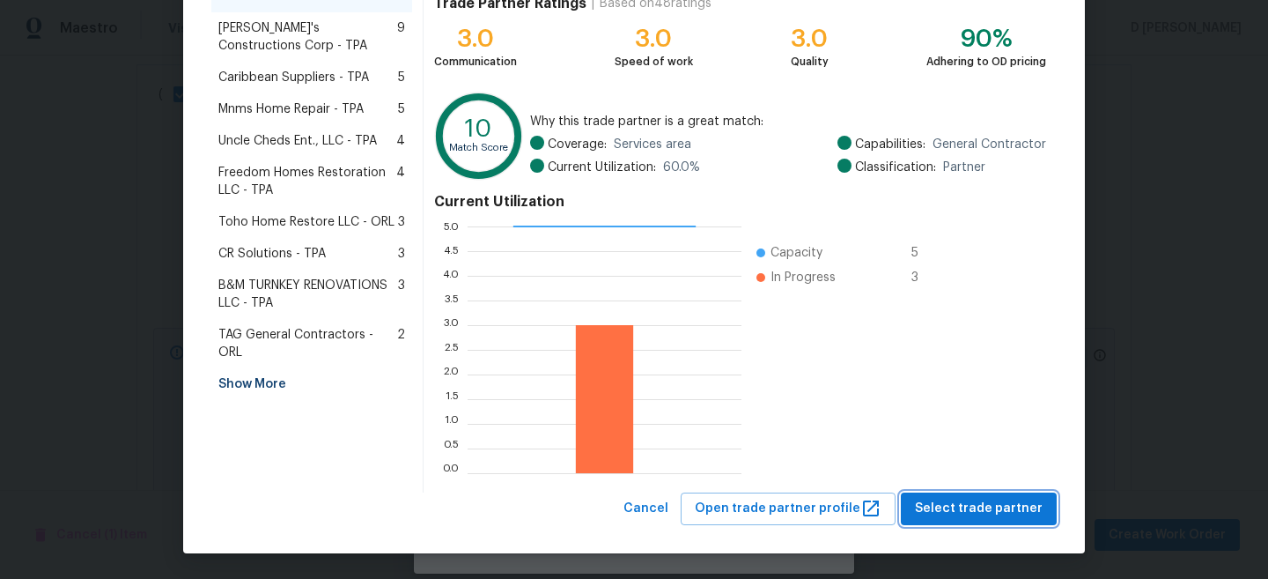
click at [933, 508] on span "Select trade partner" at bounding box center [979, 509] width 128 height 22
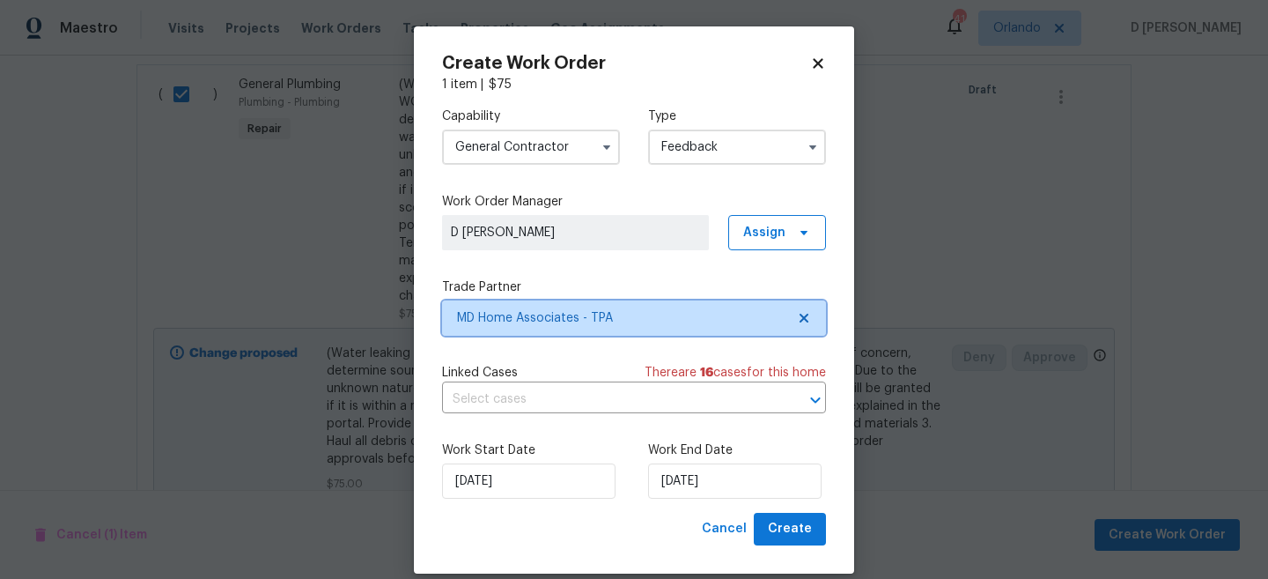
scroll to position [21, 0]
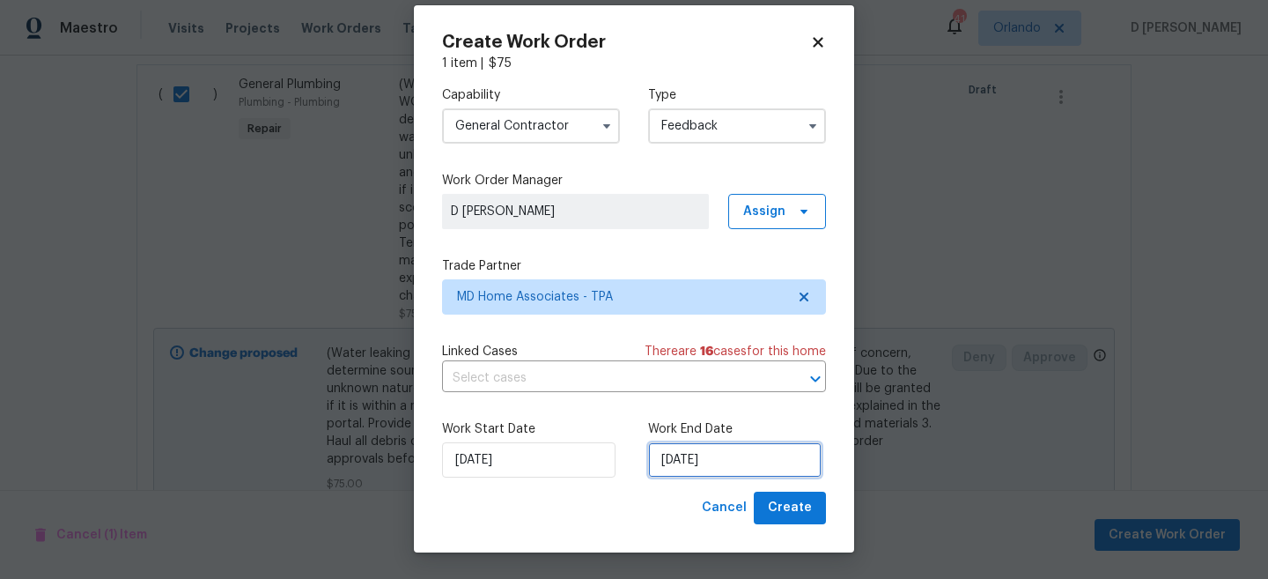
click at [741, 451] on input "23/08/2025" at bounding box center [735, 459] width 174 height 35
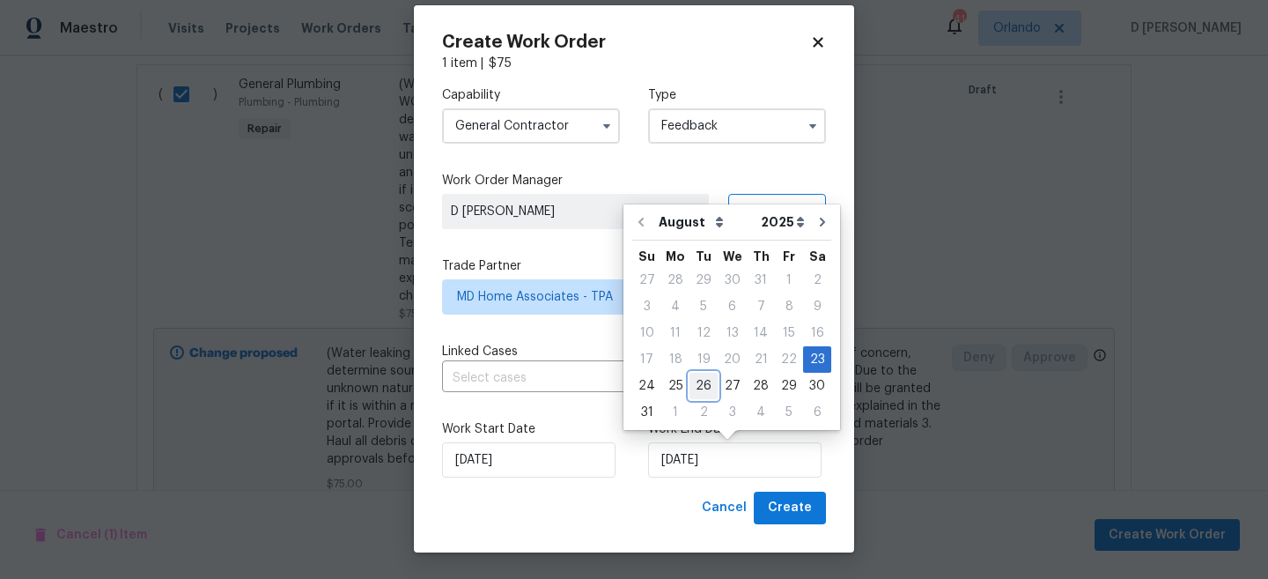
click at [703, 387] on div "26" at bounding box center [704, 385] width 28 height 25
type input "[DATE]"
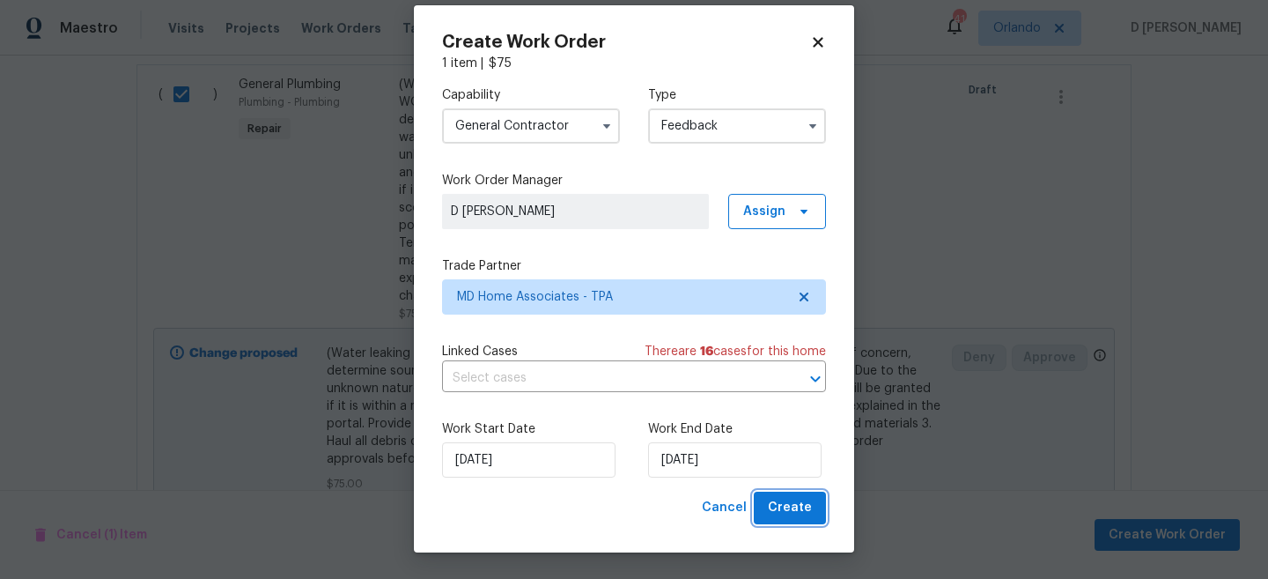
click at [792, 506] on span "Create" at bounding box center [790, 508] width 44 height 22
checkbox input "false"
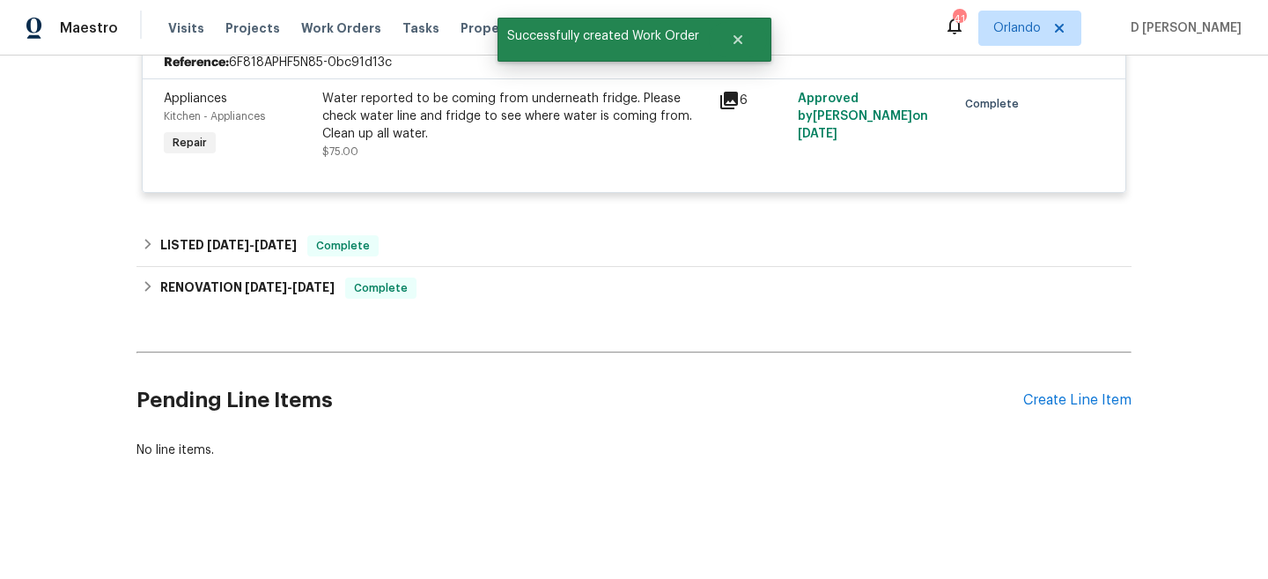
scroll to position [891, 0]
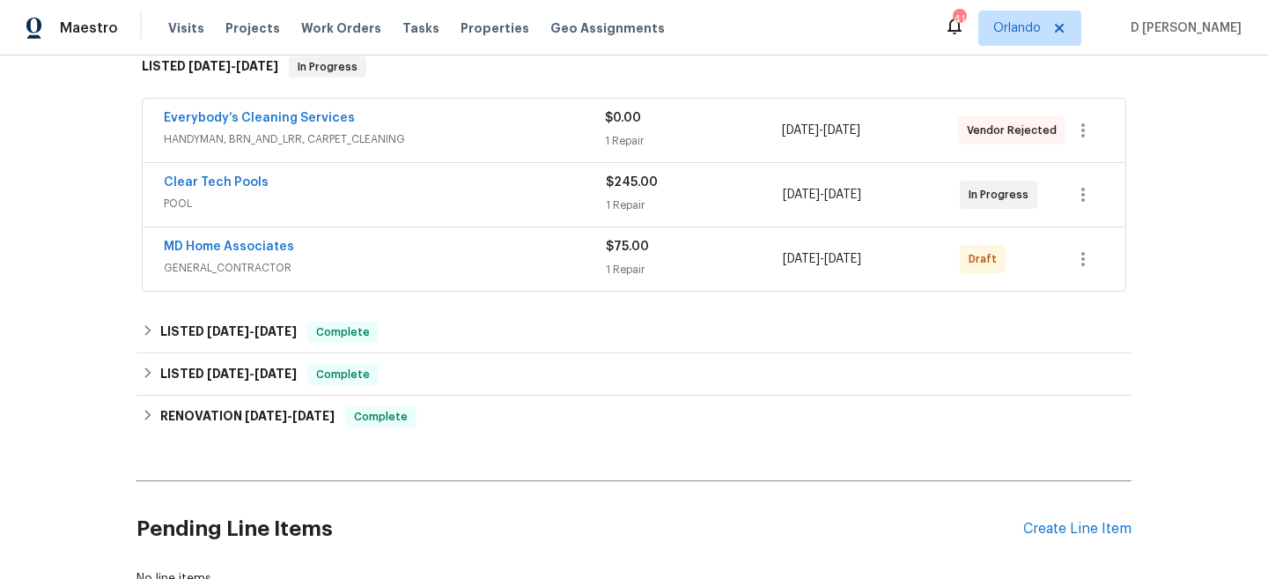
scroll to position [267, 0]
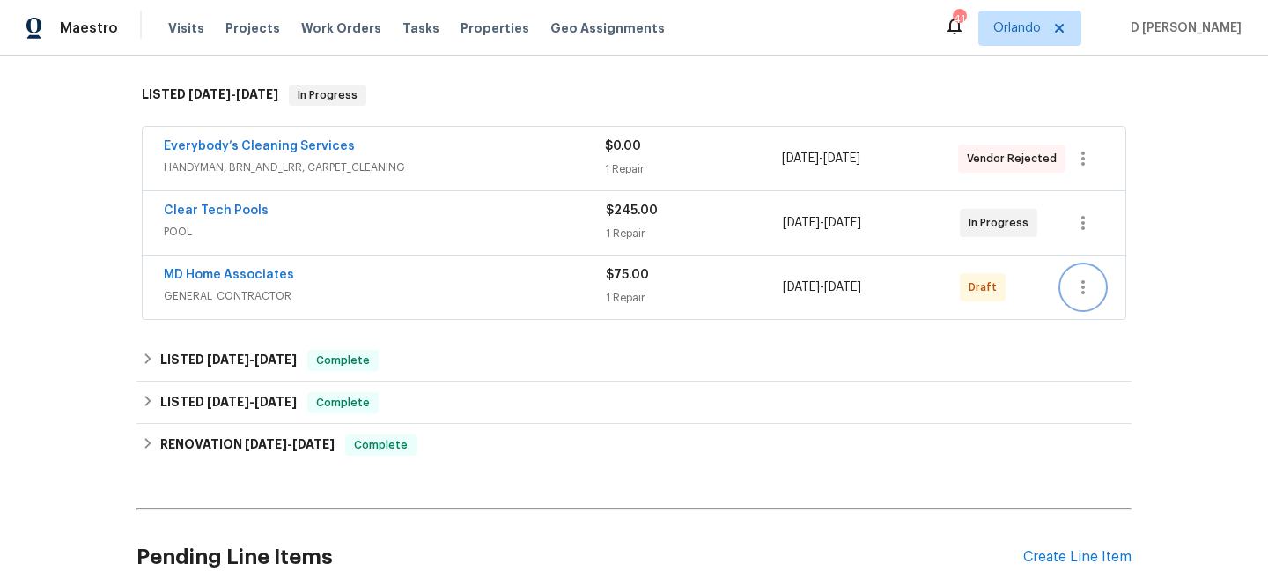
click at [1082, 290] on icon "button" at bounding box center [1083, 287] width 21 height 21
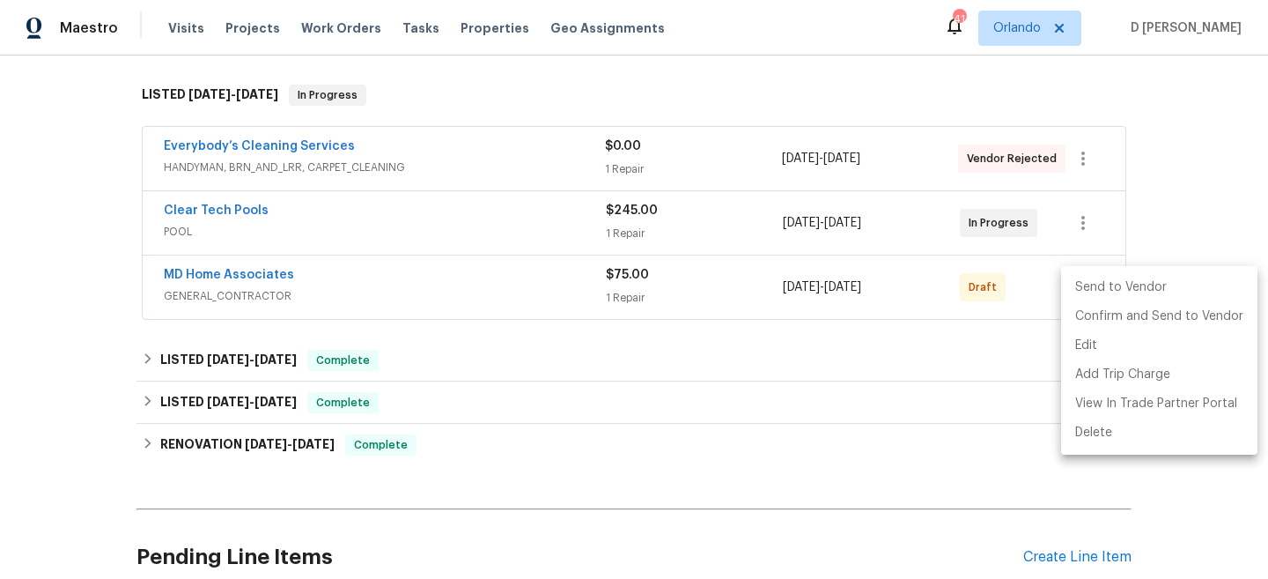
click at [1104, 289] on li "Send to Vendor" at bounding box center [1159, 287] width 196 height 29
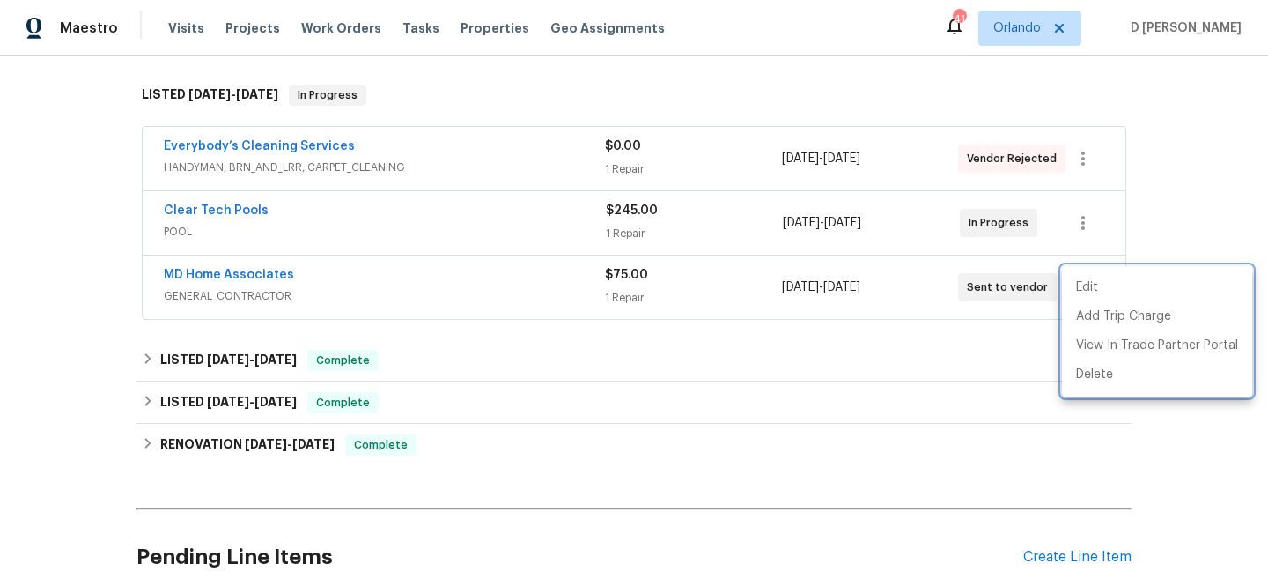
click at [477, 326] on div at bounding box center [634, 289] width 1268 height 579
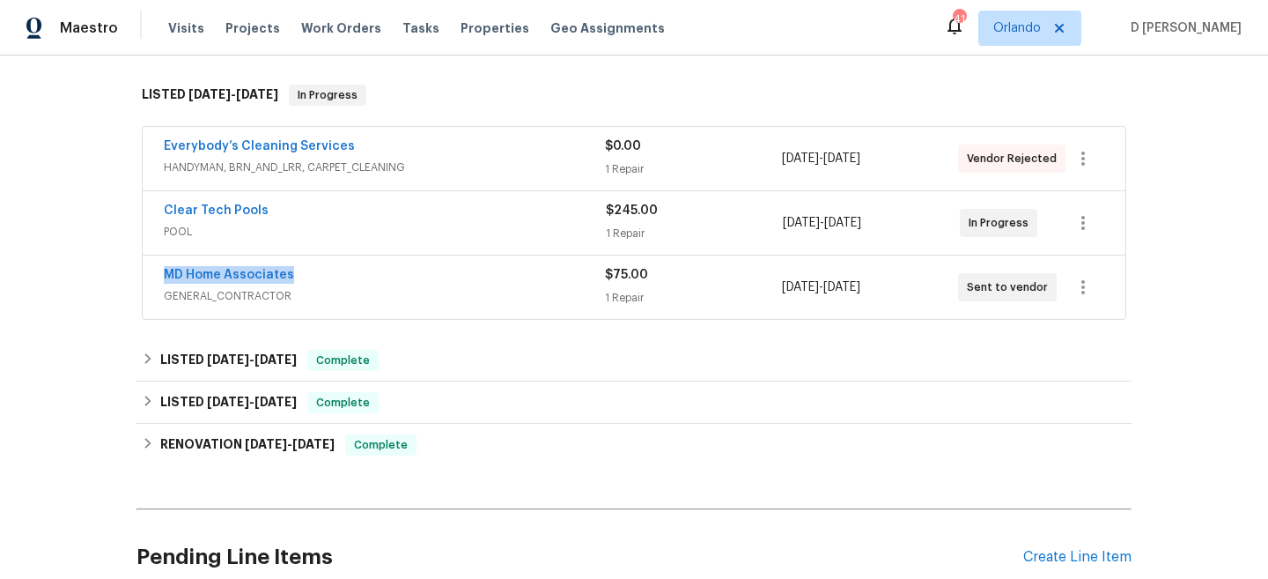
drag, startPoint x: 158, startPoint y: 272, endPoint x: 344, endPoint y: 271, distance: 186.7
click at [344, 272] on div "MD Home Associates GENERAL_CONTRACTOR $75.00 1 Repair [DATE] - [DATE] Sent to v…" at bounding box center [634, 286] width 983 height 63
copy link "MD Home Associates"
click at [457, 271] on div "MD Home Associates" at bounding box center [384, 276] width 441 height 21
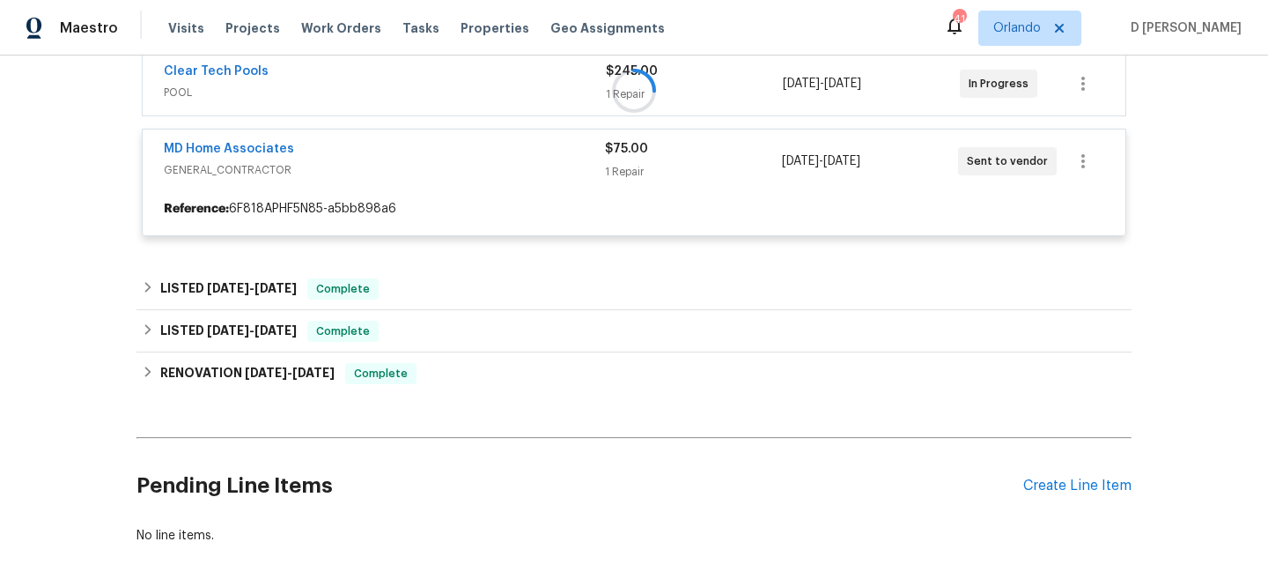
scroll to position [428, 0]
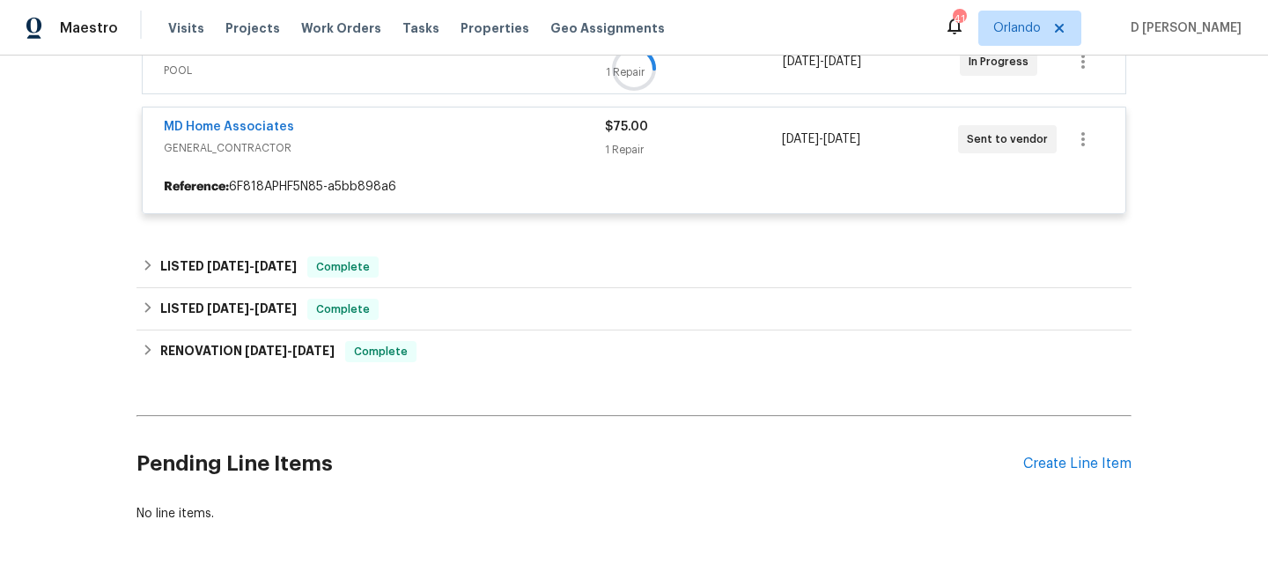
click at [1083, 143] on div at bounding box center [634, 69] width 995 height 326
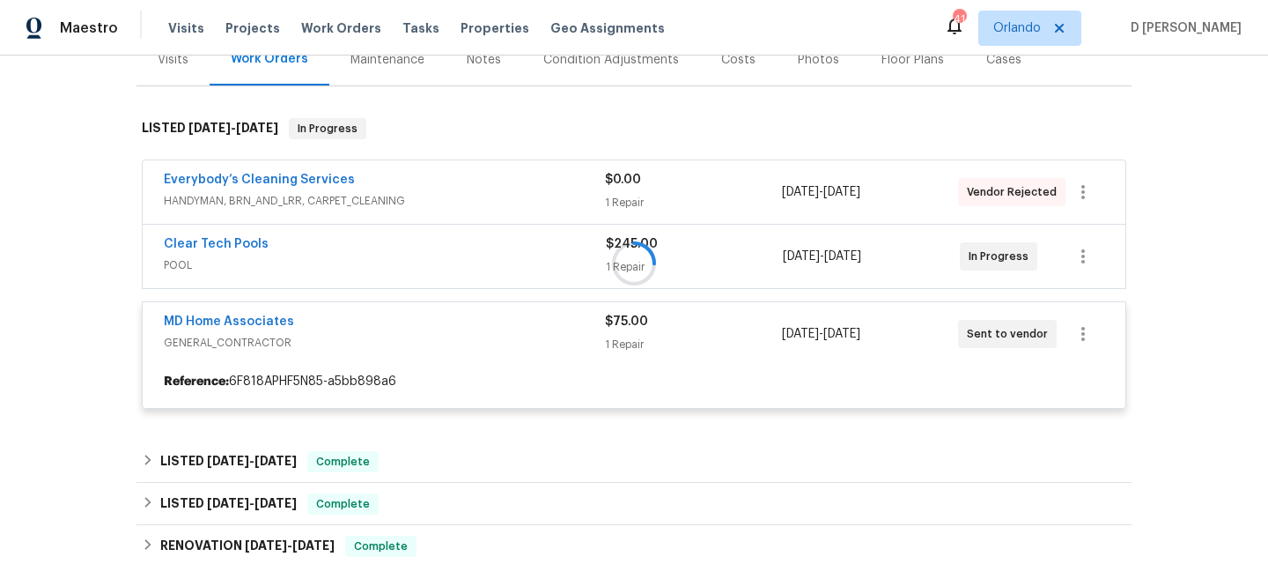
click at [580, 321] on div at bounding box center [634, 263] width 995 height 326
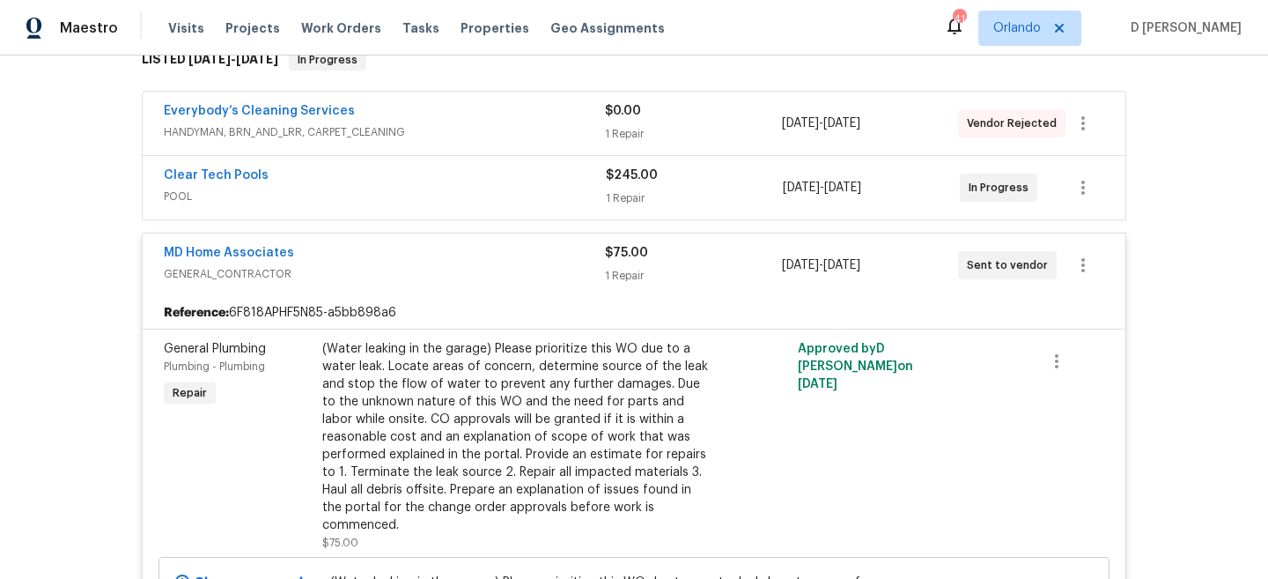
scroll to position [307, 0]
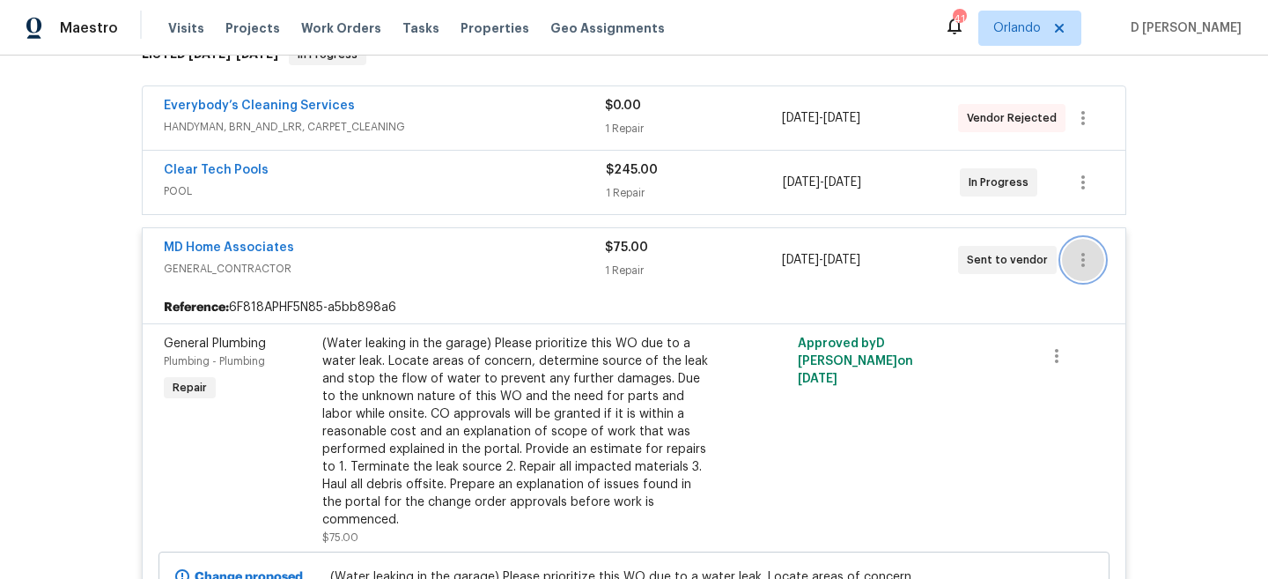
click at [1088, 264] on icon "button" at bounding box center [1083, 259] width 21 height 21
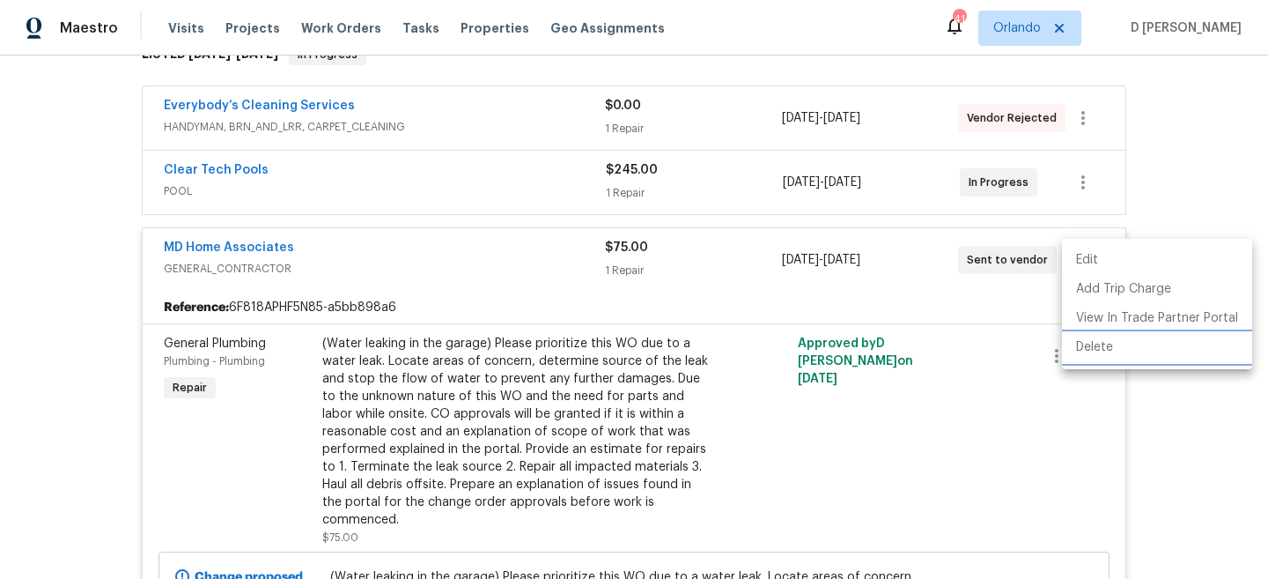
click at [1100, 354] on li "Delete" at bounding box center [1157, 347] width 190 height 29
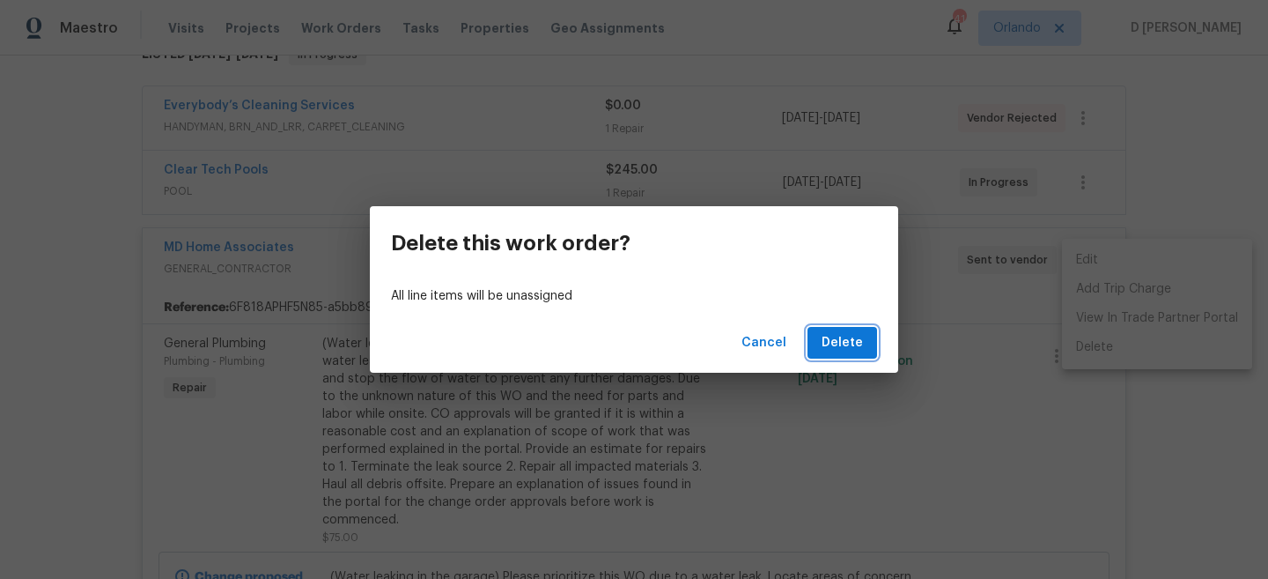
click at [846, 340] on span "Delete" at bounding box center [842, 343] width 41 height 22
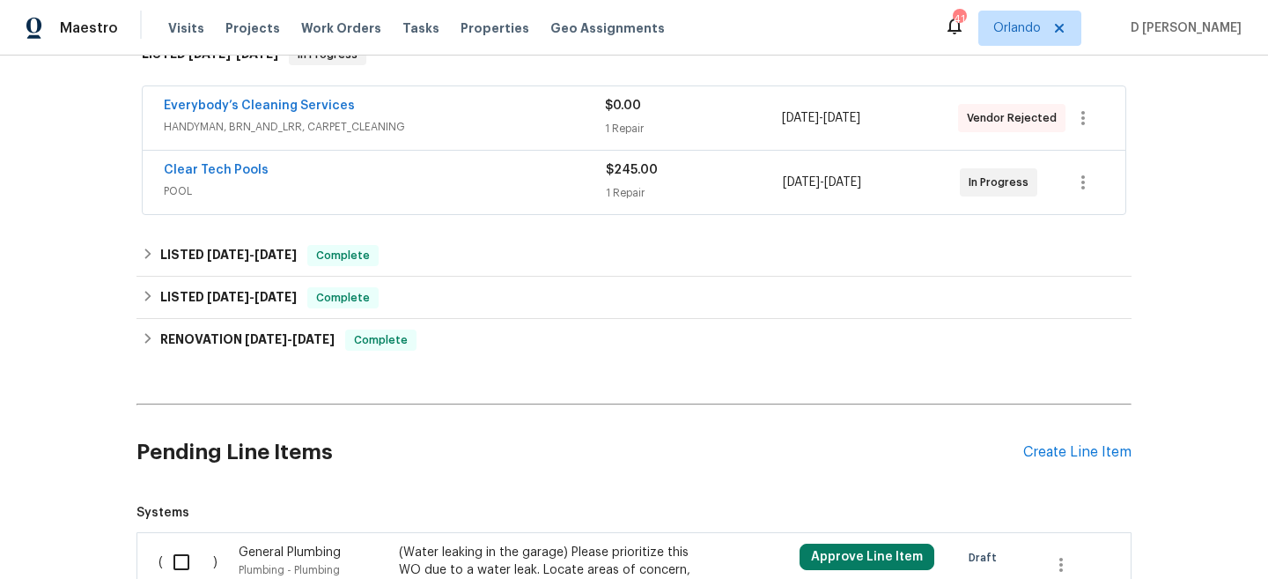
click at [344, 201] on div "Clear Tech Pools POOL" at bounding box center [385, 182] width 442 height 42
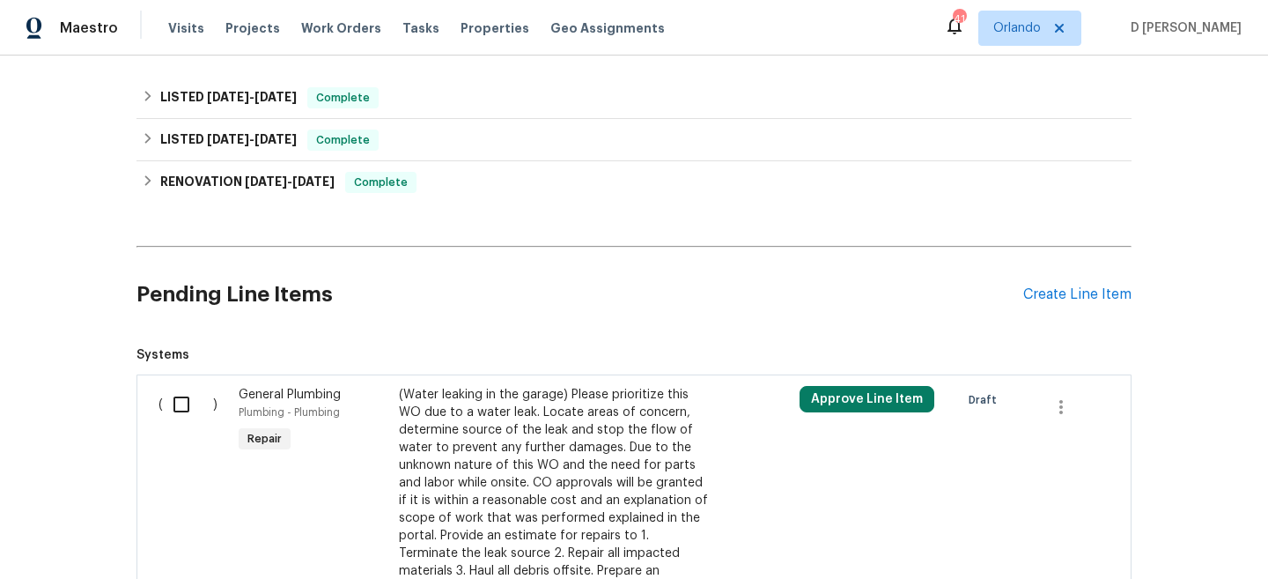
scroll to position [792, 0]
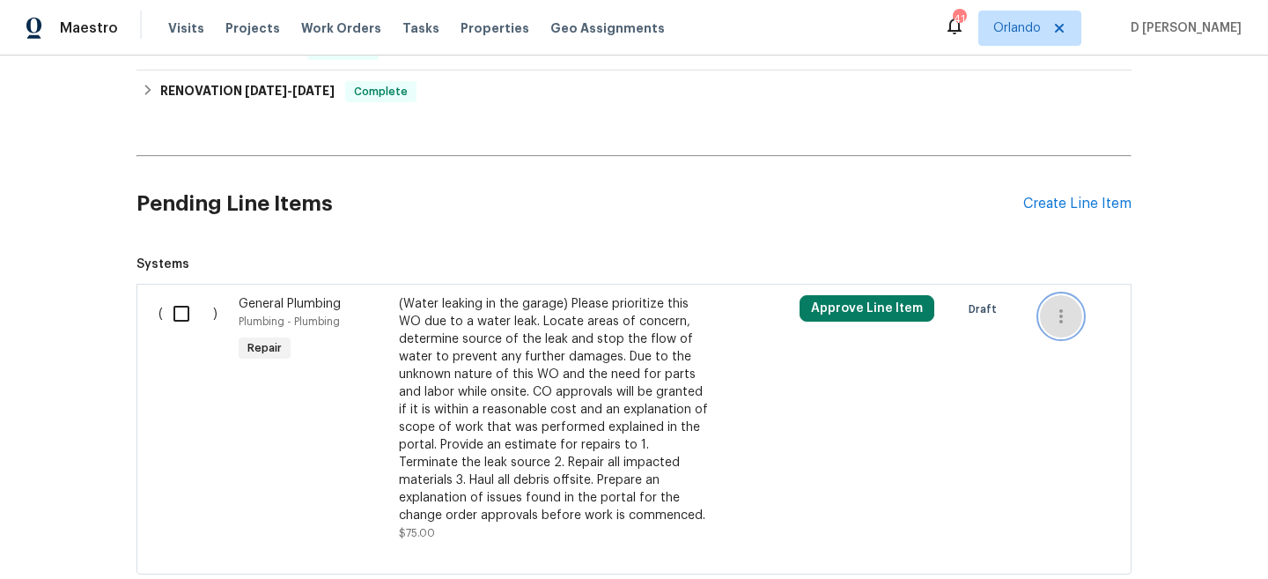
click at [1048, 320] on button "button" at bounding box center [1061, 316] width 42 height 42
click at [1064, 329] on li "Cancel" at bounding box center [1074, 327] width 68 height 29
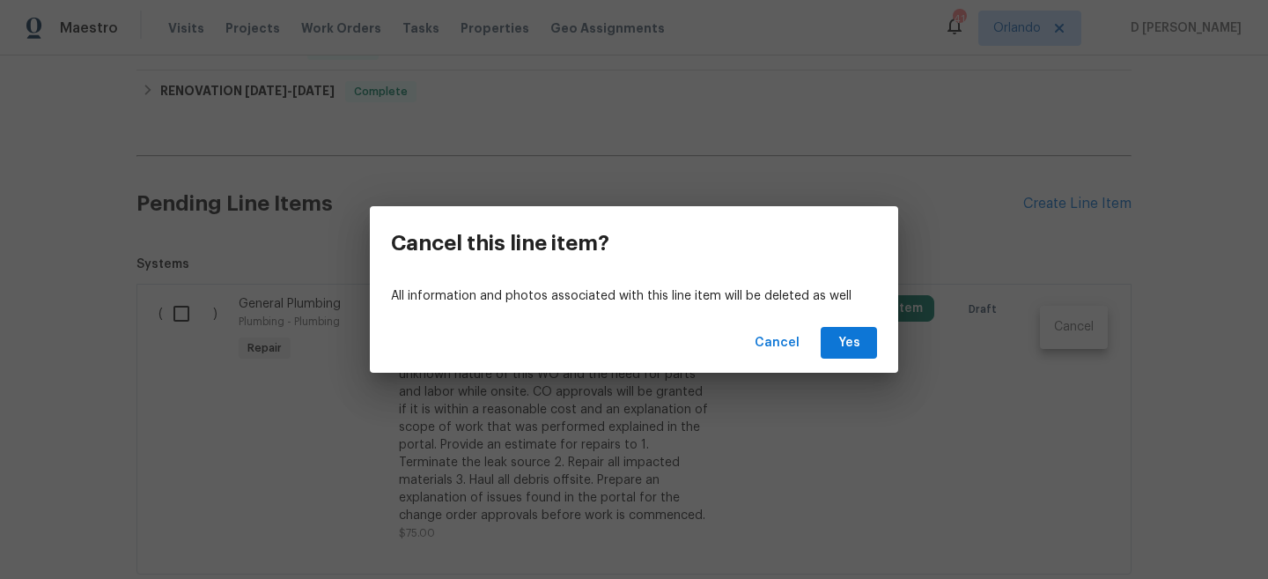
click at [880, 342] on div "Cancel Yes" at bounding box center [634, 343] width 528 height 61
click at [846, 351] on span "Yes" at bounding box center [849, 343] width 28 height 22
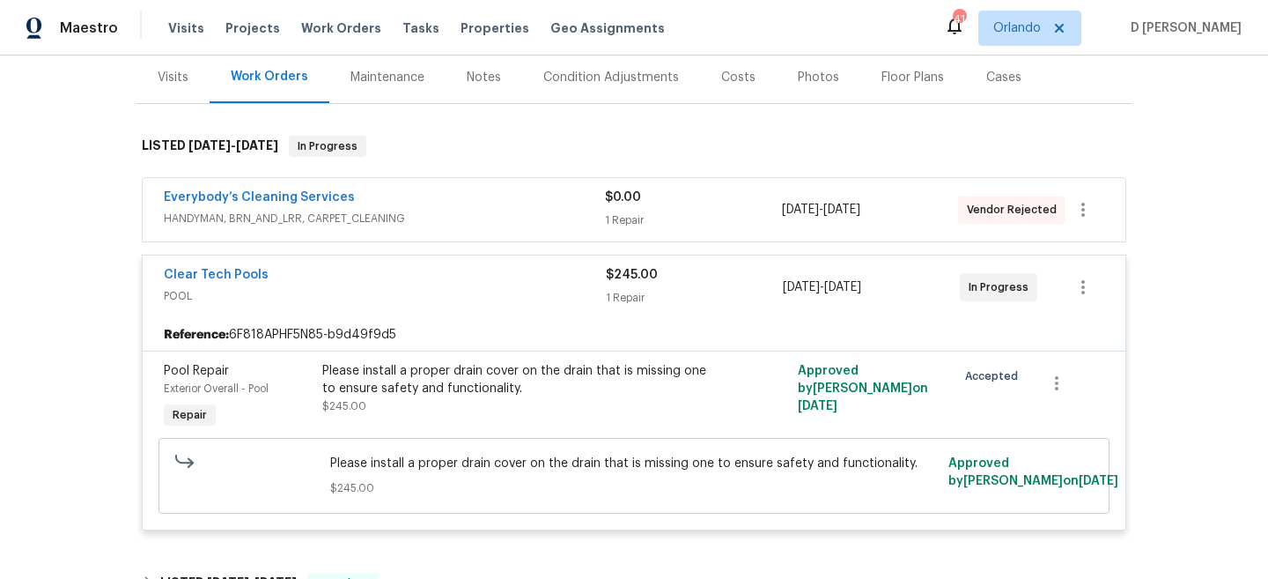
scroll to position [172, 0]
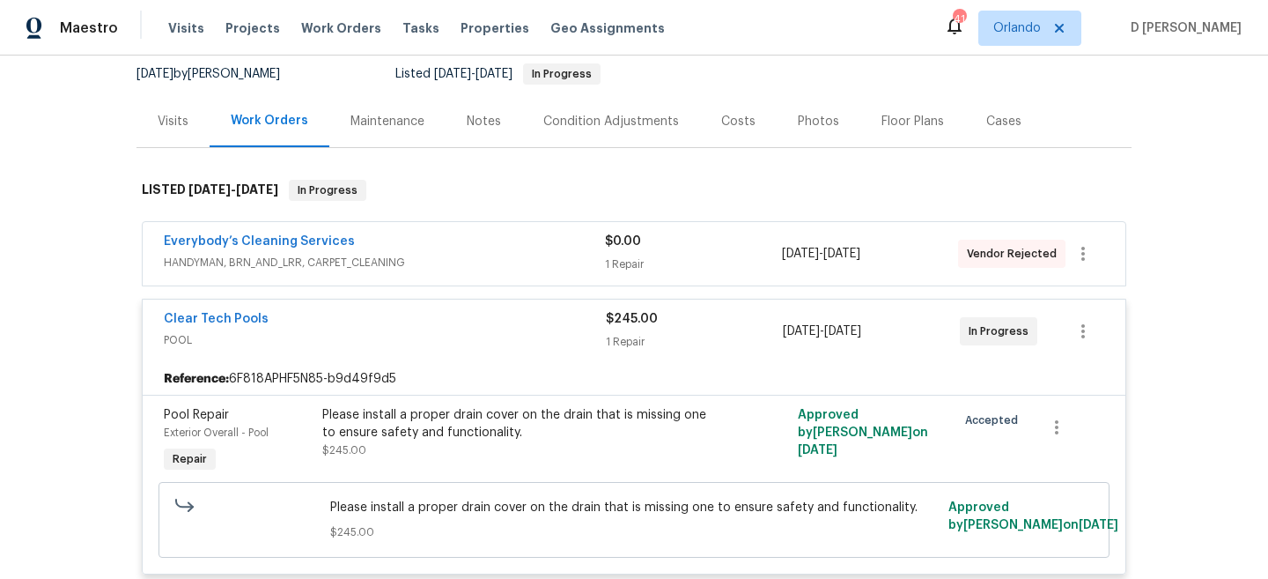
click at [388, 255] on span "HANDYMAN, BRN_AND_LRR, CARPET_CLEANING" at bounding box center [384, 263] width 441 height 18
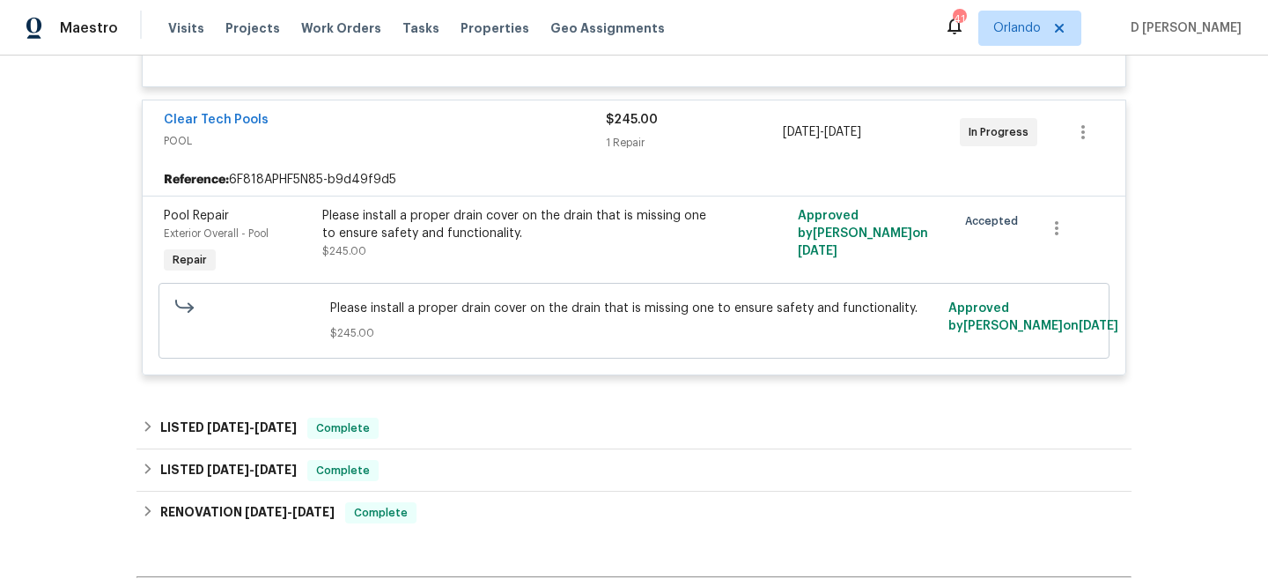
scroll to position [558, 0]
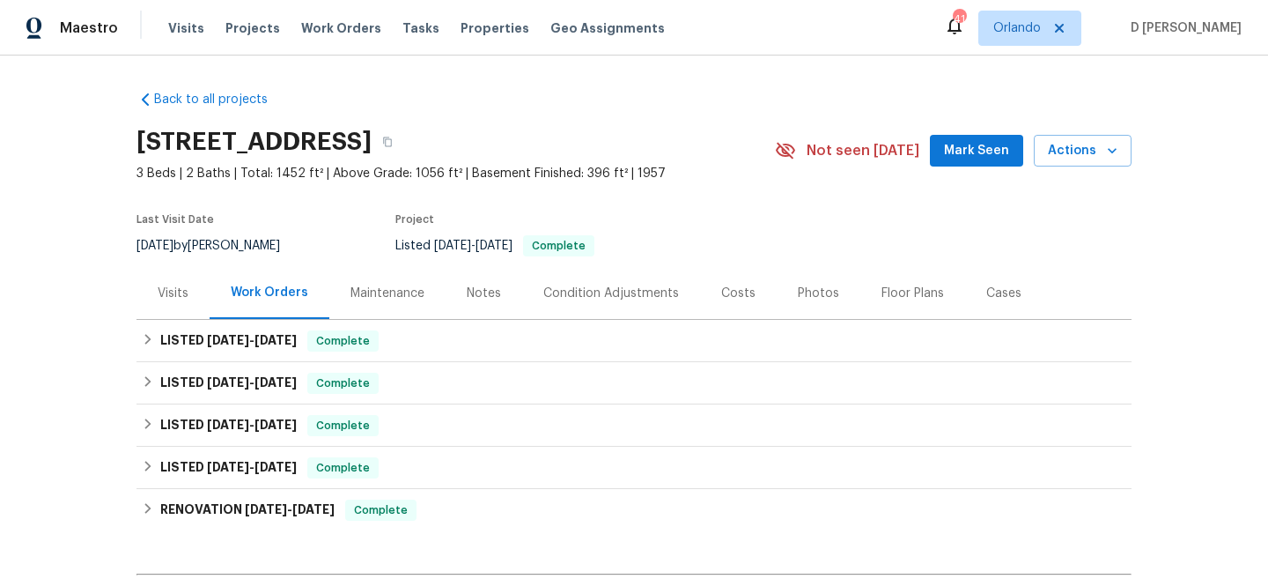
scroll to position [71, 0]
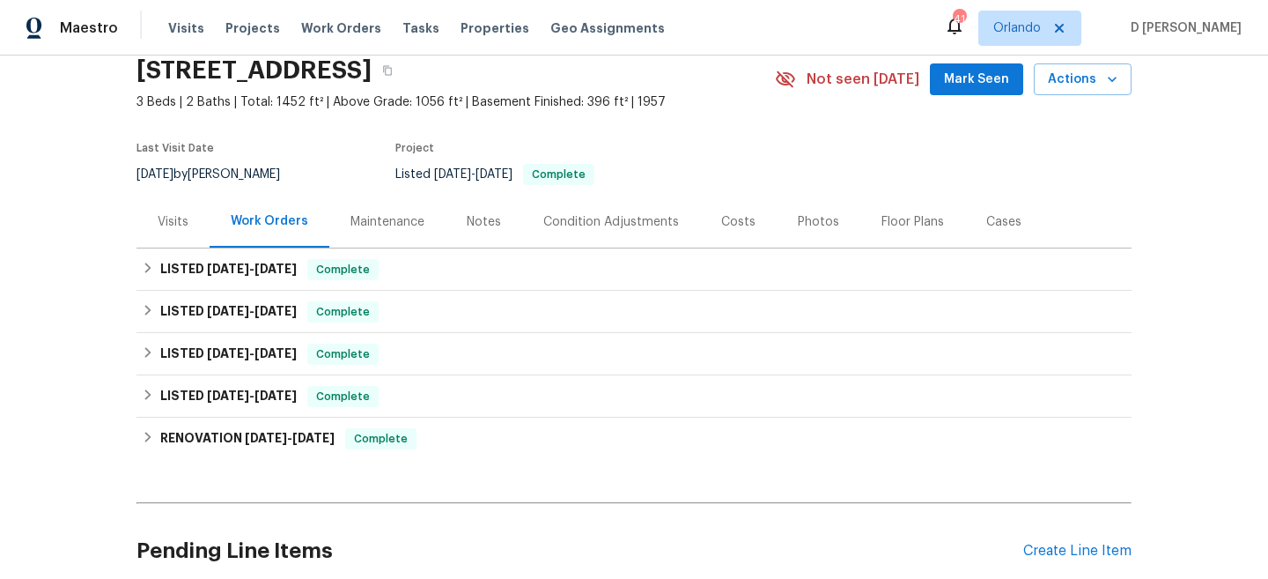
click at [173, 219] on div "Visits" at bounding box center [173, 222] width 31 height 18
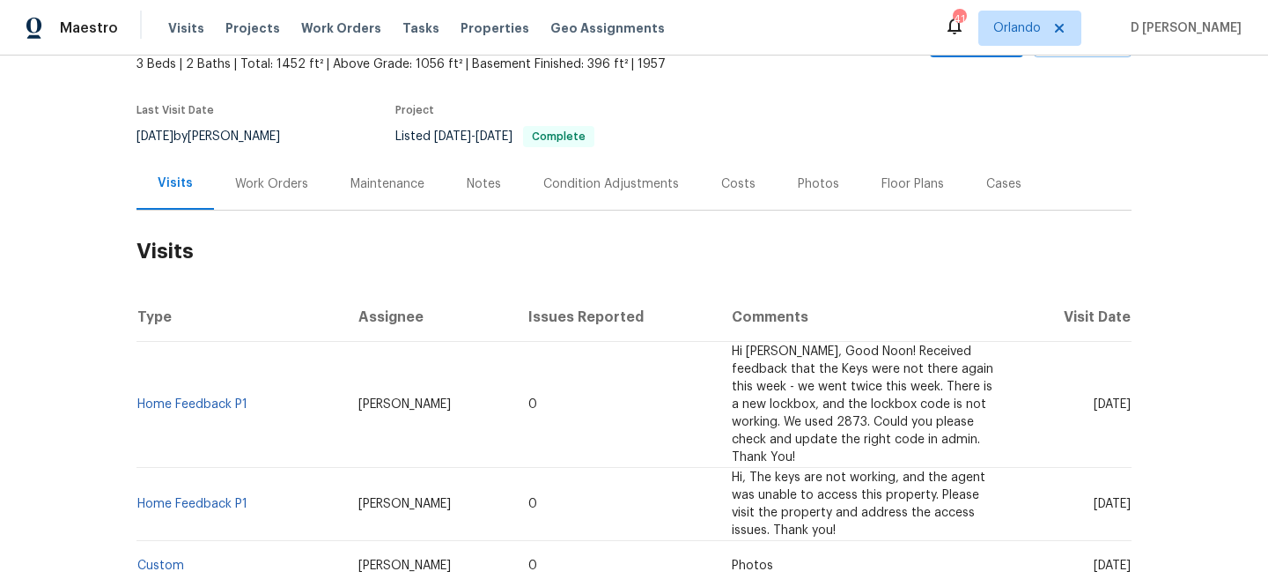
scroll to position [114, 0]
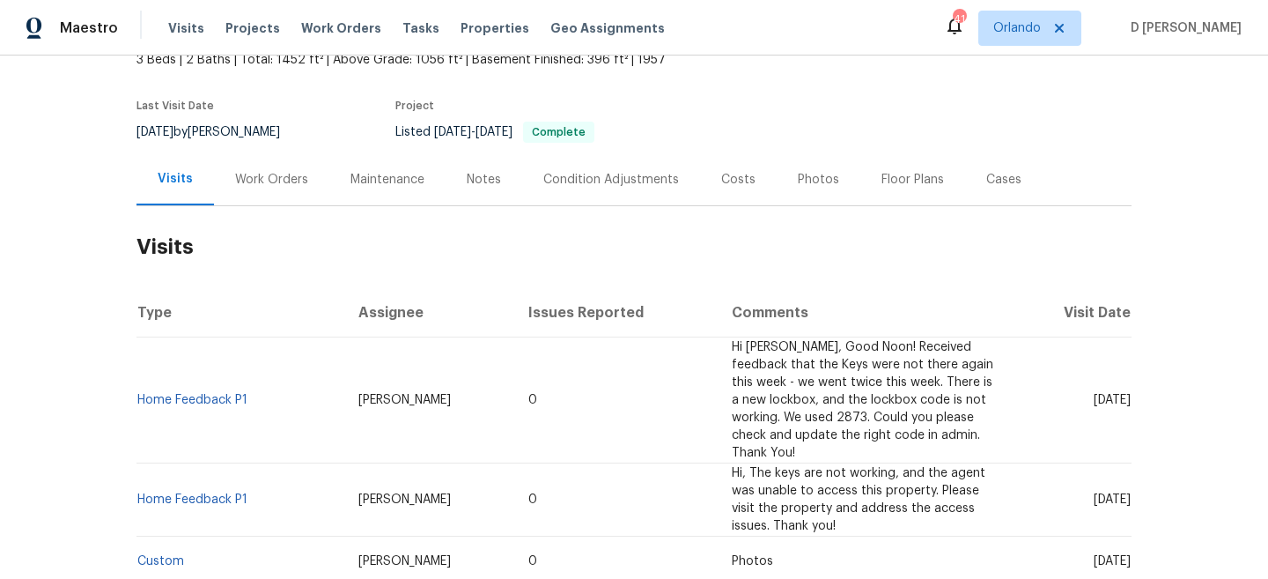
click at [986, 174] on div "Cases" at bounding box center [1003, 180] width 35 height 18
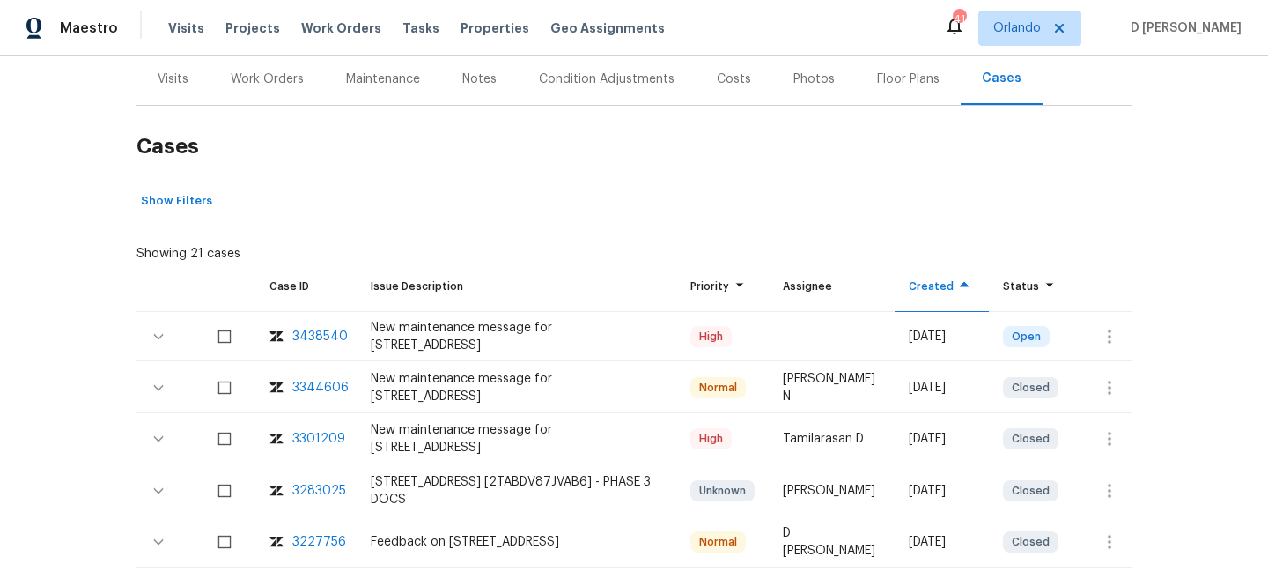
scroll to position [215, 0]
click at [1109, 329] on icon "button" at bounding box center [1110, 336] width 4 height 14
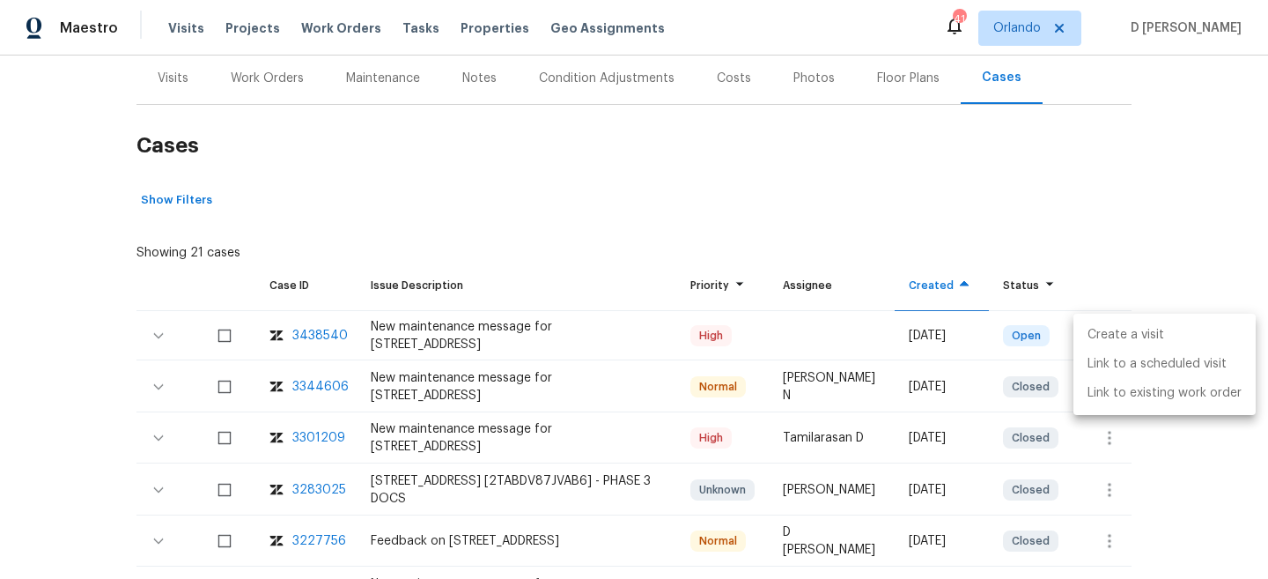
click at [1126, 332] on li "Create a visit" at bounding box center [1165, 335] width 182 height 29
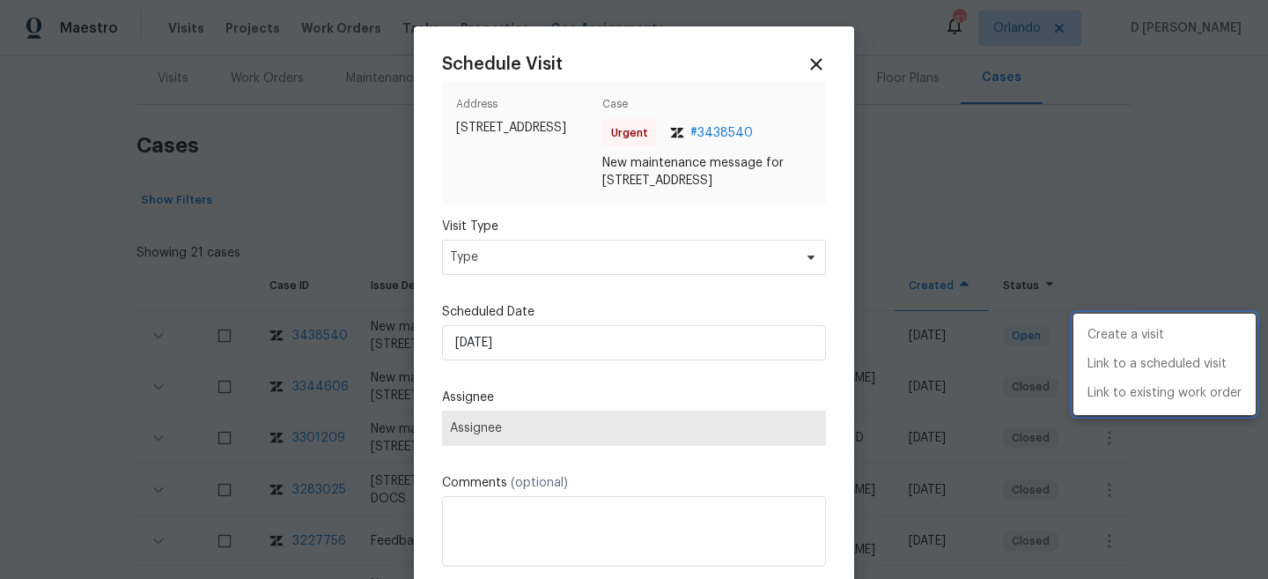
click at [609, 264] on div at bounding box center [634, 289] width 1268 height 579
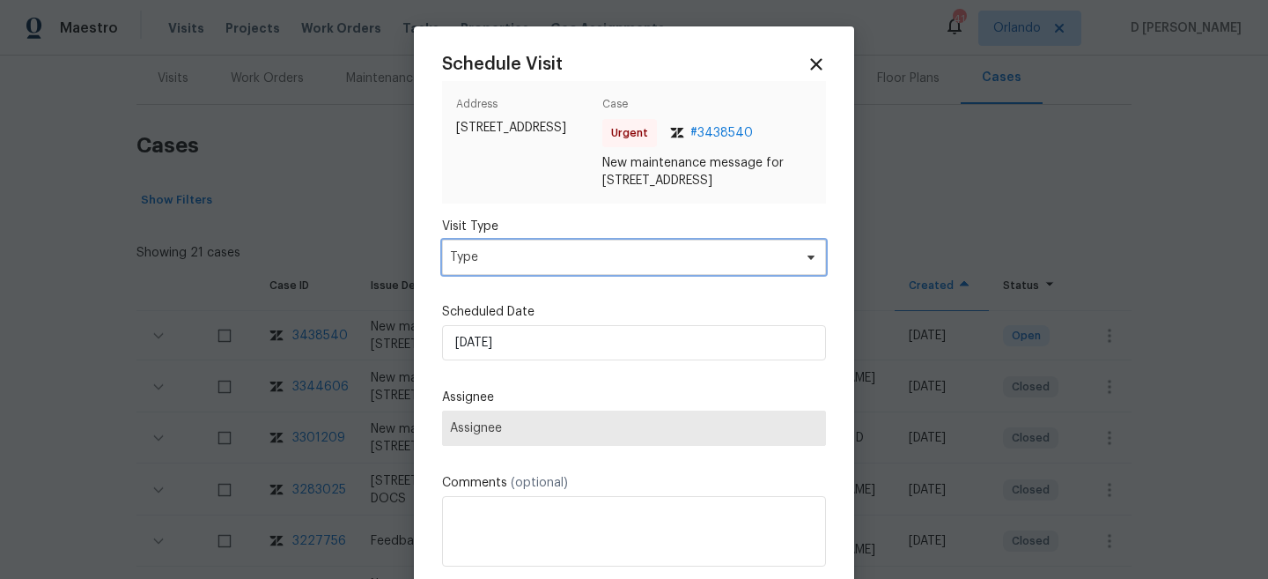
click at [572, 257] on span "Type" at bounding box center [621, 257] width 343 height 18
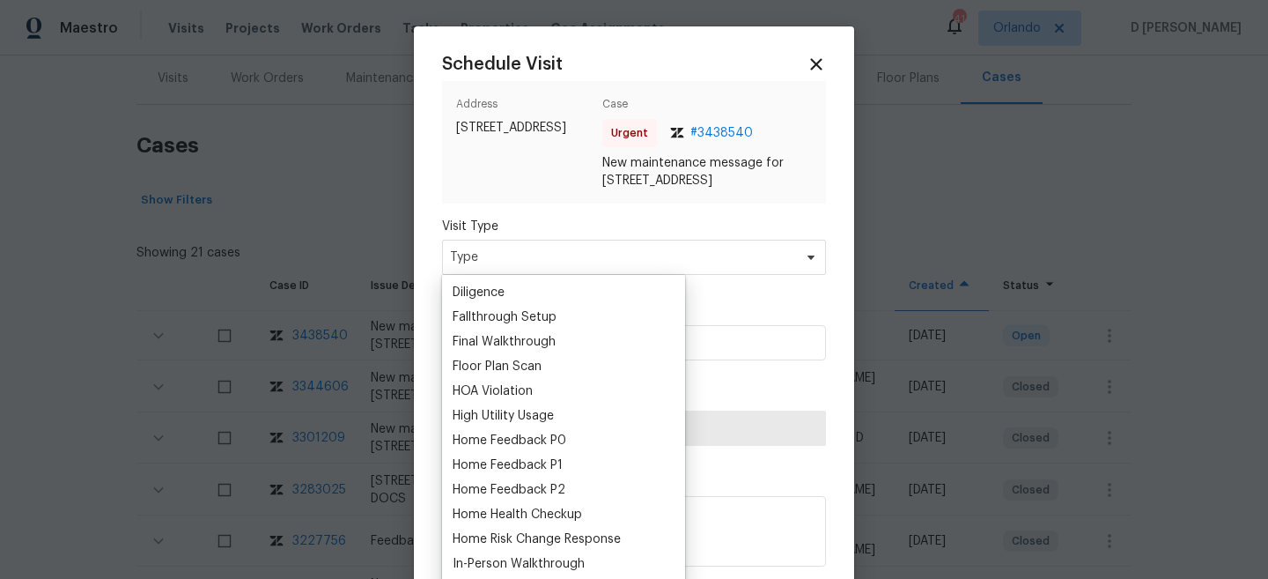
scroll to position [399, 0]
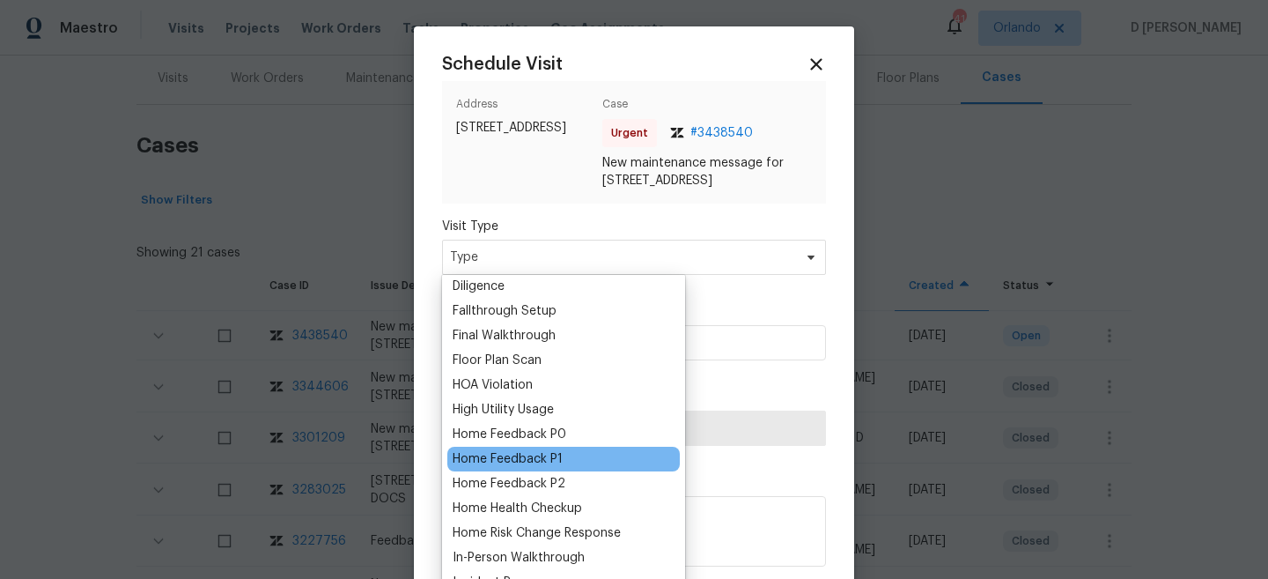
click at [549, 457] on div "Home Feedback P1" at bounding box center [508, 459] width 110 height 18
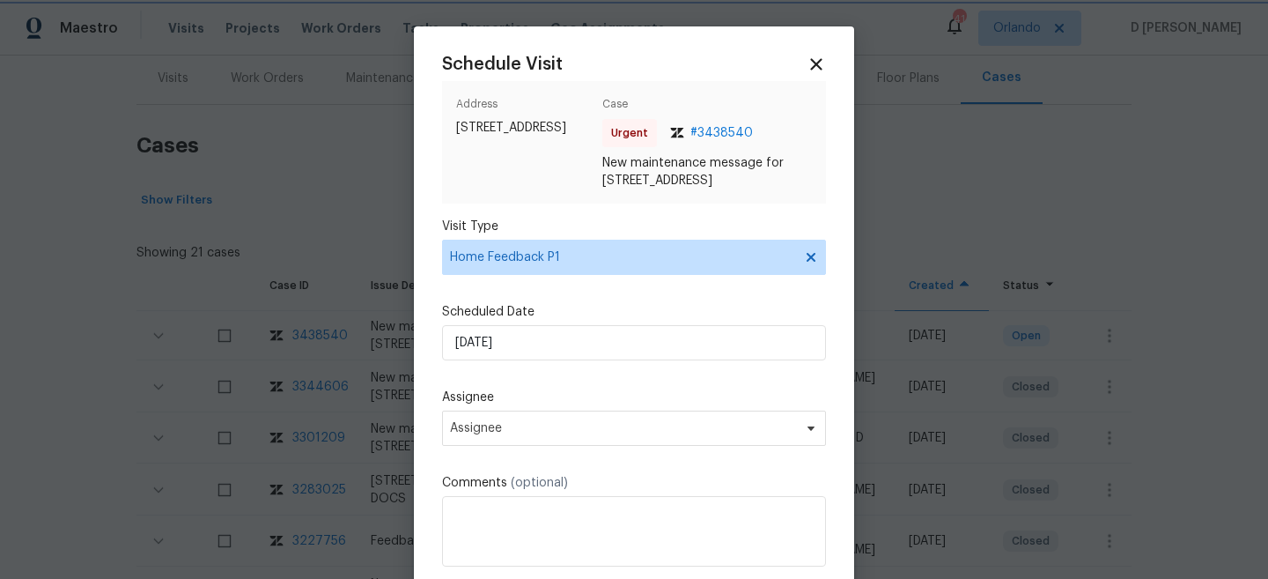
scroll to position [88, 0]
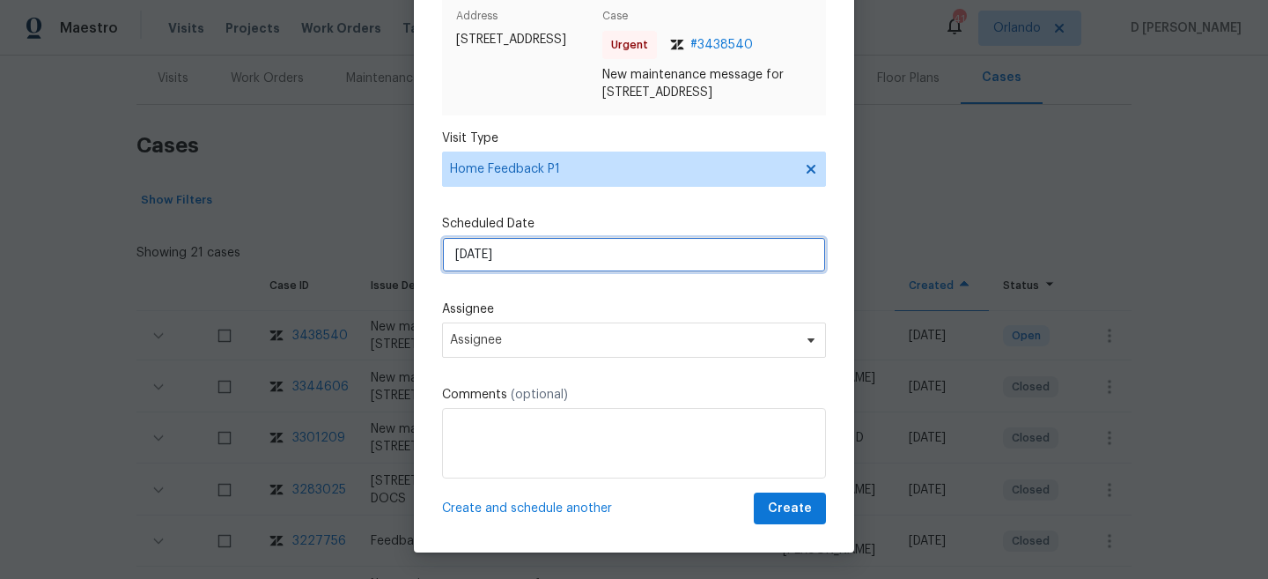
click at [570, 257] on input "23/08/2025" at bounding box center [634, 254] width 384 height 35
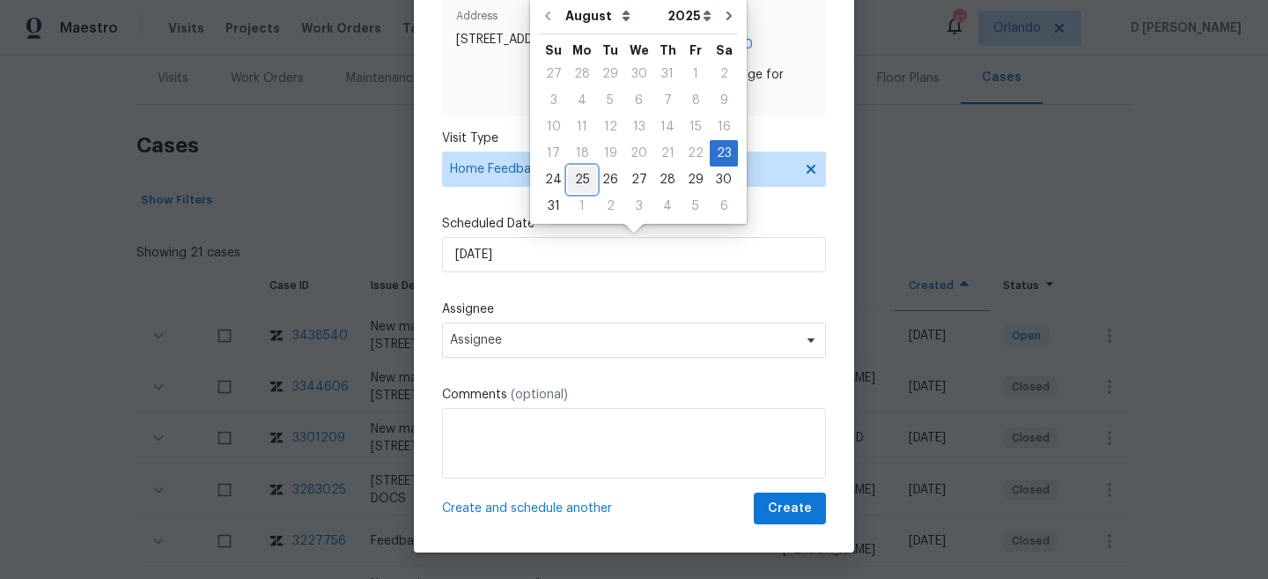
click at [576, 176] on div "25" at bounding box center [582, 179] width 28 height 25
type input "25/08/2025"
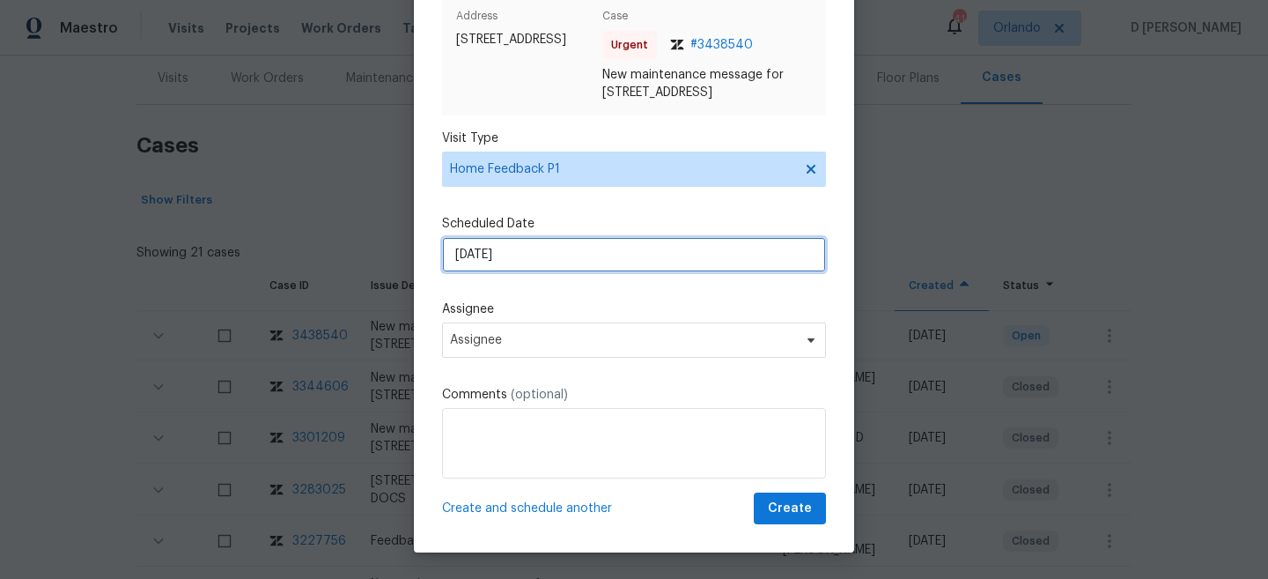
click at [558, 257] on input "25/08/2025" at bounding box center [634, 254] width 384 height 35
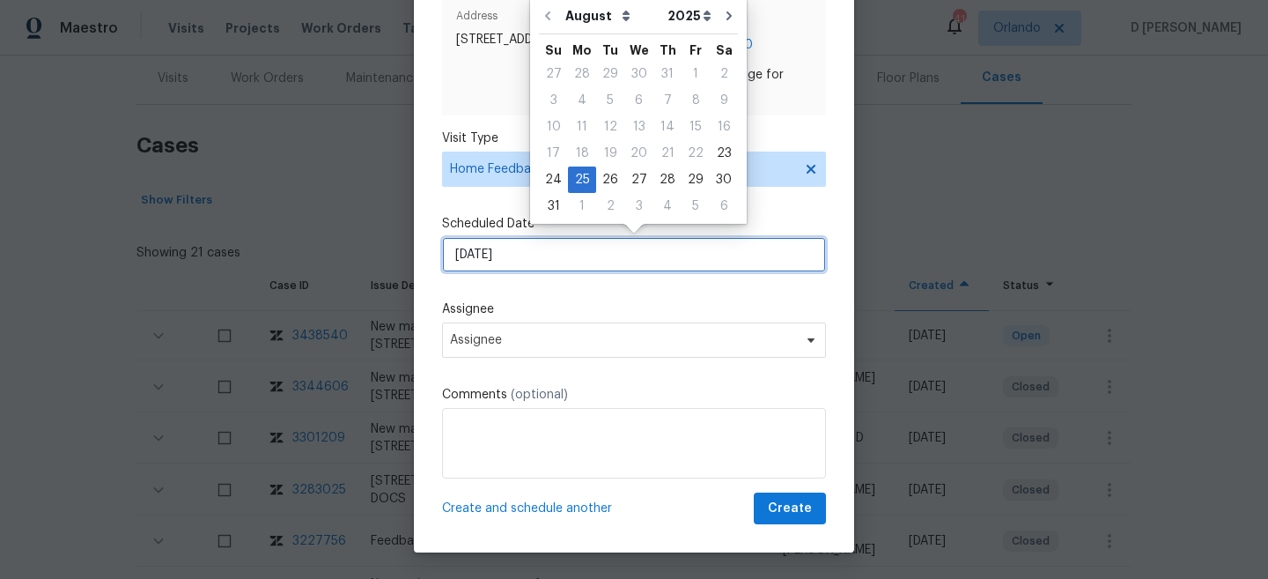
click at [580, 270] on input "25/08/2025" at bounding box center [634, 254] width 384 height 35
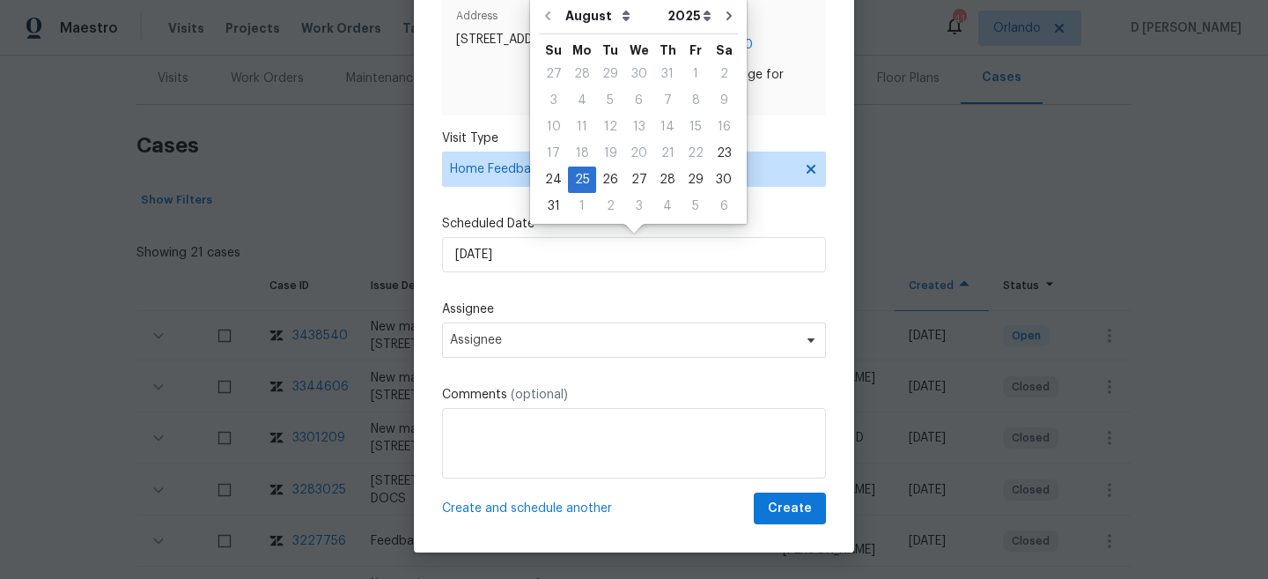
click at [558, 306] on label "Assignee" at bounding box center [634, 309] width 384 height 18
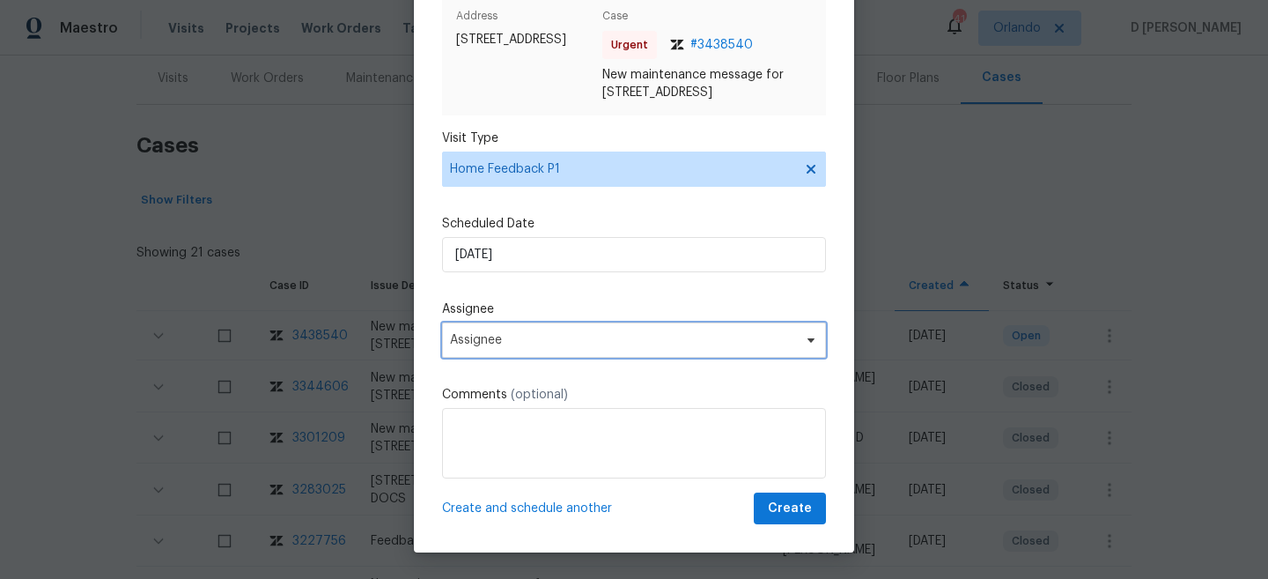
click at [543, 338] on span "Assignee" at bounding box center [622, 340] width 345 height 14
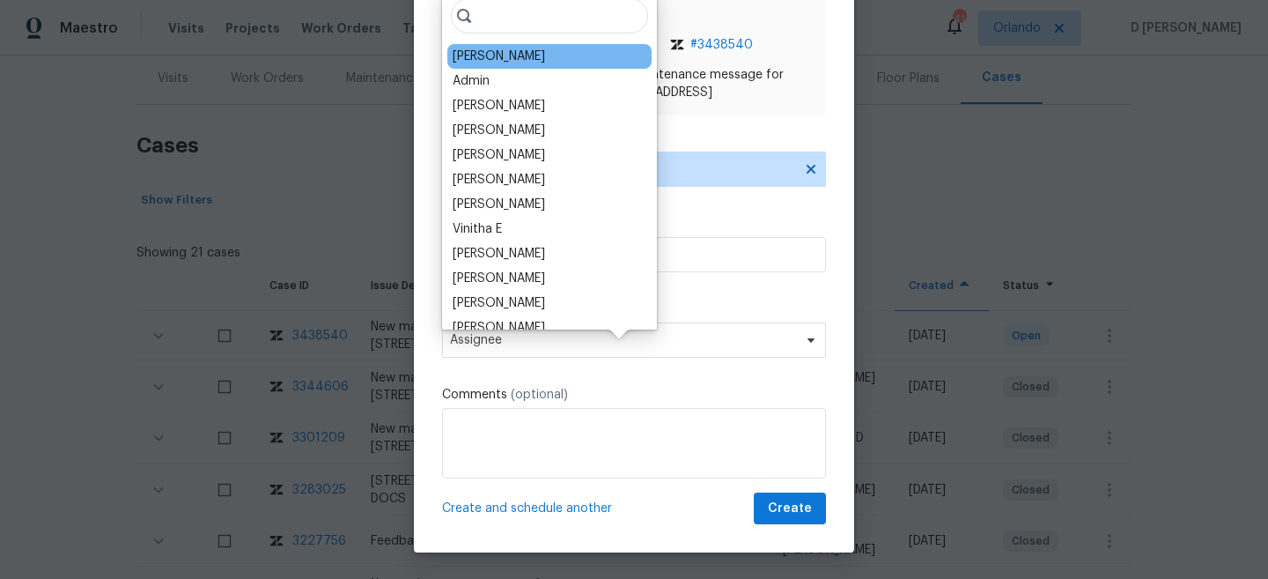
click at [485, 62] on div "Nelson Flores" at bounding box center [499, 57] width 92 height 18
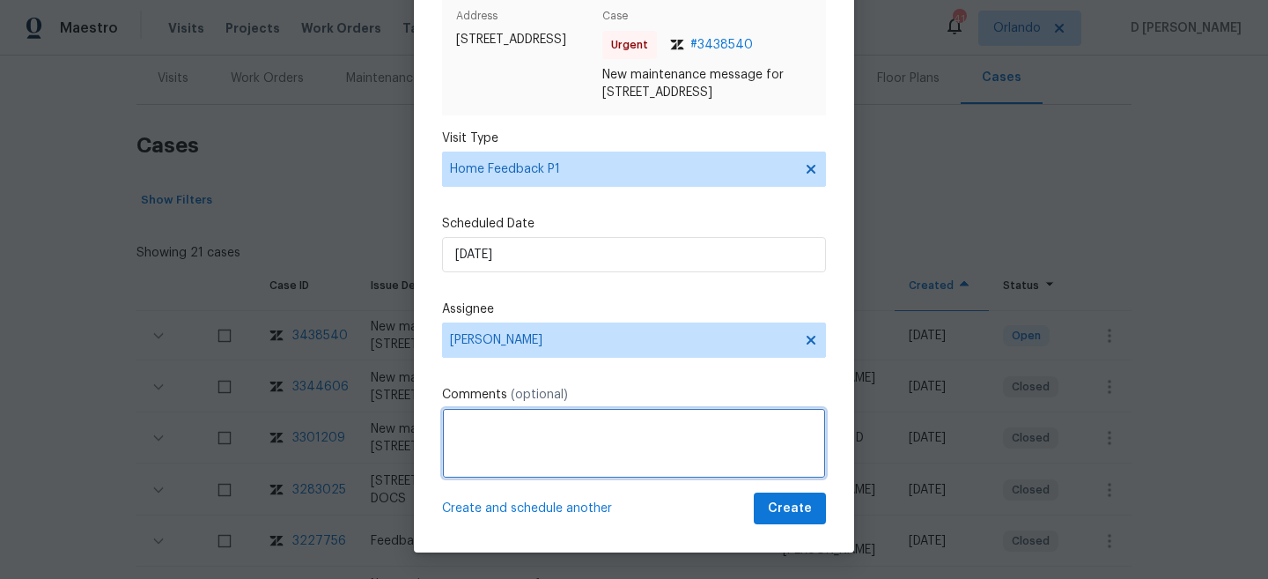
click at [528, 438] on textarea at bounding box center [634, 443] width 384 height 70
paste textarea "No key"
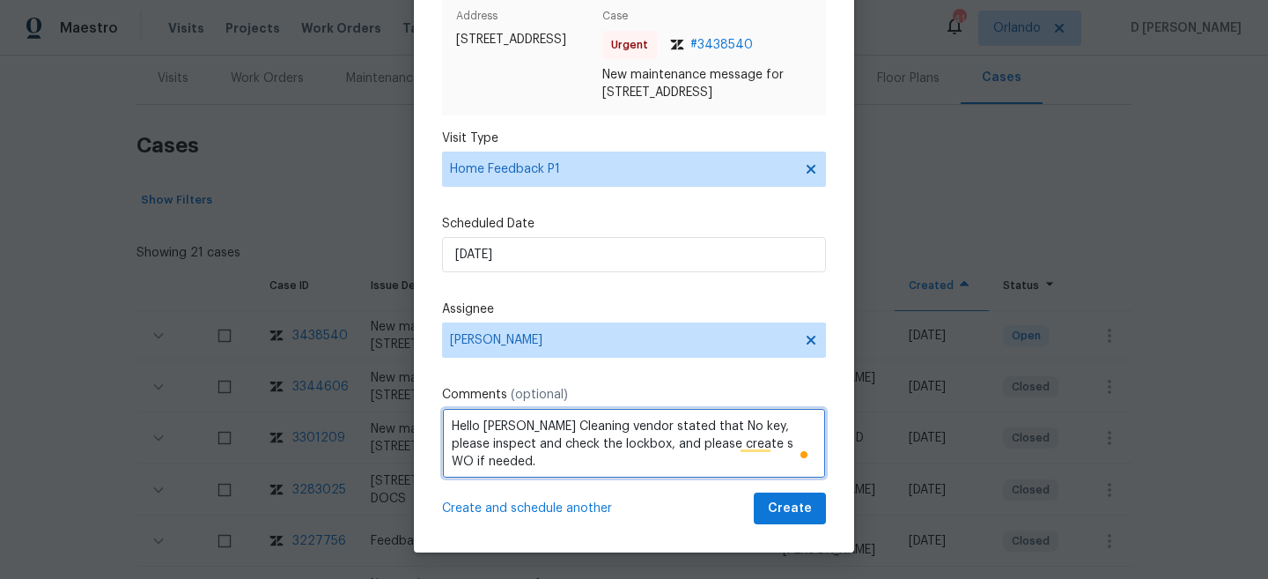
type textarea "Hello Nelson Cleaning vendor stated that No key, please inspect and check the l…"
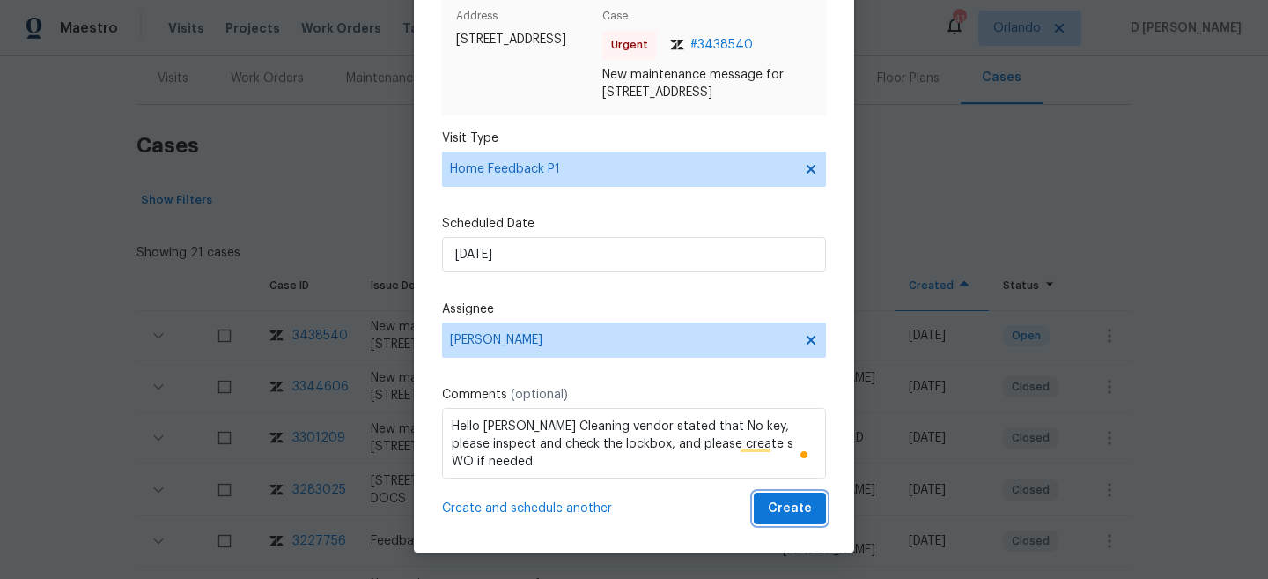
click at [800, 511] on span "Create" at bounding box center [790, 509] width 44 height 22
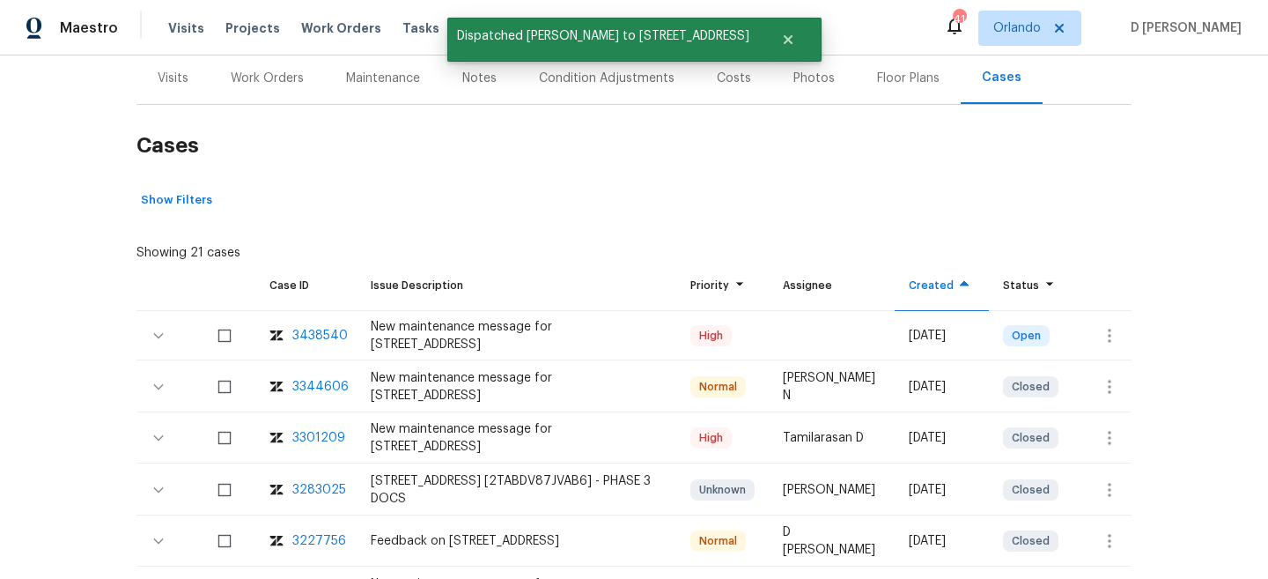
scroll to position [0, 0]
click at [169, 63] on div "Visits" at bounding box center [173, 78] width 73 height 52
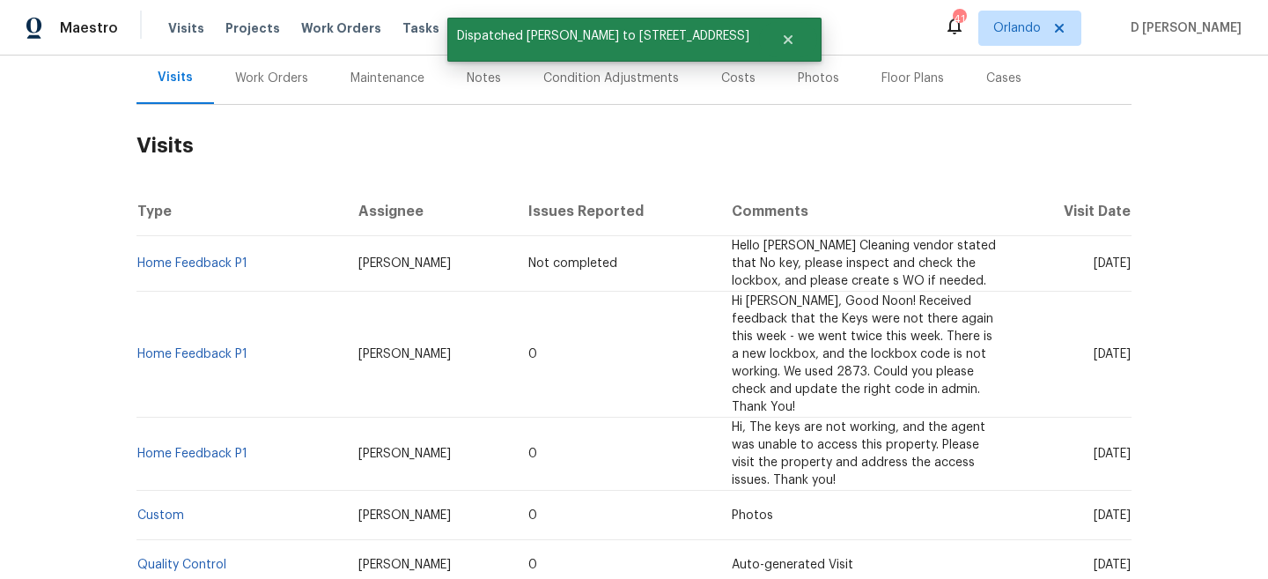
scroll to position [214, 0]
drag, startPoint x: 260, startPoint y: 272, endPoint x: 139, endPoint y: 264, distance: 120.9
click at [139, 264] on td "Home Feedback P1" at bounding box center [241, 264] width 208 height 55
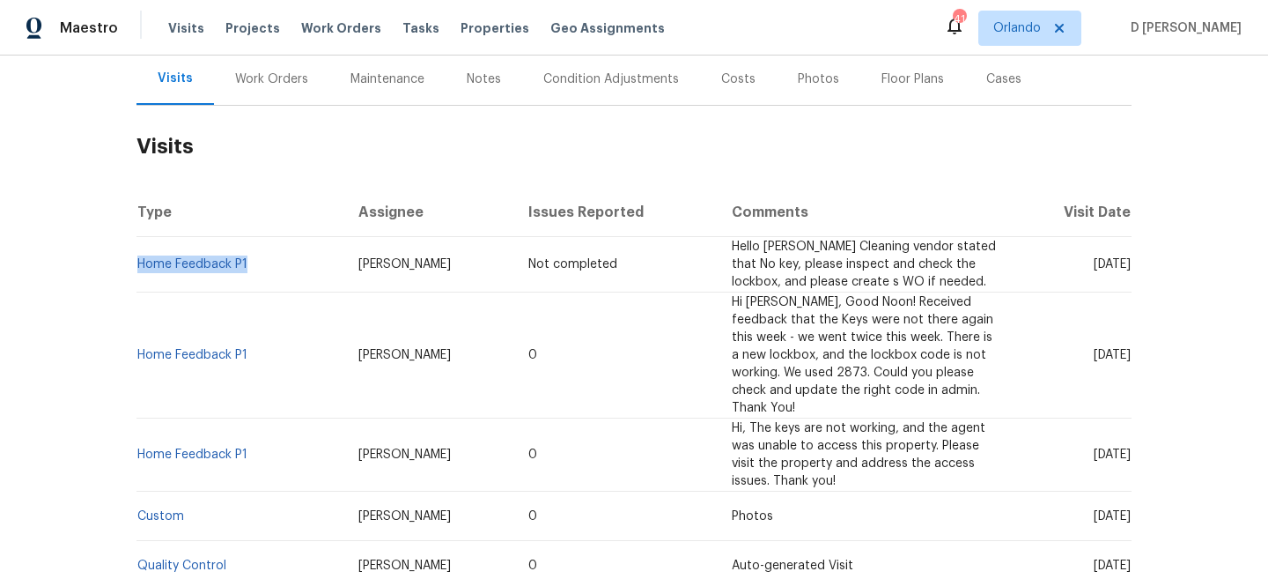
copy link "Home Feedback P1"
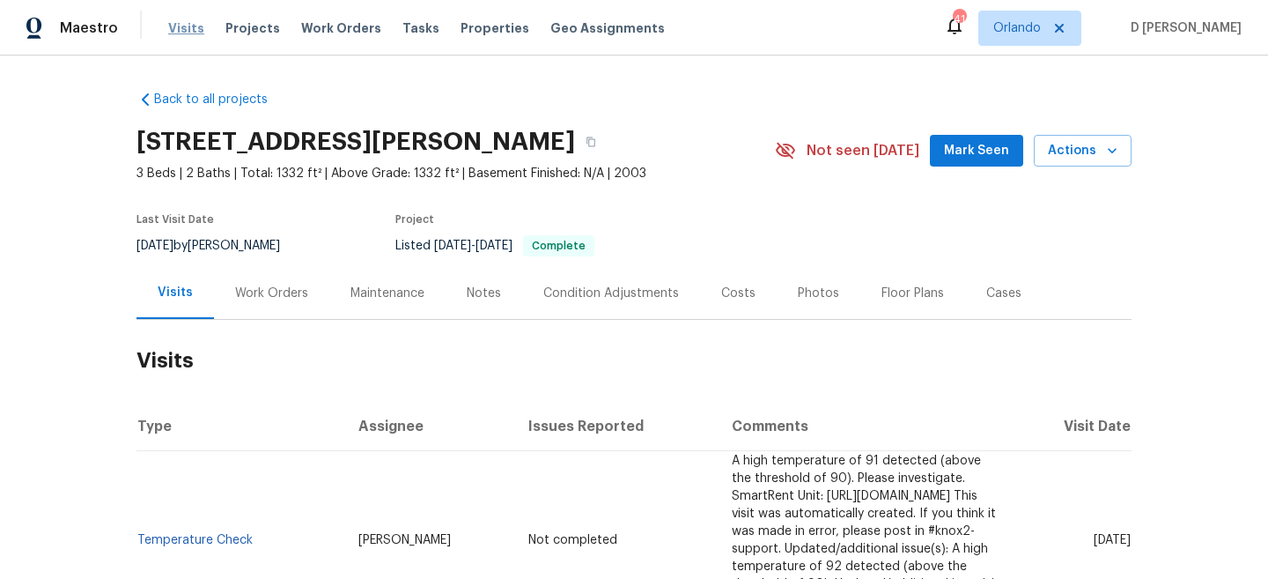
click at [179, 24] on span "Visits" at bounding box center [186, 28] width 36 height 18
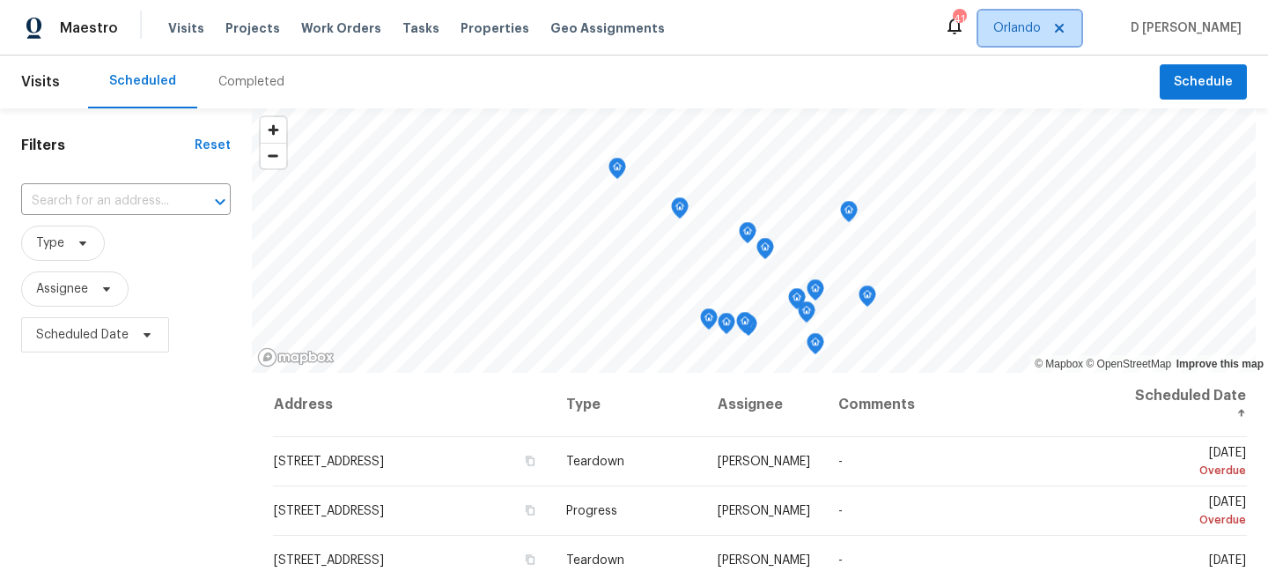
click at [1041, 31] on span "Orlando" at bounding box center [1018, 28] width 48 height 18
click at [966, 70] on div "Scheduled Completed" at bounding box center [624, 81] width 1072 height 53
click at [149, 203] on input "text" at bounding box center [101, 201] width 160 height 27
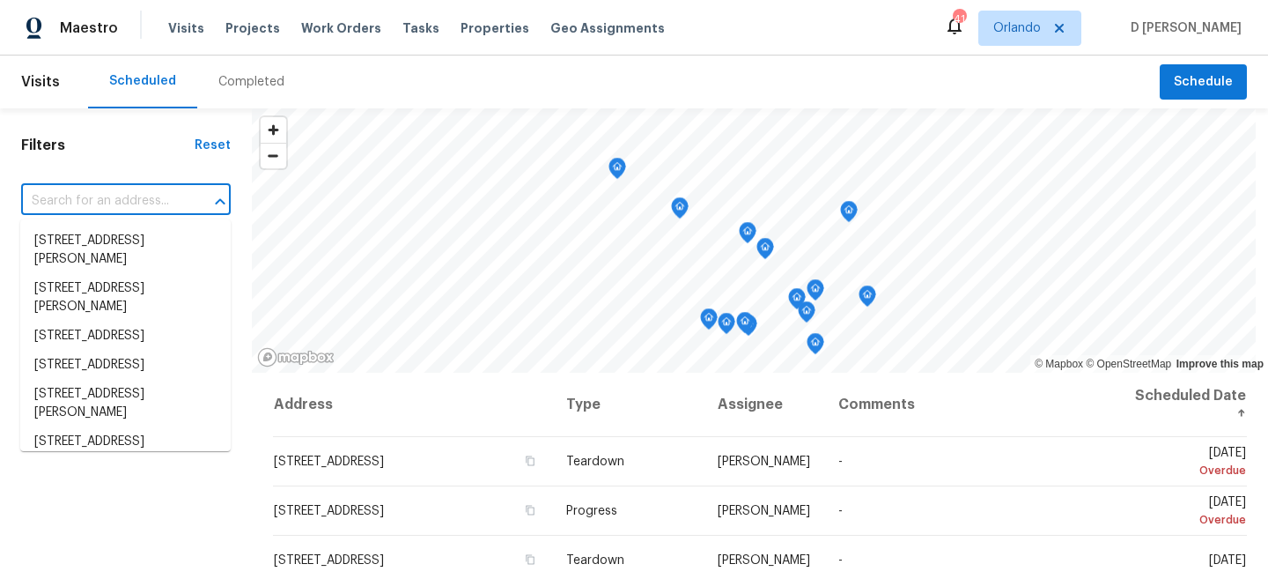
paste input "1726 Sunset Ridge Dr, Mascotte, FL 34753"
type input "1726 Sunset Ridge Dr, Mascotte, FL 34753"
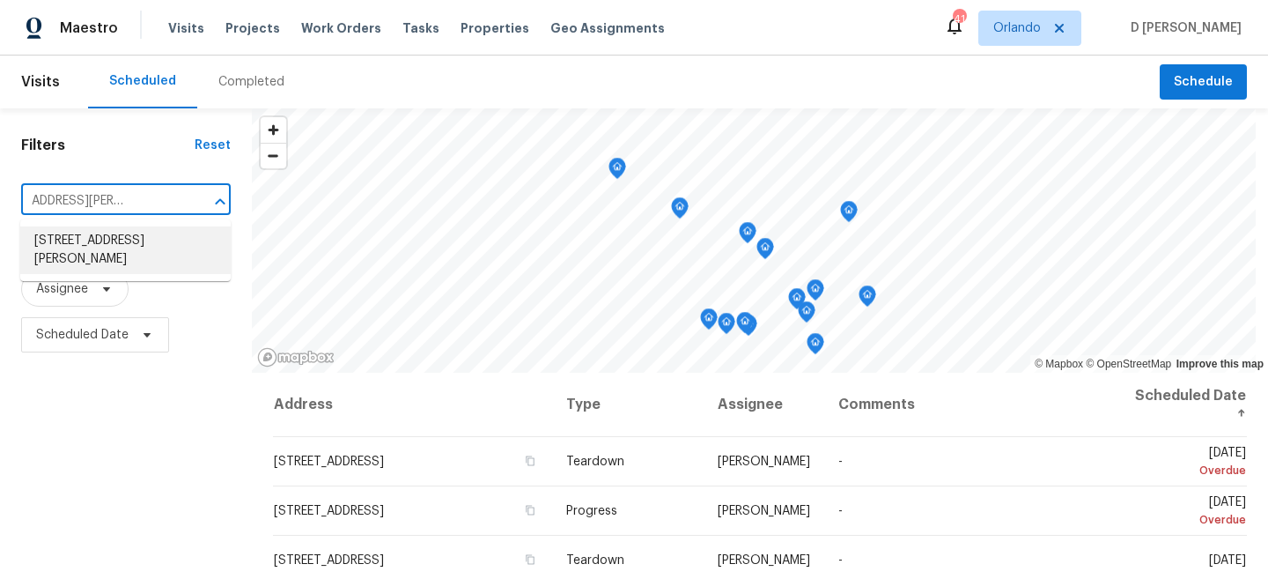
click at [122, 250] on li "1726 Sunset Ridge Dr, Mascotte, FL 34753" at bounding box center [125, 250] width 211 height 48
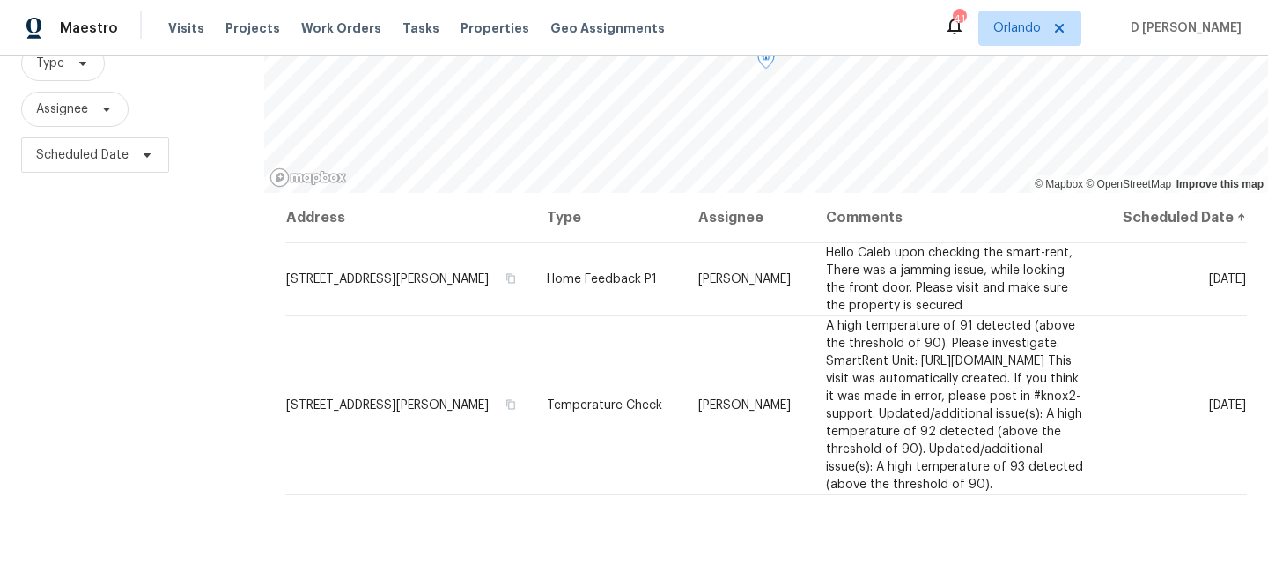
scroll to position [188, 0]
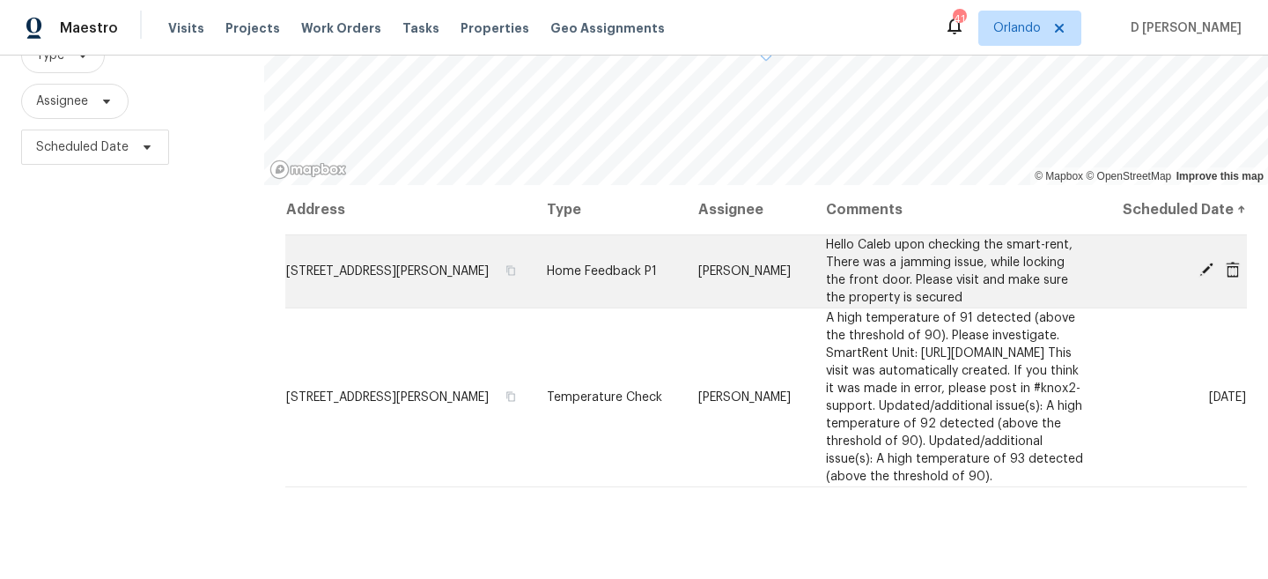
click at [1201, 270] on icon at bounding box center [1207, 270] width 16 height 16
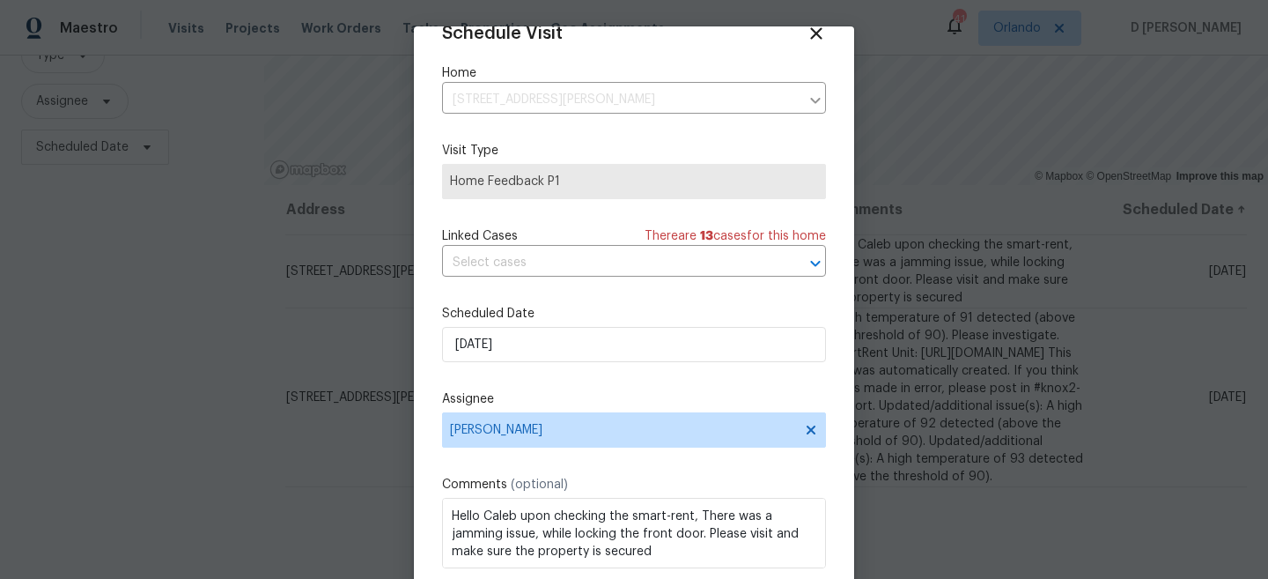
scroll to position [2, 0]
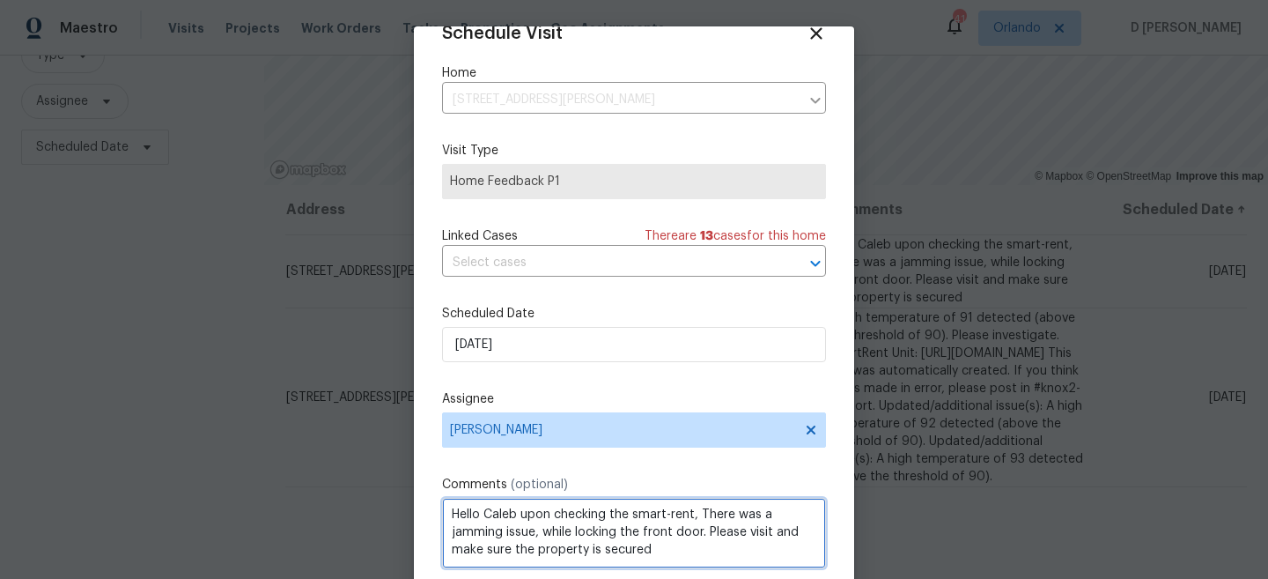
click at [671, 546] on textarea "Hello Caleb upon checking the smart-rent, There was a jamming issue, while lock…" at bounding box center [634, 533] width 384 height 70
paste textarea "sliding backdoor was very rough to open"
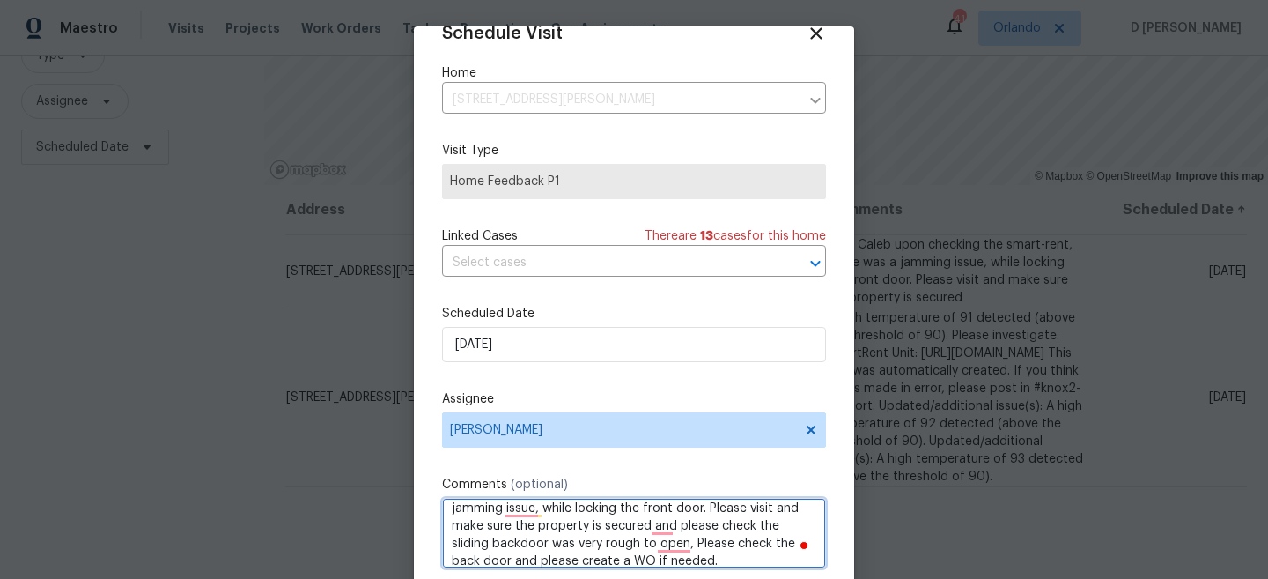
scroll to position [91, 0]
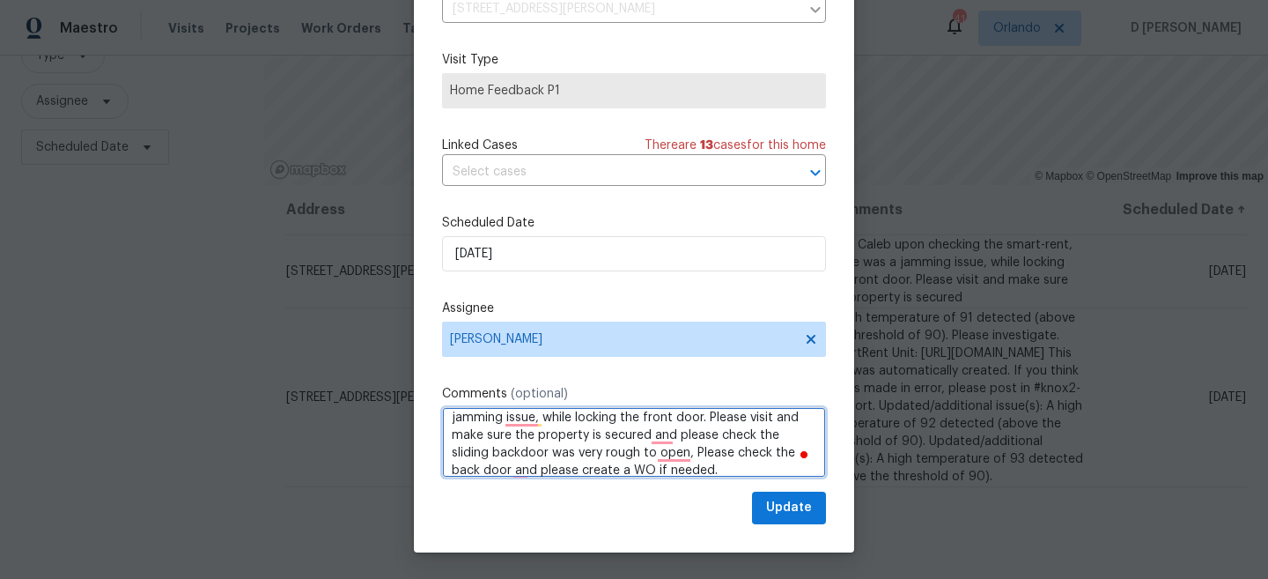
type textarea "Hello Caleb upon checking the smart-rent, There was a jamming issue, while lock…"
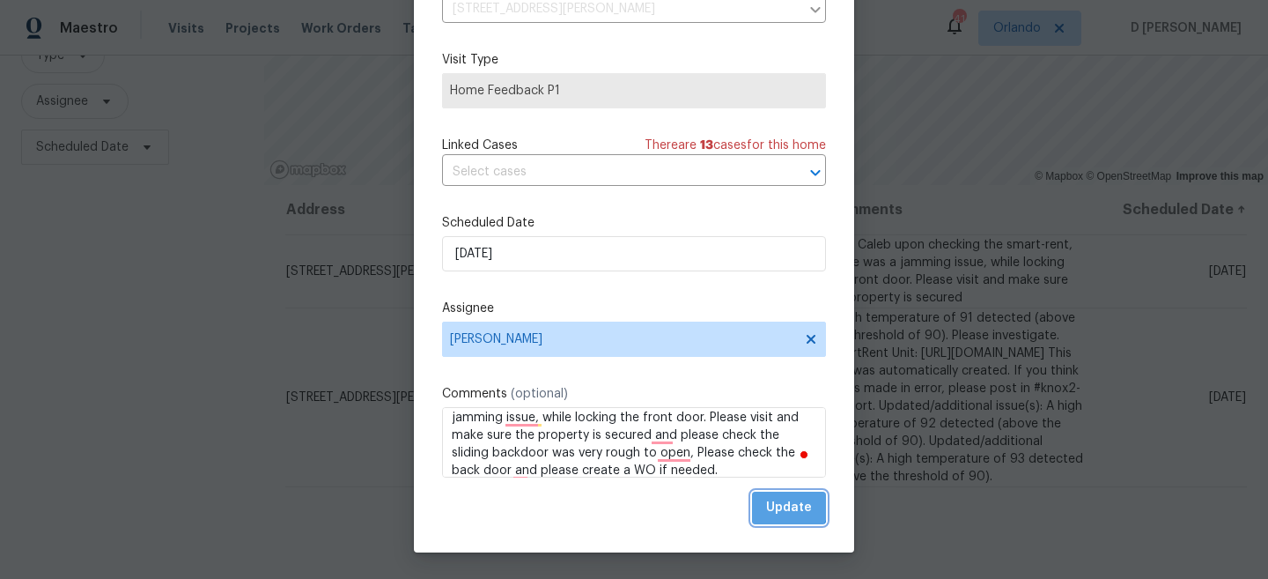
click at [783, 504] on span "Update" at bounding box center [789, 508] width 46 height 22
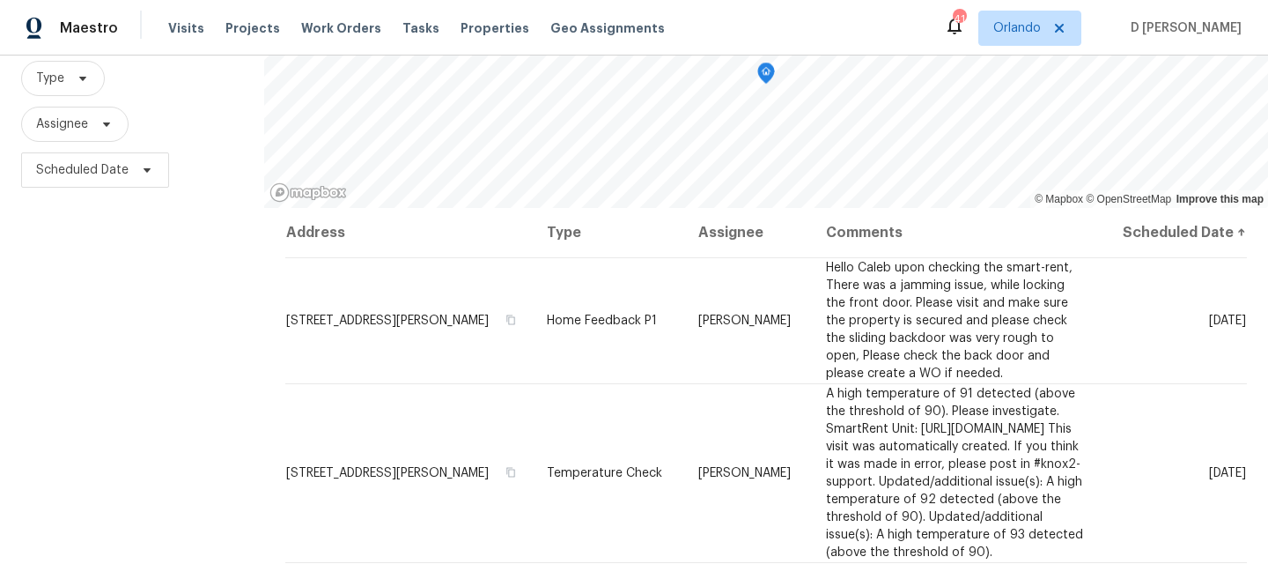
scroll to position [0, 0]
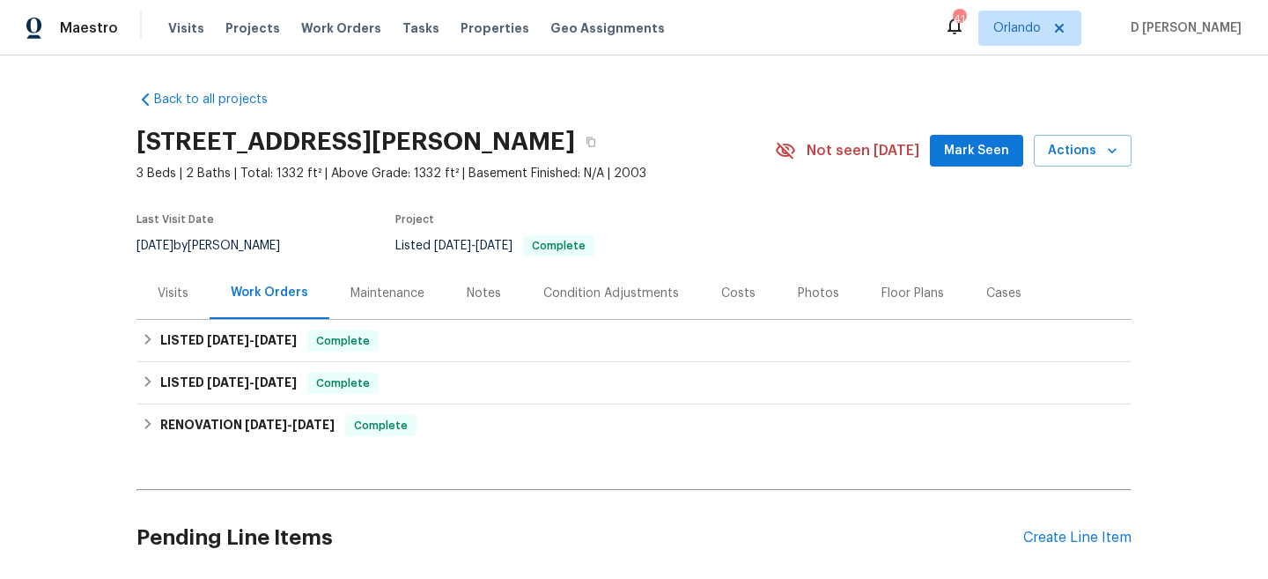
click at [179, 284] on div "Visits" at bounding box center [173, 293] width 31 height 18
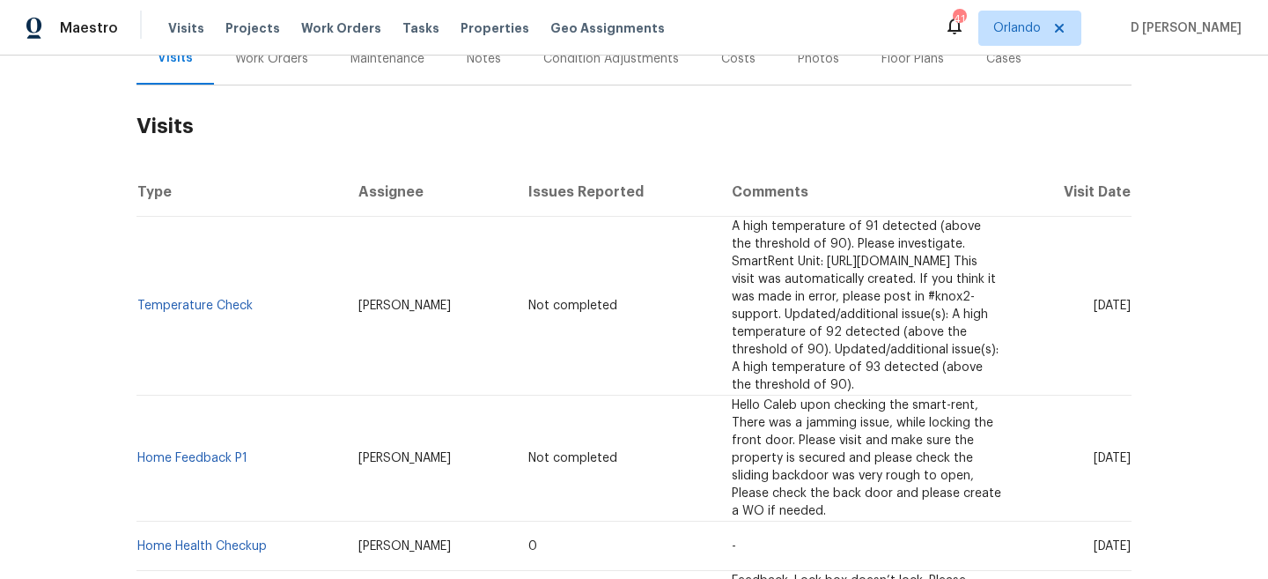
scroll to position [257, 0]
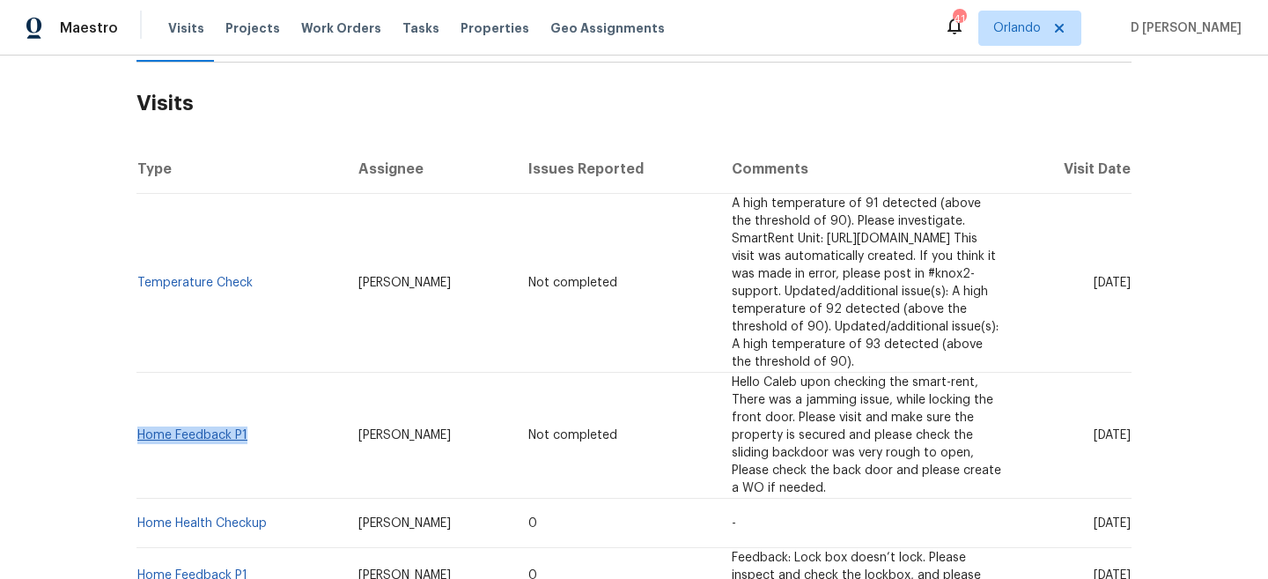
drag, startPoint x: 250, startPoint y: 385, endPoint x: 138, endPoint y: 384, distance: 111.9
click at [138, 384] on td "Home Feedback P1" at bounding box center [241, 436] width 208 height 126
copy link "Home Feedback P1"
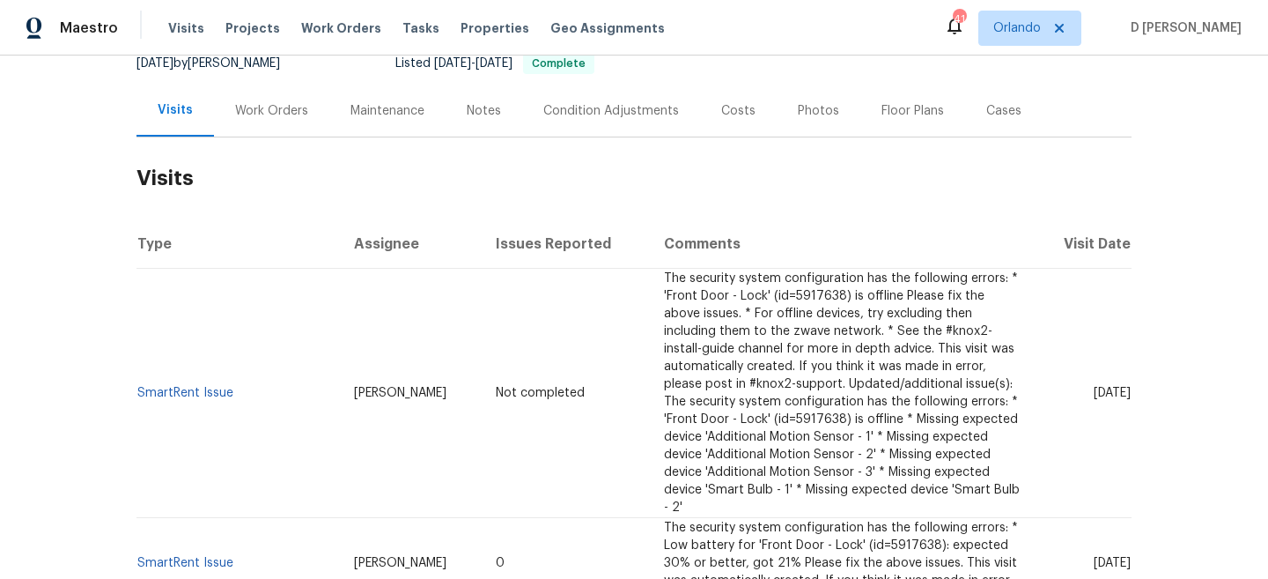
scroll to position [233, 0]
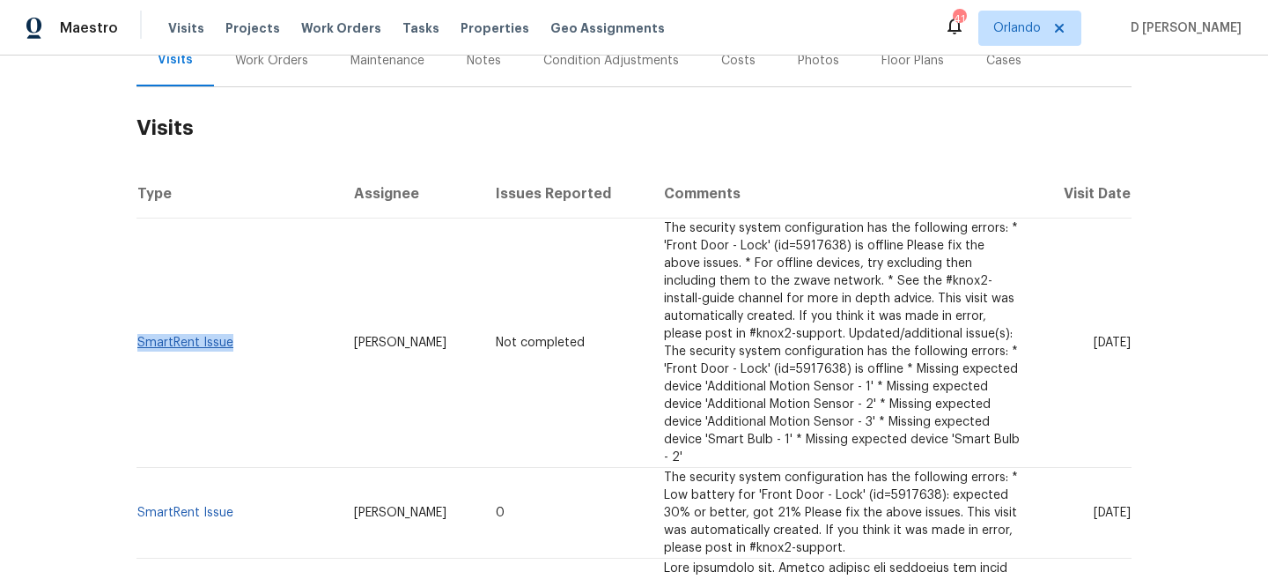
drag, startPoint x: 237, startPoint y: 333, endPoint x: 140, endPoint y: 329, distance: 96.9
click at [140, 329] on td "SmartRent Issue" at bounding box center [238, 342] width 203 height 249
copy link "SmartRent Issue"
drag, startPoint x: 351, startPoint y: 332, endPoint x: 419, endPoint y: 332, distance: 68.7
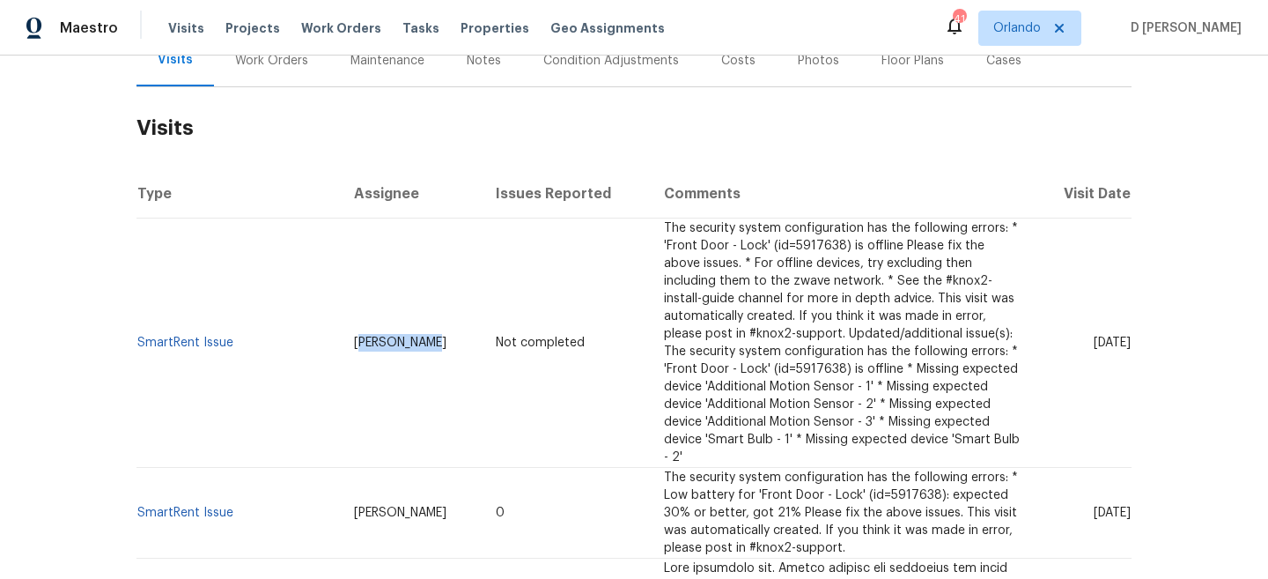
click at [419, 332] on td "Terry Tullar" at bounding box center [411, 342] width 142 height 249
drag, startPoint x: 344, startPoint y: 333, endPoint x: 432, endPoint y: 332, distance: 87.2
click at [432, 332] on td "Terry Tullar" at bounding box center [411, 342] width 142 height 249
copy span "Terry Tullar"
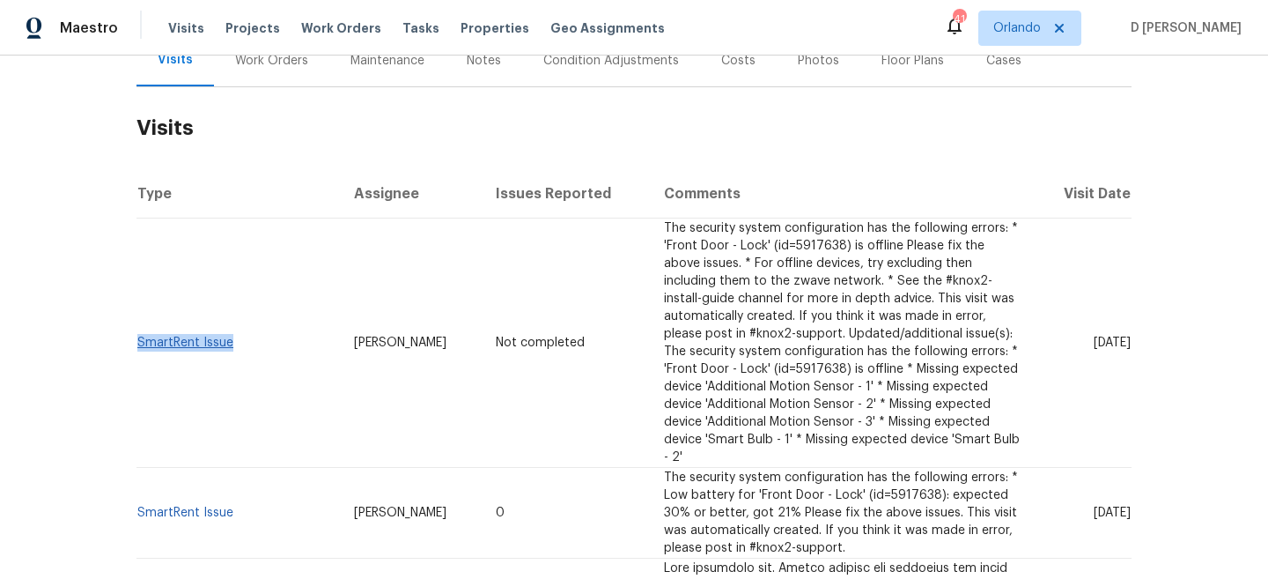
drag, startPoint x: 239, startPoint y: 335, endPoint x: 140, endPoint y: 329, distance: 98.8
click at [140, 329] on td "SmartRent Issue" at bounding box center [238, 342] width 203 height 249
copy link "SmartRent Issue"
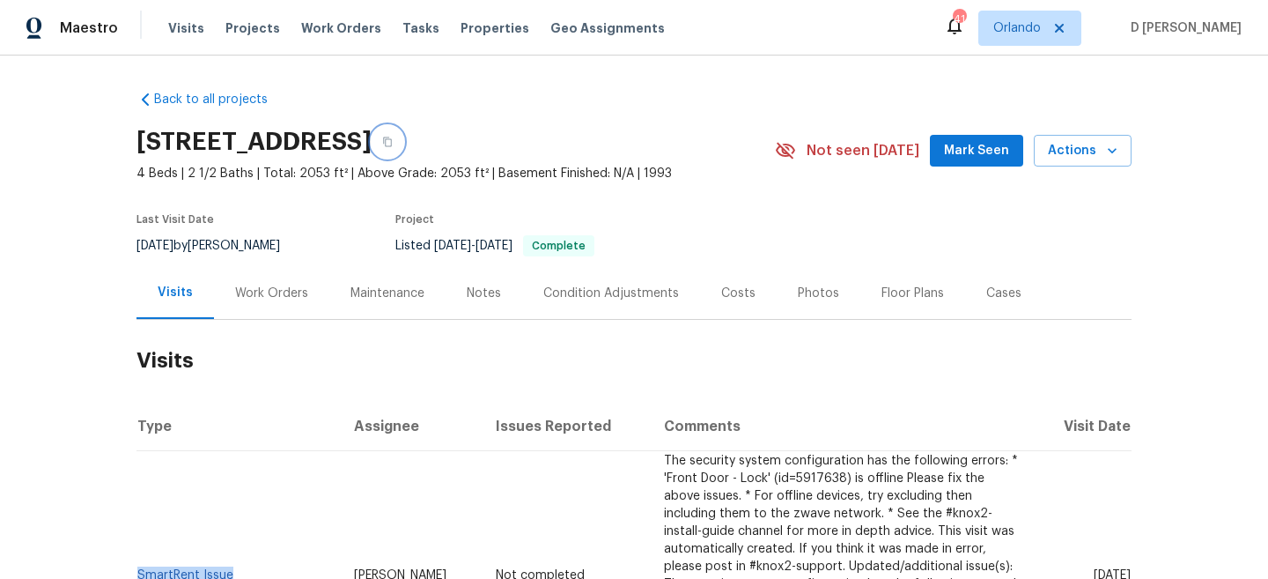
click at [393, 138] on icon "button" at bounding box center [387, 142] width 11 height 11
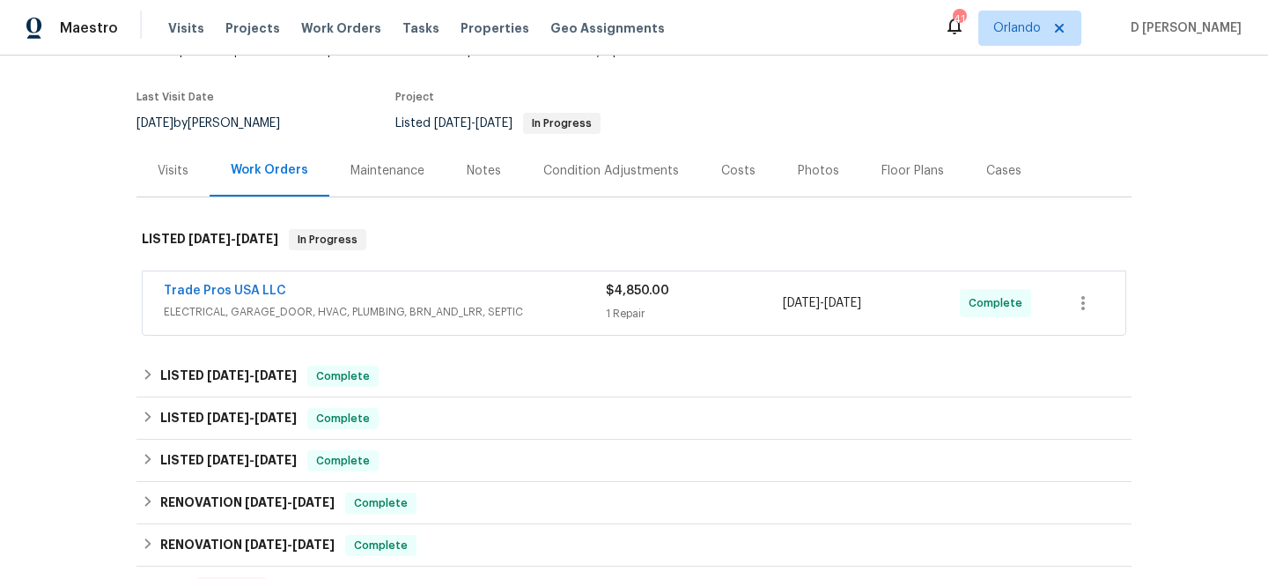
scroll to position [123, 0]
click at [381, 299] on div "Trade Pros USA LLC" at bounding box center [385, 291] width 442 height 21
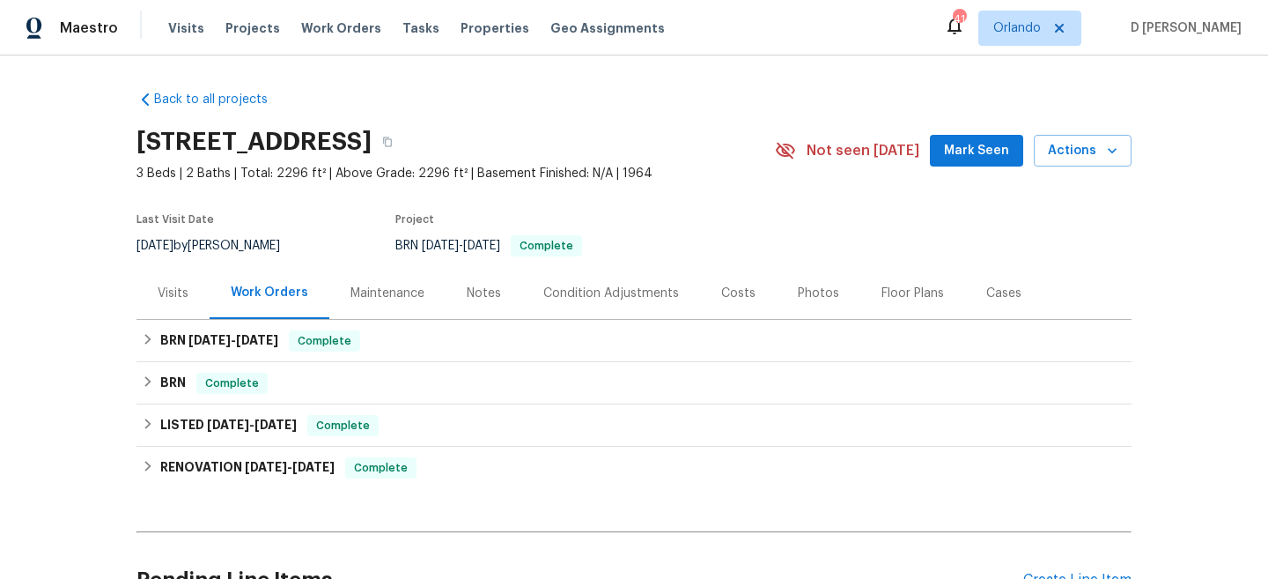
scroll to position [155, 0]
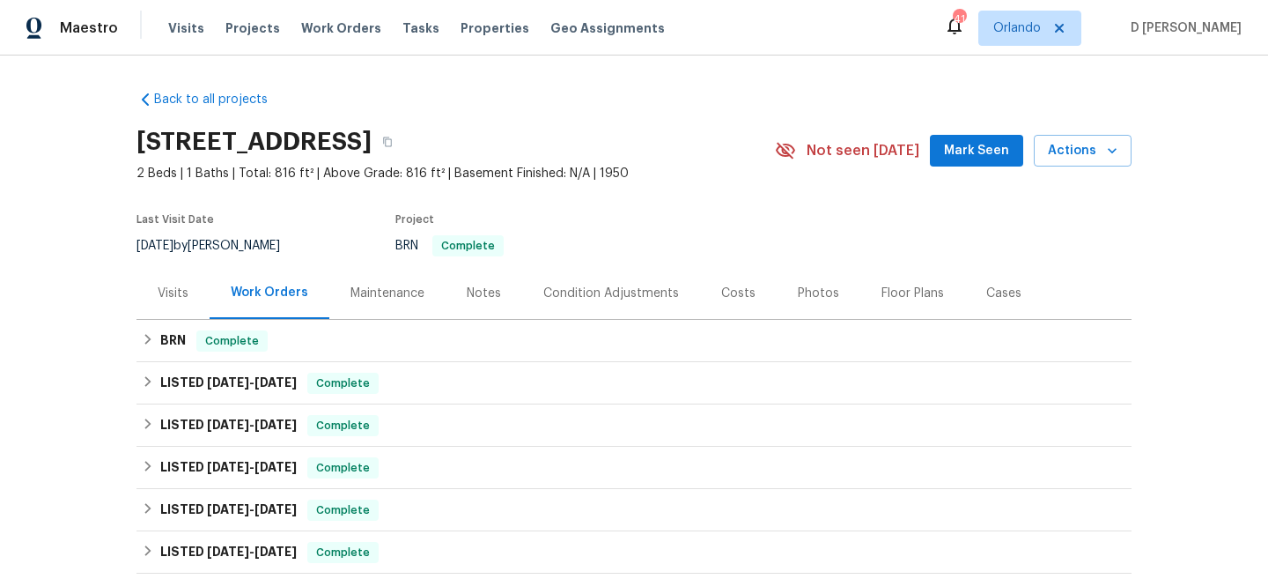
scroll to position [56, 0]
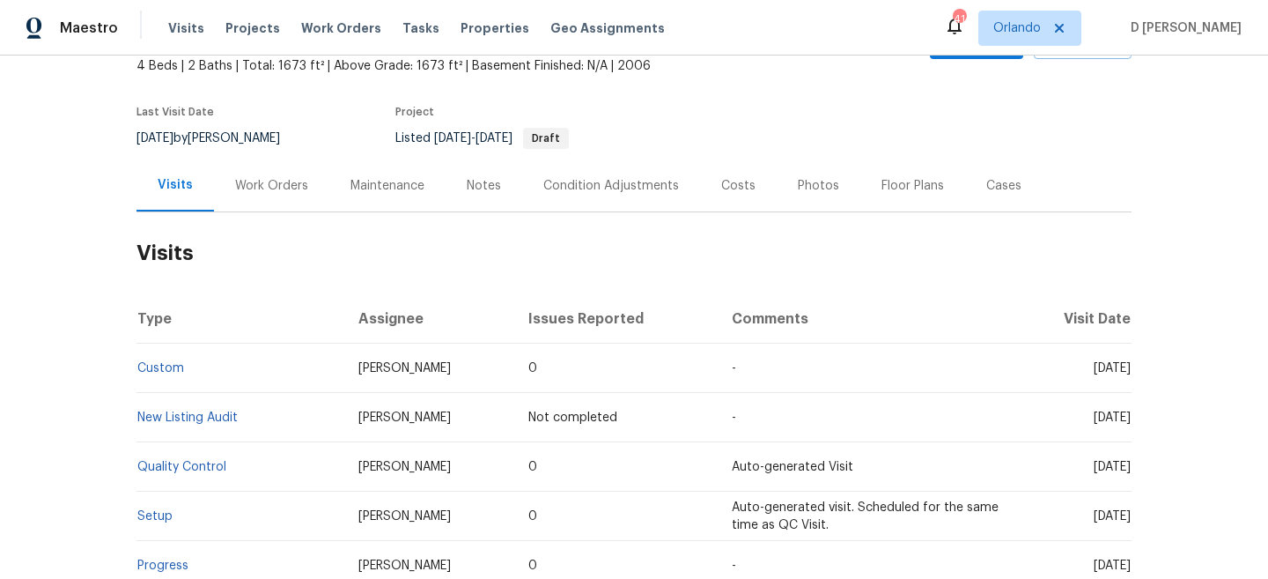
scroll to position [112, 0]
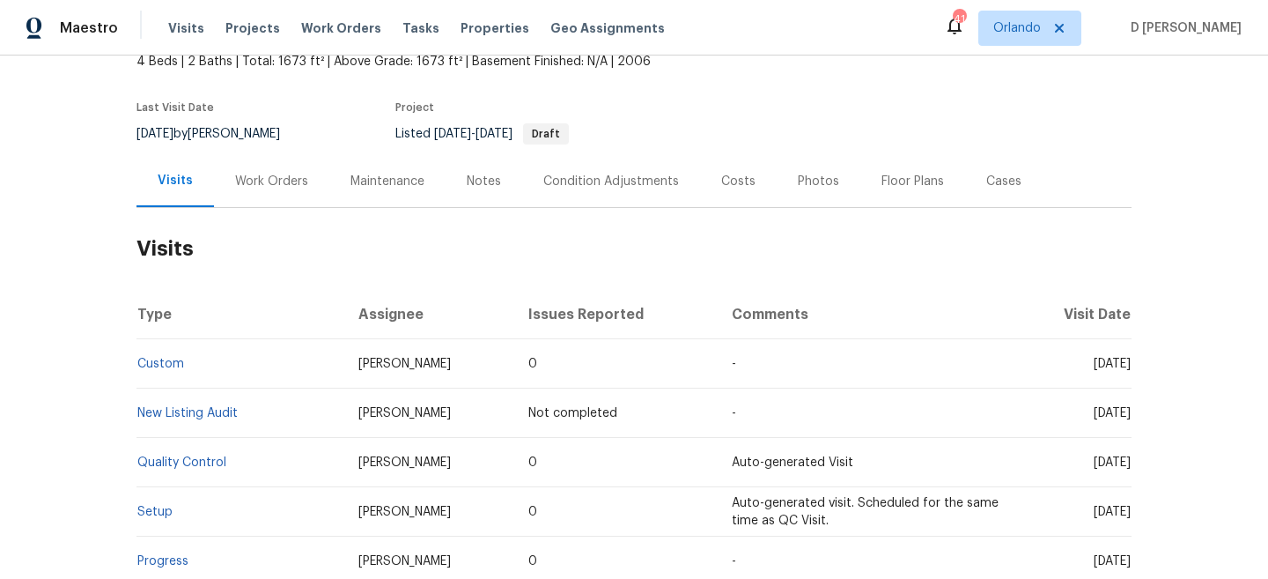
click at [281, 190] on div "Work Orders" at bounding box center [271, 181] width 115 height 52
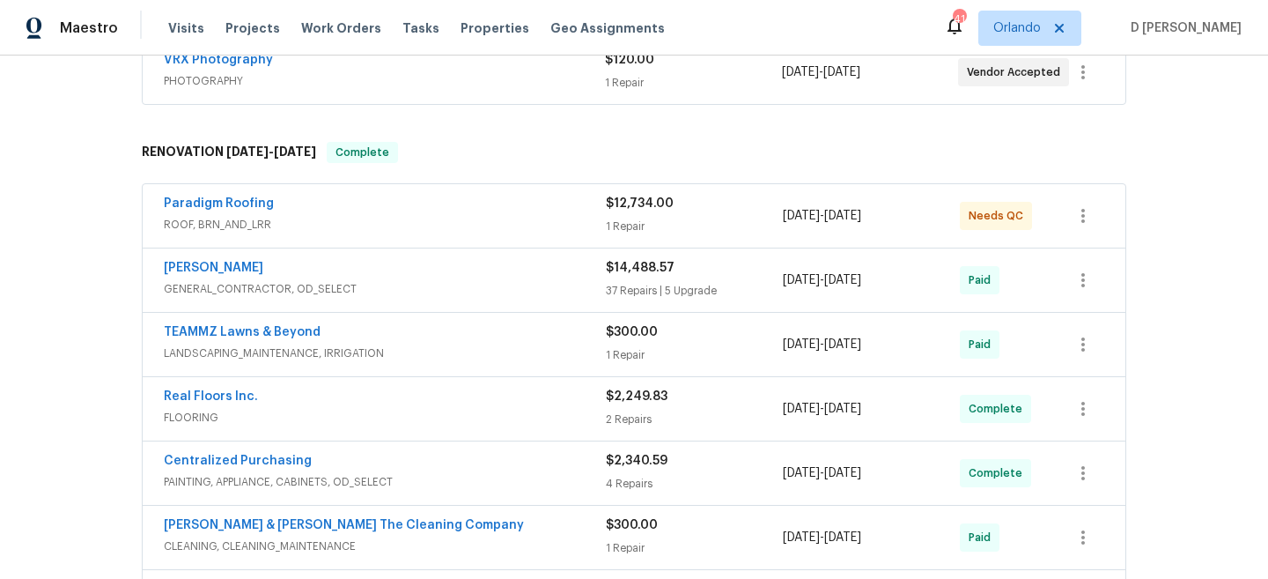
scroll to position [357, 0]
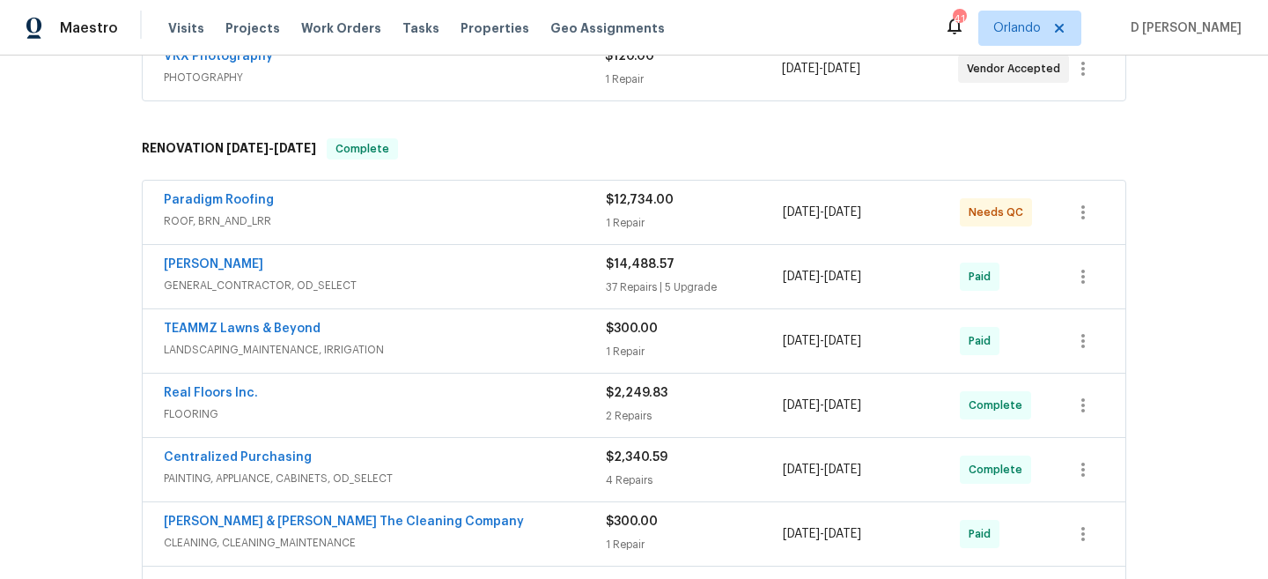
click at [366, 233] on div "Paradigm Roofing ROOF, BRN_AND_LRR $12,734.00 1 Repair 7/30/2025 - 8/13/2025 Ne…" at bounding box center [634, 212] width 983 height 63
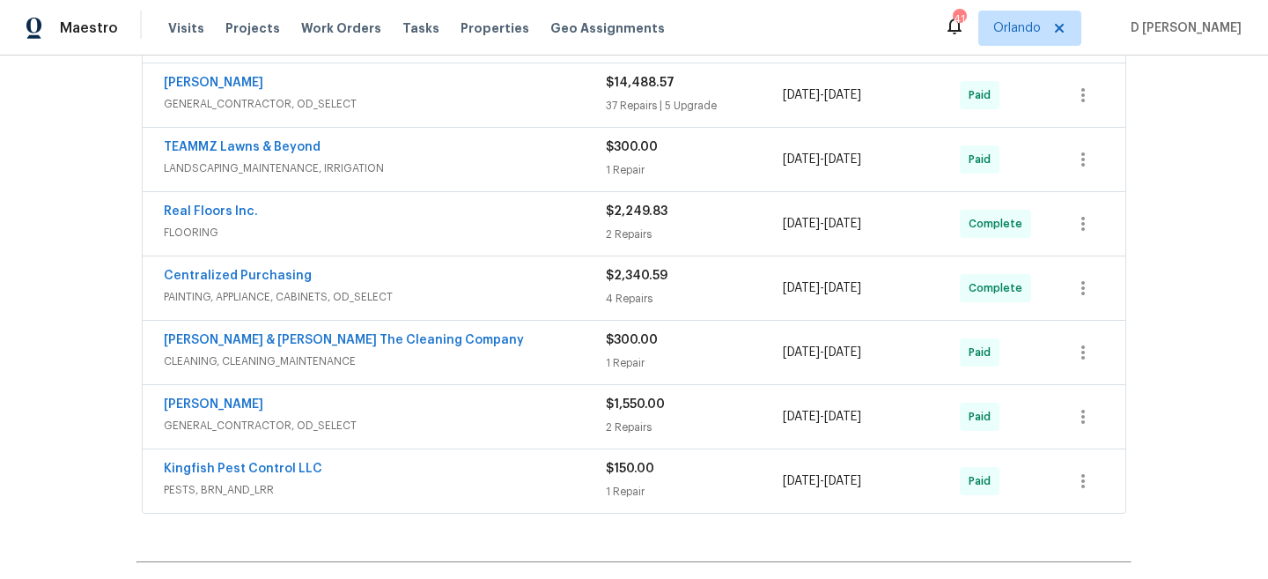
scroll to position [358, 0]
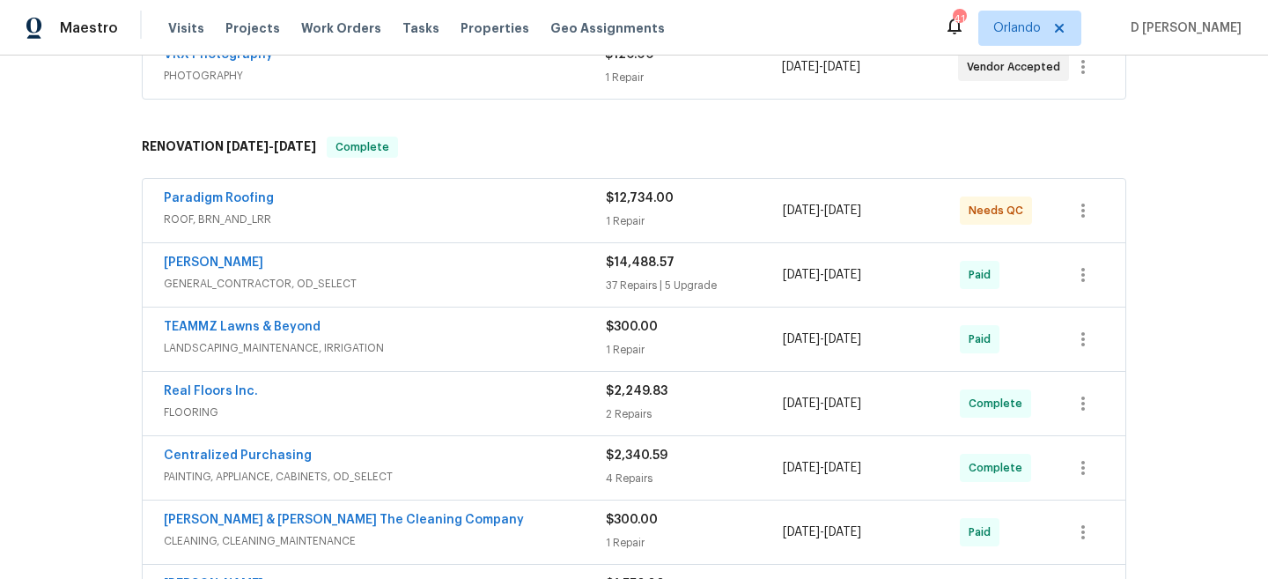
click at [338, 222] on span "ROOF, BRN_AND_LRR" at bounding box center [385, 220] width 442 height 18
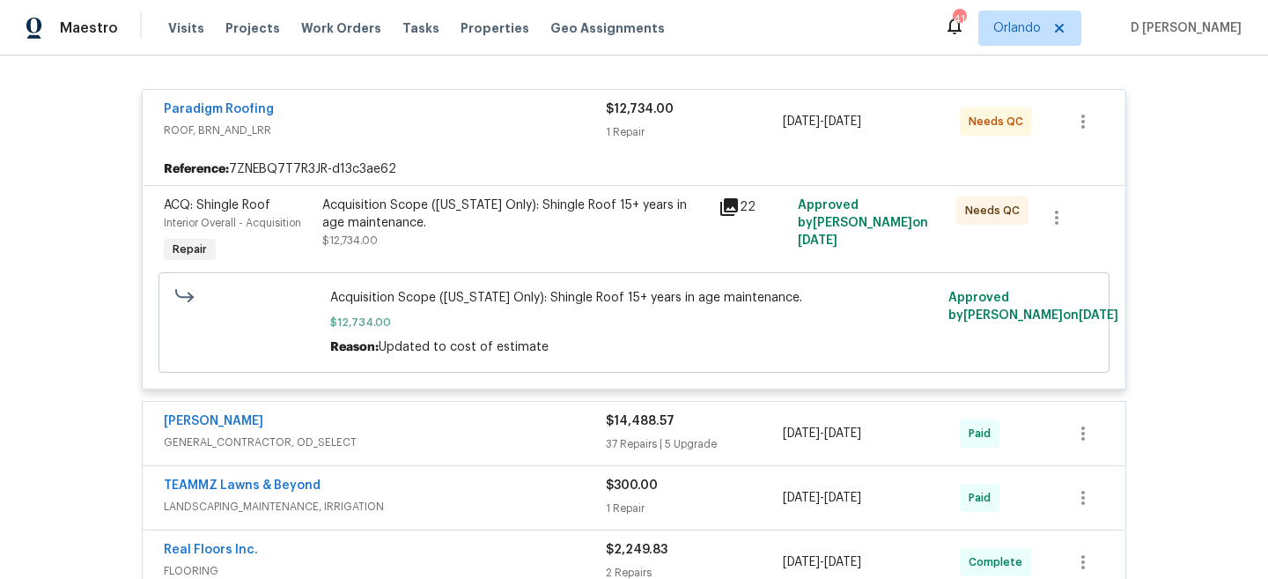
scroll to position [16, 0]
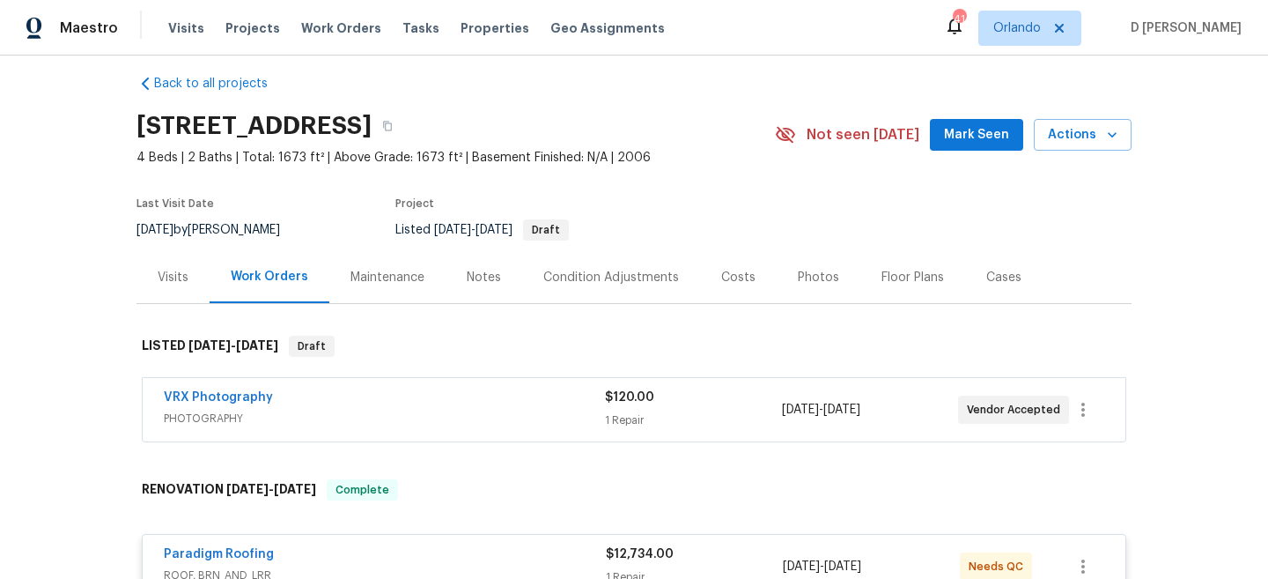
click at [366, 424] on span "PHOTOGRAPHY" at bounding box center [384, 419] width 441 height 18
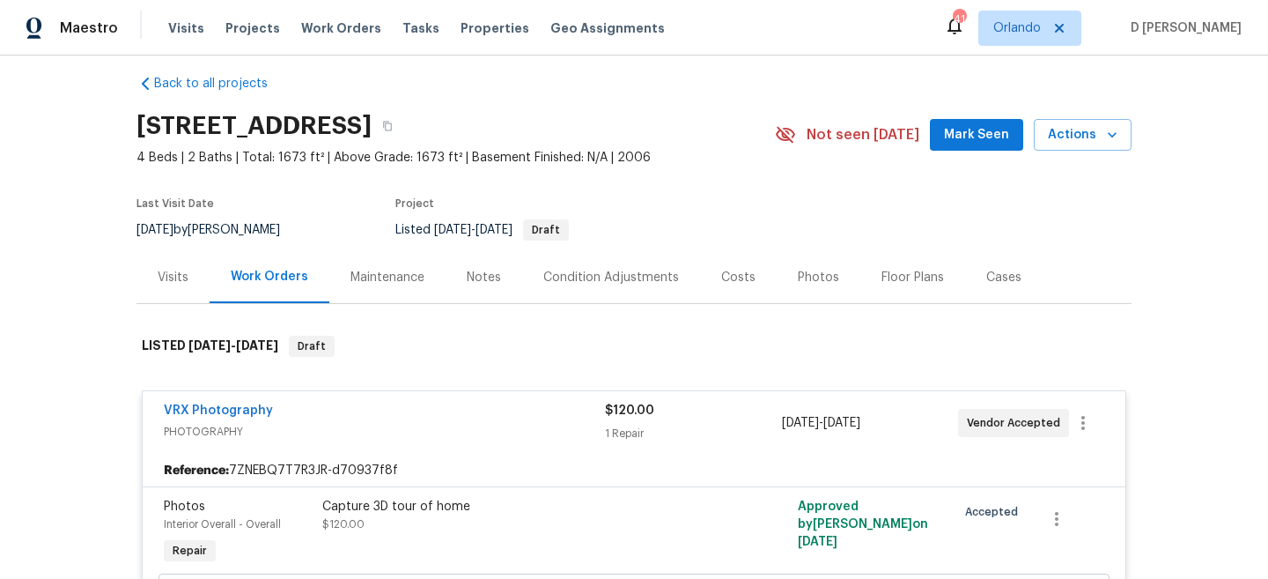
click at [184, 274] on div "Visits" at bounding box center [173, 278] width 31 height 18
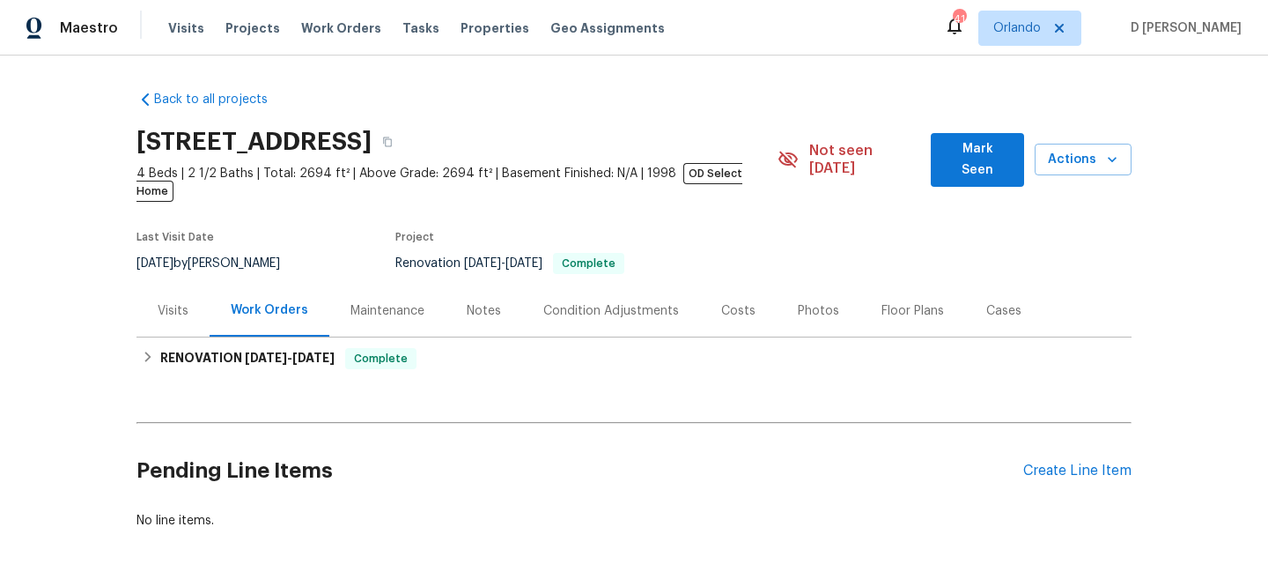
scroll to position [53, 0]
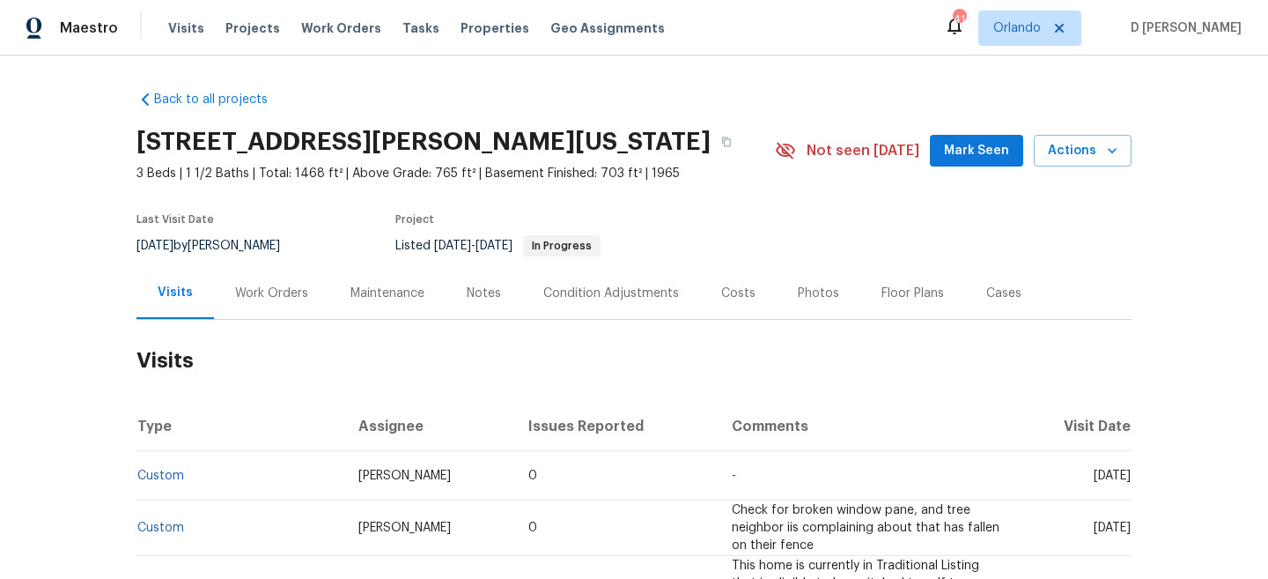
scroll to position [70, 0]
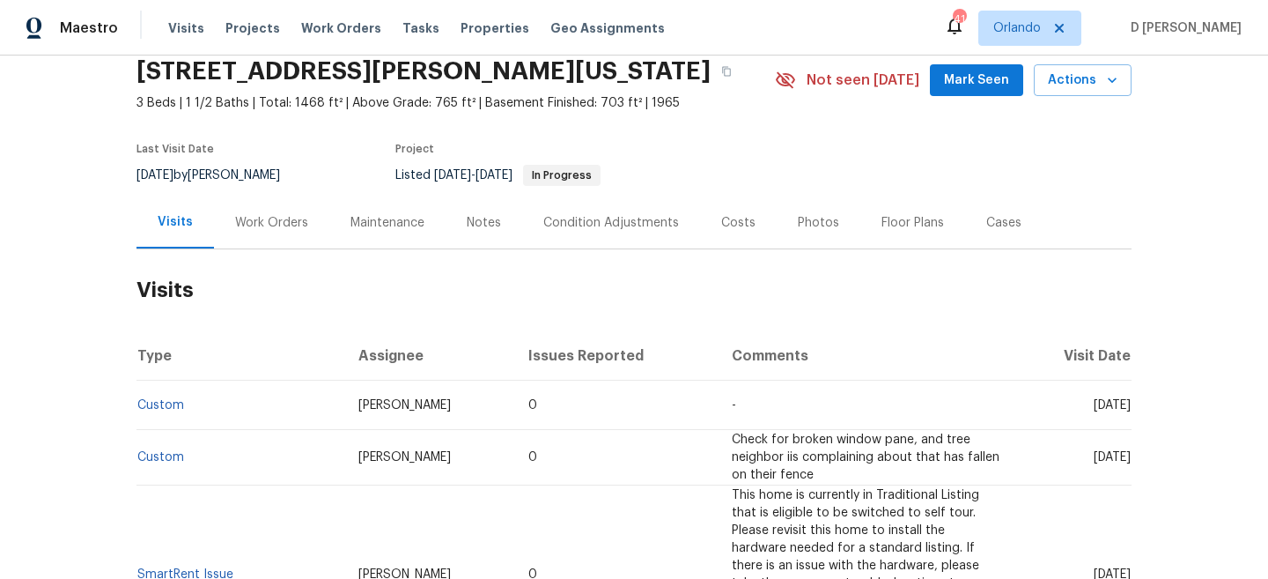
click at [296, 220] on div "Work Orders" at bounding box center [271, 223] width 73 height 18
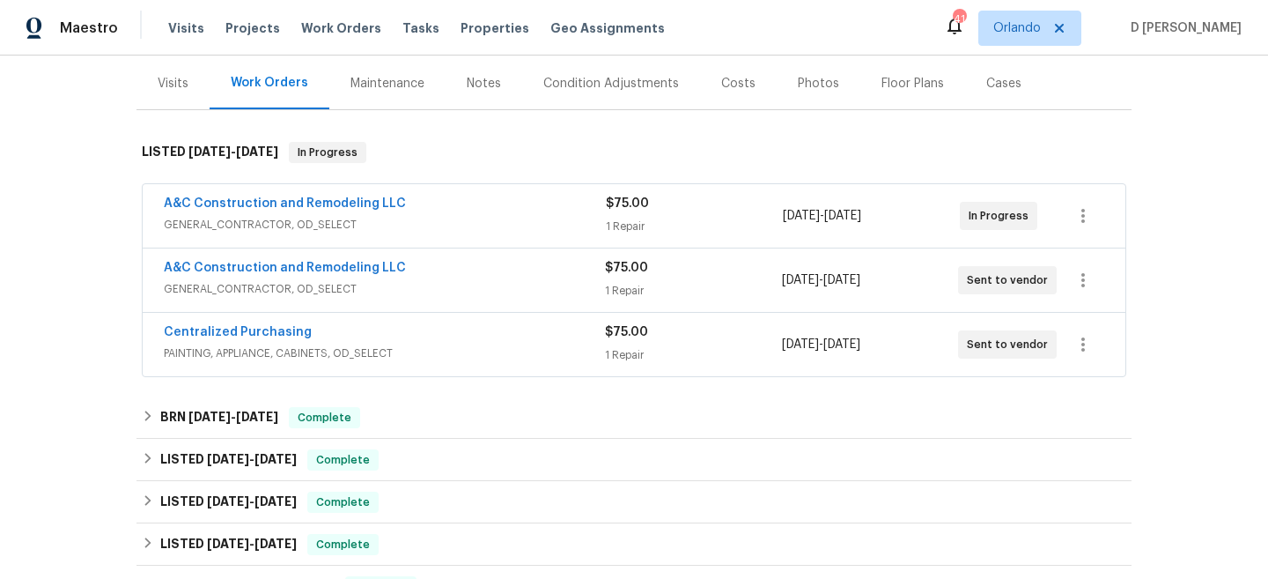
scroll to position [211, 0]
click at [418, 353] on span "PAINTING, APPLIANCE, CABINETS, OD_SELECT" at bounding box center [384, 353] width 441 height 18
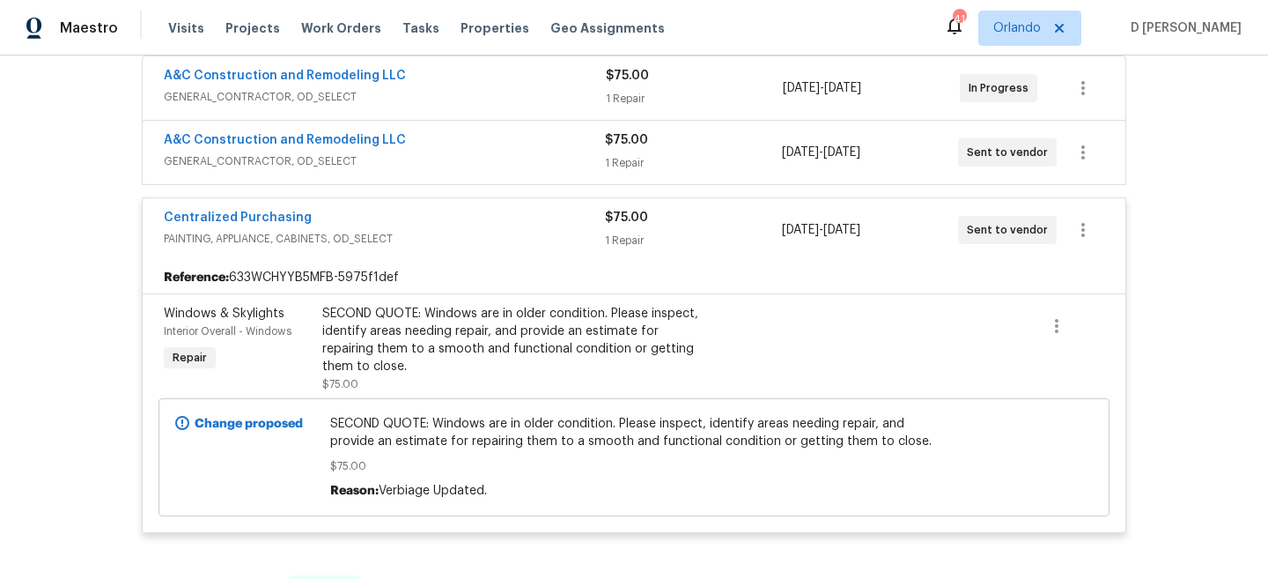
scroll to position [338, 0]
drag, startPoint x: 155, startPoint y: 214, endPoint x: 359, endPoint y: 214, distance: 204.3
click at [359, 214] on div "Centralized Purchasing PAINTING, APPLIANCE, CABINETS, OD_SELECT $75.00 1 Repair…" at bounding box center [634, 228] width 983 height 63
copy link "Centralized Purchasing"
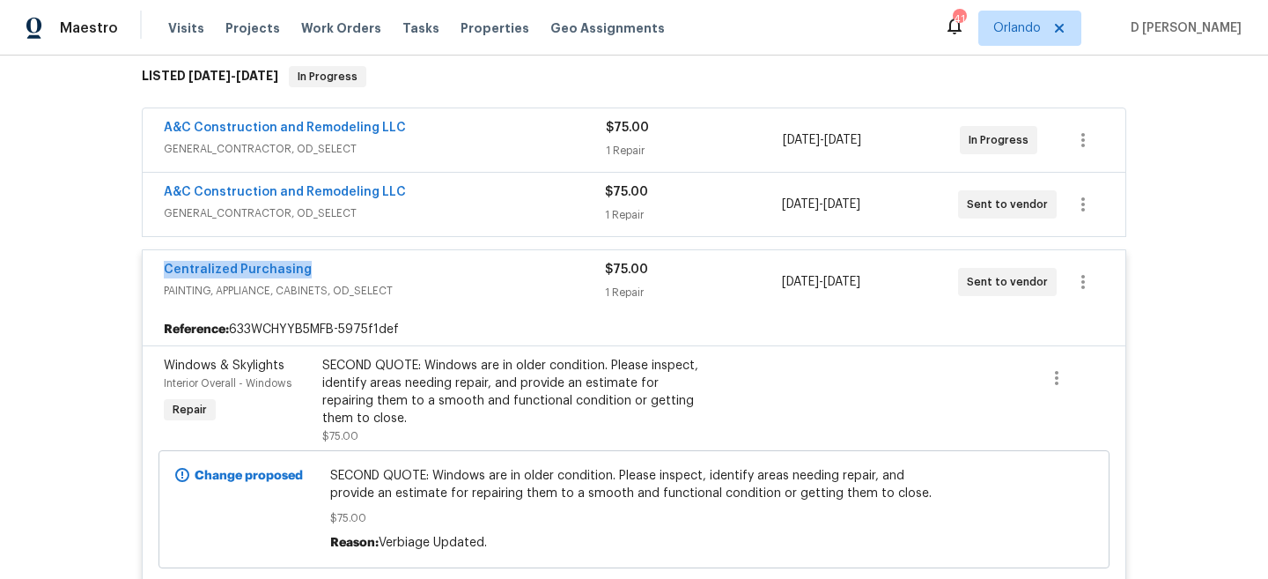
scroll to position [273, 0]
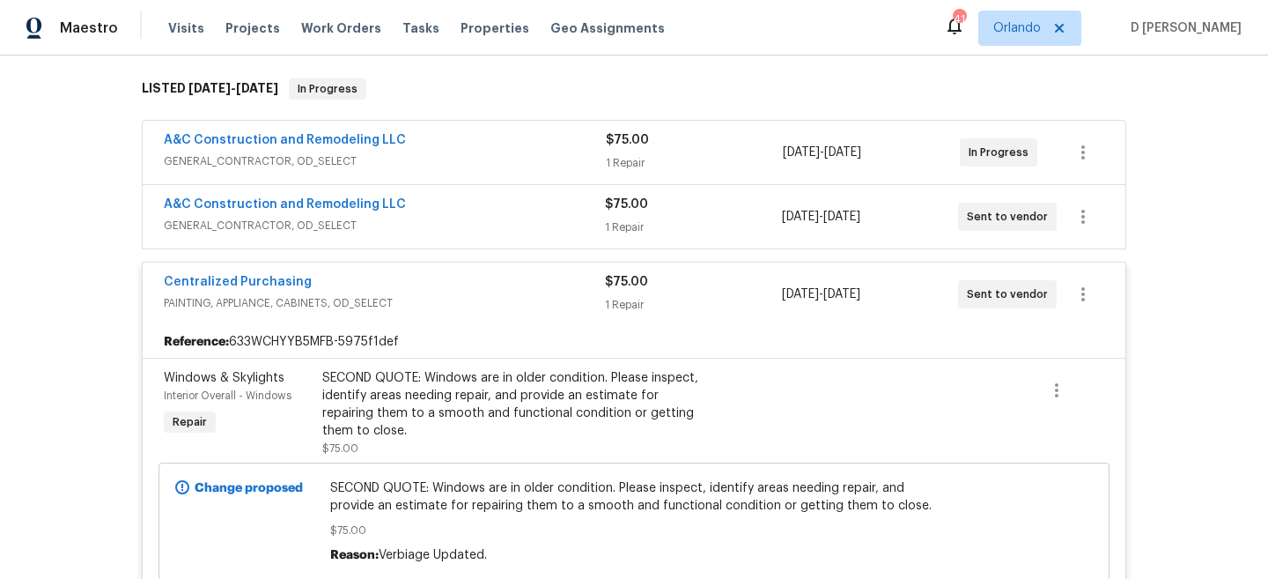
click at [396, 224] on span "GENERAL_CONTRACTOR, OD_SELECT" at bounding box center [384, 226] width 441 height 18
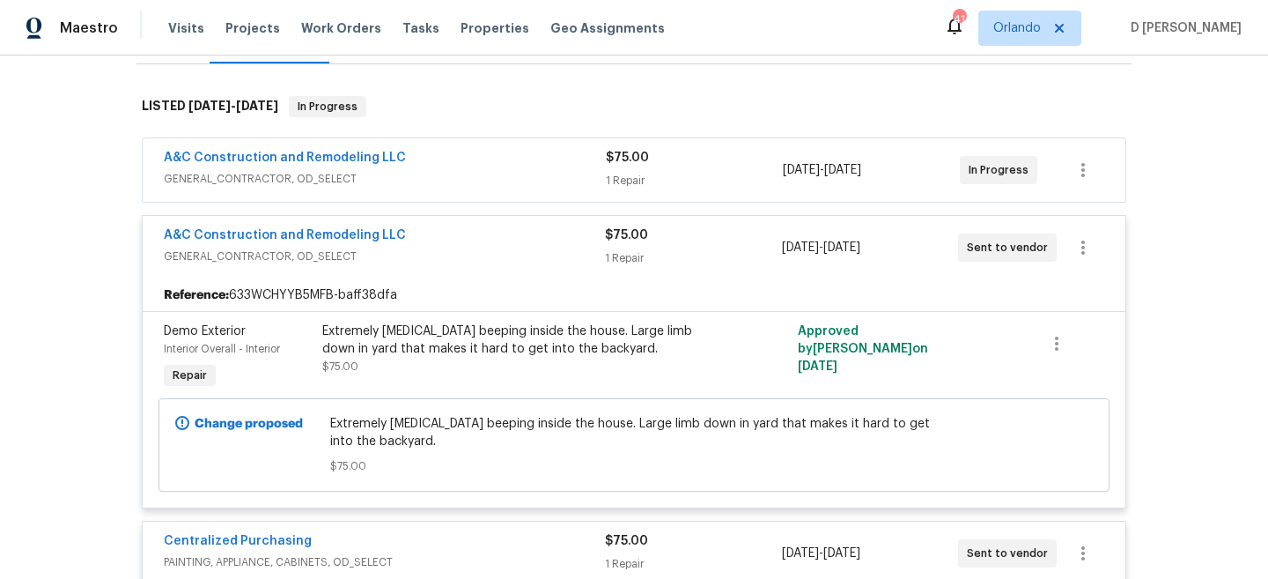
scroll to position [249, 0]
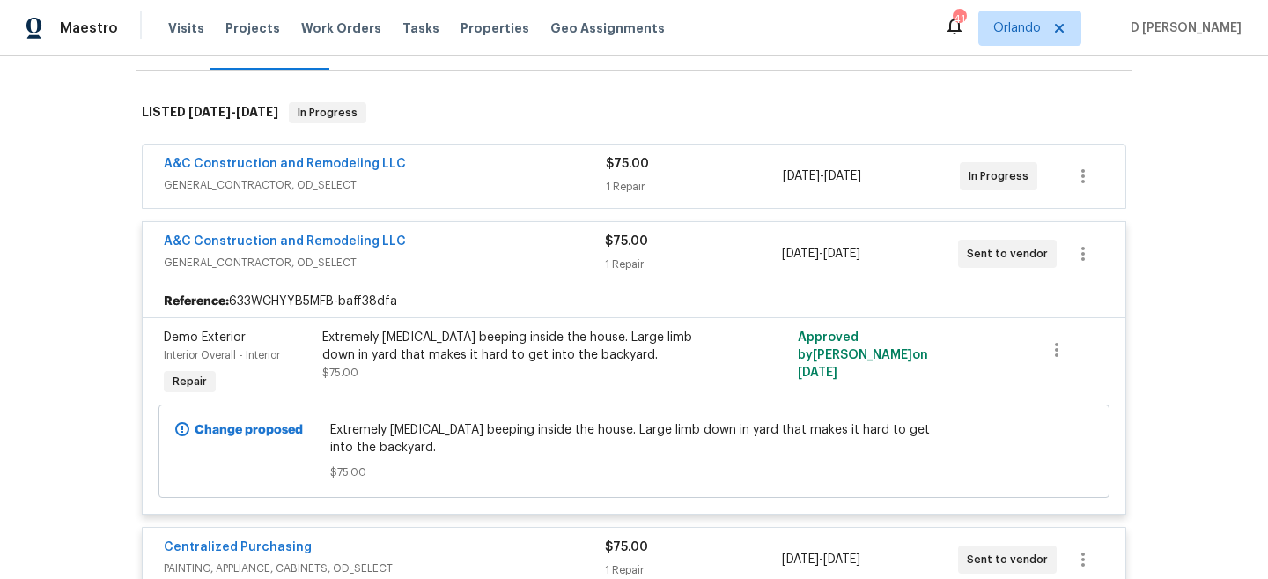
click at [326, 189] on span "GENERAL_CONTRACTOR, OD_SELECT" at bounding box center [385, 185] width 442 height 18
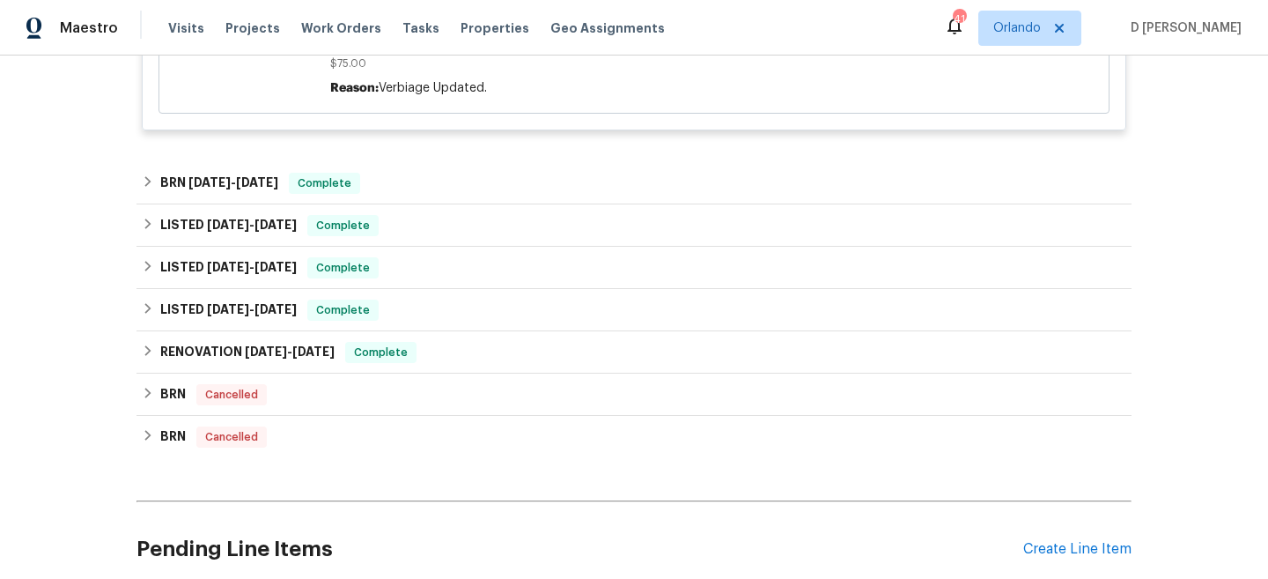
scroll to position [1227, 0]
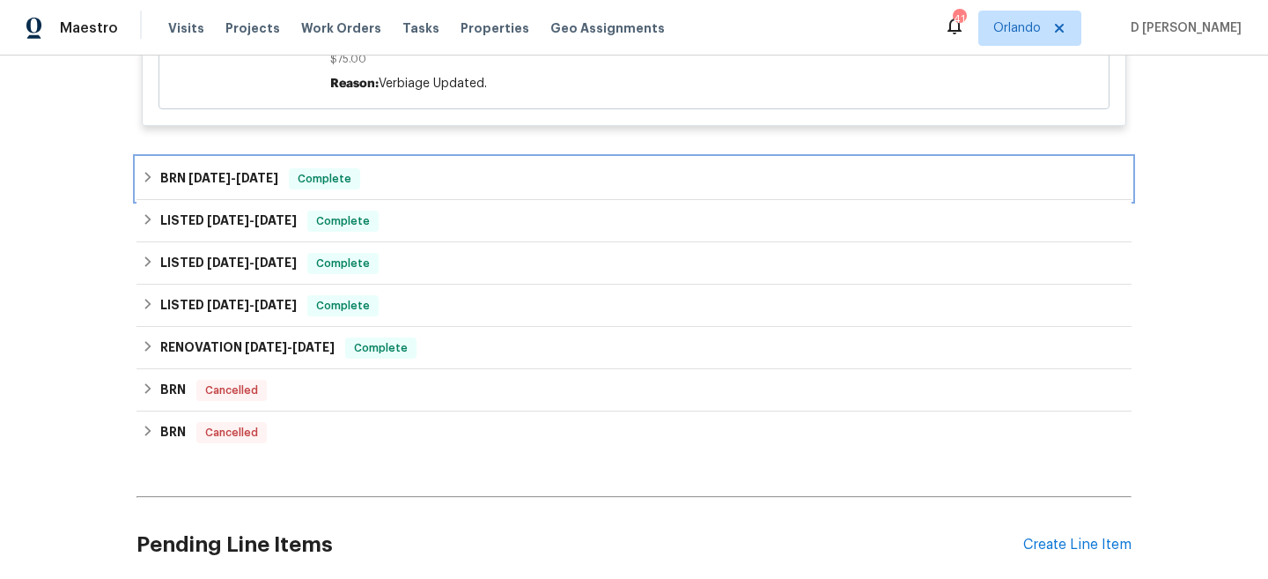
click at [152, 180] on icon at bounding box center [148, 177] width 12 height 12
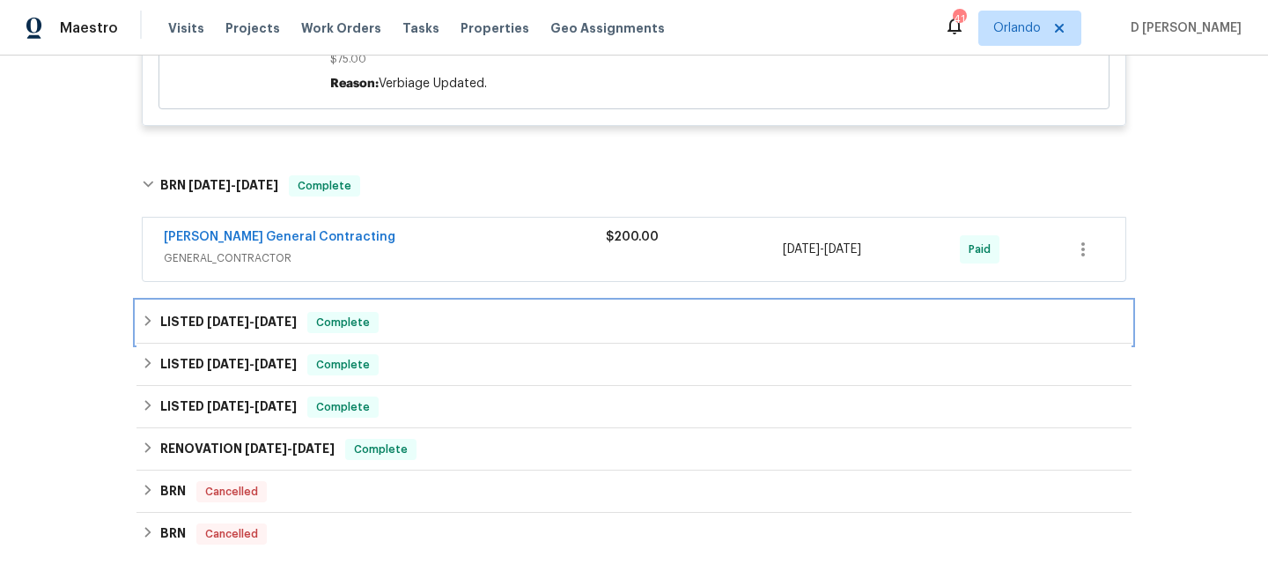
click at [156, 321] on div "LISTED 6/18/25 - 6/20/25 Complete" at bounding box center [634, 322] width 985 height 21
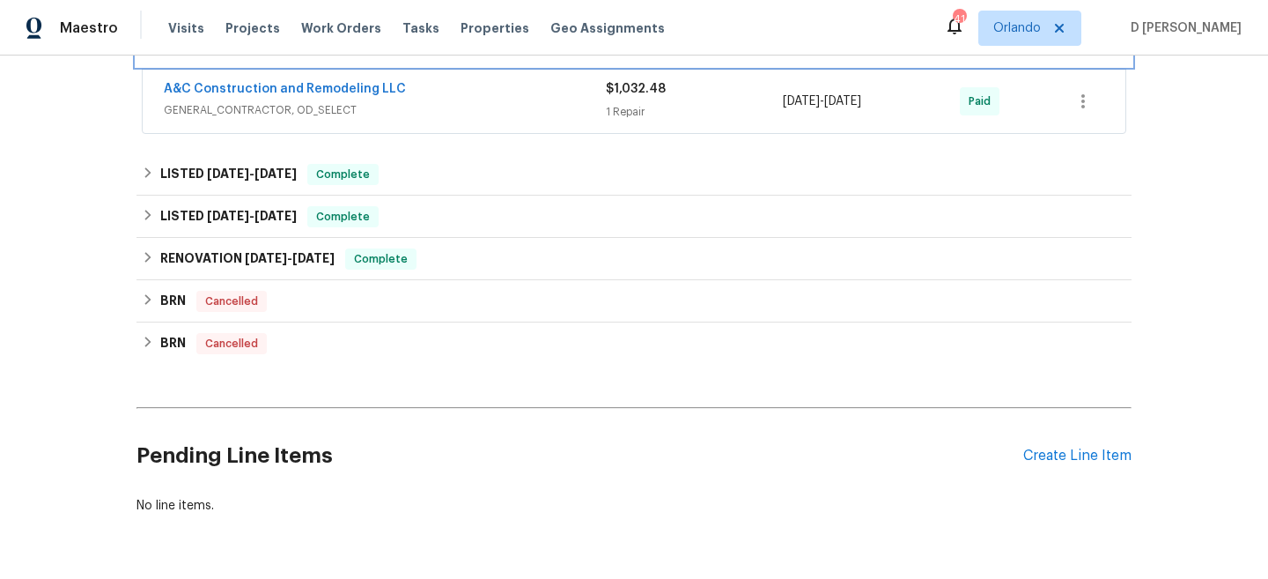
scroll to position [1519, 0]
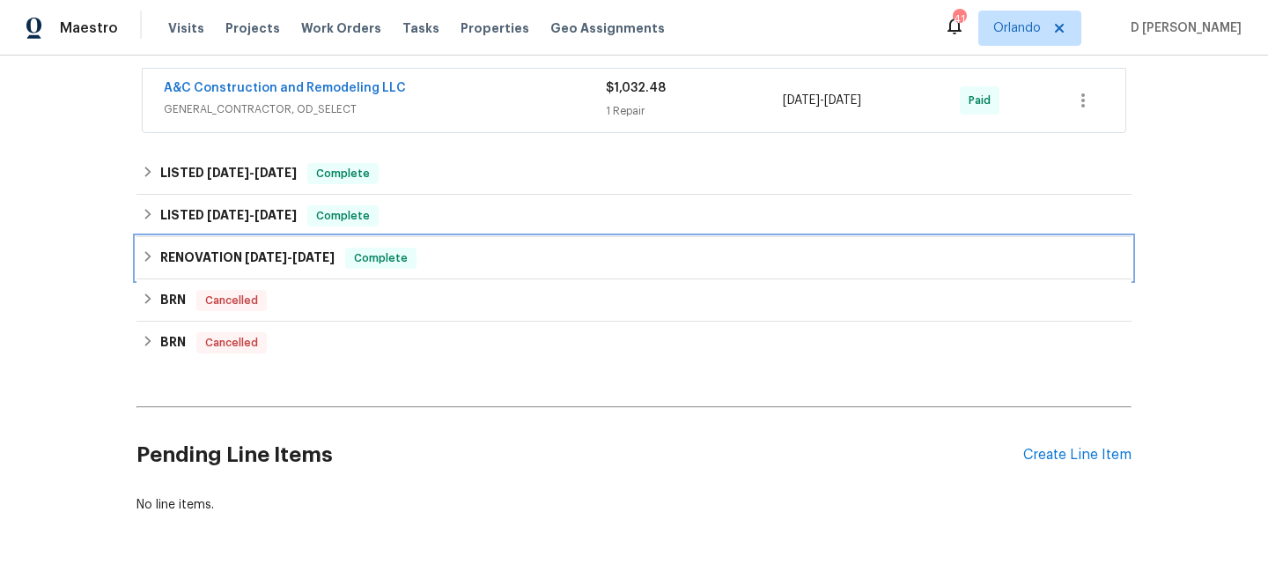
click at [138, 256] on div "RENOVATION 3/3/25 - 4/18/25 Complete" at bounding box center [634, 258] width 995 height 42
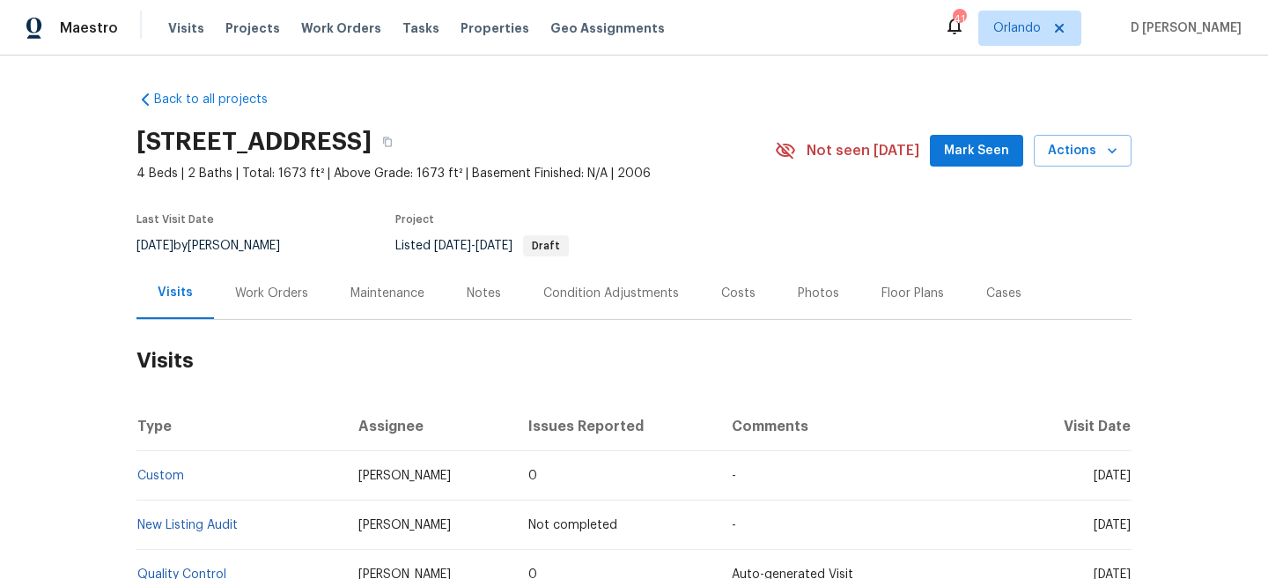
click at [272, 305] on div "Work Orders" at bounding box center [271, 293] width 115 height 52
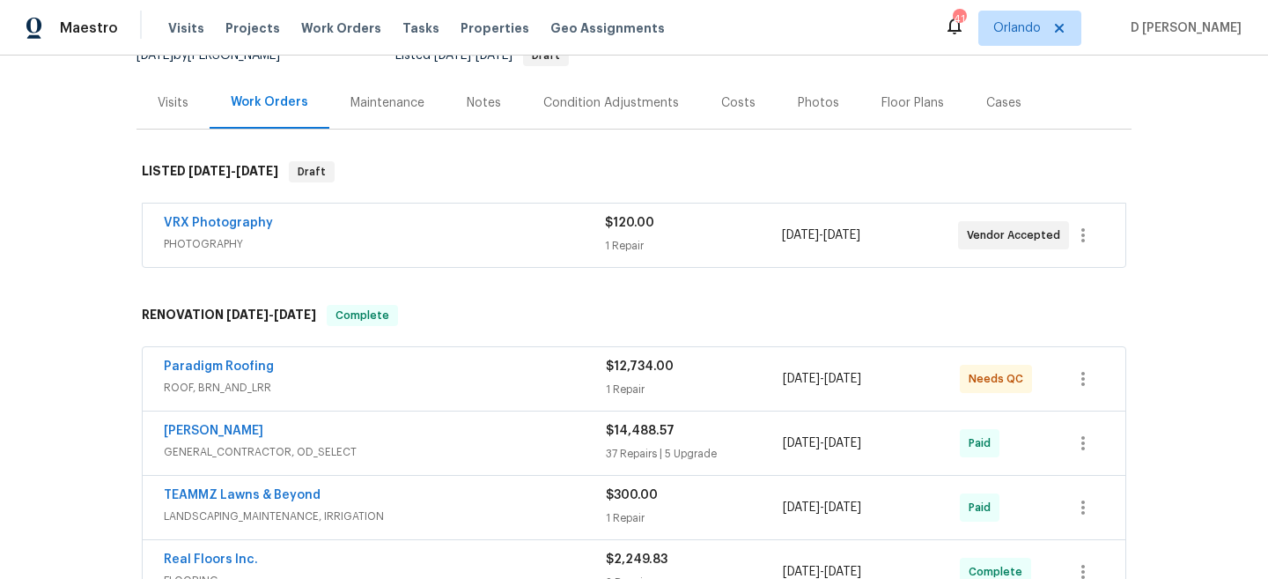
scroll to position [85, 0]
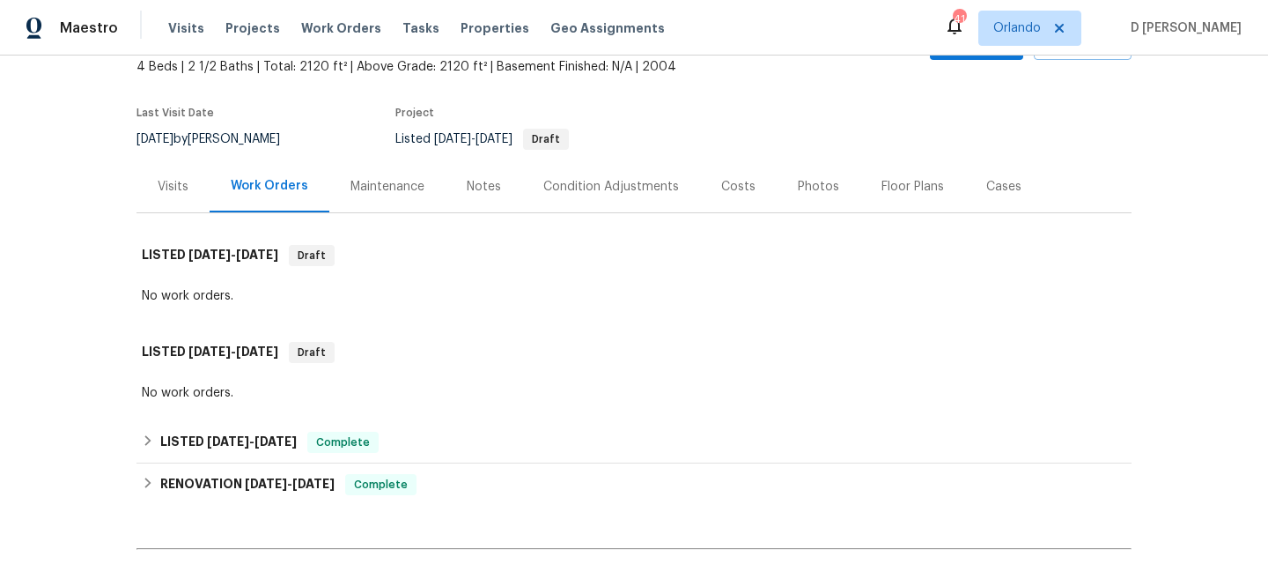
scroll to position [129, 0]
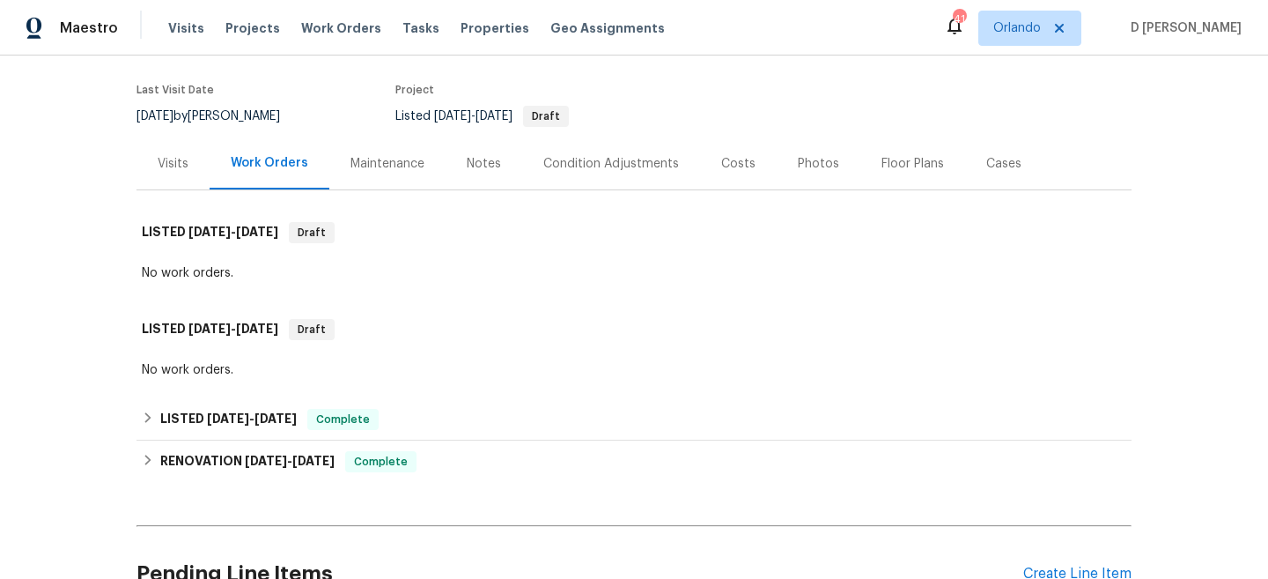
click at [181, 166] on div "Visits" at bounding box center [173, 164] width 31 height 18
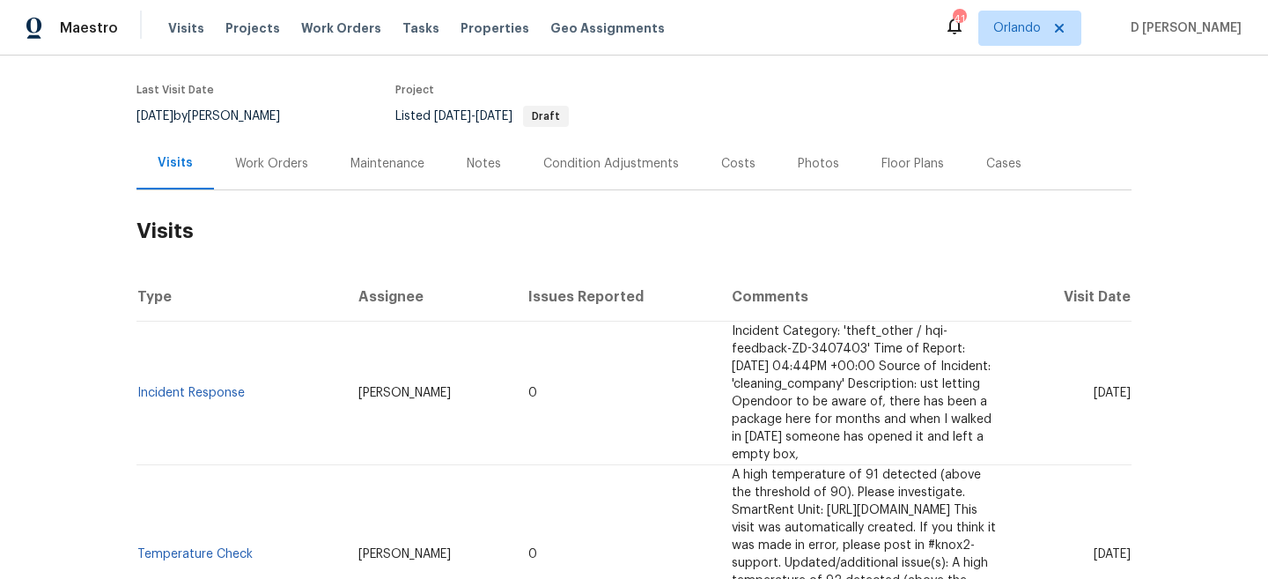
click at [270, 167] on div "Work Orders" at bounding box center [271, 164] width 73 height 18
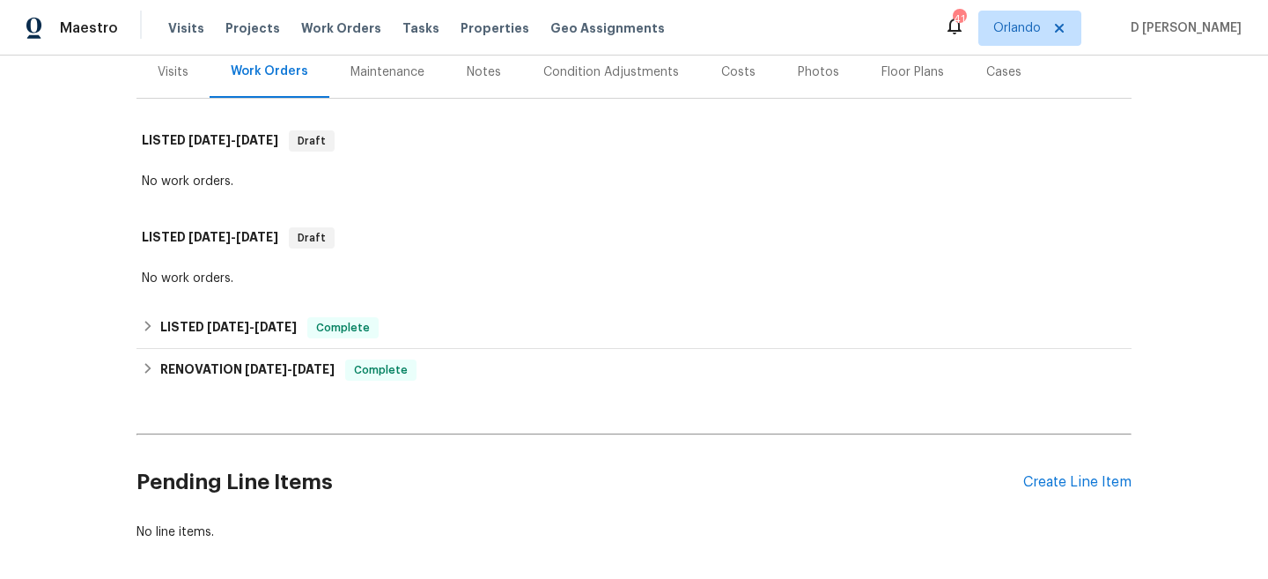
scroll to position [303, 0]
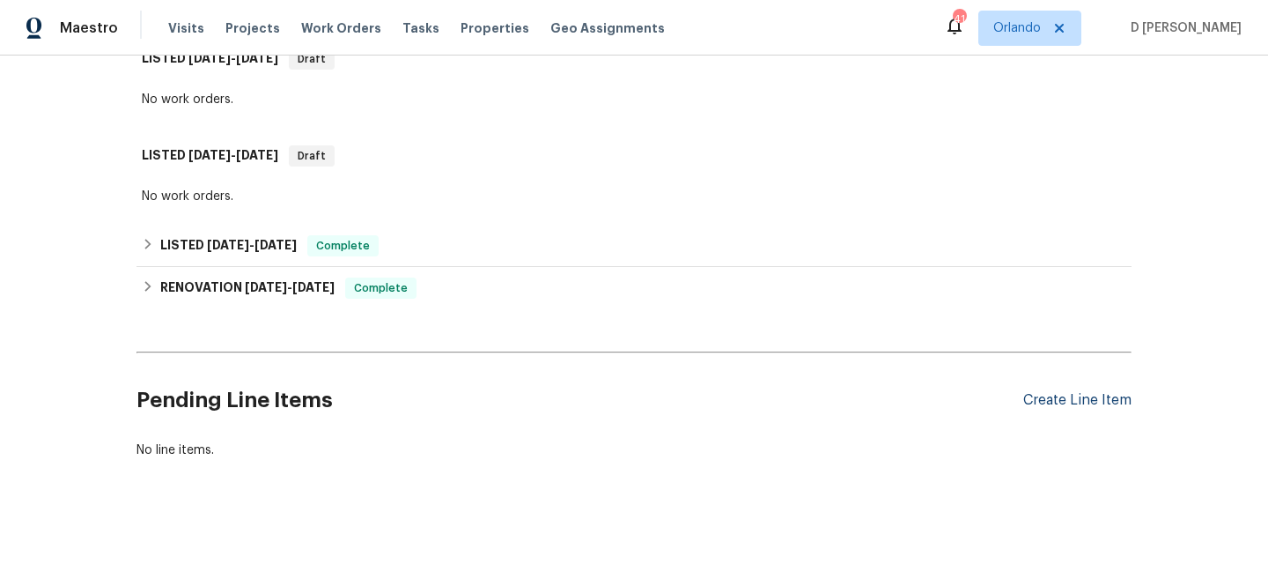
click at [1082, 403] on div "Create Line Item" at bounding box center [1077, 400] width 108 height 17
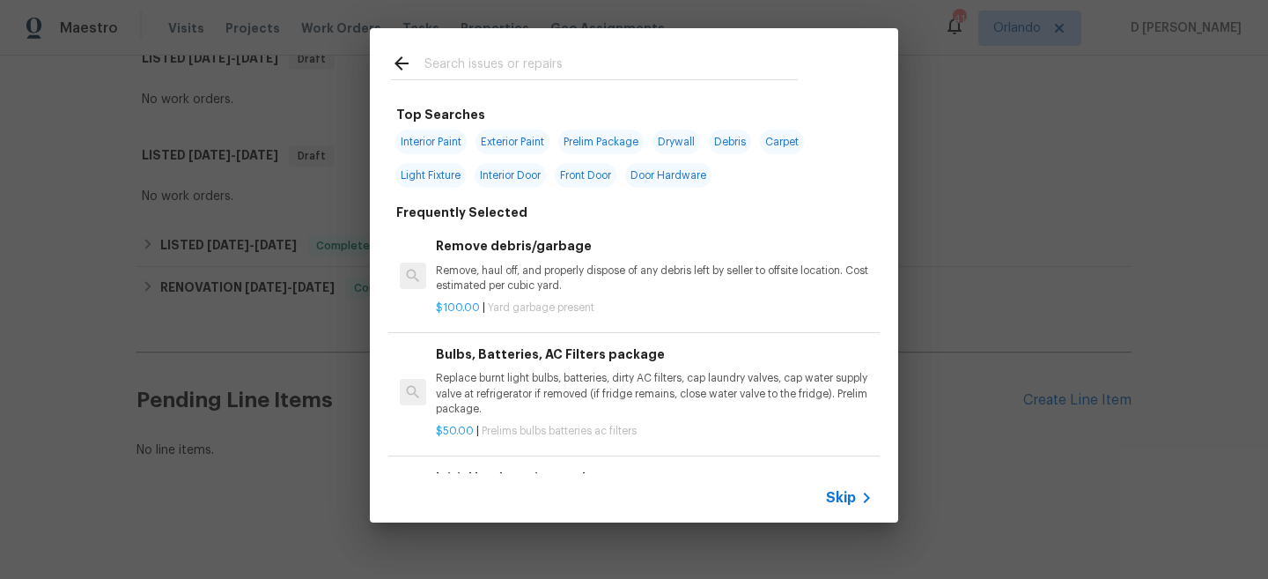
click at [839, 488] on div "Skip" at bounding box center [851, 497] width 51 height 21
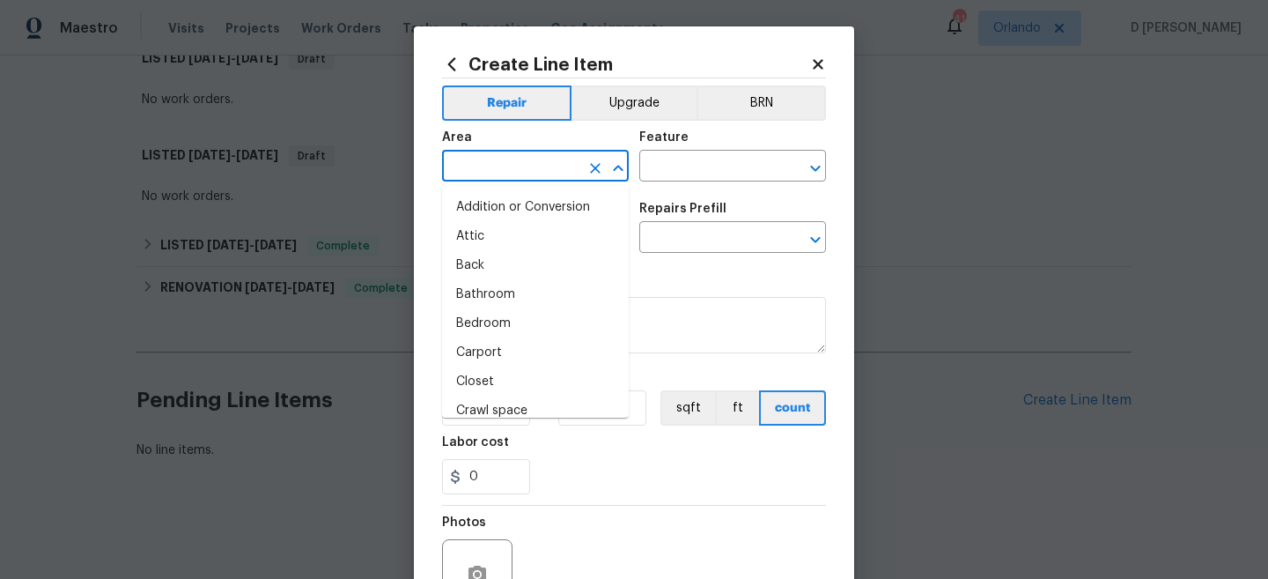
click at [498, 161] on input "text" at bounding box center [510, 167] width 137 height 27
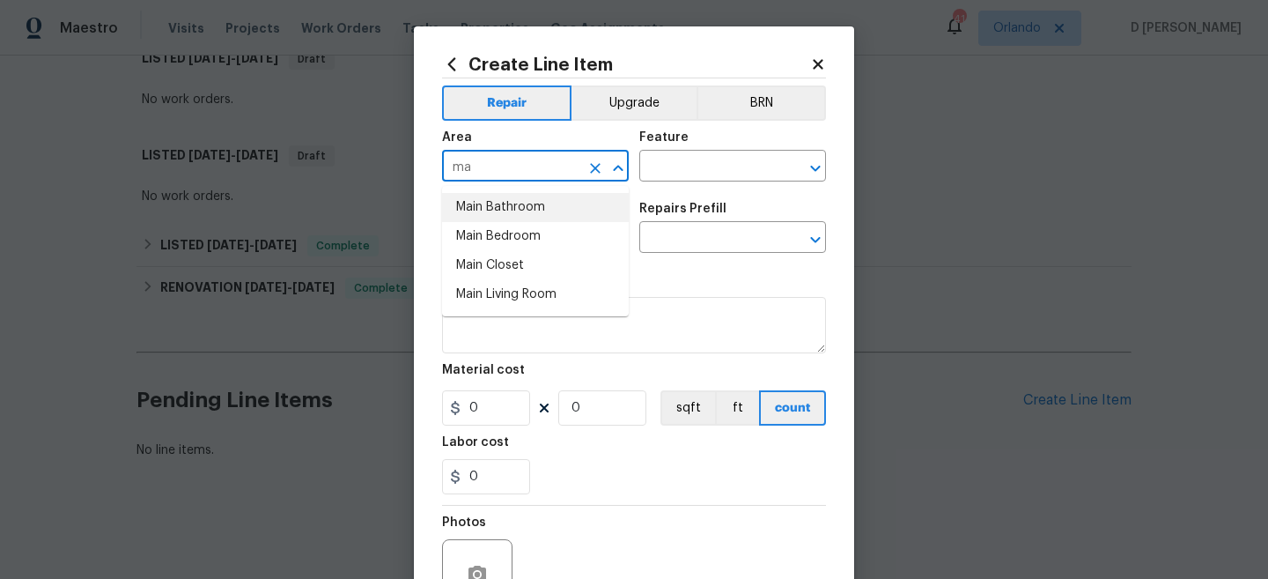
click at [488, 201] on li "Main Bathroom" at bounding box center [535, 207] width 187 height 29
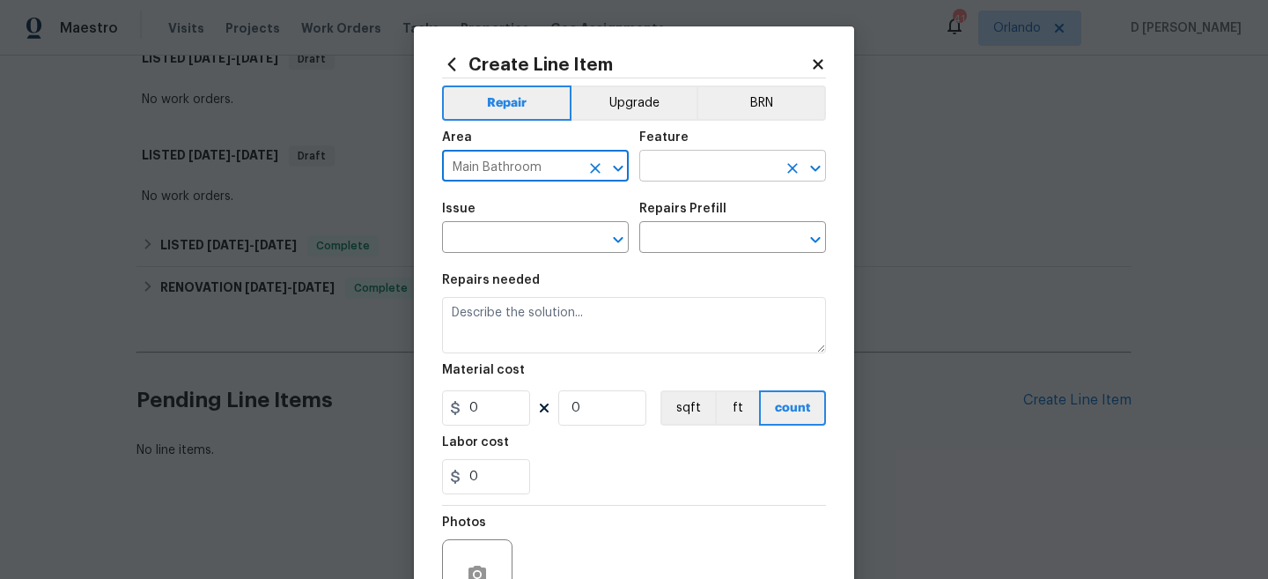
type input "Main Bathroom"
click at [677, 172] on input "text" at bounding box center [707, 167] width 137 height 27
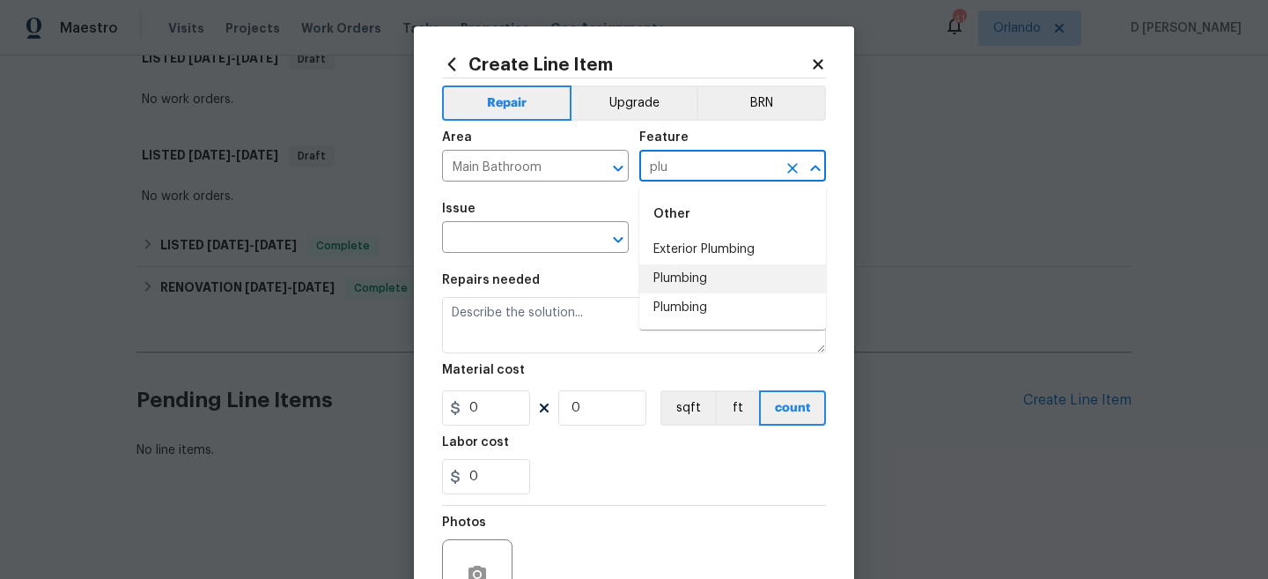
click at [677, 285] on li "Plumbing" at bounding box center [732, 278] width 187 height 29
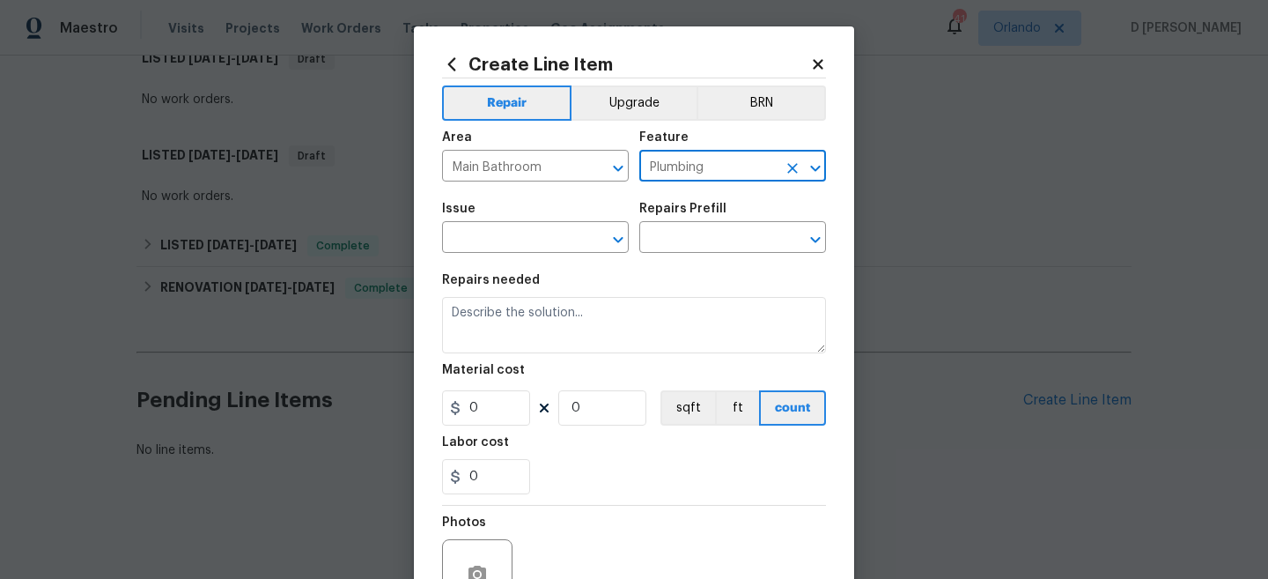
type input "Plumbing"
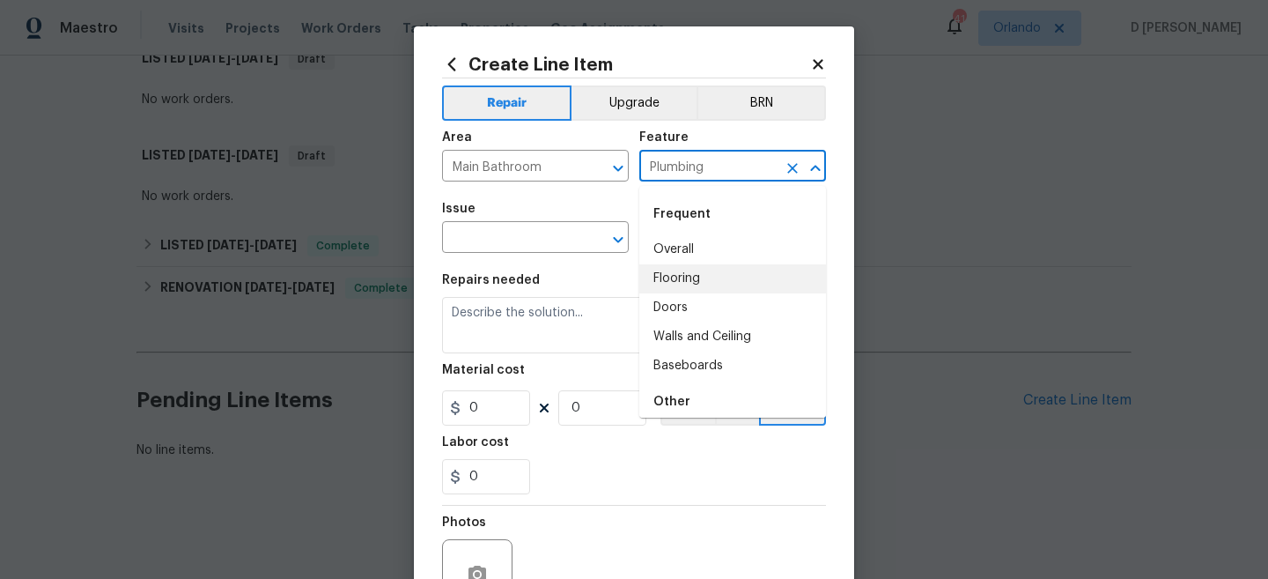
click at [484, 223] on div "Issue" at bounding box center [535, 214] width 187 height 23
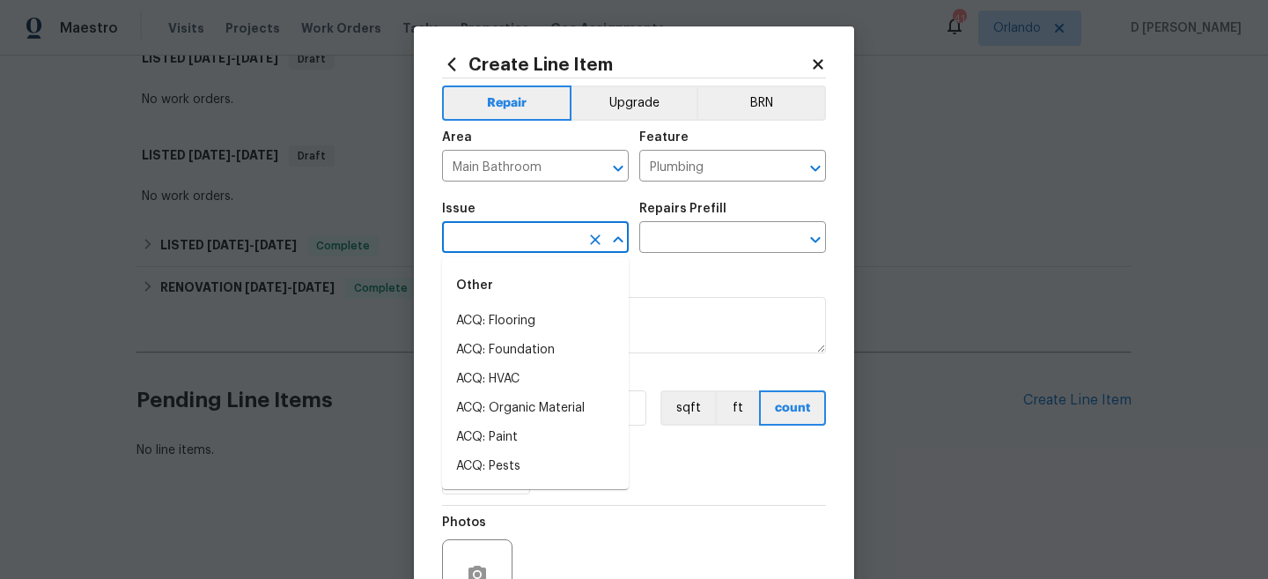
click at [483, 240] on input "text" at bounding box center [510, 238] width 137 height 27
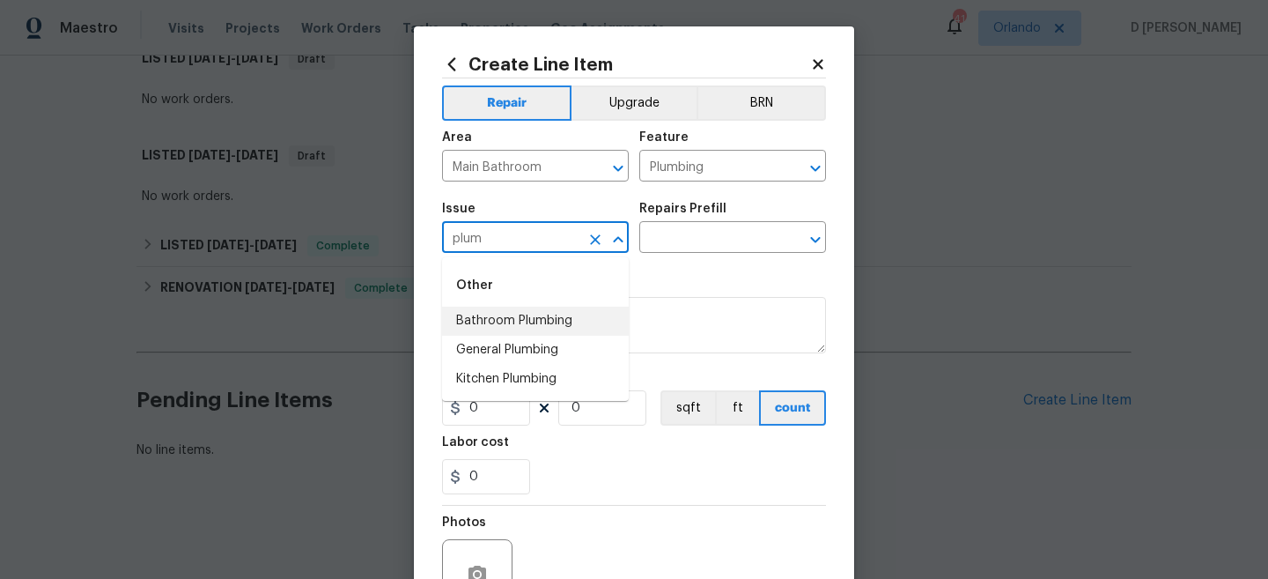
click at [471, 320] on li "Bathroom Plumbing" at bounding box center [535, 321] width 187 height 29
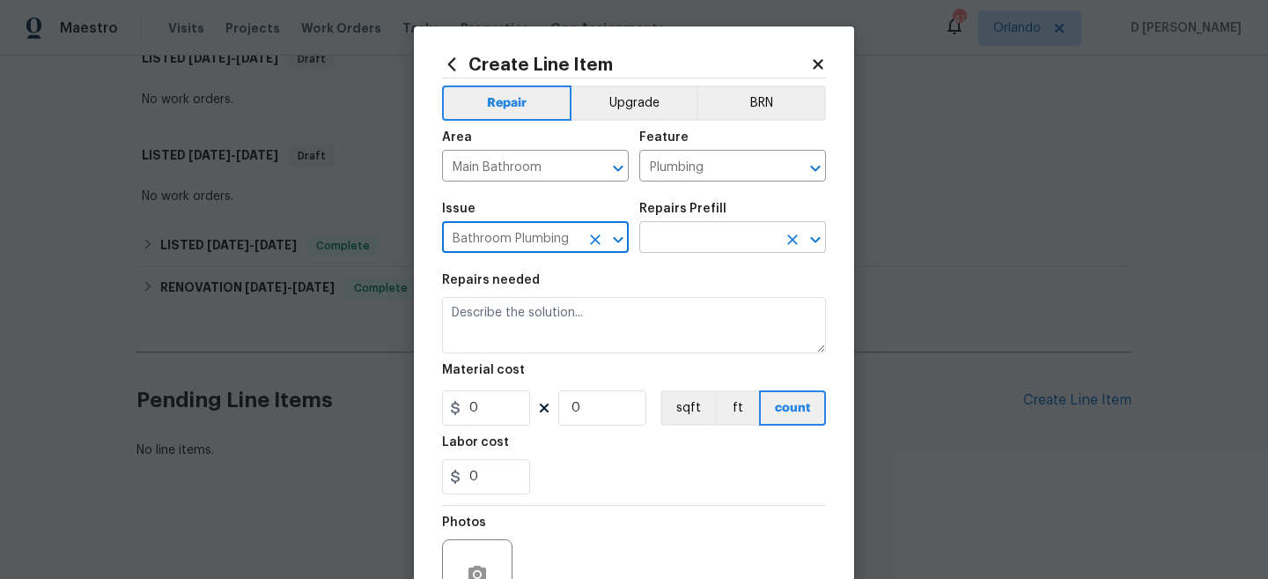
type input "Bathroom Plumbing"
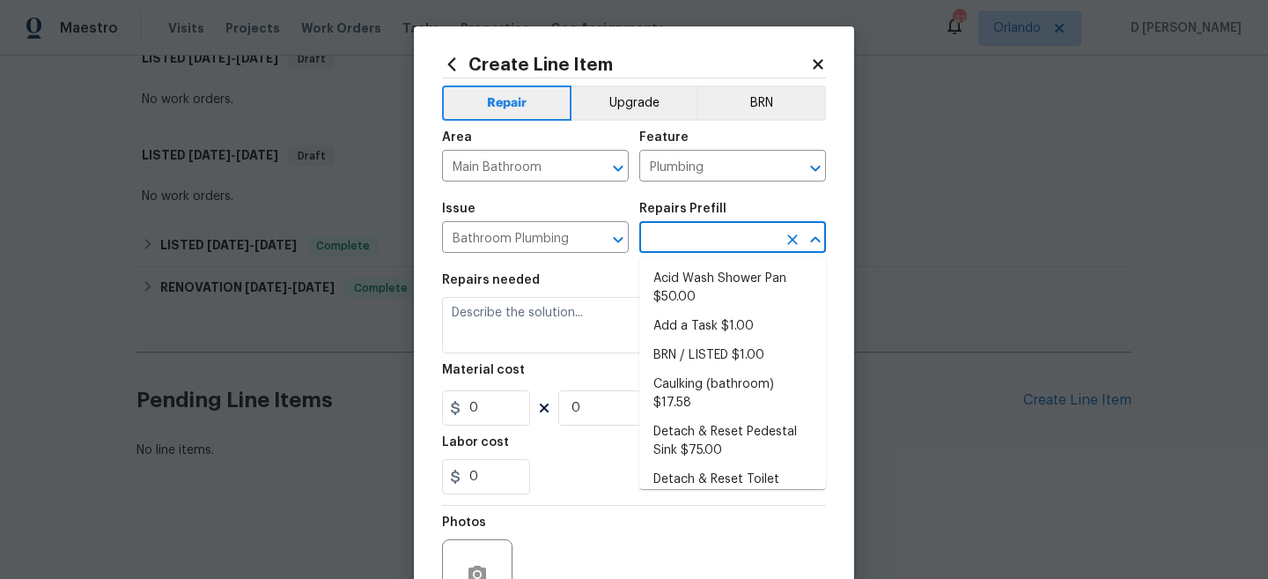
click at [688, 243] on input "text" at bounding box center [707, 238] width 137 height 27
click at [675, 366] on li "BRN / LISTED $1.00" at bounding box center [732, 355] width 187 height 29
type input "BRN / LISTED $1.00"
type textarea "Provide additional detail"
type input "1"
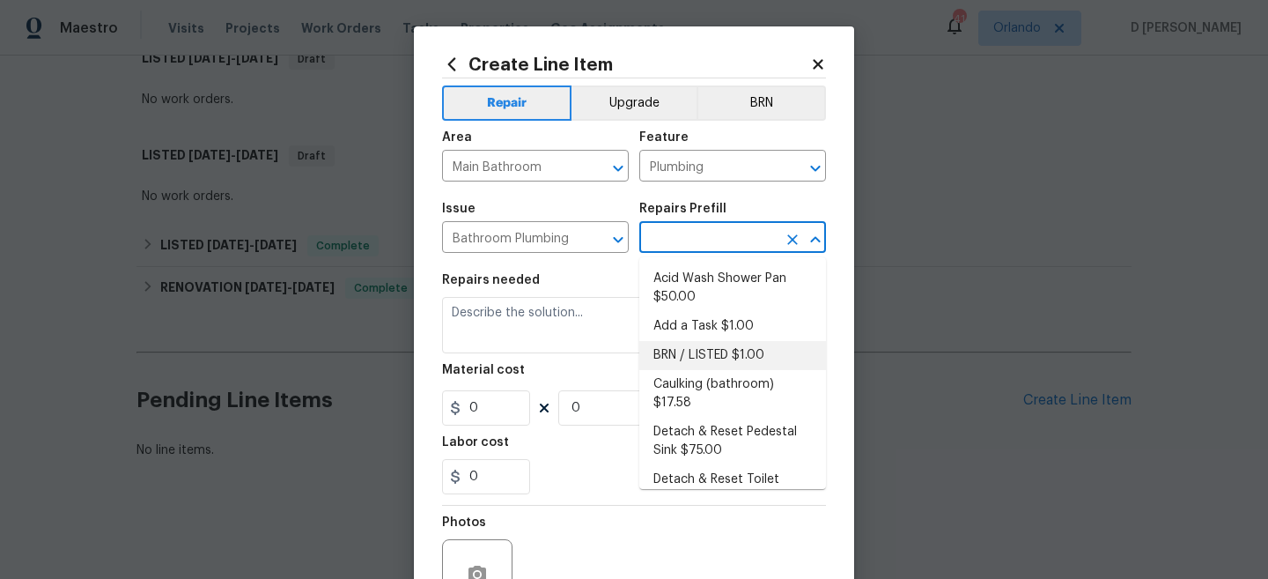
type input "1"
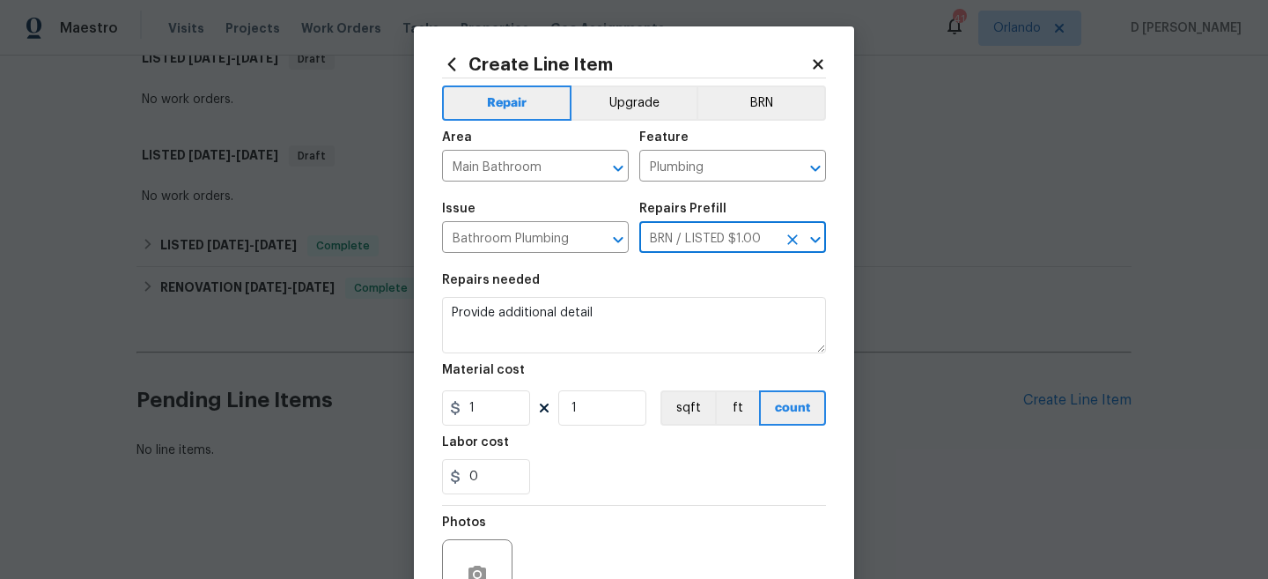
click at [791, 241] on icon "Clear" at bounding box center [792, 239] width 11 height 11
click at [720, 245] on input "text" at bounding box center [707, 238] width 137 height 27
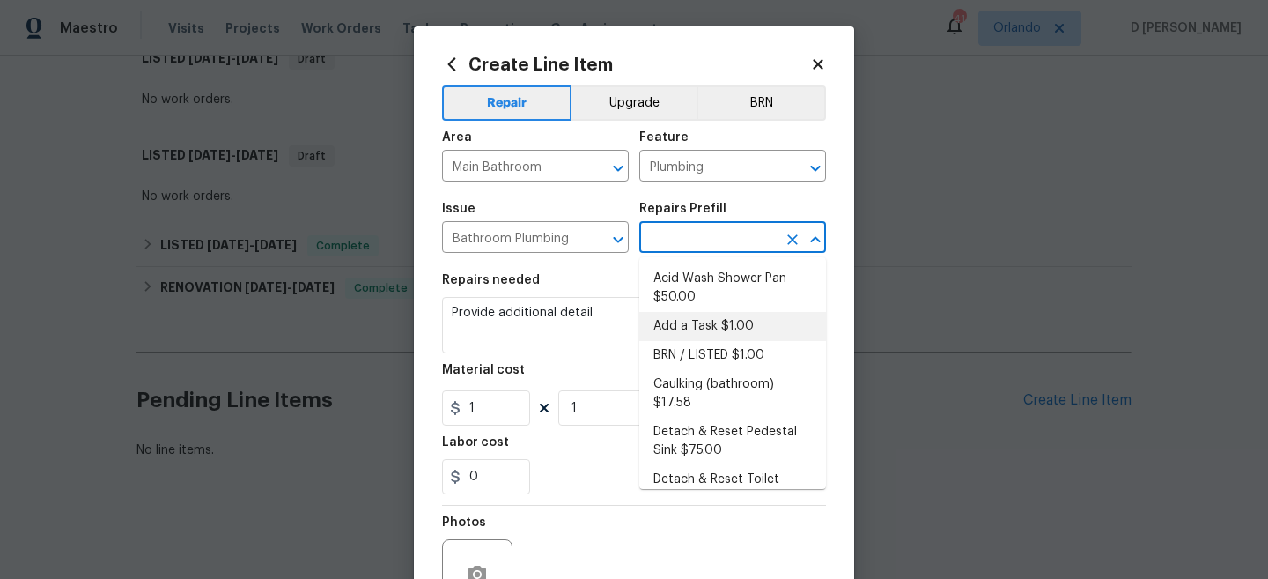
click at [702, 327] on li "Add a Task $1.00" at bounding box center [732, 326] width 187 height 29
type input "Add a Task $1.00"
type textarea "HPM to detail"
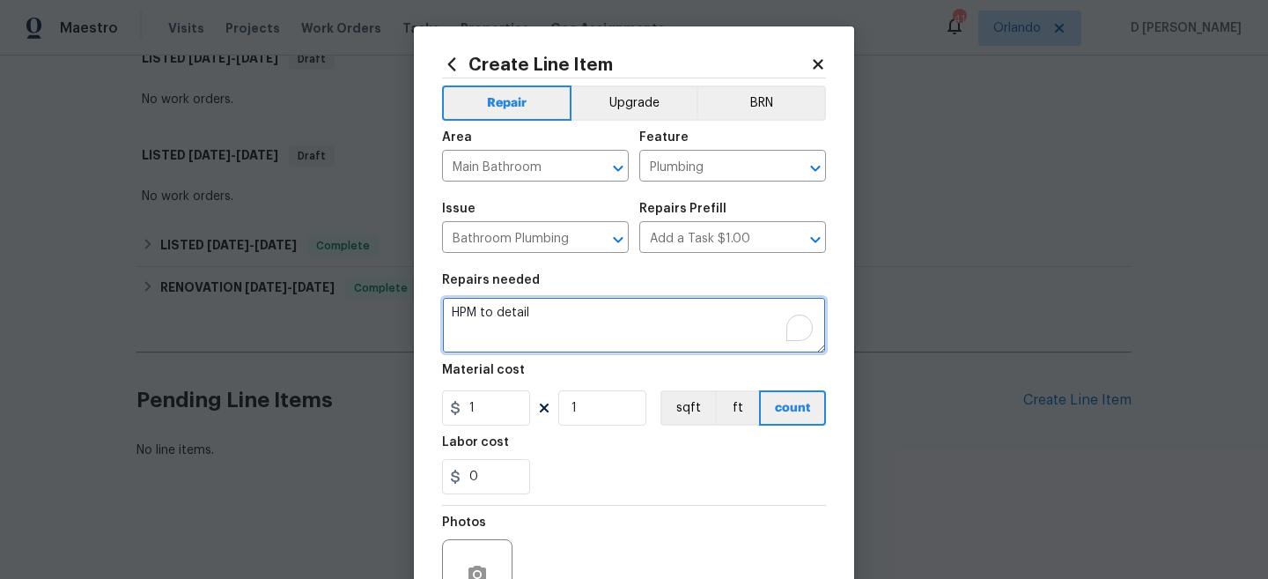
drag, startPoint x: 448, startPoint y: 309, endPoint x: 578, endPoint y: 310, distance: 129.5
click at [578, 310] on textarea "HPM to detail" at bounding box center [634, 325] width 384 height 56
click at [535, 324] on textarea "To enrich screen reader interactions, please activate Accessibility in Grammarl…" at bounding box center [634, 325] width 384 height 56
paste textarea "(Remove and paste feedback message here) Identify the toilet(s) in need of repa…"
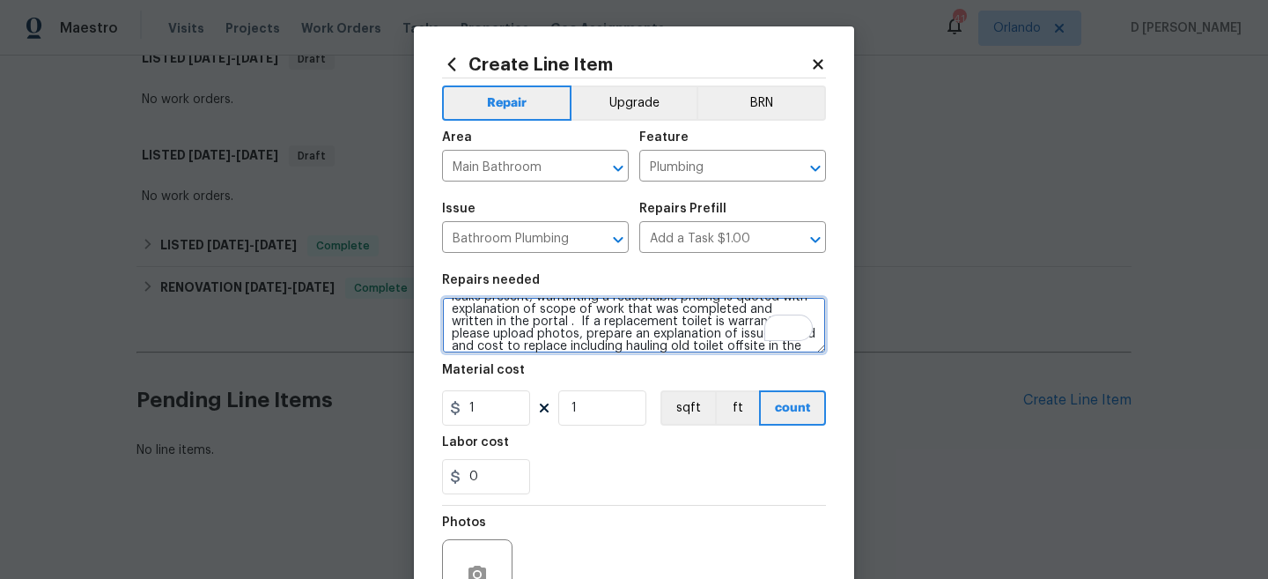
scroll to position [0, 0]
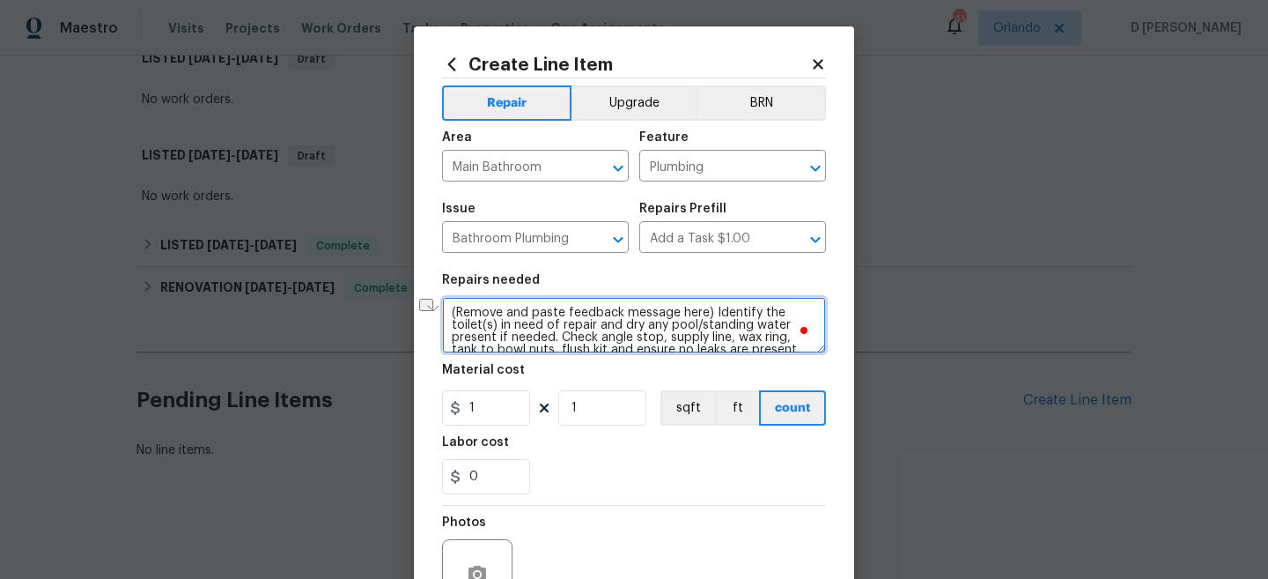
drag, startPoint x: 455, startPoint y: 311, endPoint x: 701, endPoint y: 312, distance: 245.7
click at [701, 312] on textarea "(Remove and paste feedback message here) Identify the toilet(s) in need of repa…" at bounding box center [634, 325] width 384 height 56
paste textarea ""Downstairs toilet is running nonstop. The door to the bathroom, but as soon as…"
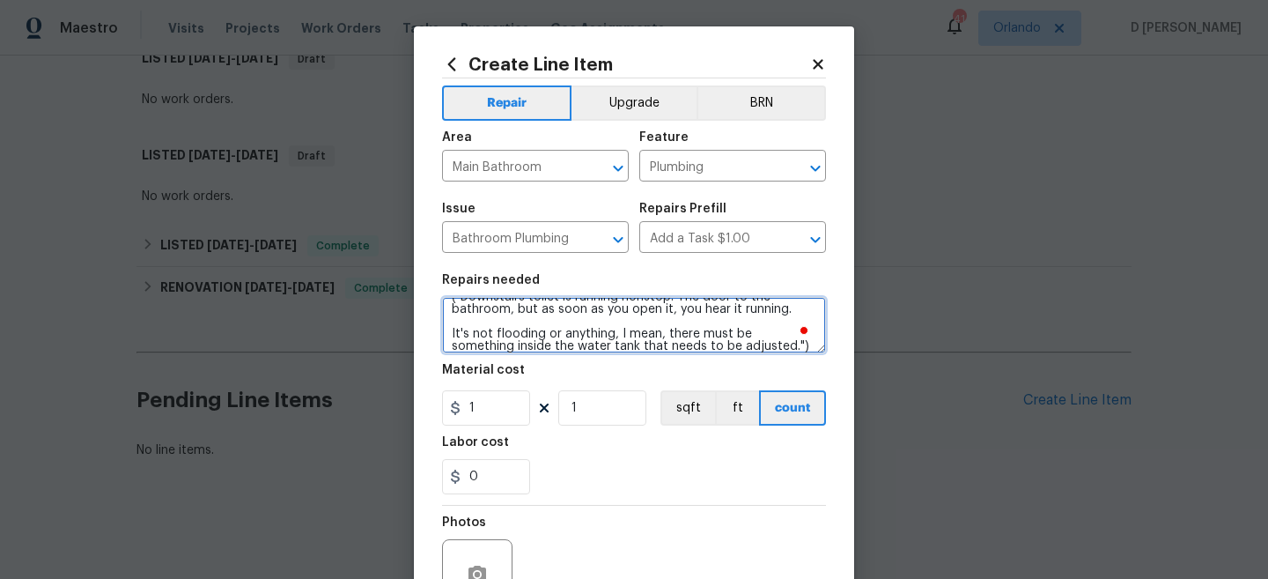
click at [448, 328] on textarea "("Downstairs toilet is running nonstop. The door to the bathroom, but as soon a…" at bounding box center [634, 325] width 384 height 56
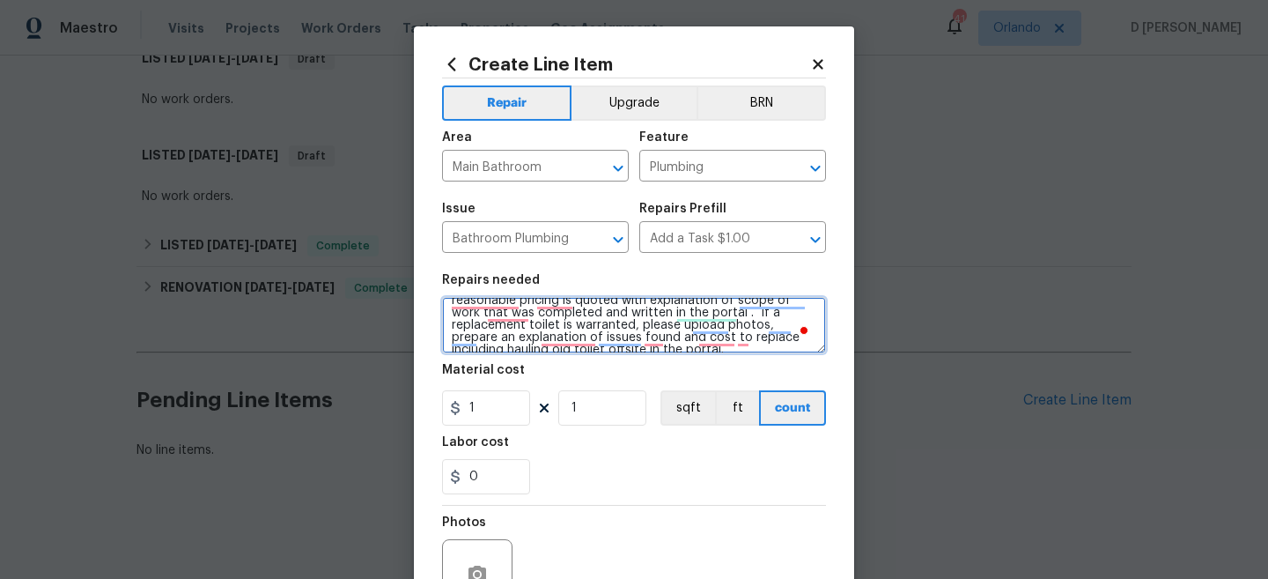
type textarea "("Downstairs toilet is running nonstop. The door to the bathroom, but as soon a…"
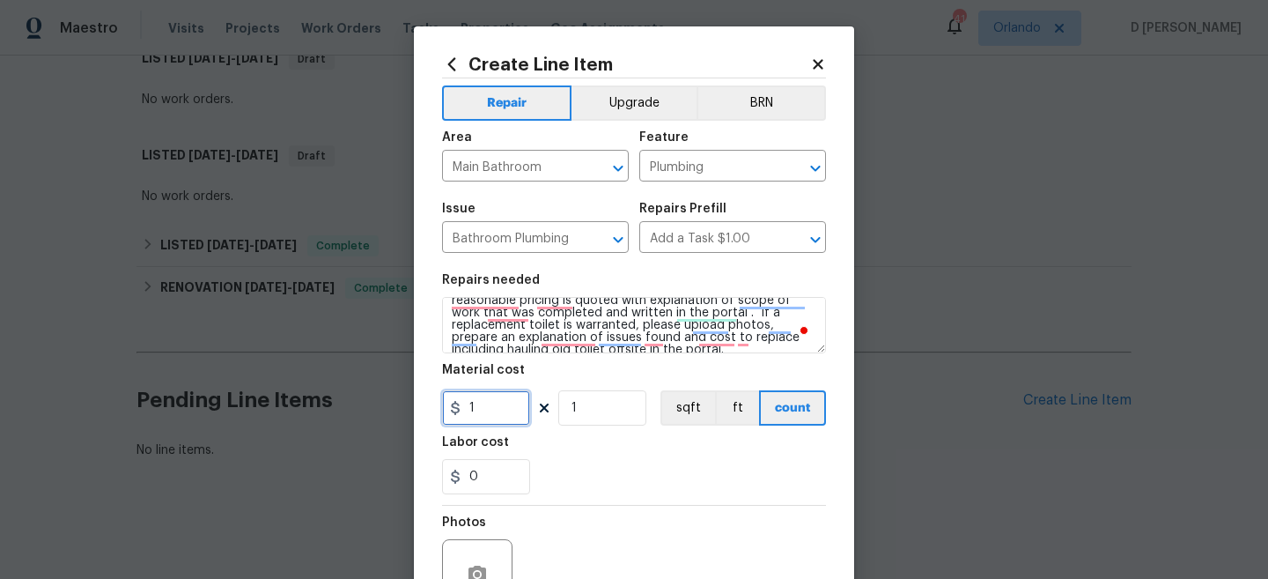
click at [484, 402] on input "1" at bounding box center [486, 407] width 88 height 35
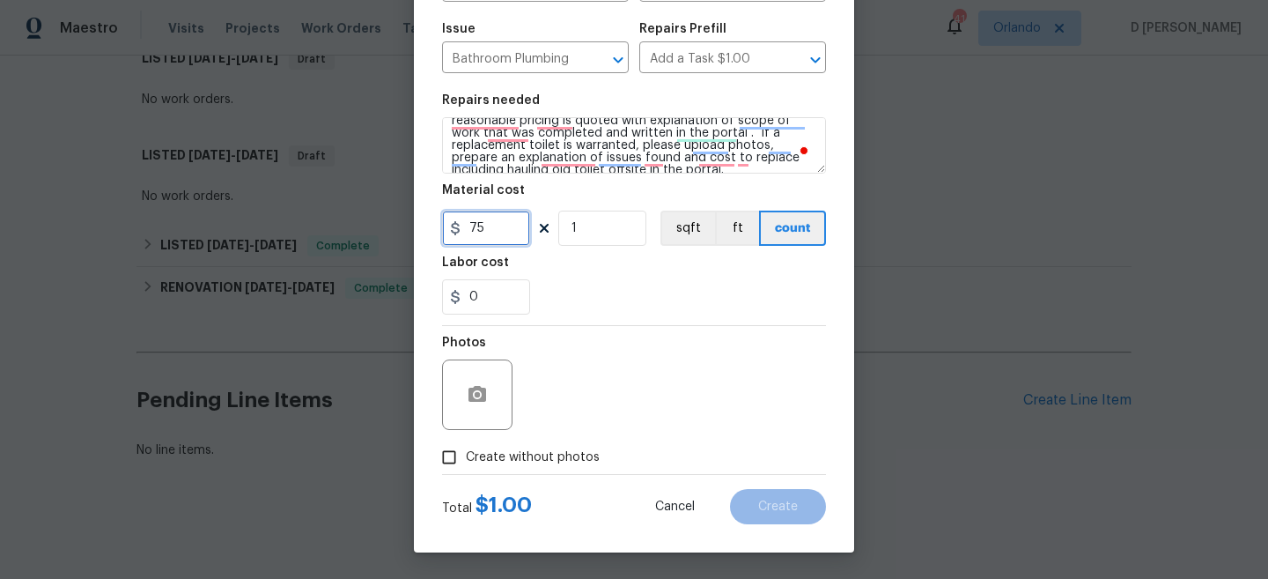
type input "75"
click at [458, 456] on input "Create without photos" at bounding box center [448, 456] width 33 height 33
checkbox input "true"
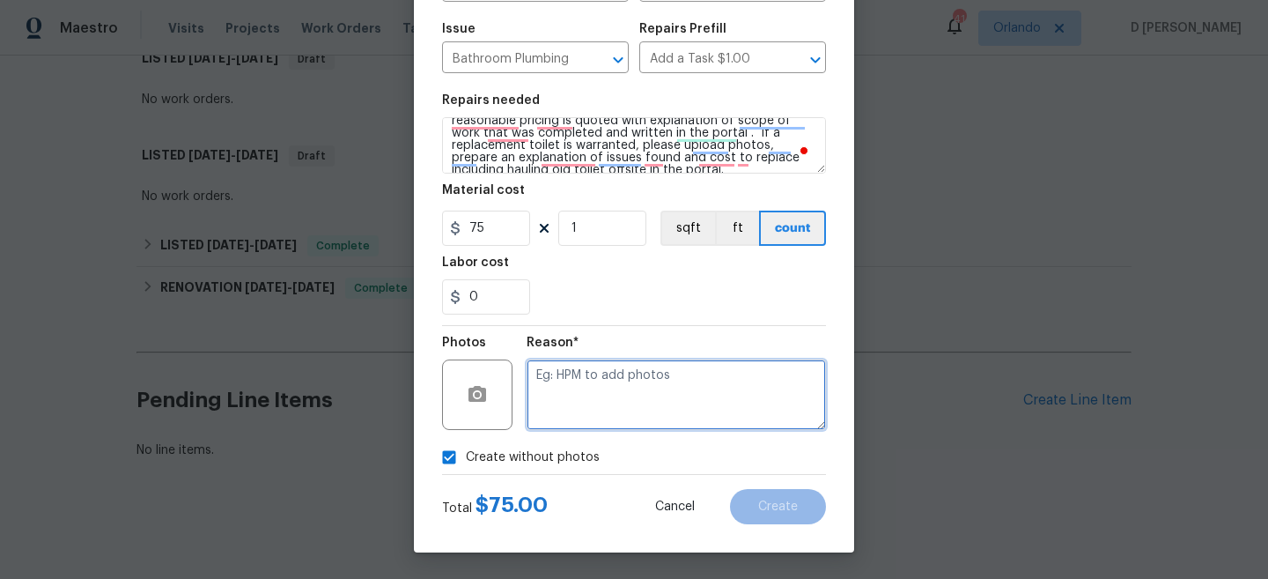
click at [611, 385] on textarea at bounding box center [676, 394] width 299 height 70
type textarea "NA"
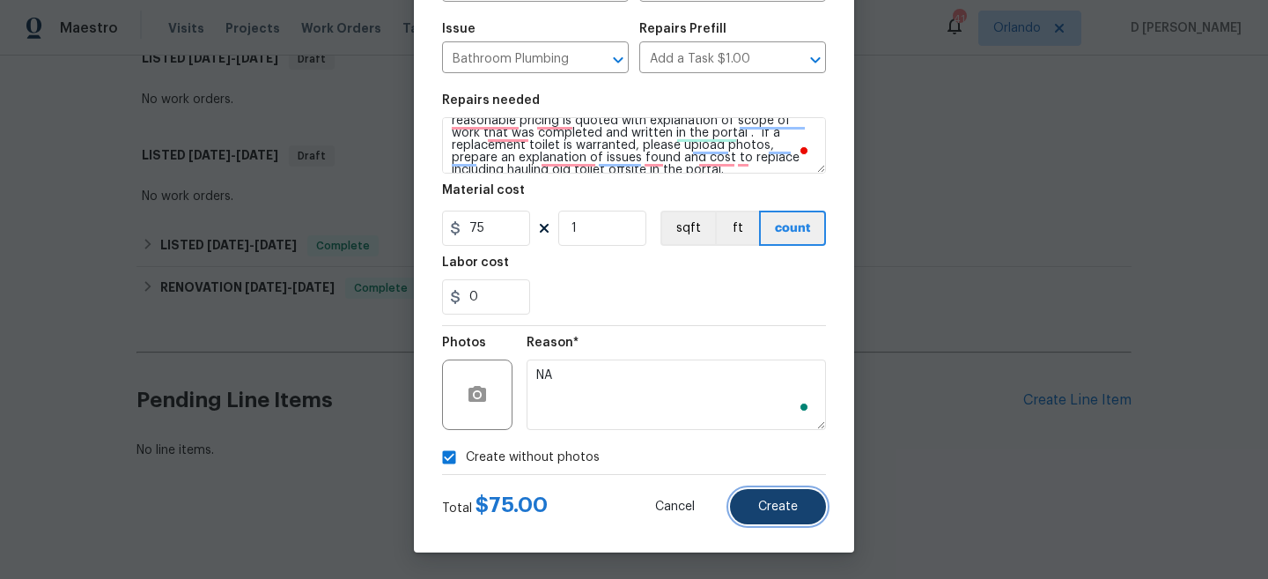
scroll to position [136, 0]
click at [780, 511] on span "Create" at bounding box center [778, 506] width 40 height 13
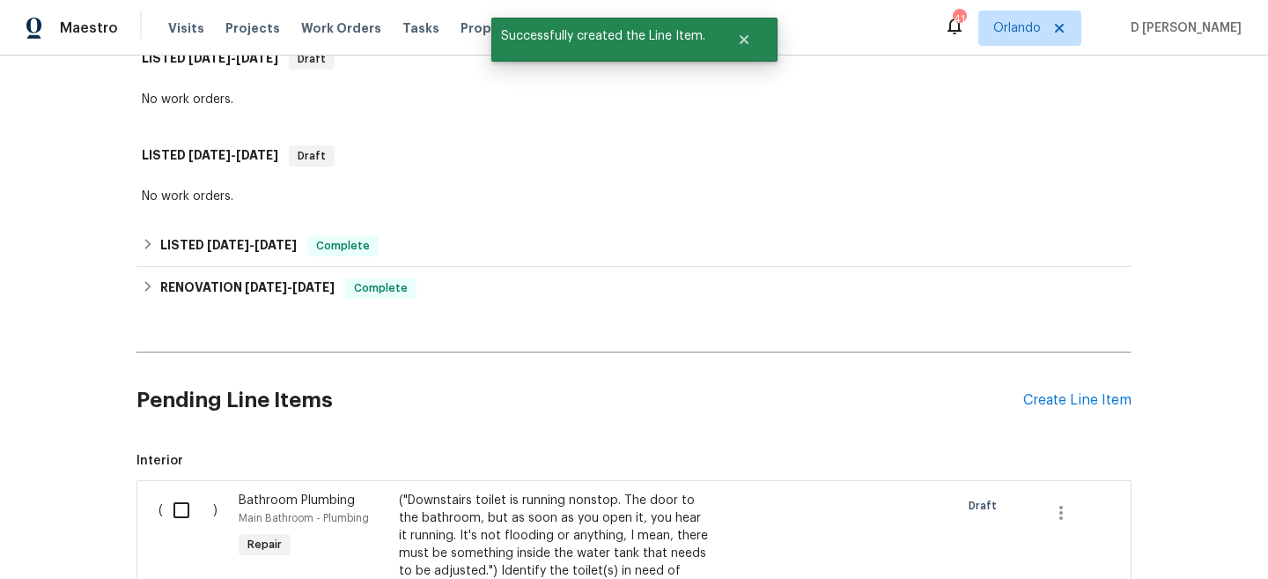
scroll to position [602, 0]
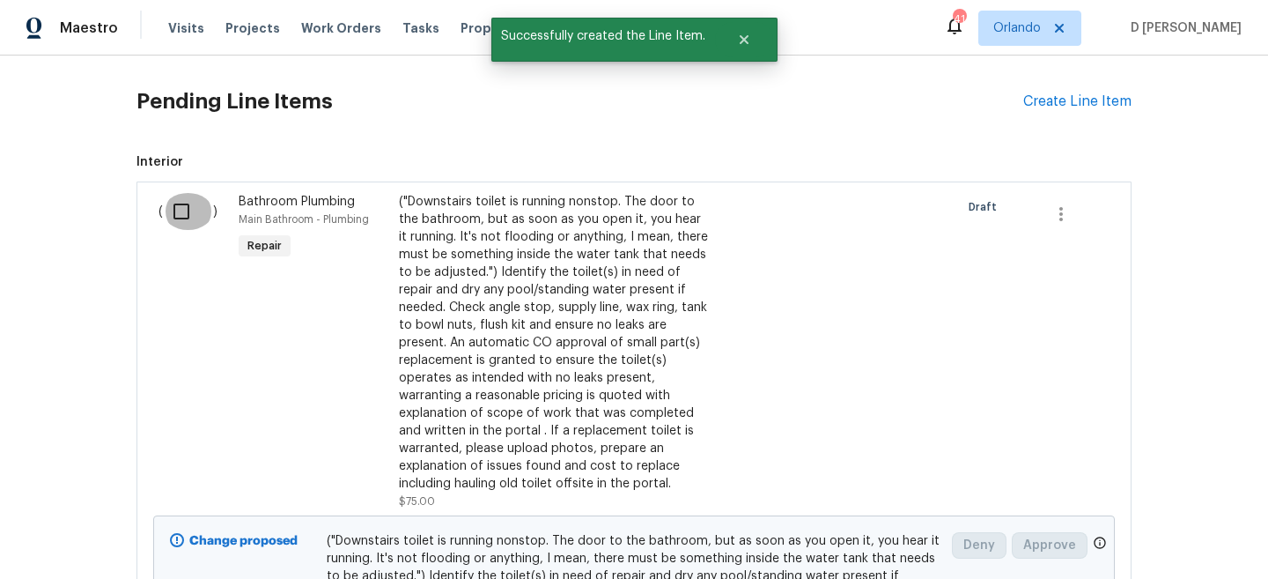
click at [188, 216] on input "checkbox" at bounding box center [188, 211] width 50 height 37
checkbox input "true"
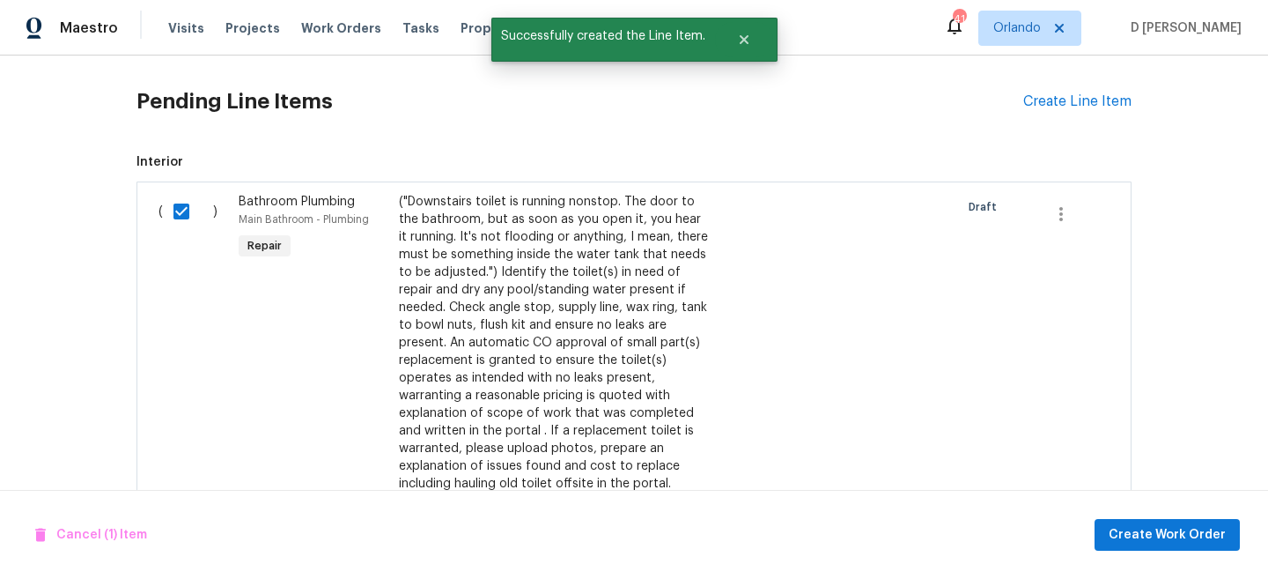
scroll to position [874, 0]
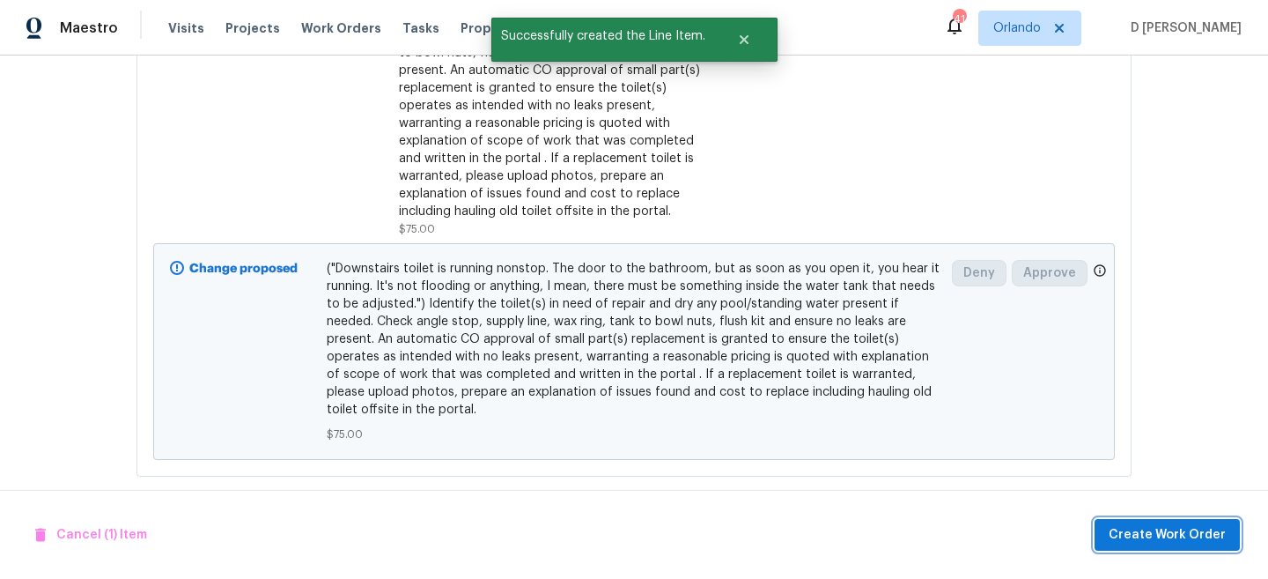
click at [1149, 538] on span "Create Work Order" at bounding box center [1167, 535] width 117 height 22
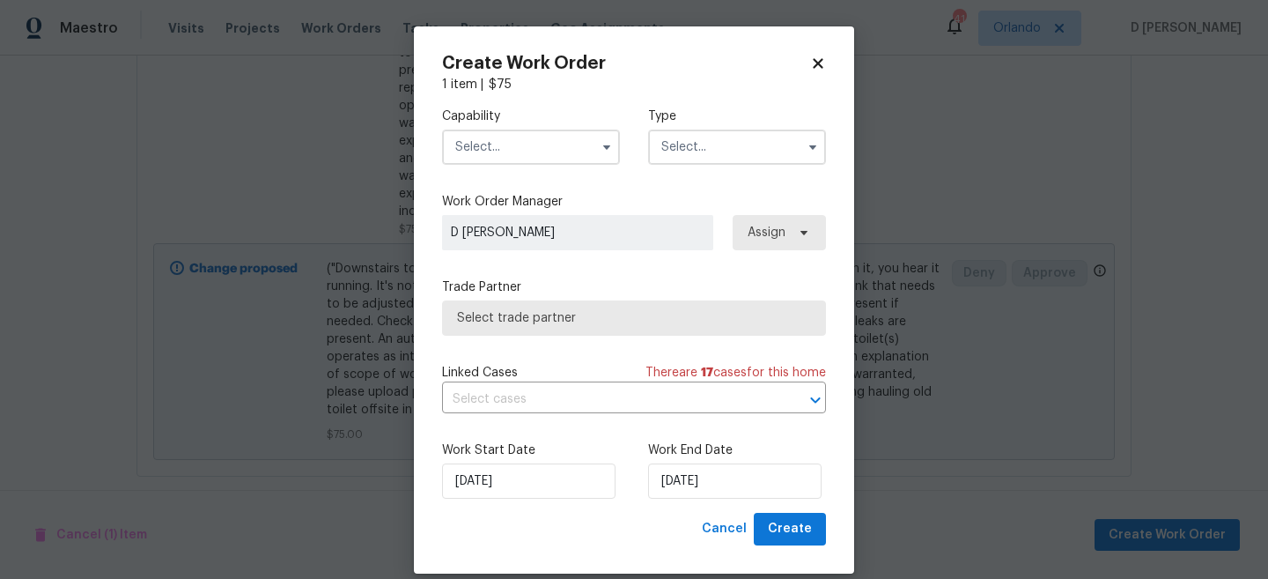
click at [543, 150] on input "text" at bounding box center [531, 146] width 178 height 35
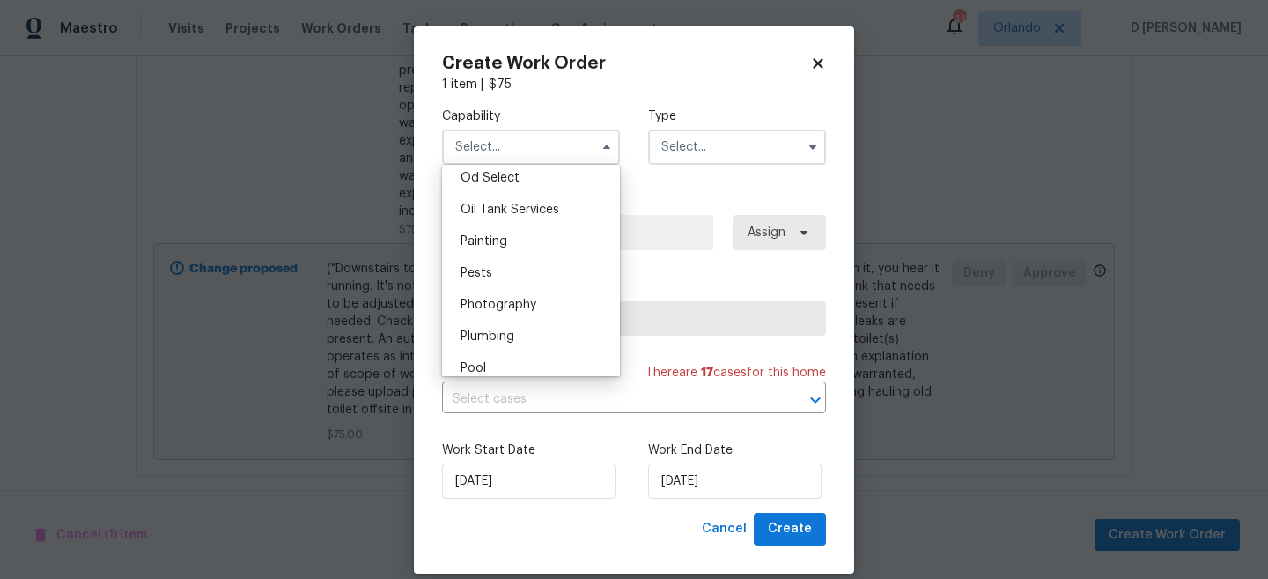
scroll to position [1466, 0]
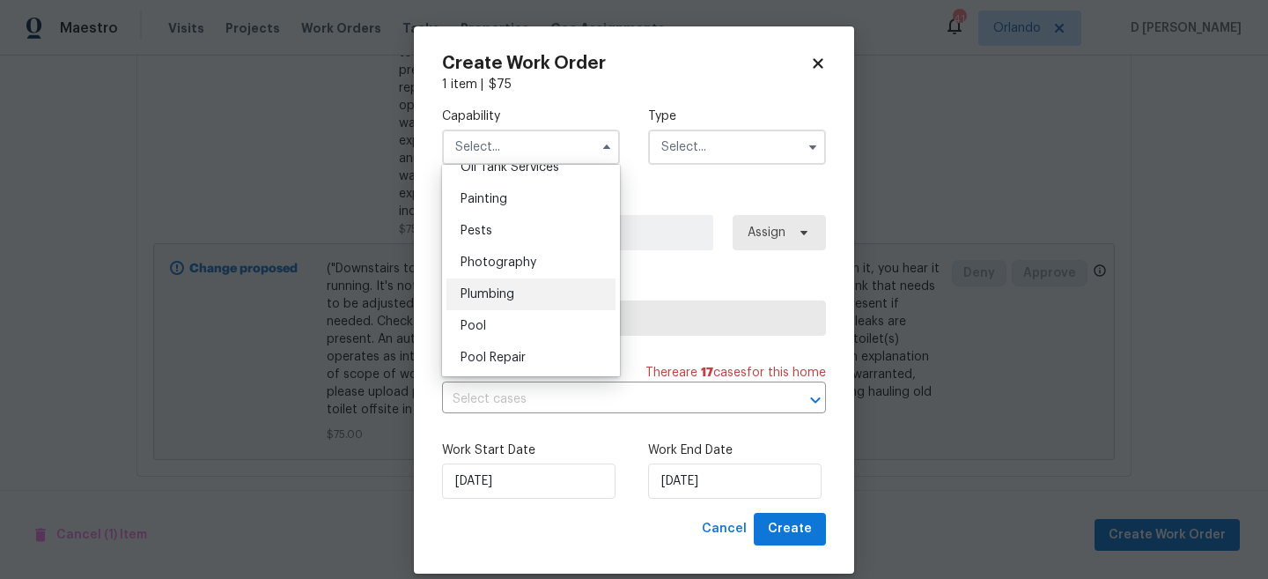
click at [508, 301] on div "Plumbing" at bounding box center [531, 294] width 169 height 32
type input "Plumbing"
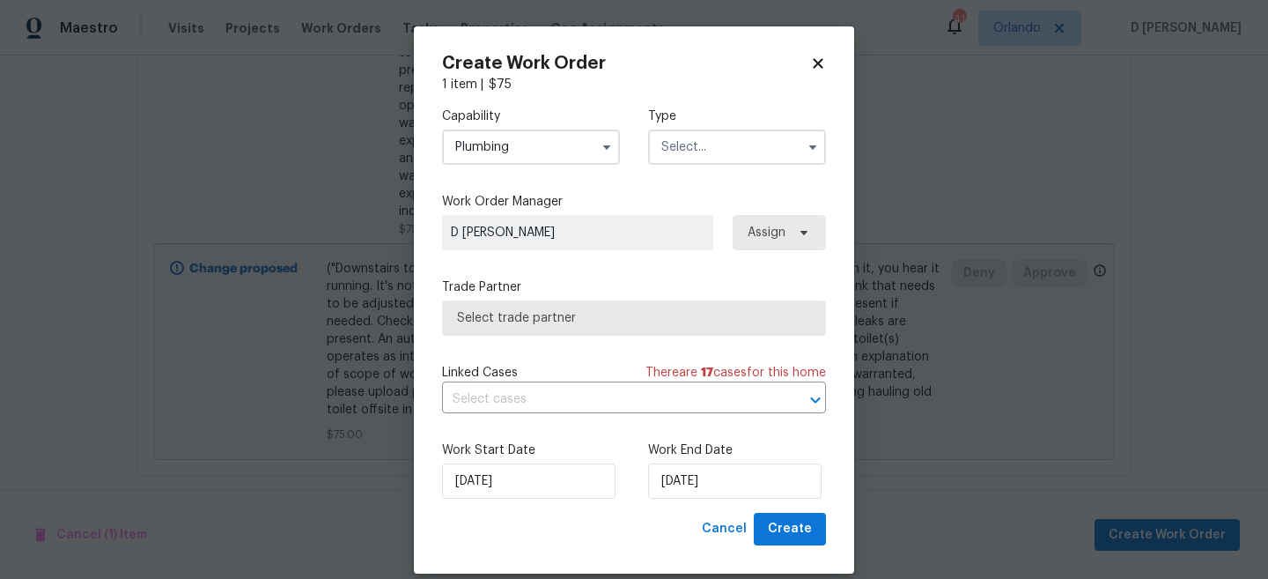
click at [690, 139] on input "text" at bounding box center [737, 146] width 178 height 35
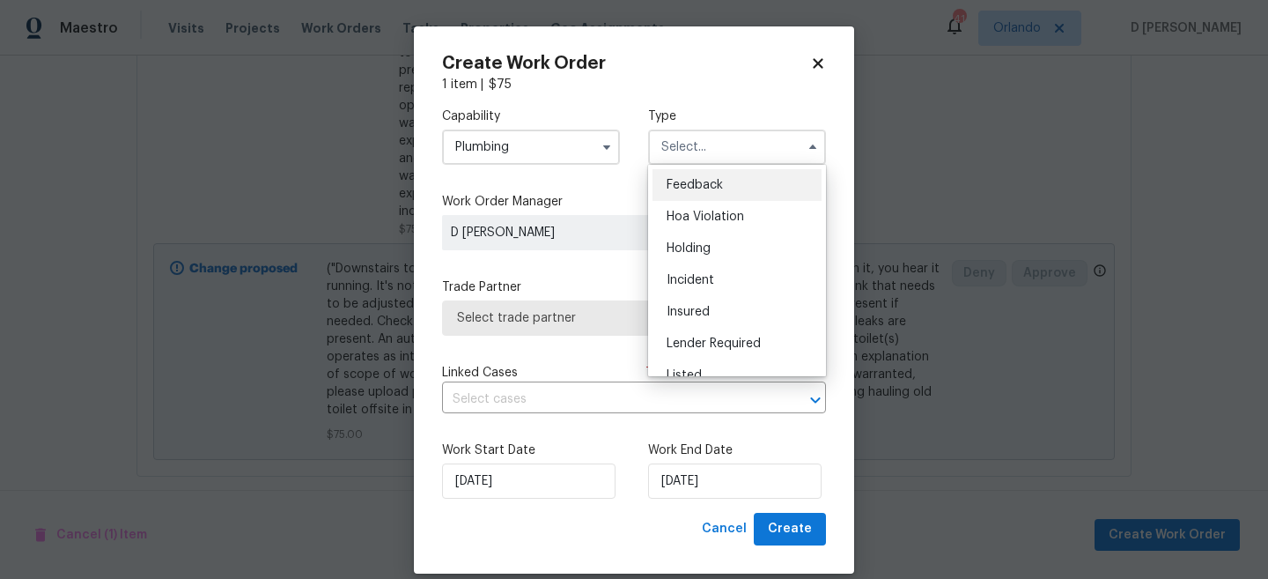
click at [683, 183] on span "Feedback" at bounding box center [695, 185] width 56 height 12
type input "Feedback"
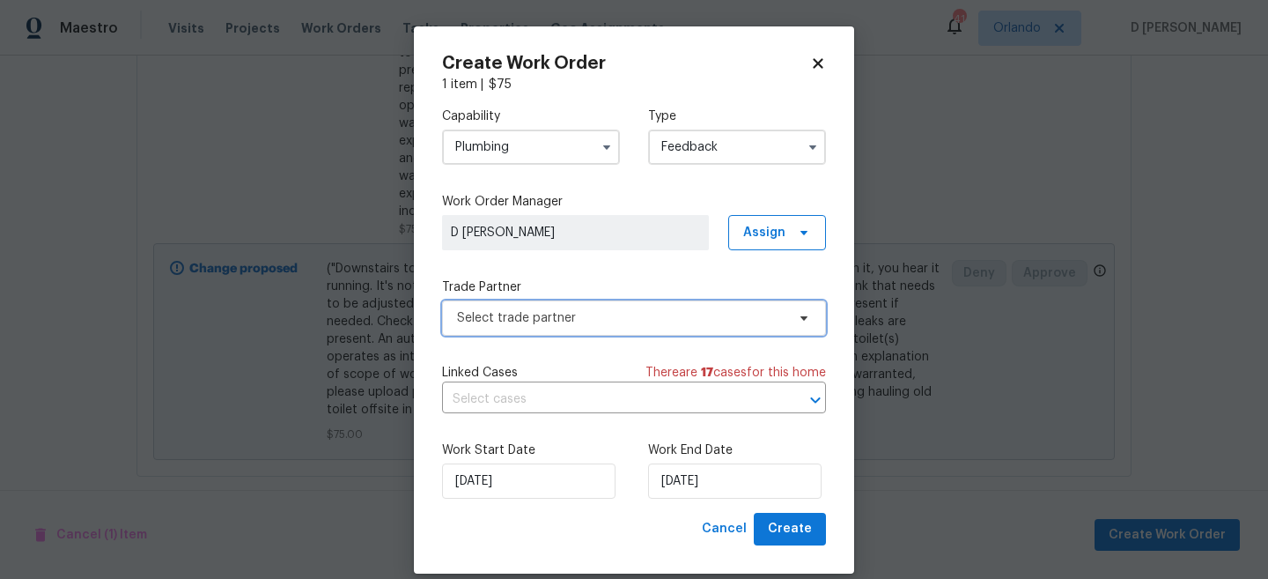
click at [570, 314] on span "Select trade partner" at bounding box center [621, 318] width 329 height 18
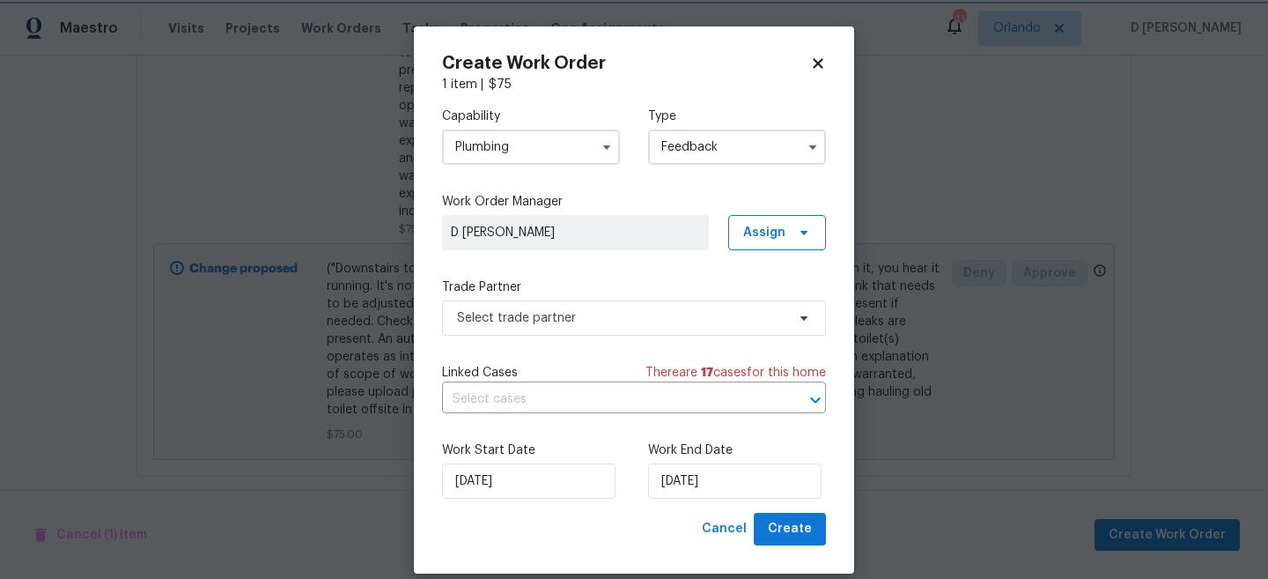
click at [279, 137] on body "Maestro Visits Projects Work Orders Tasks Properties Geo Assignments 41 Orlando…" at bounding box center [634, 289] width 1268 height 579
click at [541, 151] on input "Plumbing" at bounding box center [531, 146] width 178 height 35
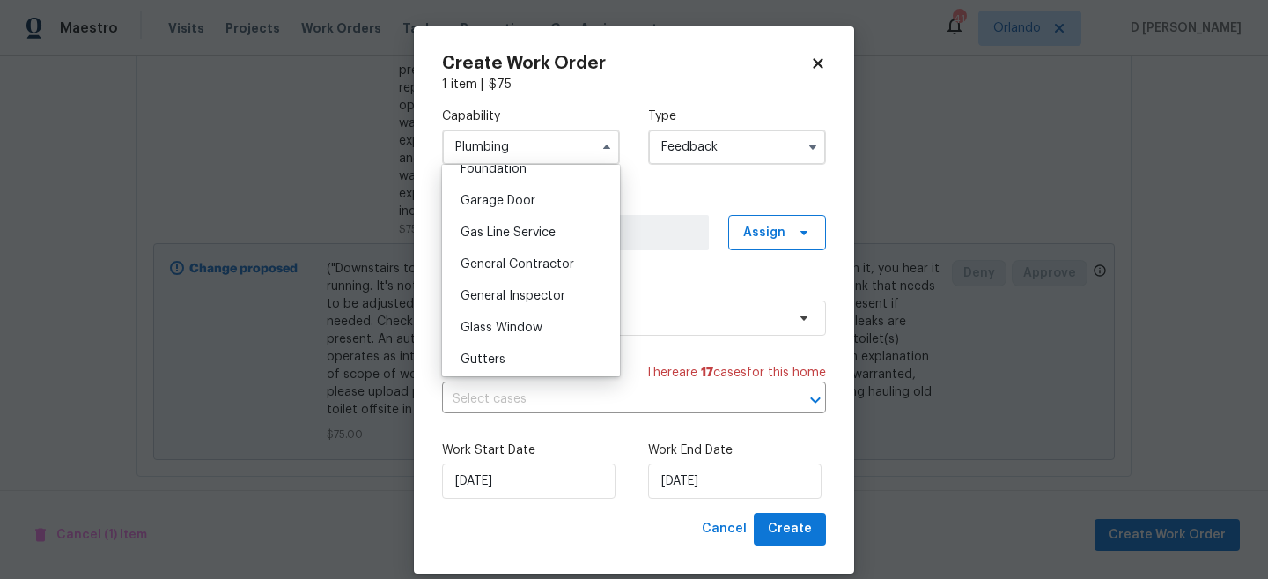
scroll to position [787, 0]
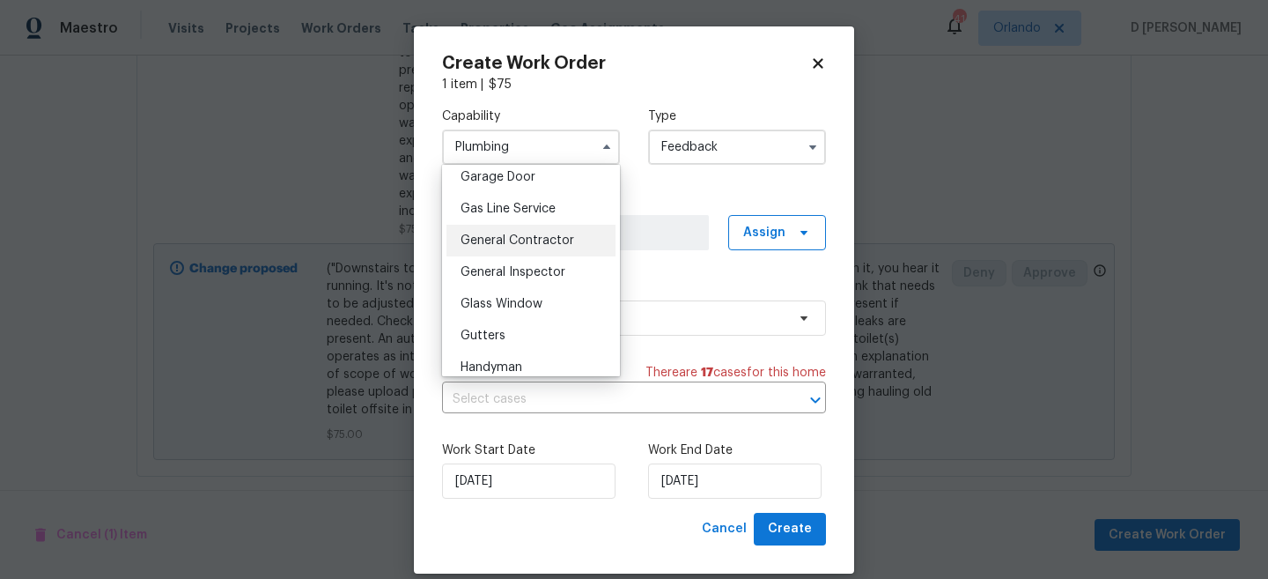
click at [519, 249] on div "General Contractor" at bounding box center [531, 241] width 169 height 32
type input "General Contractor"
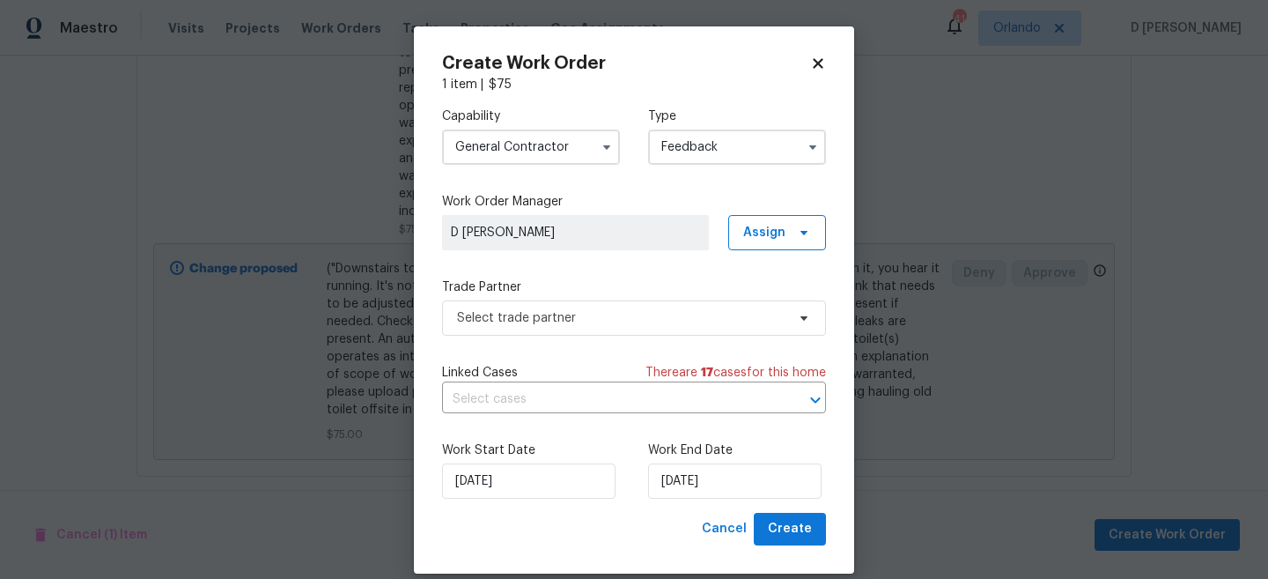
click at [708, 152] on input "Feedback" at bounding box center [737, 146] width 178 height 35
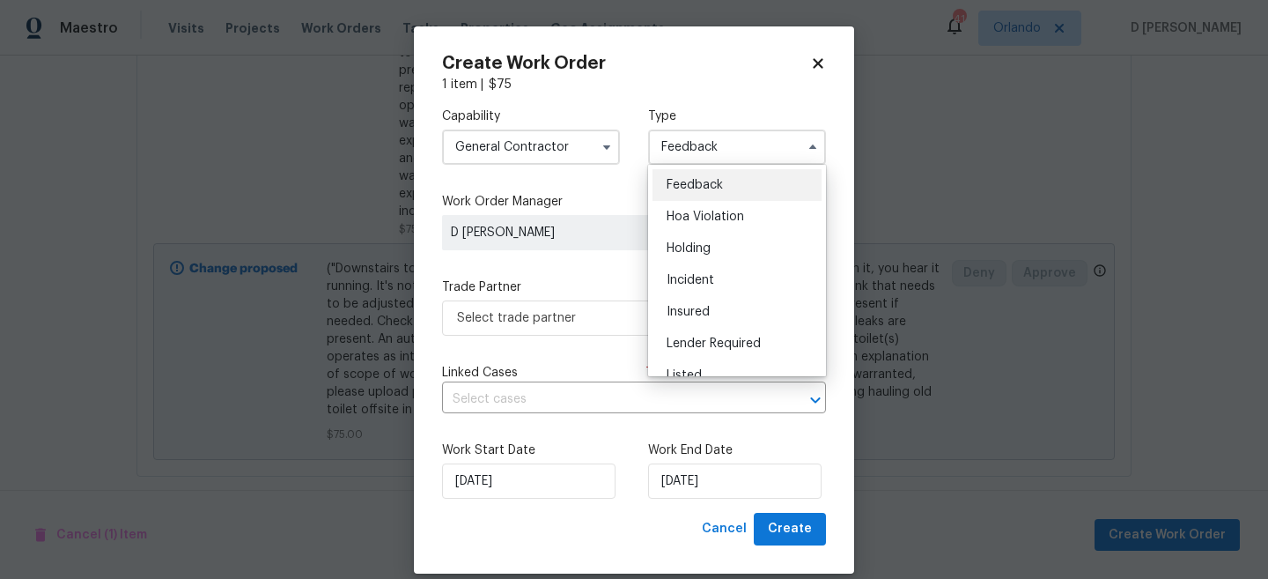
click at [683, 185] on span "Feedback" at bounding box center [695, 185] width 56 height 12
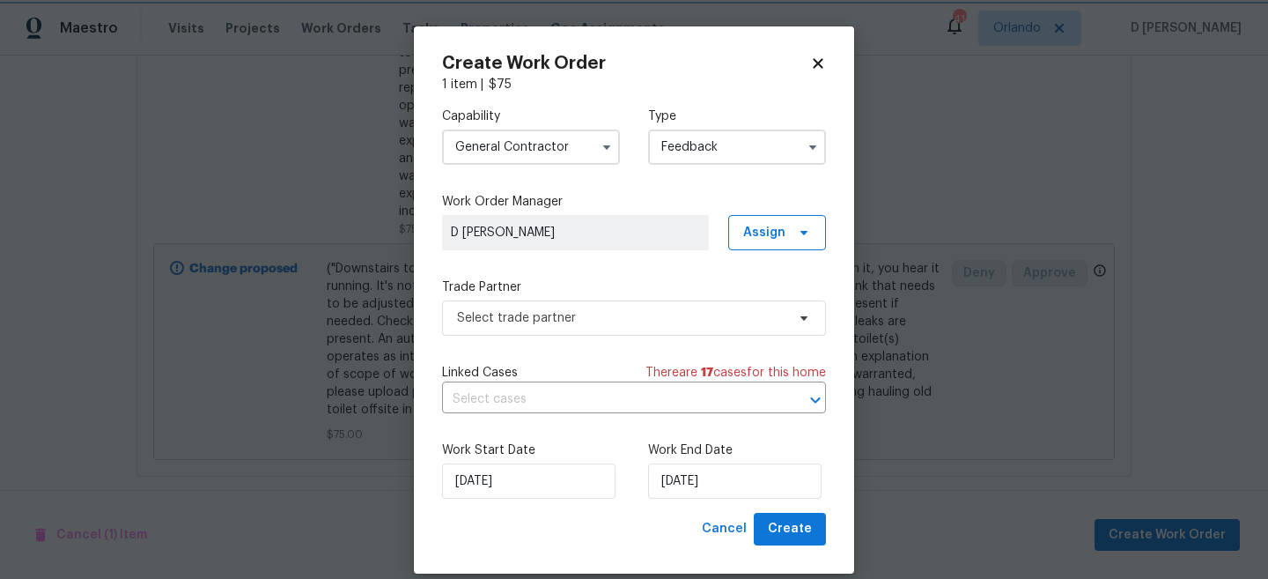
scroll to position [21, 0]
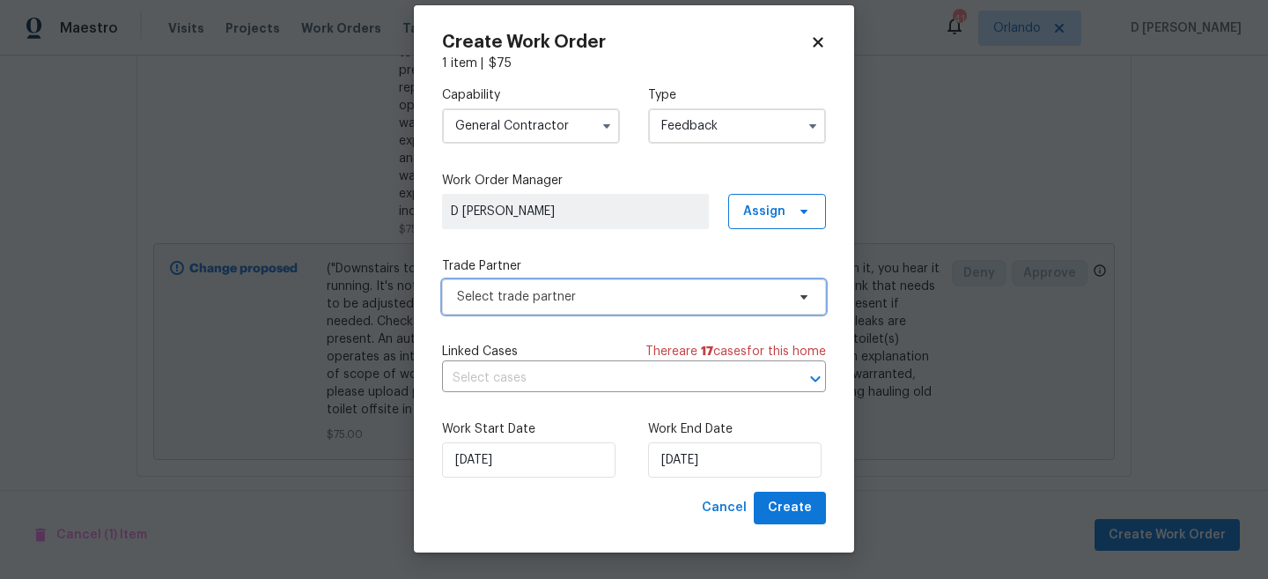
click at [565, 302] on span "Select trade partner" at bounding box center [621, 297] width 329 height 18
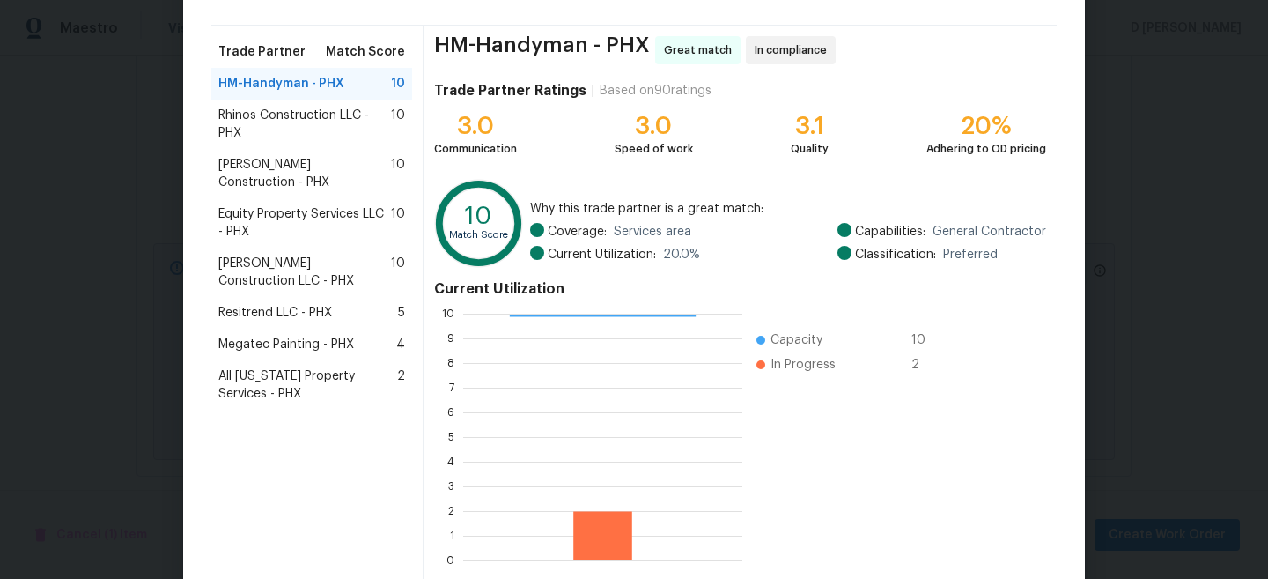
scroll to position [198, 0]
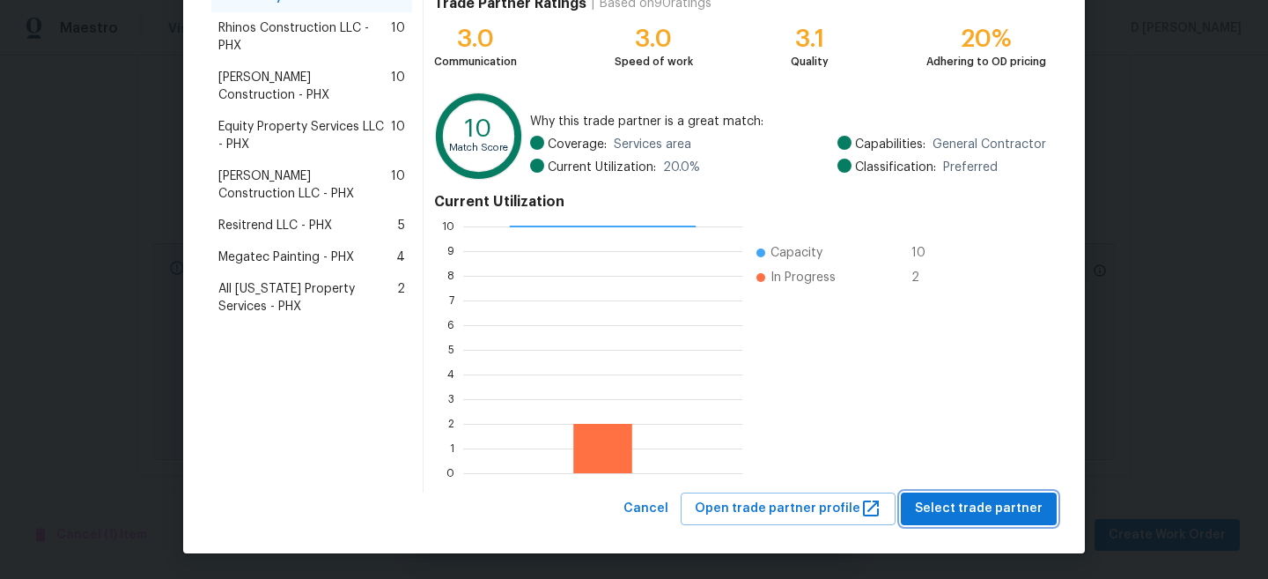
click at [963, 504] on span "Select trade partner" at bounding box center [979, 509] width 128 height 22
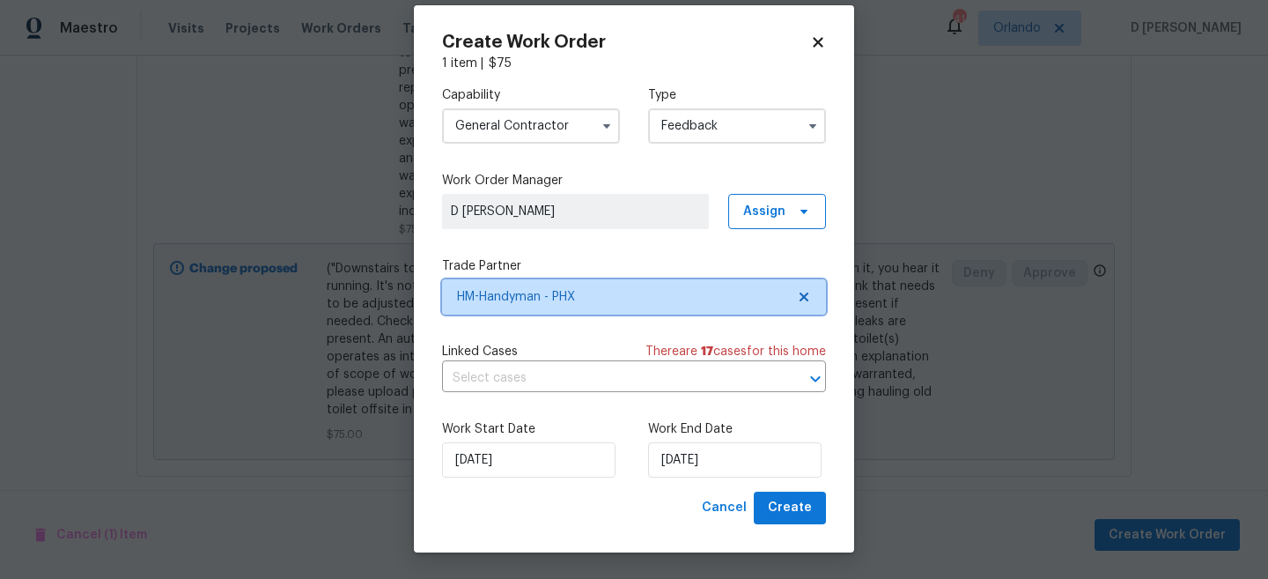
scroll to position [0, 0]
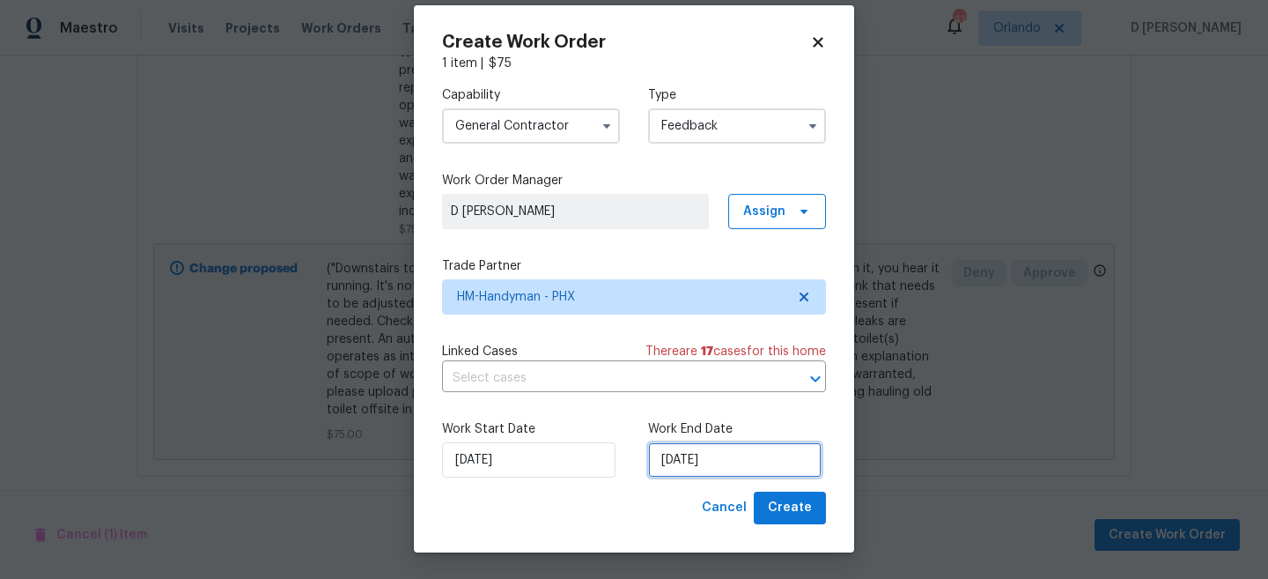
click at [750, 470] on input "23/08/2025" at bounding box center [735, 459] width 174 height 35
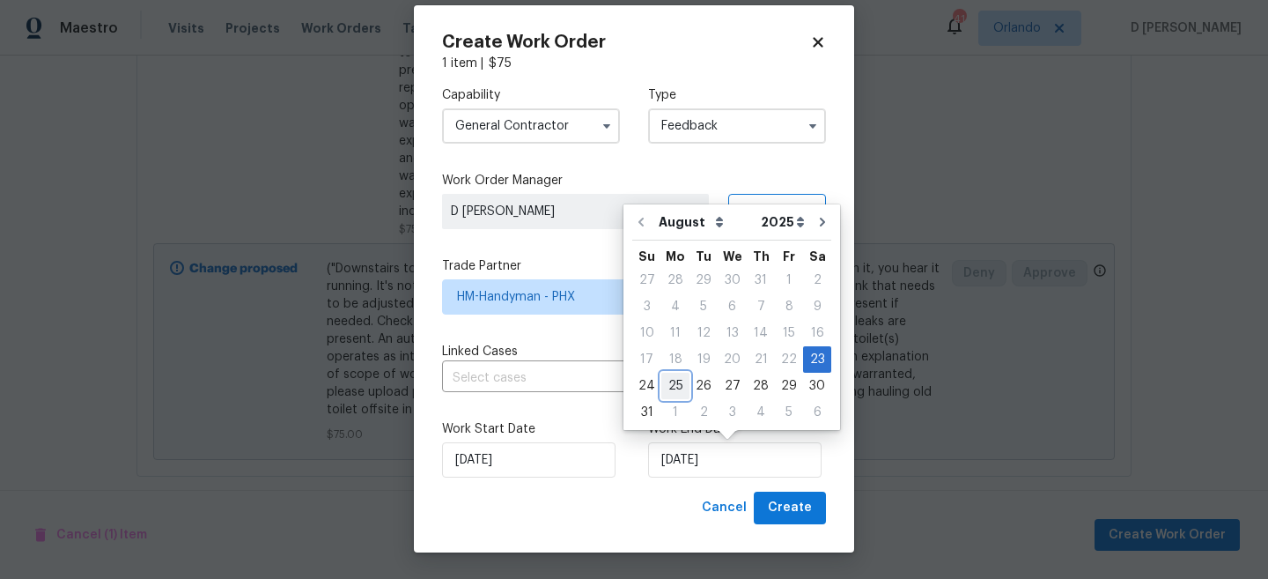
click at [677, 385] on div "25" at bounding box center [675, 385] width 28 height 25
type input "25/08/2025"
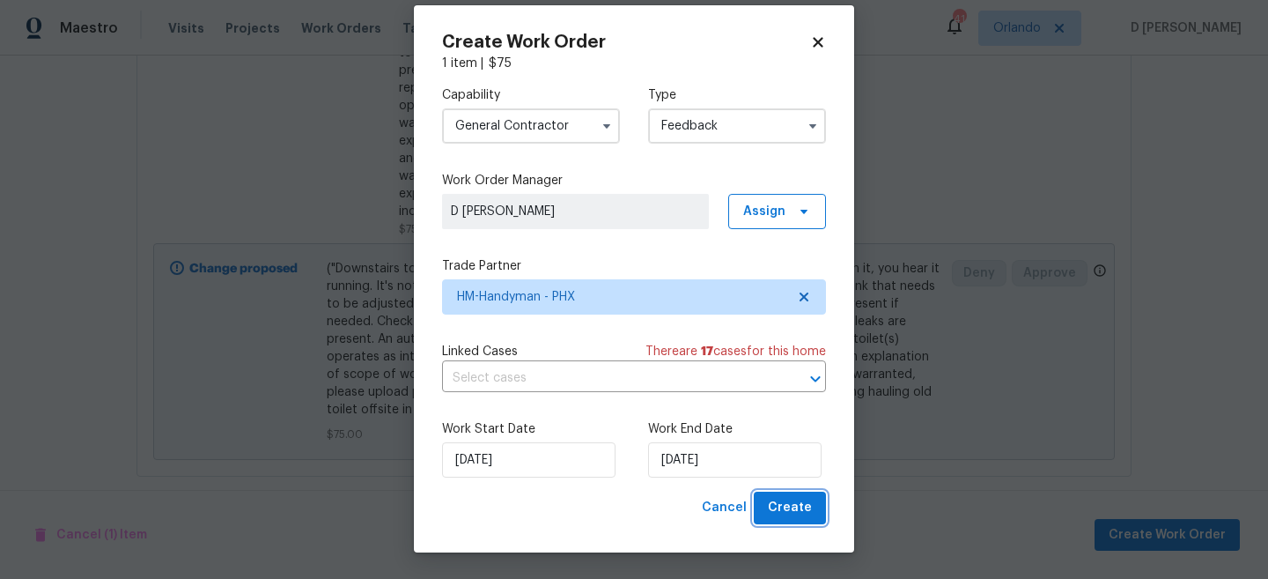
click at [777, 507] on span "Create" at bounding box center [790, 508] width 44 height 22
checkbox input "false"
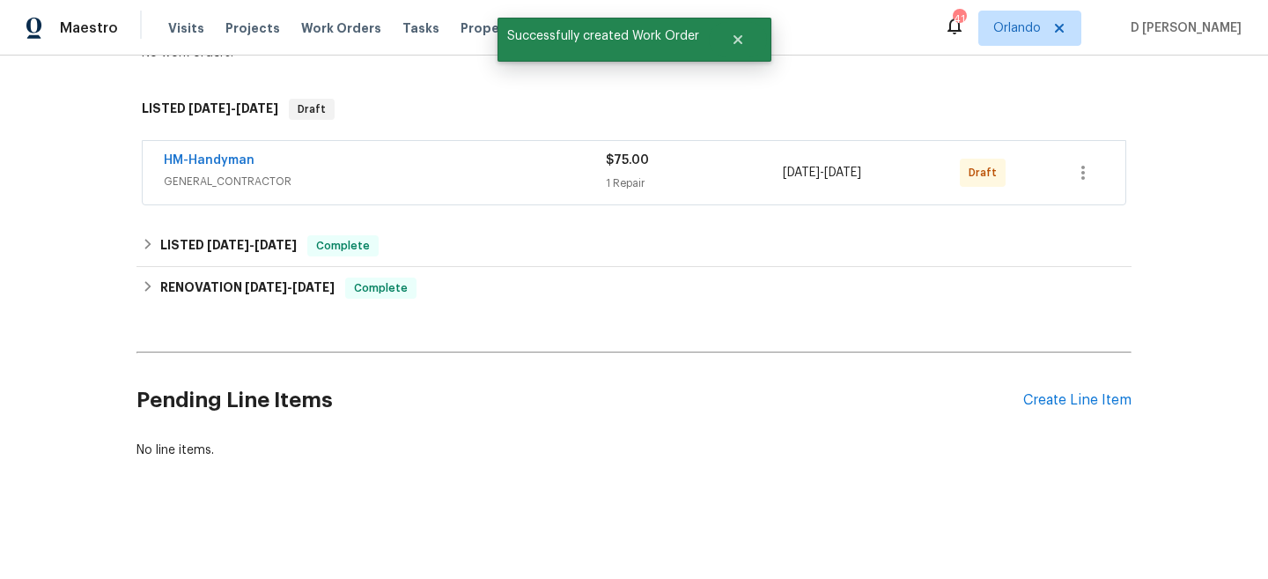
click at [228, 221] on div "Back to all projects 4481 E Sundance Ct, Gilbert, AZ 85297 4 Beds | 2 1/2 Baths…" at bounding box center [634, 100] width 995 height 746
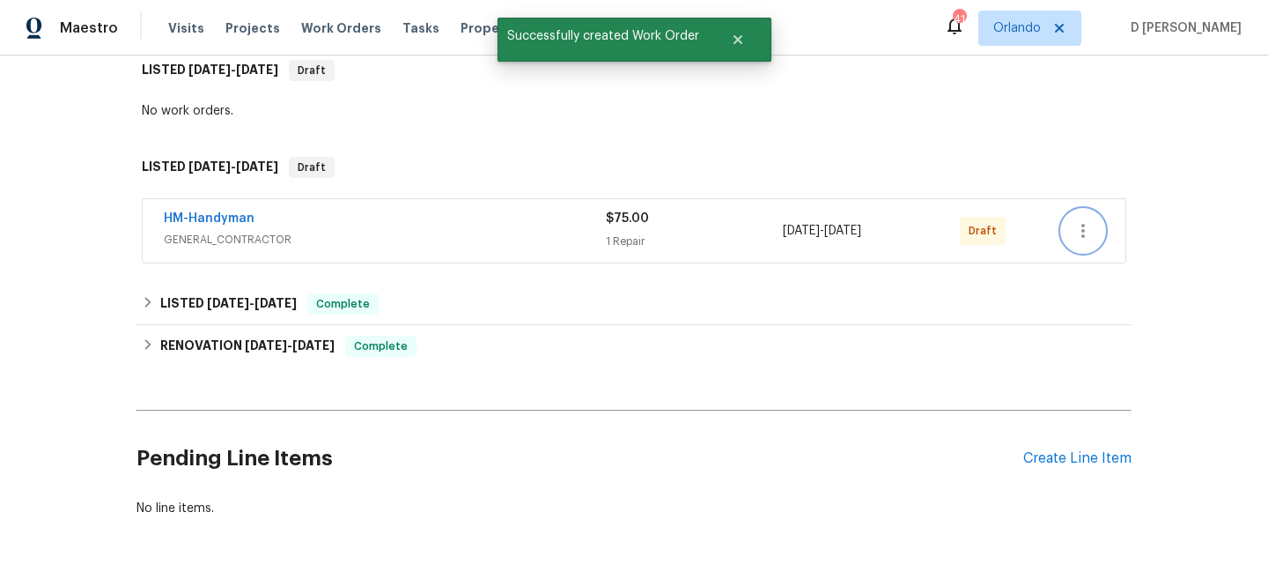
click at [1075, 225] on icon "button" at bounding box center [1083, 230] width 21 height 21
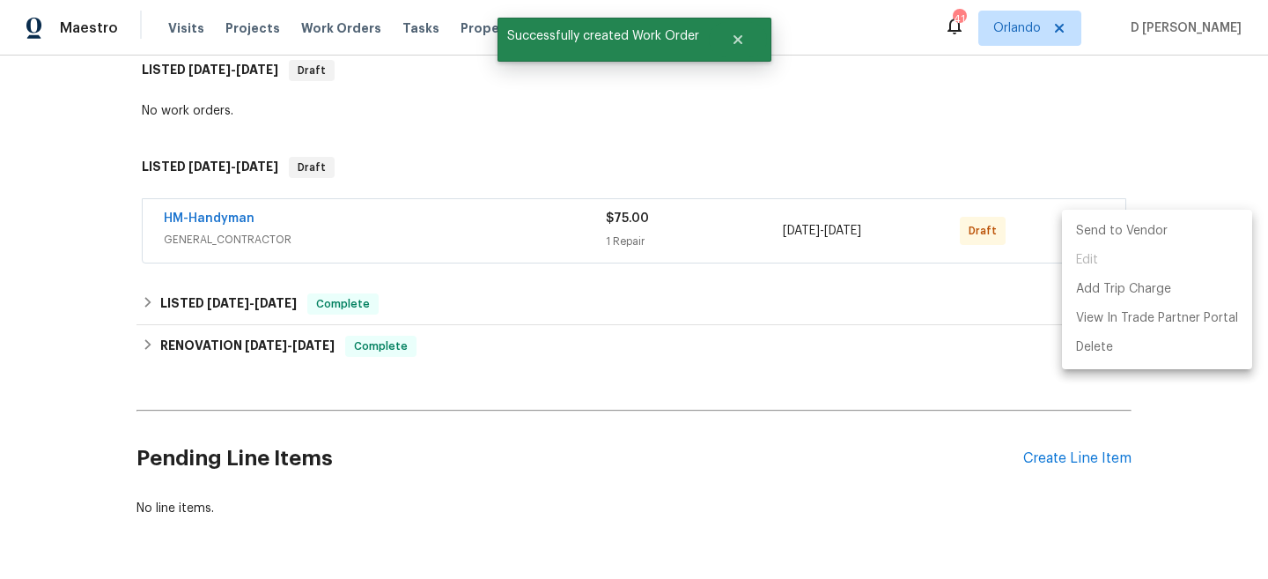
click at [1102, 230] on li "Send to Vendor" at bounding box center [1157, 231] width 190 height 29
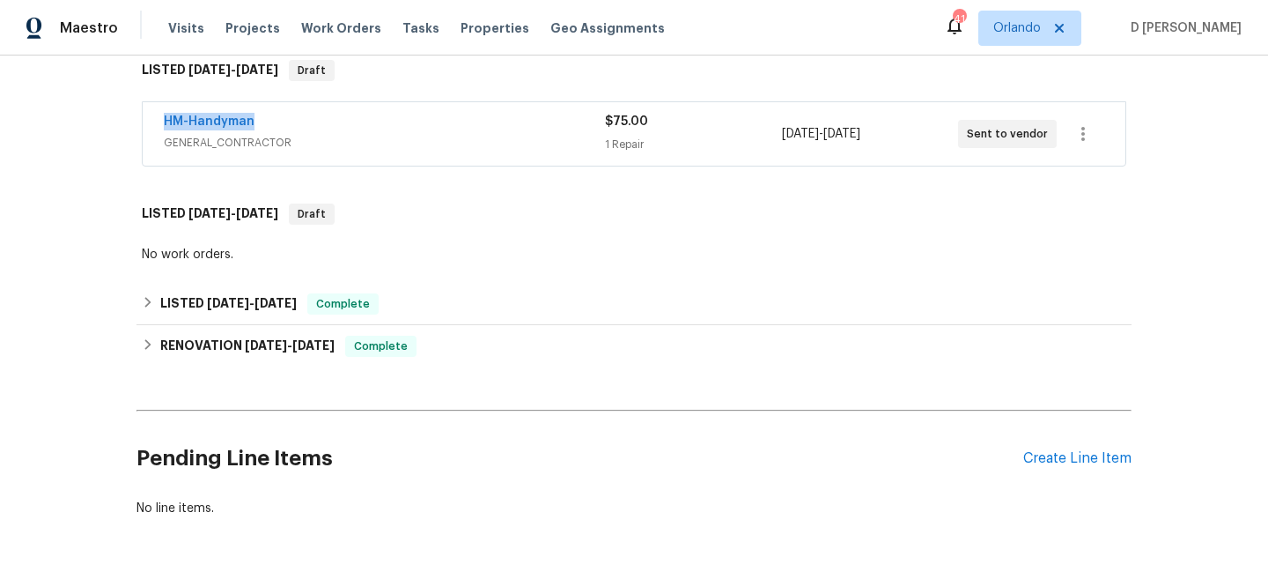
drag, startPoint x: 151, startPoint y: 120, endPoint x: 276, endPoint y: 119, distance: 125.1
click at [277, 119] on div "HM-Handyman GENERAL_CONTRACTOR $75.00 1 Repair 8/23/2025 - 8/25/2025 Sent to ve…" at bounding box center [634, 133] width 983 height 63
copy link "HM-Handyman"
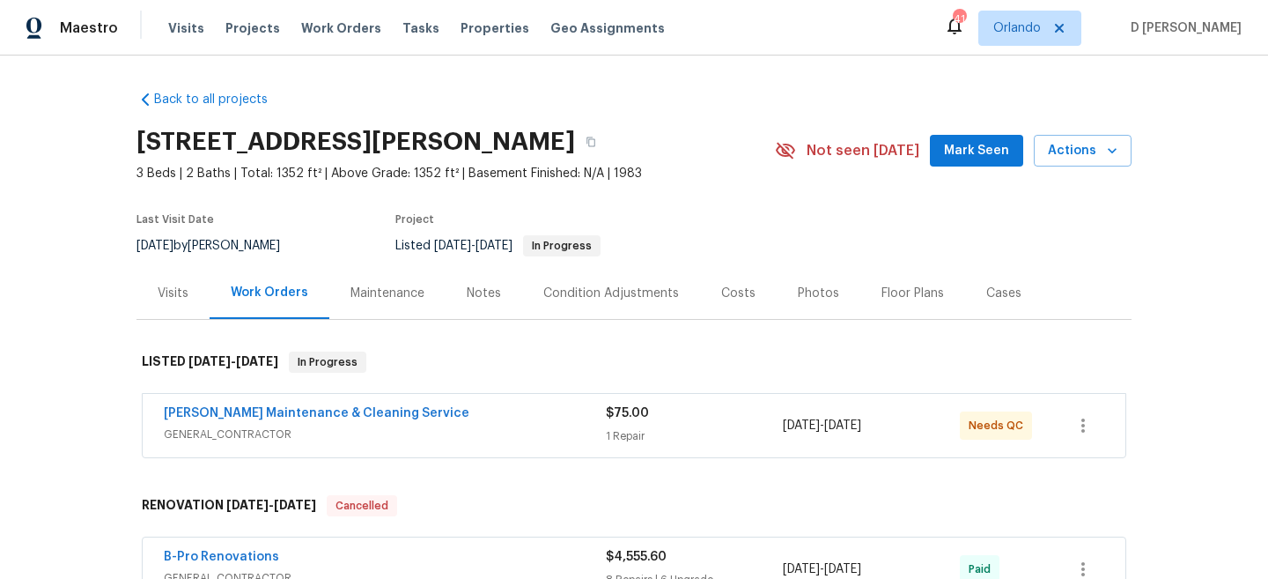
scroll to position [138, 0]
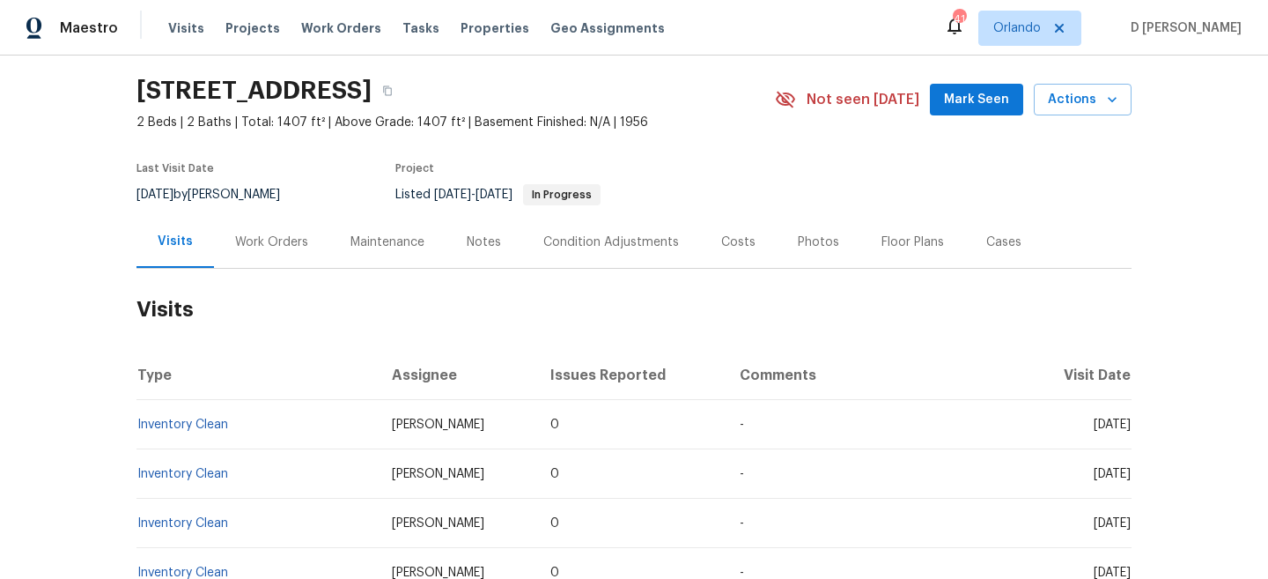
scroll to position [52, 0]
click at [265, 243] on div "Work Orders" at bounding box center [271, 242] width 73 height 18
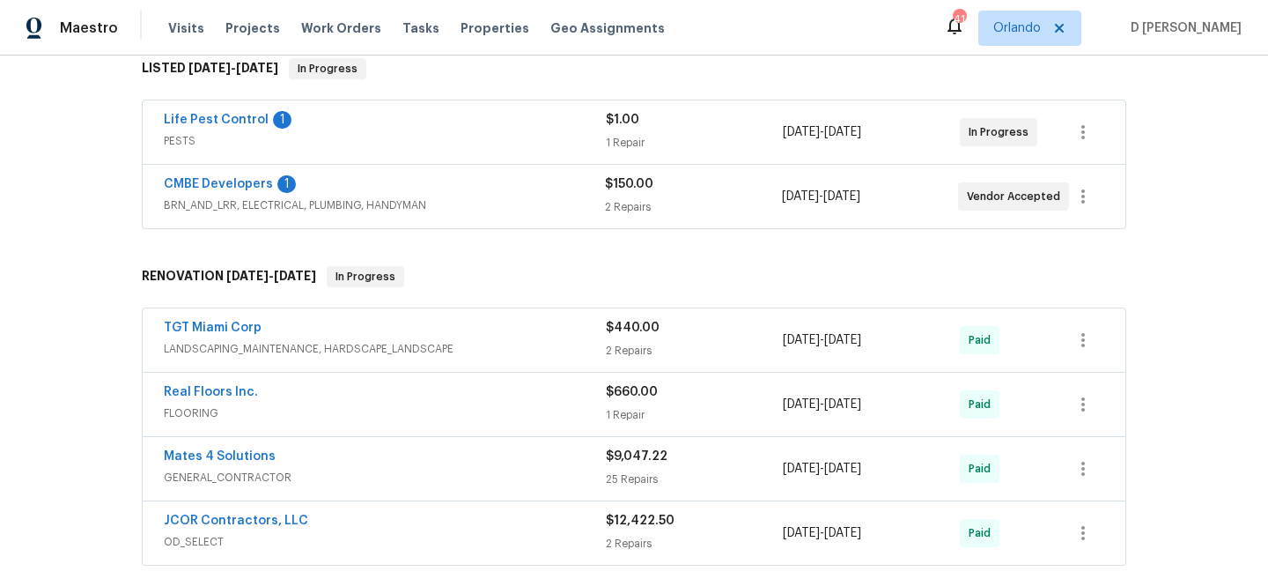
scroll to position [225, 0]
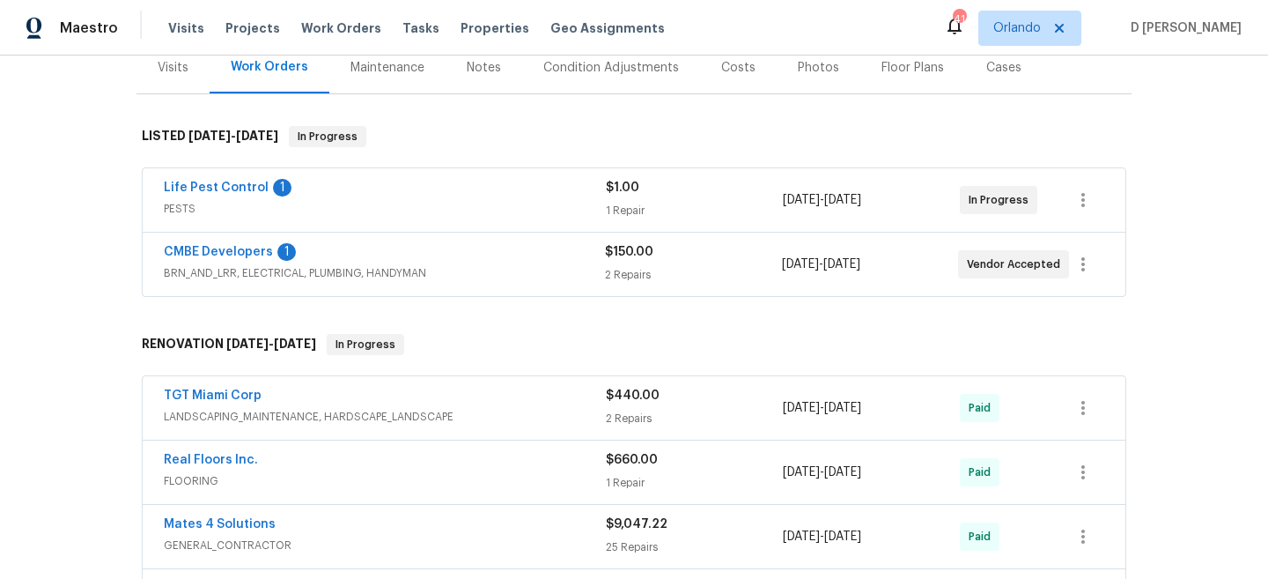
click at [395, 257] on div "CMBE Developers 1" at bounding box center [384, 253] width 441 height 21
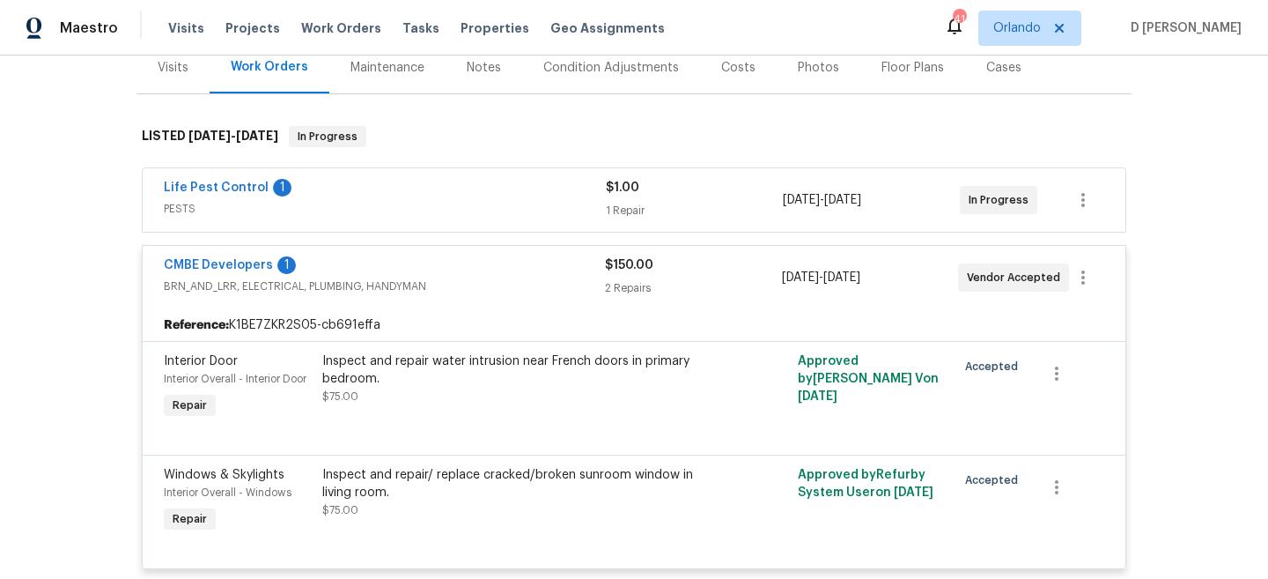
click at [389, 211] on span "PESTS" at bounding box center [385, 209] width 442 height 18
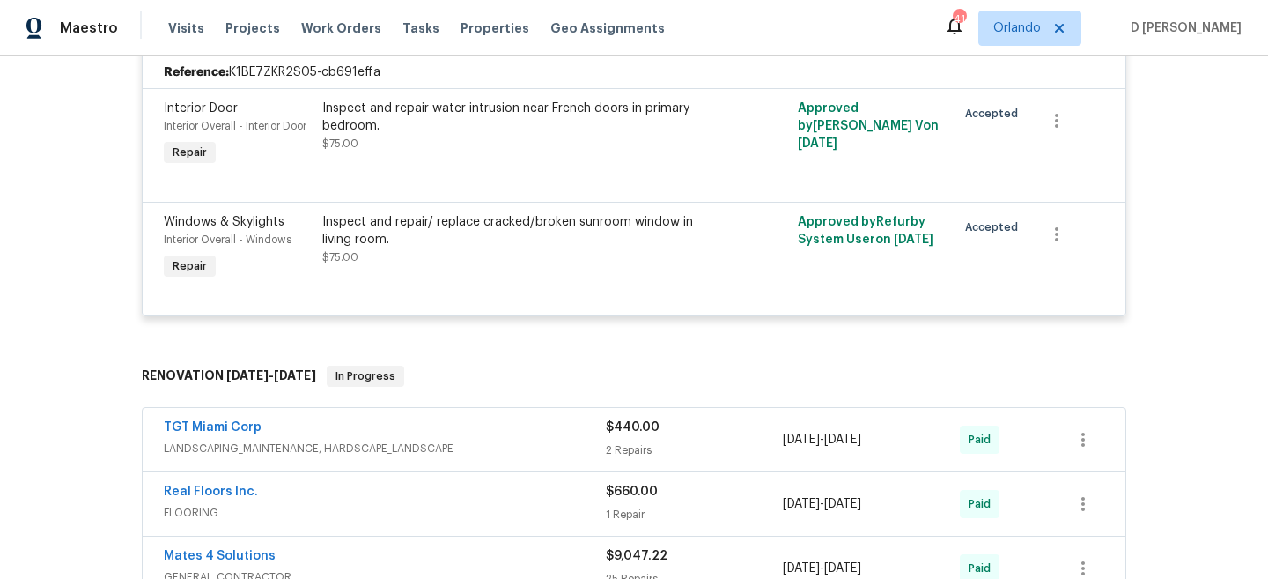
scroll to position [0, 0]
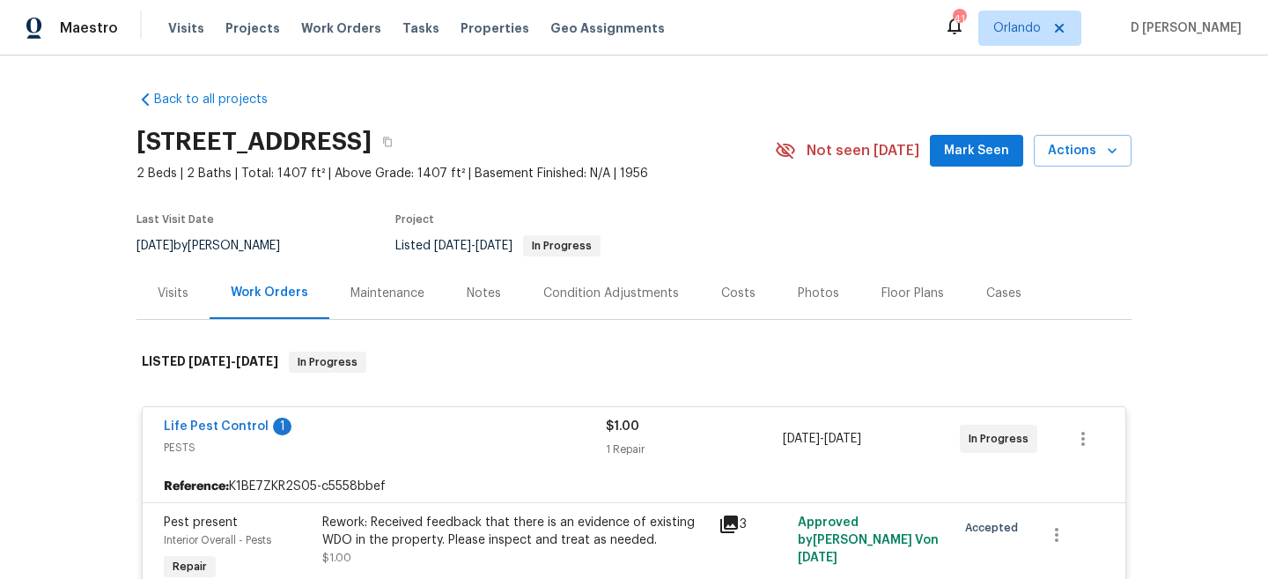
click at [174, 299] on div "Visits" at bounding box center [173, 293] width 31 height 18
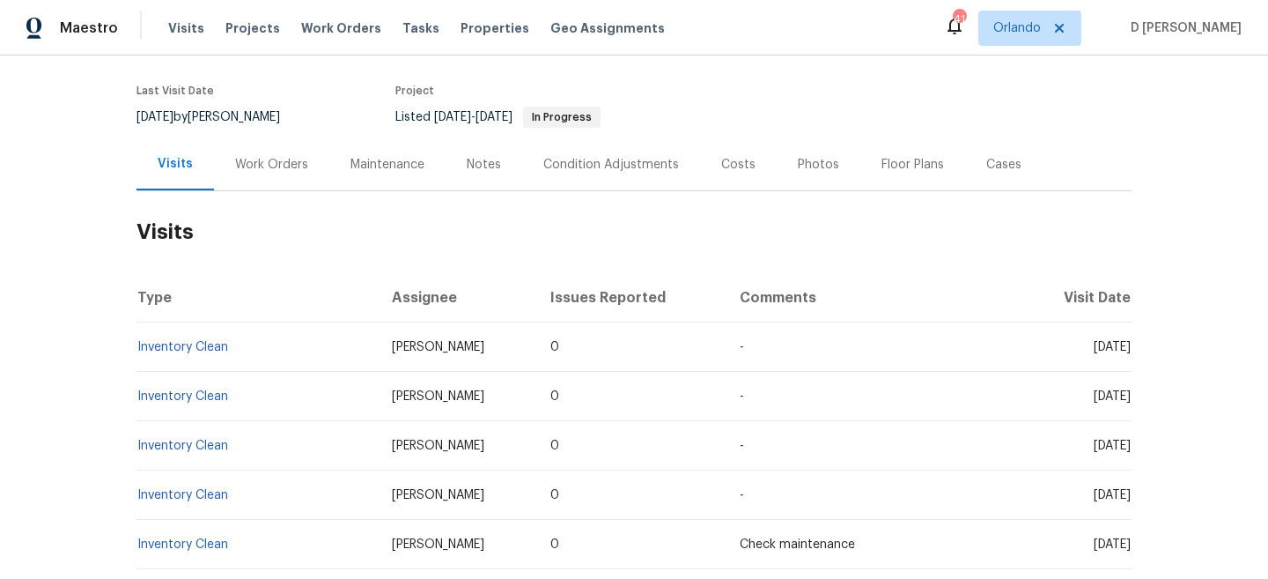
scroll to position [165, 0]
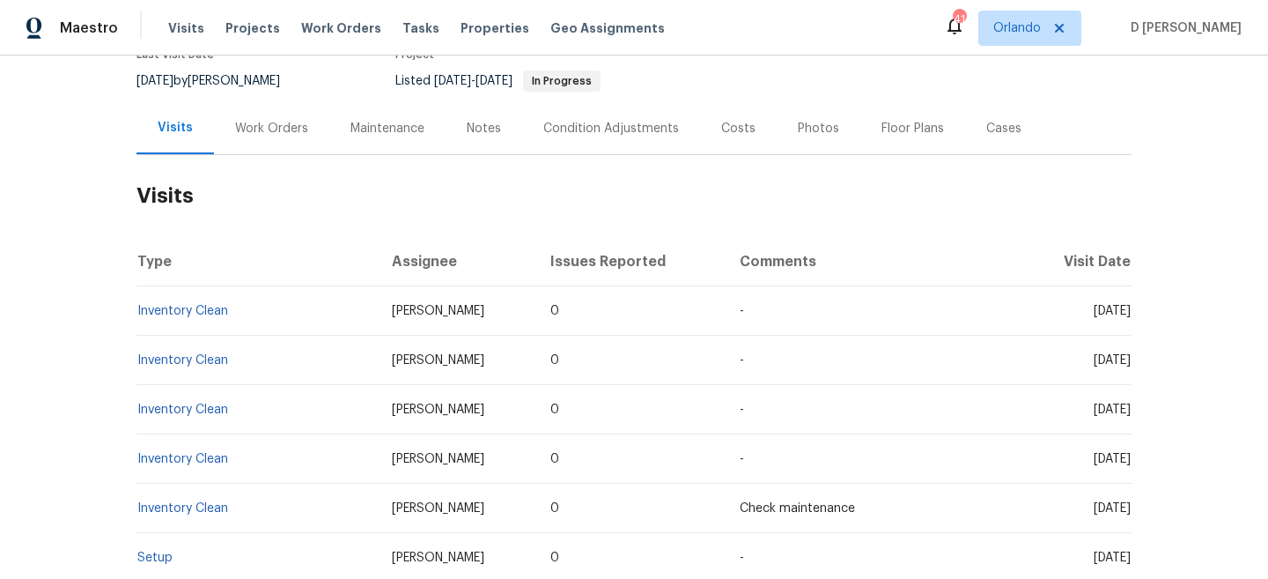
drag, startPoint x: 1059, startPoint y: 305, endPoint x: 1099, endPoint y: 307, distance: 40.6
click at [1099, 307] on span "[DATE]" at bounding box center [1112, 311] width 37 height 12
copy span "[DATE]"
click at [271, 129] on div "Work Orders" at bounding box center [271, 129] width 73 height 18
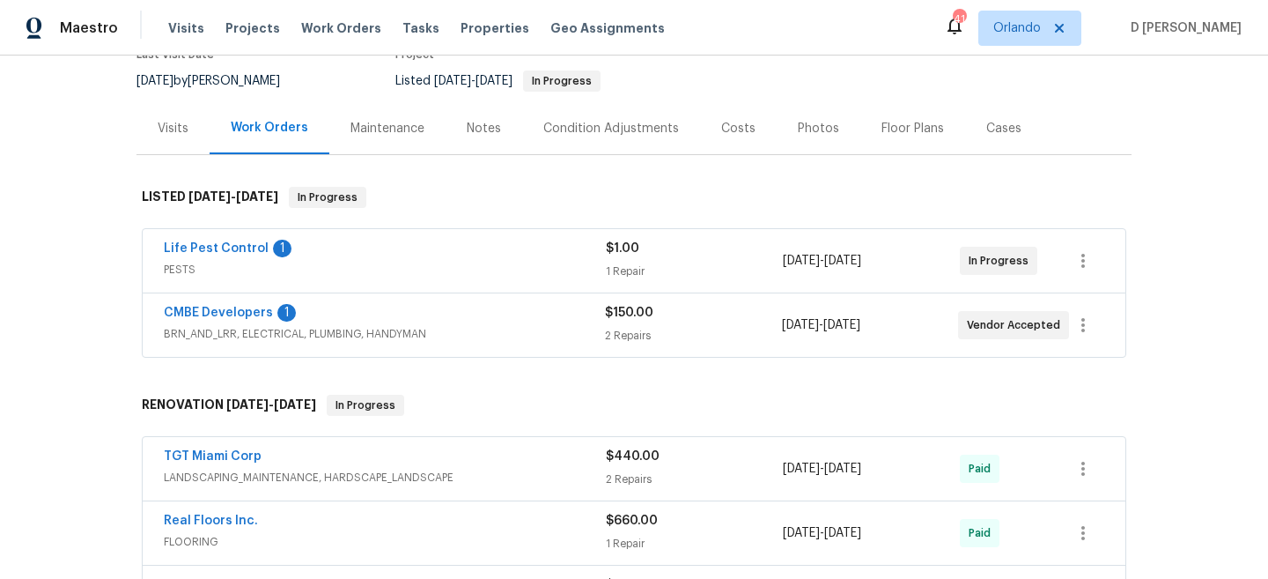
scroll to position [286, 0]
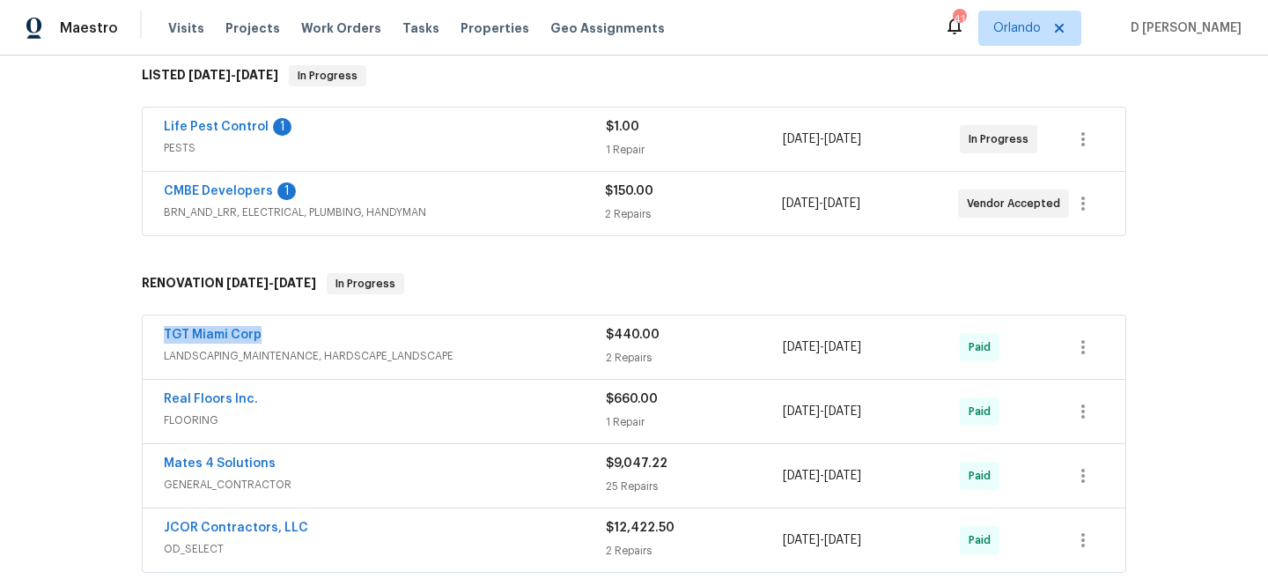
drag, startPoint x: 153, startPoint y: 333, endPoint x: 324, endPoint y: 333, distance: 170.9
click at [324, 333] on div "TGT Miami Corp LANDSCAPING_MAINTENANCE, HARDSCAPE_LANDSCAPE $440.00 2 Repairs […" at bounding box center [634, 346] width 983 height 63
copy link "TGT Miami Corp"
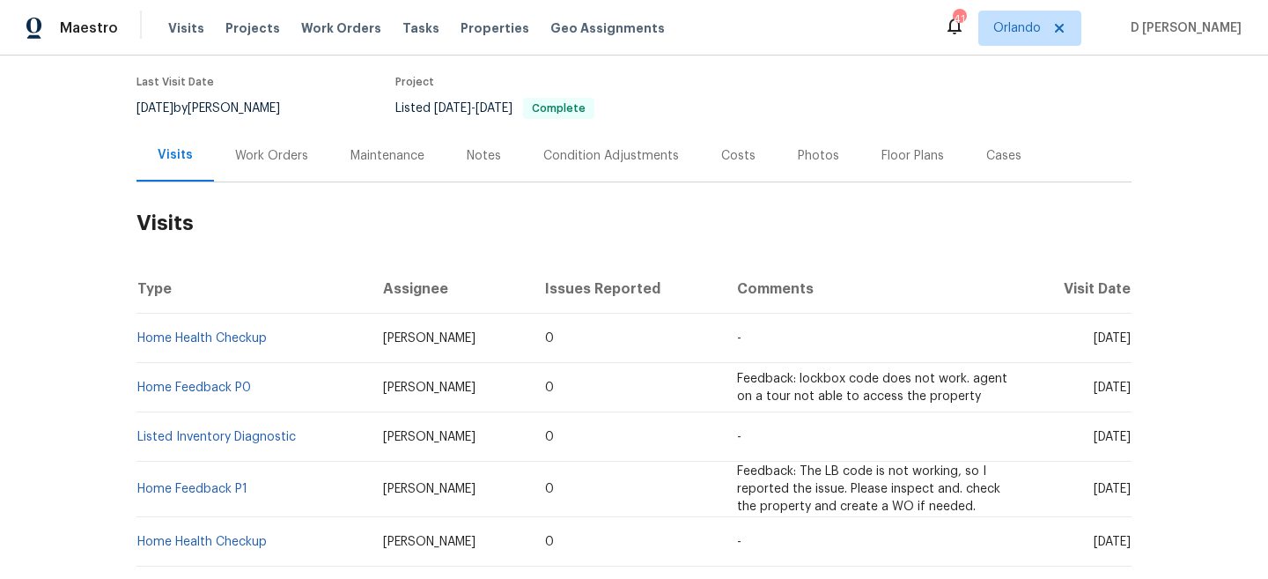
scroll to position [142, 0]
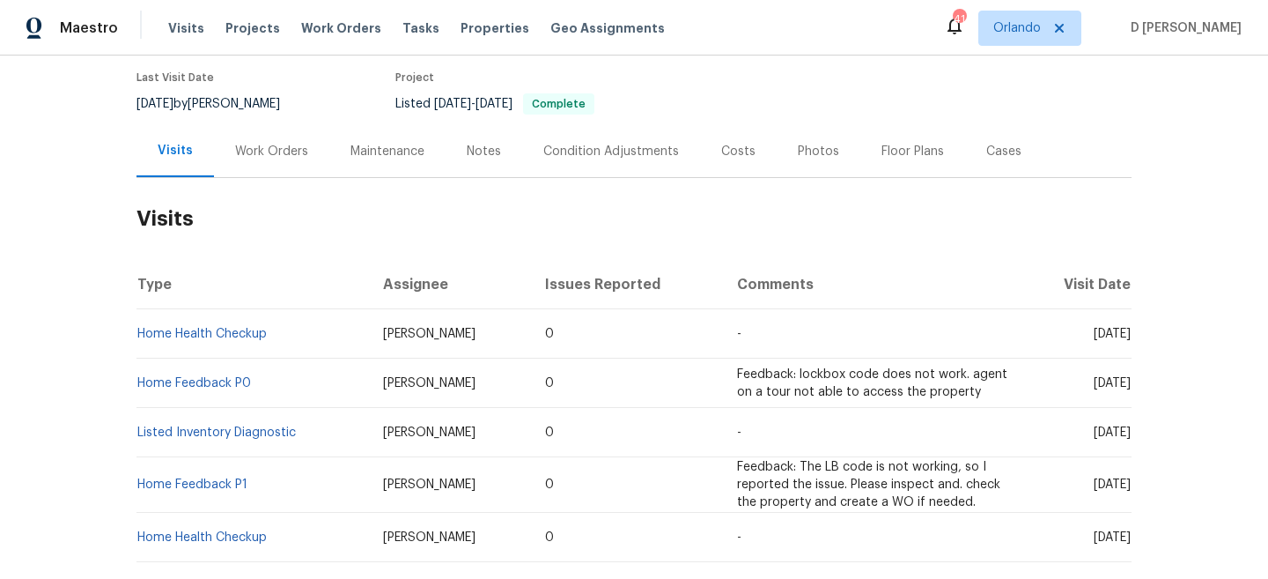
drag, startPoint x: 1061, startPoint y: 332, endPoint x: 1096, endPoint y: 334, distance: 34.4
click at [1096, 334] on span "[DATE]" at bounding box center [1112, 334] width 37 height 12
copy span "[DATE]"
click at [262, 151] on div "Work Orders" at bounding box center [271, 152] width 73 height 18
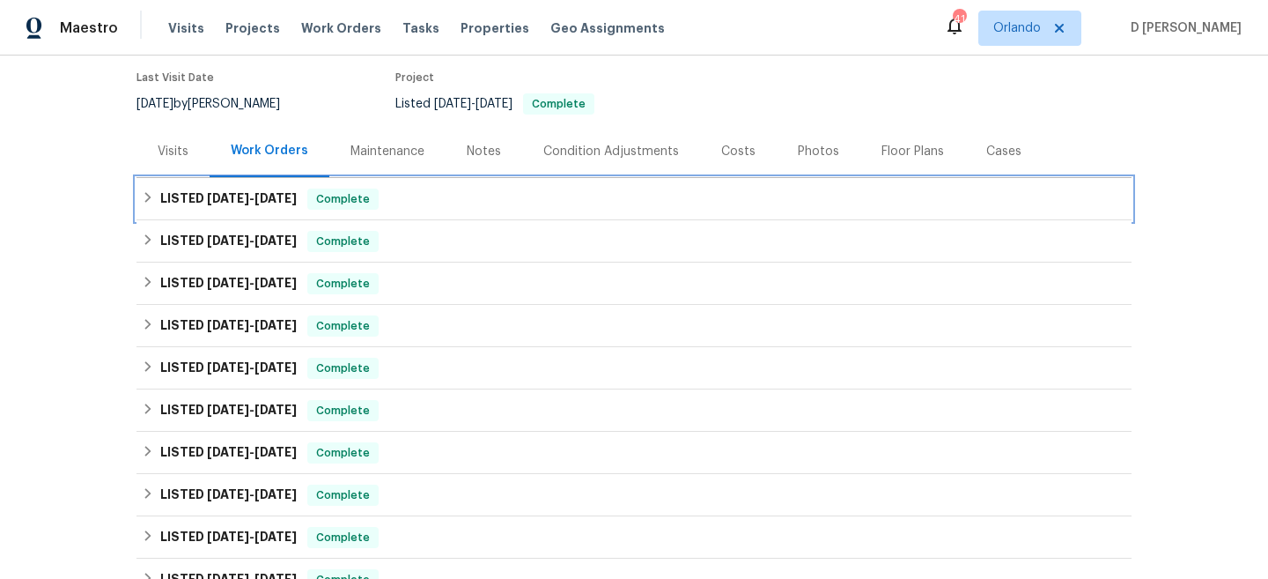
click at [156, 196] on div "LISTED [DATE] - [DATE] Complete" at bounding box center [634, 198] width 985 height 21
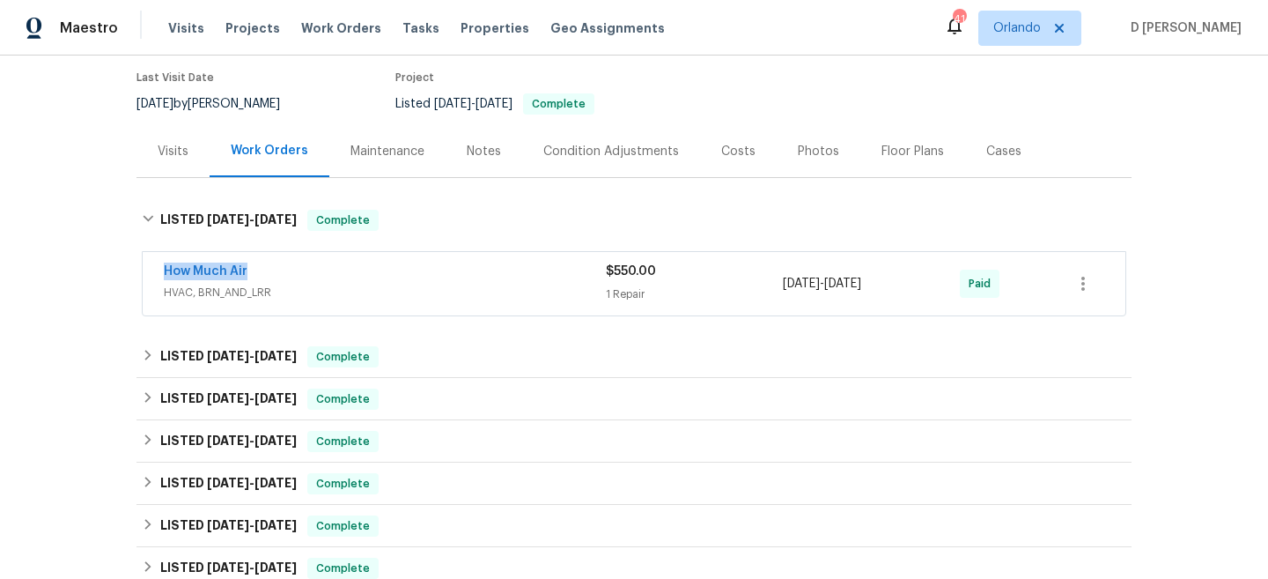
drag, startPoint x: 147, startPoint y: 263, endPoint x: 376, endPoint y: 263, distance: 229.0
click at [376, 263] on div "How Much Air HVAC, BRN_AND_LRR $550.00 1 Repair [DATE] - [DATE] Paid" at bounding box center [634, 283] width 983 height 63
copy link "How Much Air"
